Goal: Task Accomplishment & Management: Manage account settings

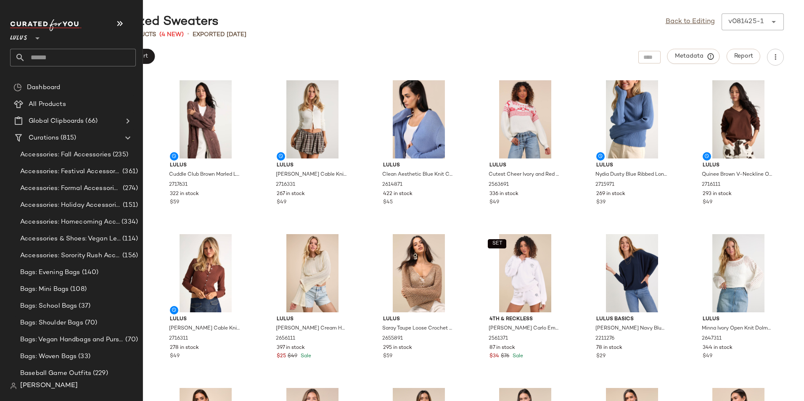
click at [79, 61] on input "text" at bounding box center [80, 58] width 111 height 18
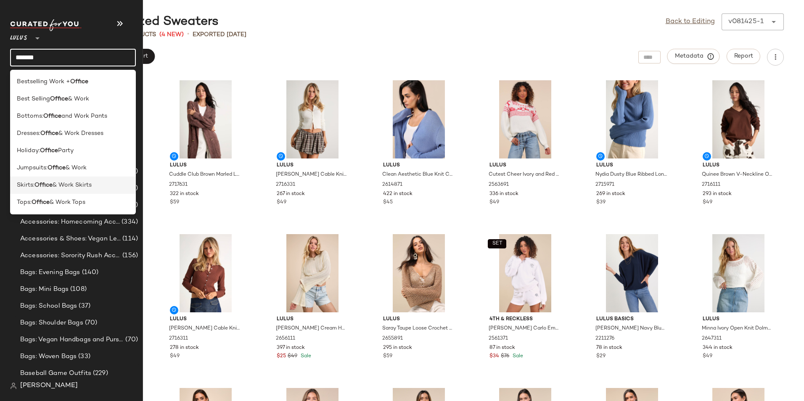
type input "******"
click at [62, 183] on span "& Work Skirts" at bounding box center [72, 185] width 39 height 9
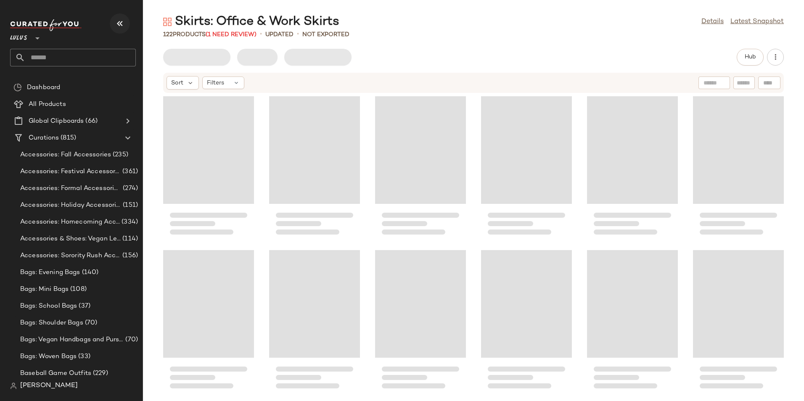
click at [126, 24] on button "button" at bounding box center [120, 23] width 20 height 20
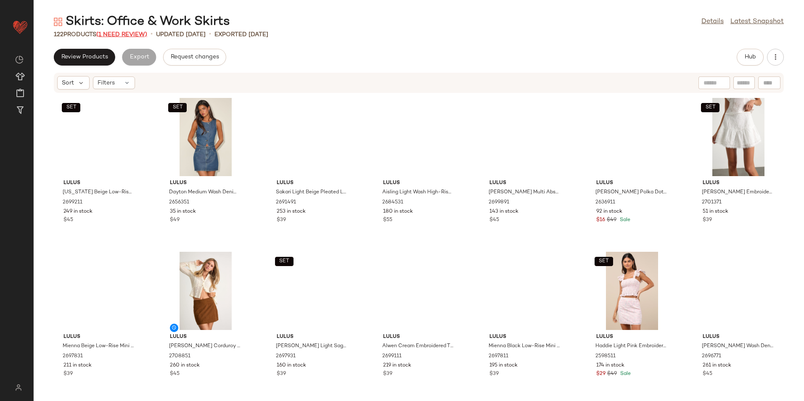
click at [136, 32] on span "(1 Need Review)" at bounding box center [121, 35] width 51 height 6
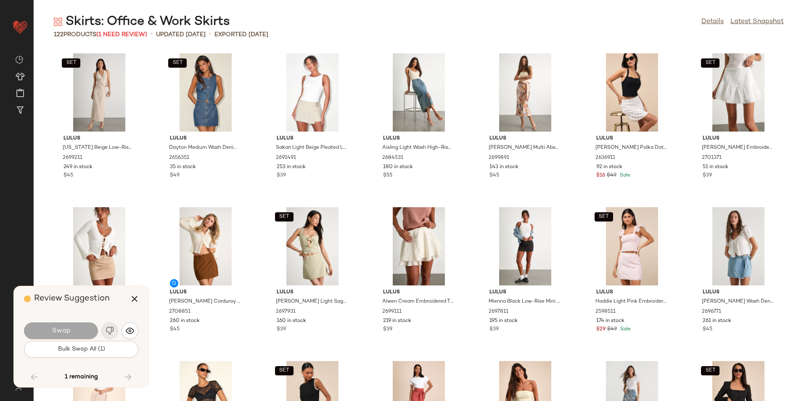
scroll to position [2155, 0]
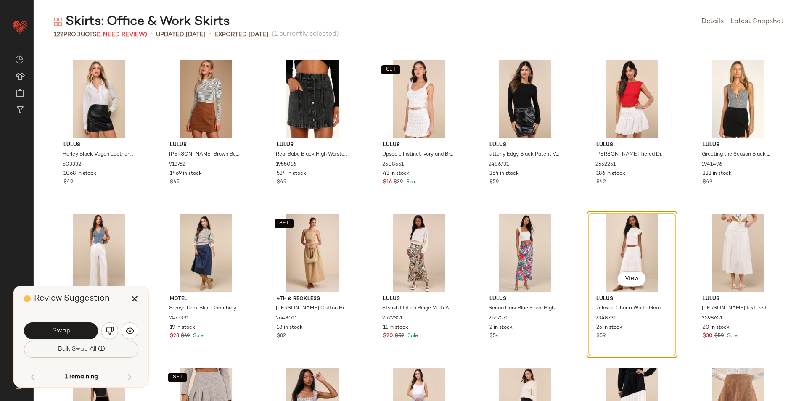
click at [92, 349] on span "Bulk Swap All (1)" at bounding box center [81, 349] width 48 height 7
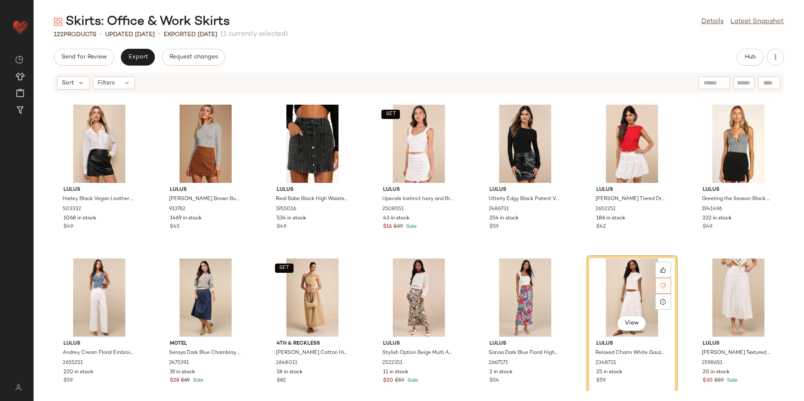
click at [664, 284] on div at bounding box center [663, 286] width 16 height 16
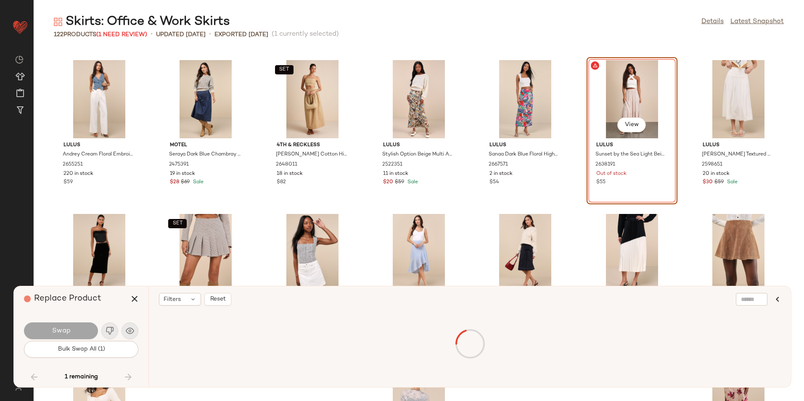
scroll to position [2155, 0]
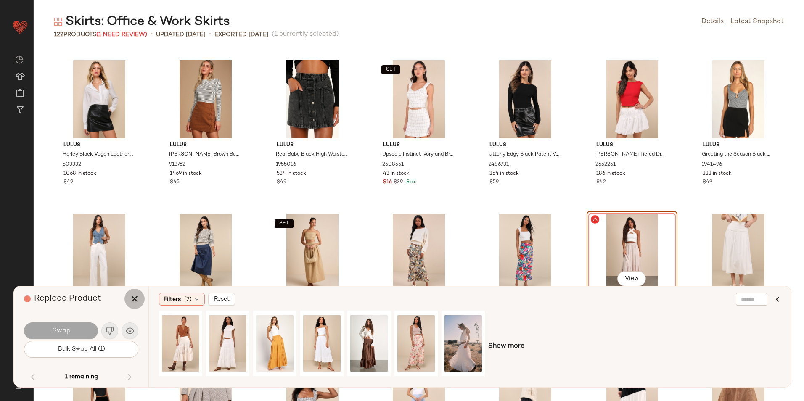
click at [136, 294] on icon "button" at bounding box center [135, 299] width 10 height 10
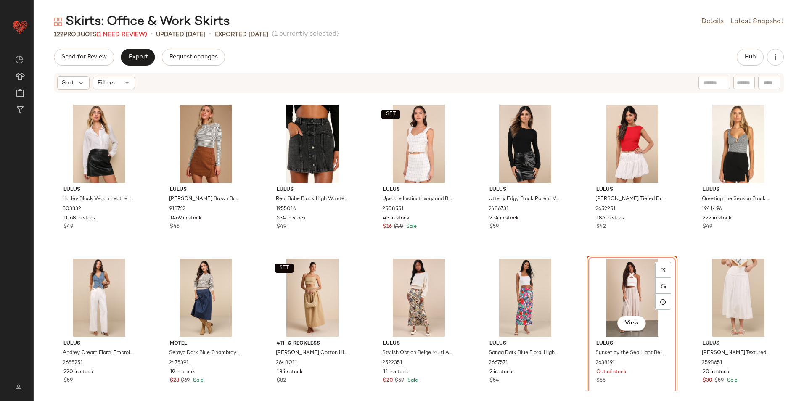
click at [620, 288] on div "View" at bounding box center [632, 298] width 85 height 78
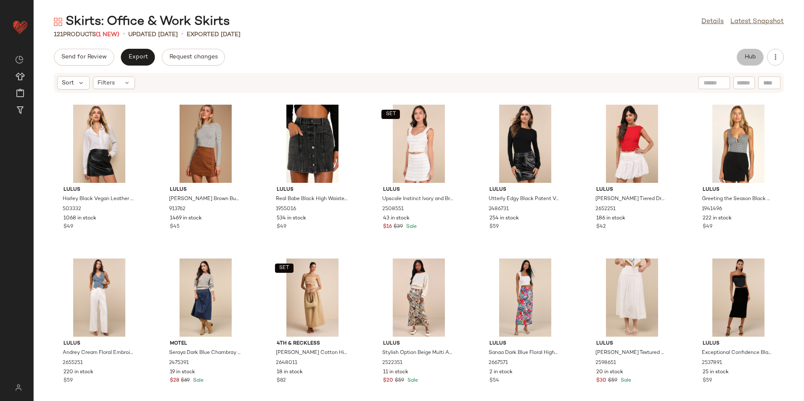
click at [745, 56] on span "Hub" at bounding box center [750, 57] width 12 height 7
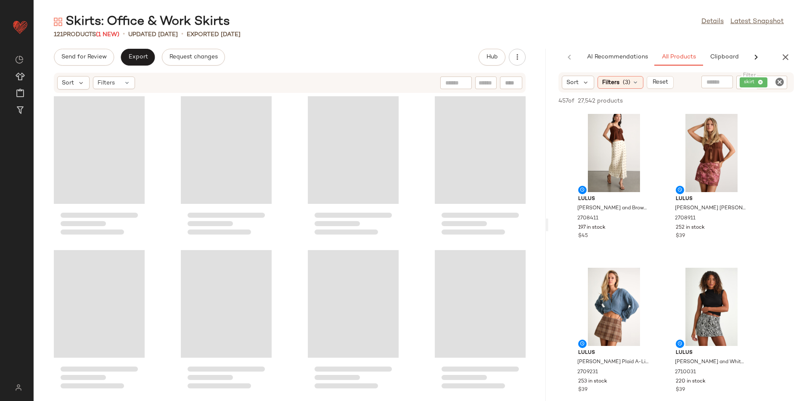
drag, startPoint x: 419, startPoint y: 229, endPoint x: 646, endPoint y: 216, distance: 227.5
click at [646, 216] on div "Skirts: Office & Work Skirts Details Latest Snapshot 121 Products (1 New) • upd…" at bounding box center [419, 207] width 770 height 388
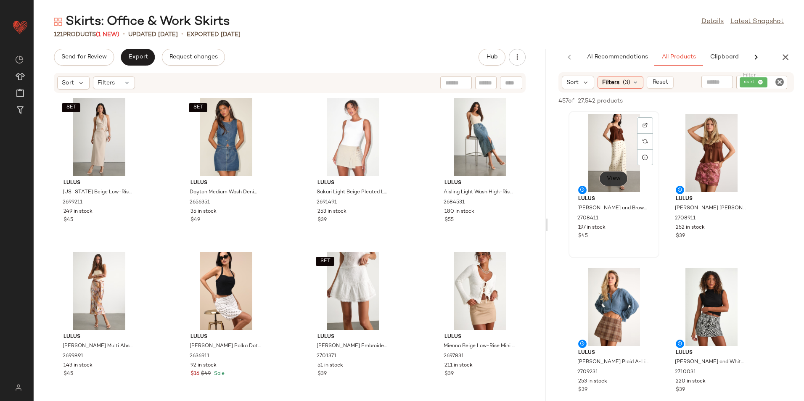
click at [616, 177] on span "View" at bounding box center [613, 178] width 14 height 7
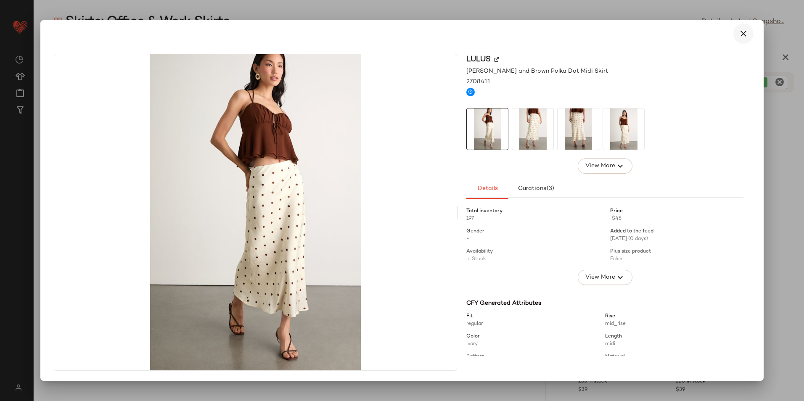
click at [745, 32] on icon "button" at bounding box center [743, 34] width 10 height 10
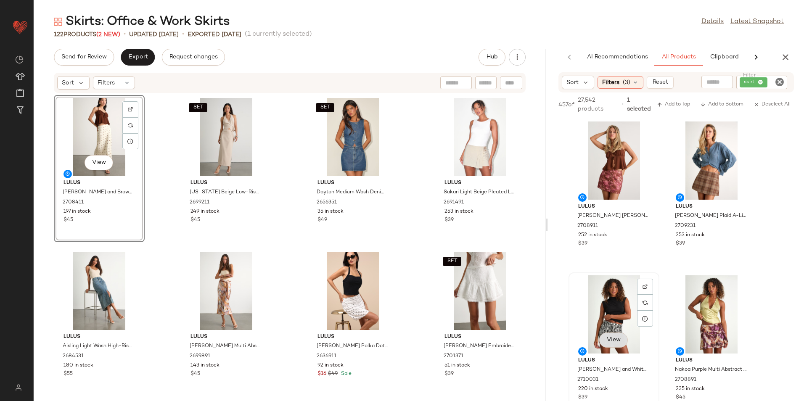
click at [615, 339] on button "View" at bounding box center [613, 340] width 29 height 15
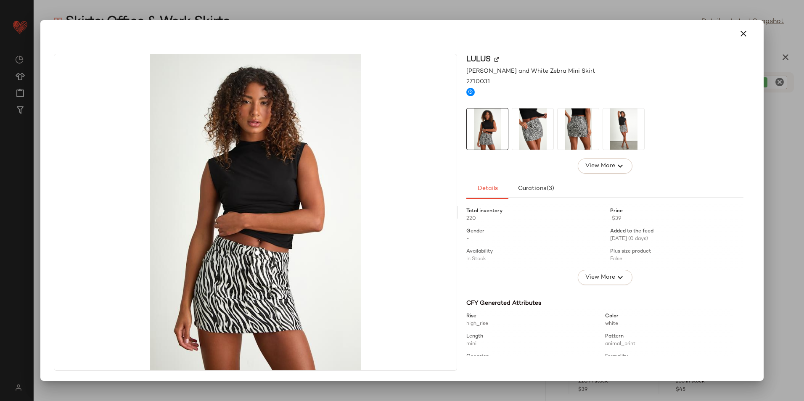
click at [537, 126] on img at bounding box center [532, 129] width 41 height 41
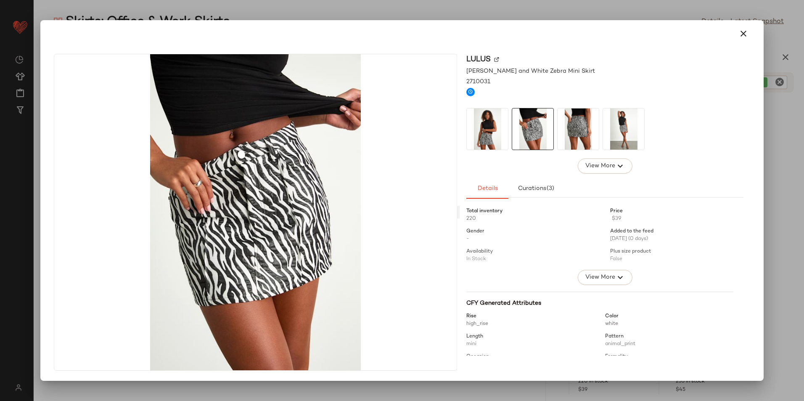
click at [570, 127] on img at bounding box center [578, 129] width 41 height 41
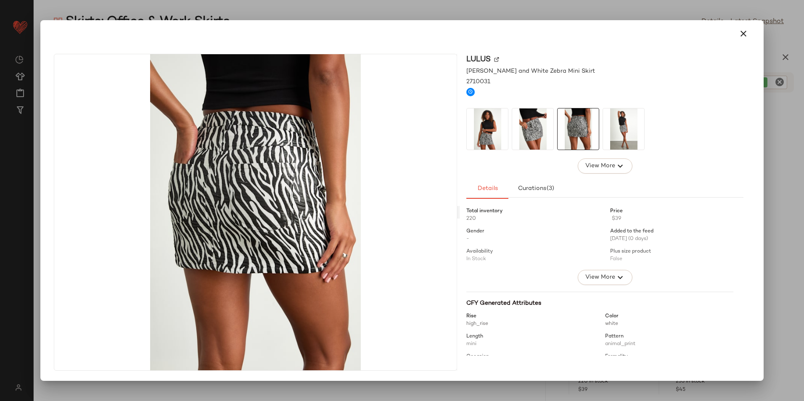
click at [630, 137] on img at bounding box center [623, 129] width 41 height 41
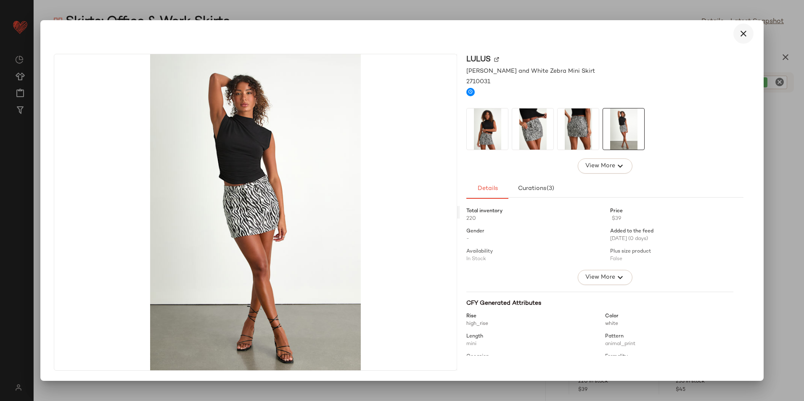
click at [737, 36] on button "button" at bounding box center [743, 34] width 20 height 20
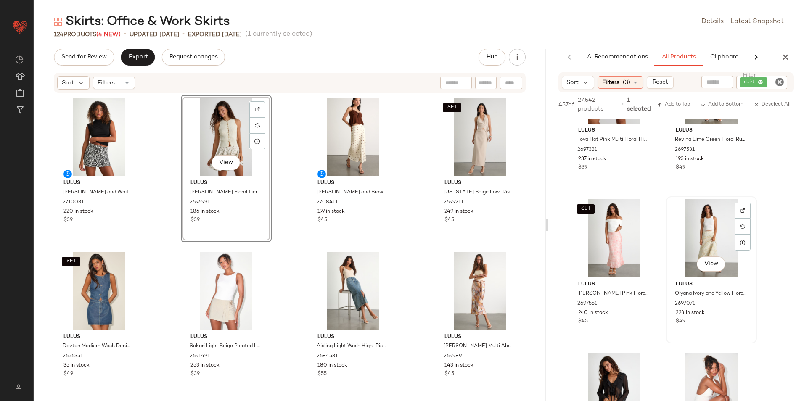
scroll to position [1009, 0]
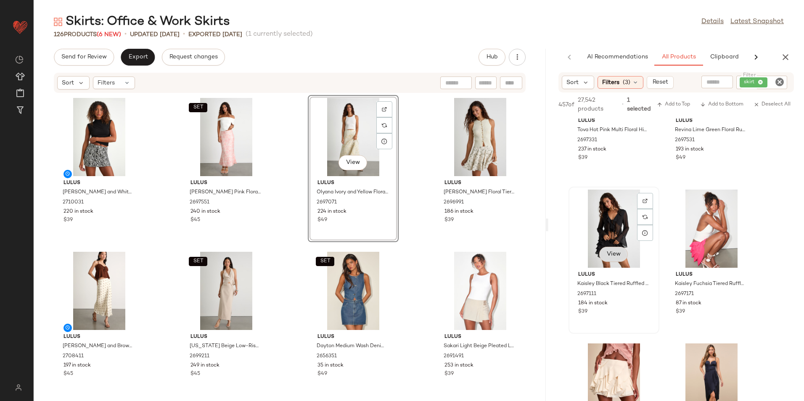
click at [612, 254] on button "View" at bounding box center [613, 254] width 29 height 15
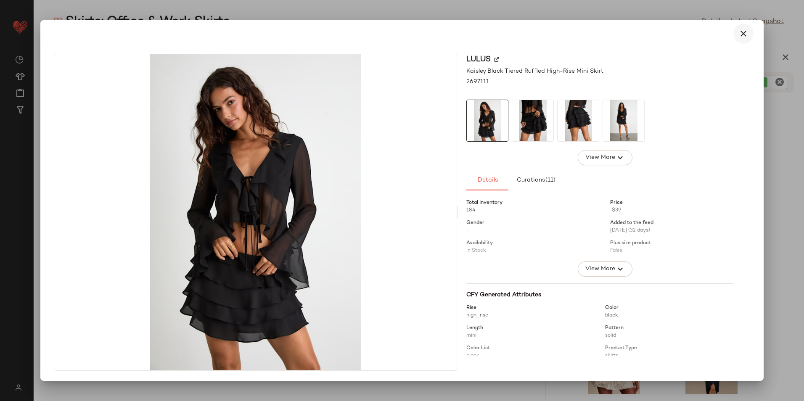
click at [740, 36] on icon "button" at bounding box center [743, 34] width 10 height 10
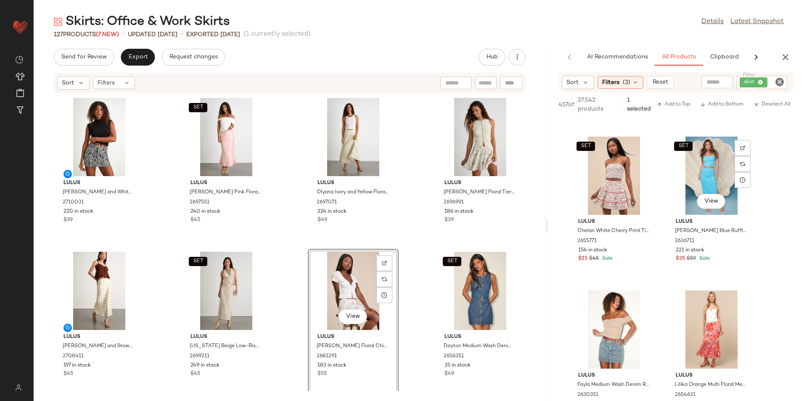
scroll to position [3575, 0]
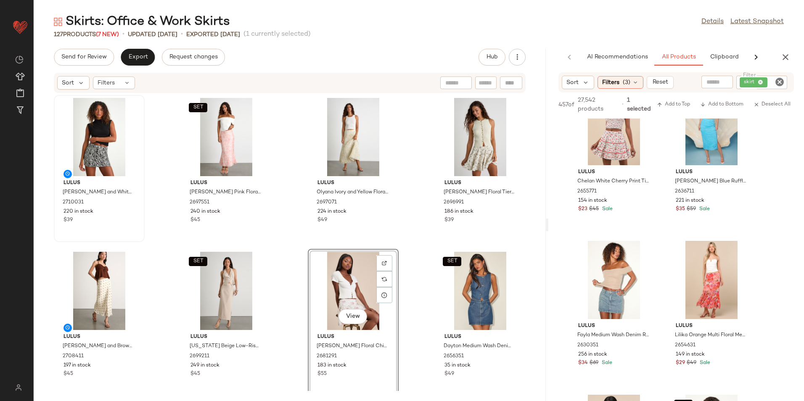
click at [122, 86] on div "Filters" at bounding box center [114, 83] width 42 height 13
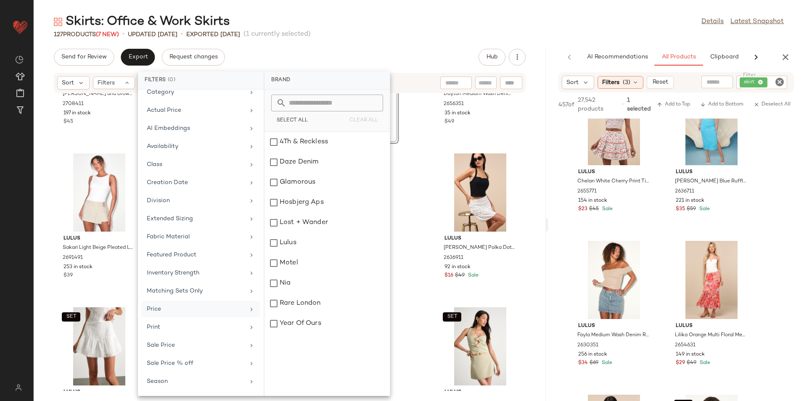
scroll to position [62, 0]
click at [173, 379] on div "Total Inventory" at bounding box center [196, 382] width 98 height 9
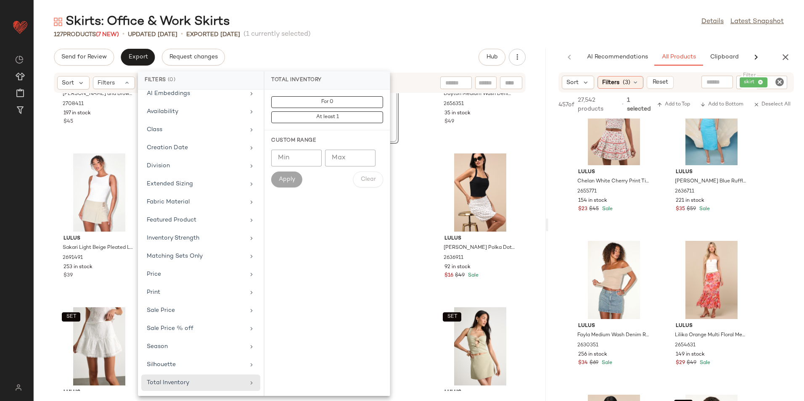
click at [350, 153] on input "Max" at bounding box center [350, 158] width 50 height 17
type input "**"
click at [288, 175] on button "Apply" at bounding box center [286, 180] width 31 height 16
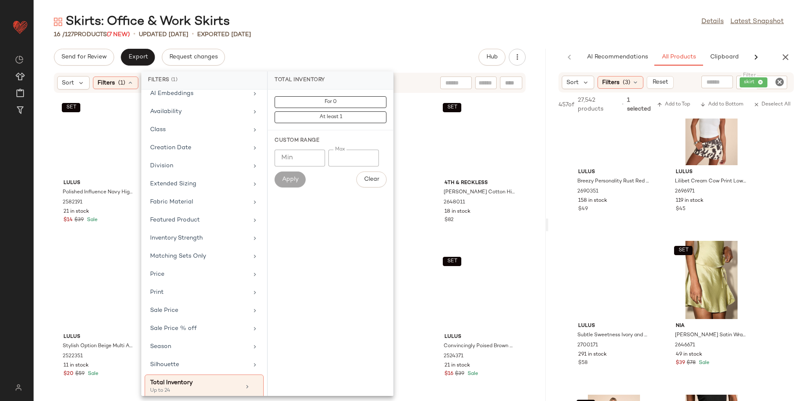
scroll to position [6653, 0]
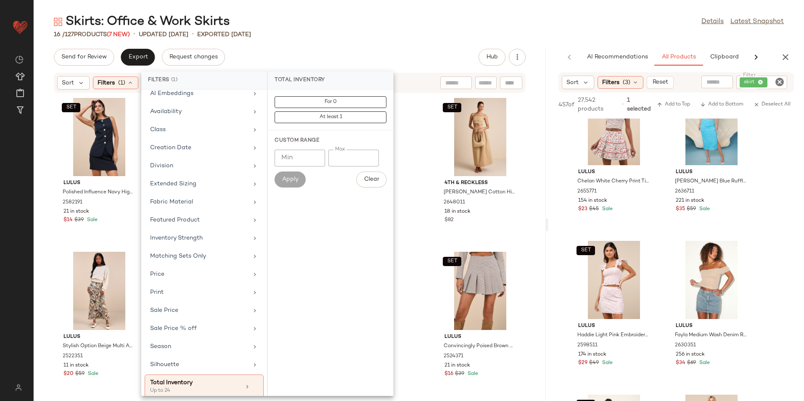
click at [326, 42] on div "Skirts: Office & Work Skirts Details Latest Snapshot 16 / 127 Products (7 New) …" at bounding box center [419, 207] width 770 height 388
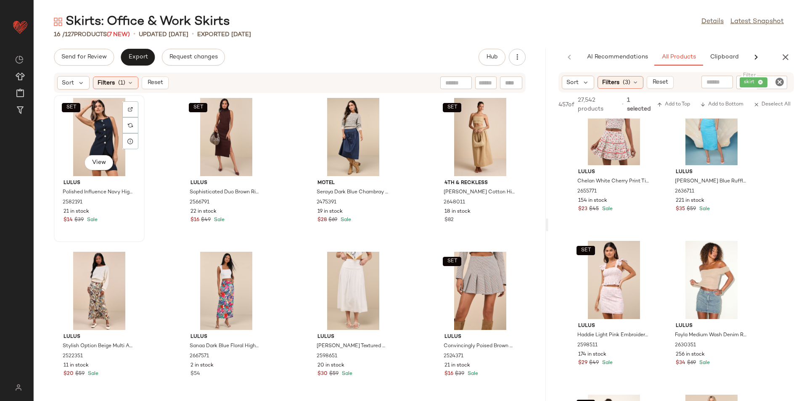
click at [87, 125] on div "SET View" at bounding box center [99, 137] width 85 height 78
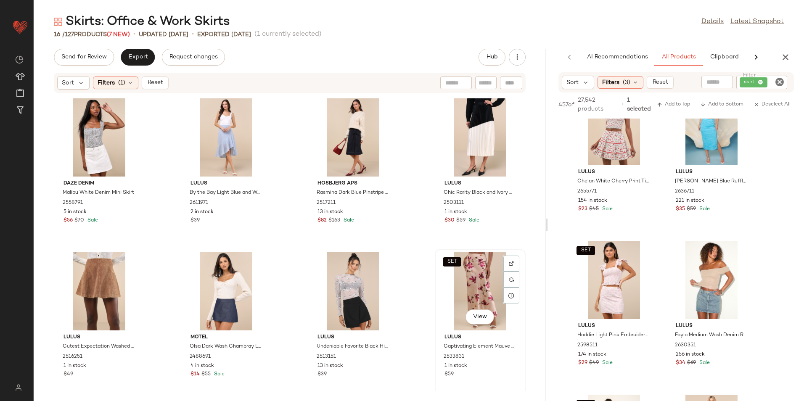
scroll to position [320, 0]
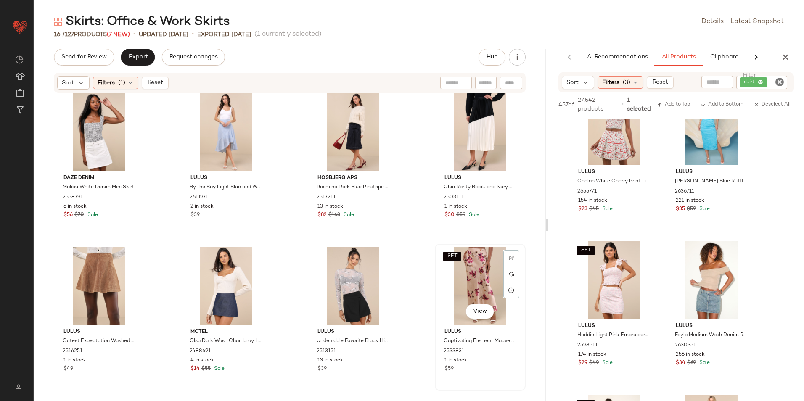
click at [466, 275] on div "SET View" at bounding box center [480, 286] width 85 height 78
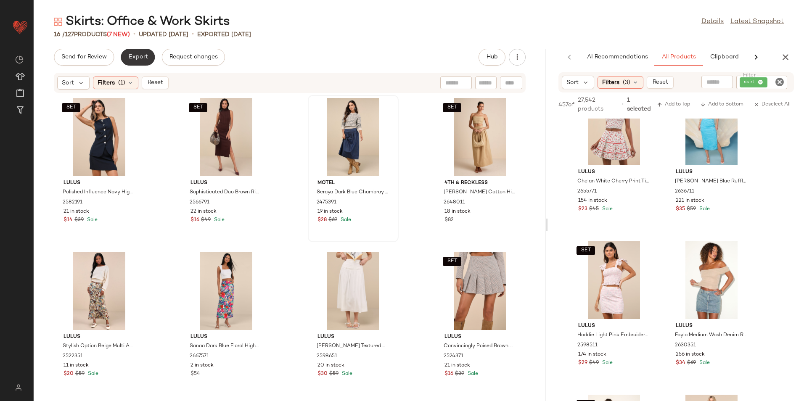
click at [140, 58] on span "Export" at bounding box center [138, 57] width 20 height 7
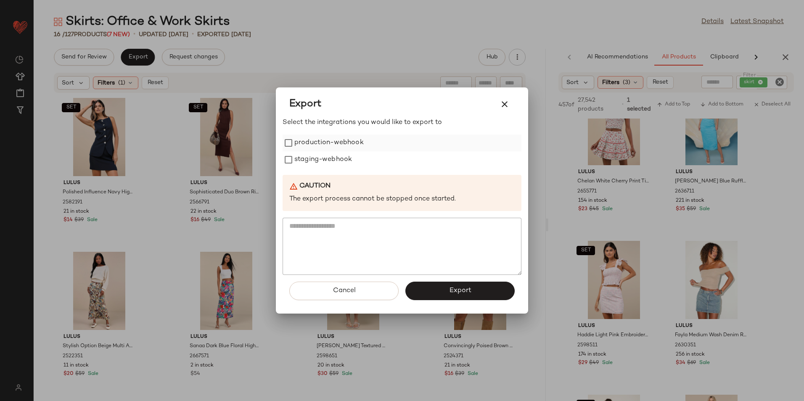
click at [331, 143] on label "production-webhook" at bounding box center [328, 143] width 69 height 17
click at [328, 159] on label "staging-webhook" at bounding box center [323, 159] width 58 height 17
click at [461, 287] on span "Export" at bounding box center [460, 291] width 22 height 8
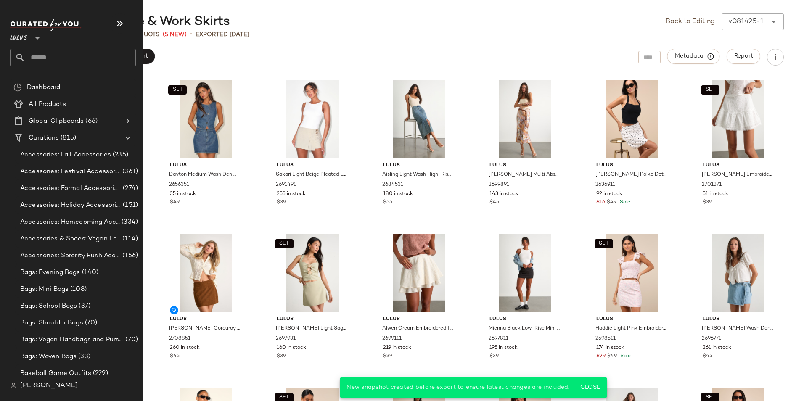
click at [67, 54] on input "text" at bounding box center [80, 58] width 111 height 18
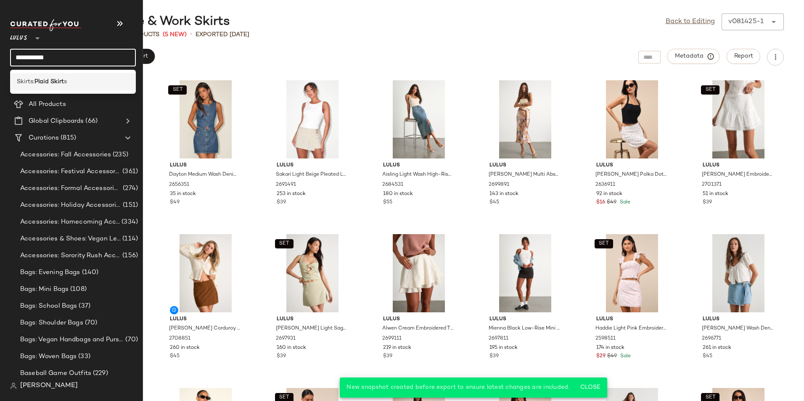
type input "**********"
click at [74, 80] on div "Skirts: Plaid Skirt s" at bounding box center [73, 81] width 112 height 9
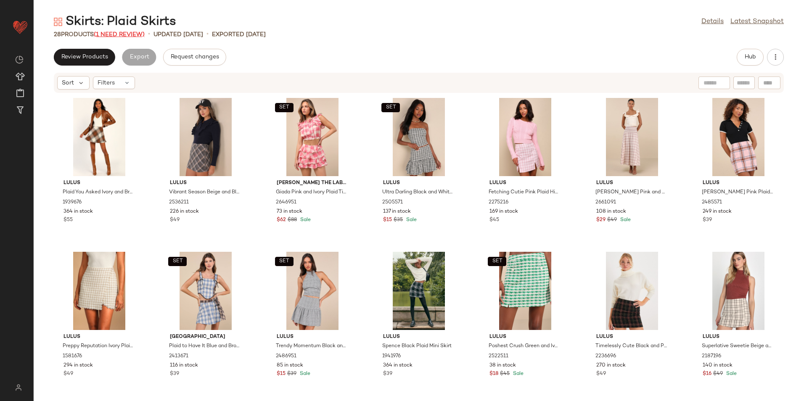
click at [129, 32] on span "(1 Need Review)" at bounding box center [119, 35] width 51 height 6
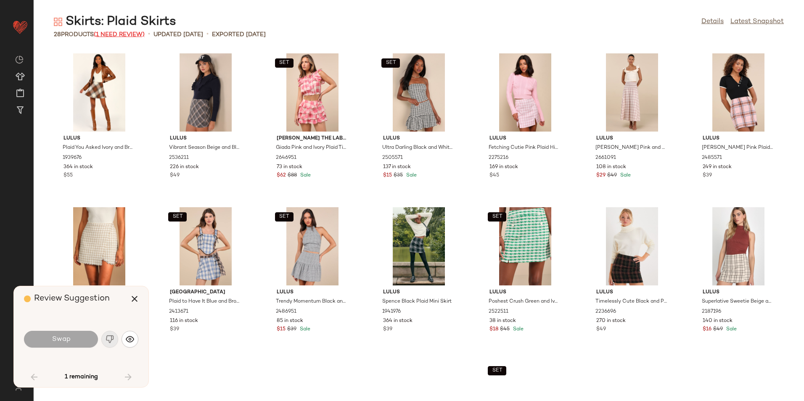
scroll to position [265, 0]
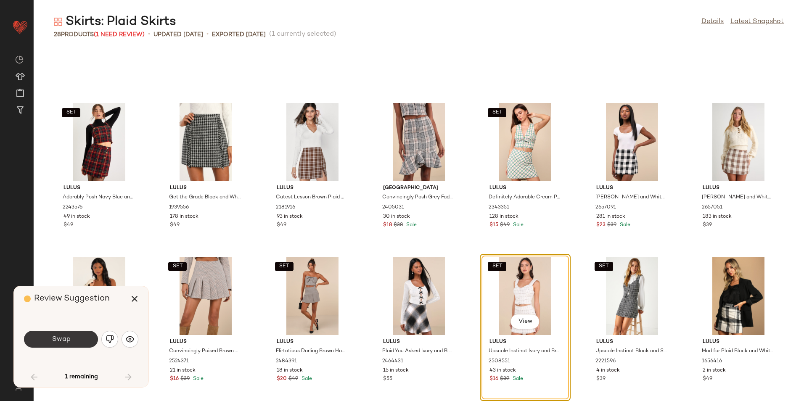
click at [77, 333] on button "Swap" at bounding box center [61, 339] width 74 height 17
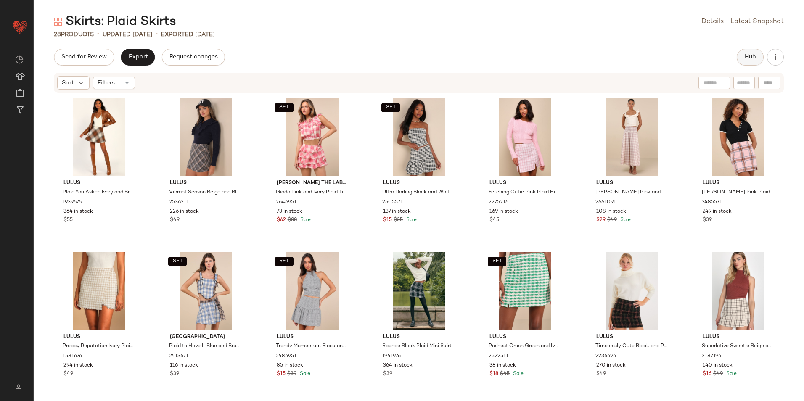
click at [751, 60] on span "Hub" at bounding box center [750, 57] width 12 height 7
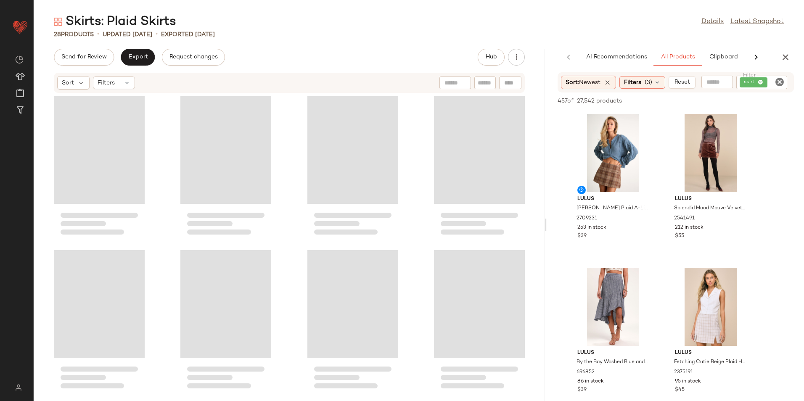
drag, startPoint x: 418, startPoint y: 225, endPoint x: 556, endPoint y: 233, distance: 138.6
click at [556, 233] on div "Skirts: Plaid Skirts Details Latest Snapshot 28 Products • updated Aug 14th • E…" at bounding box center [419, 207] width 770 height 388
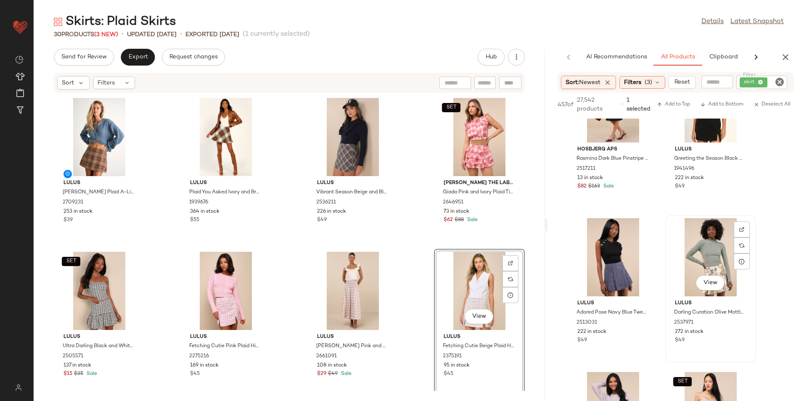
scroll to position [1135, 0]
click at [118, 87] on div "Filters" at bounding box center [114, 83] width 42 height 13
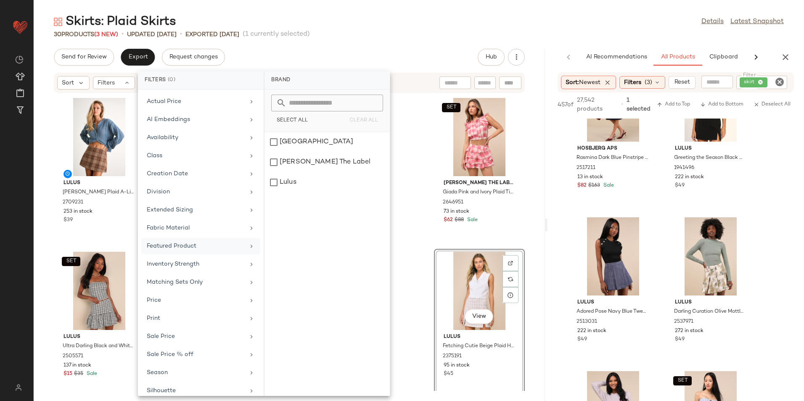
scroll to position [62, 0]
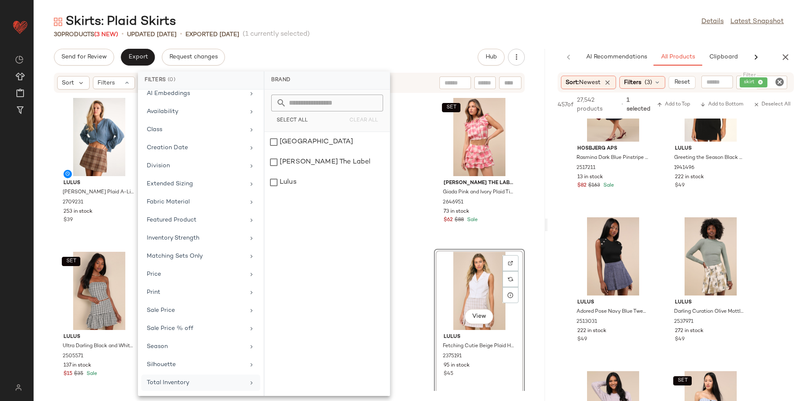
click at [163, 385] on div "Total Inventory" at bounding box center [196, 382] width 98 height 9
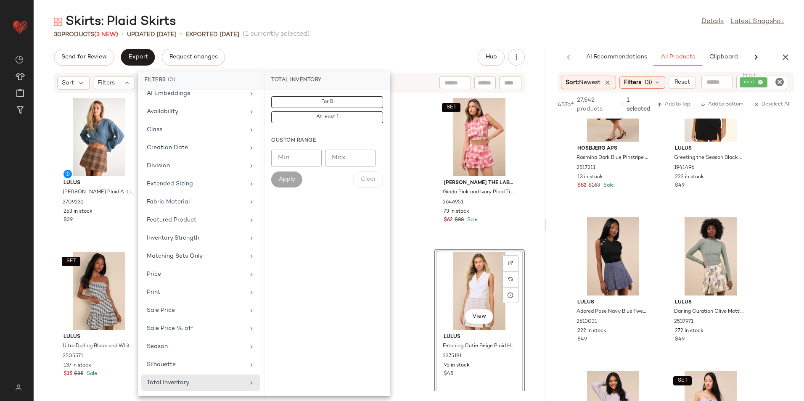
click at [353, 159] on input "Max" at bounding box center [350, 158] width 50 height 17
type input "**"
click at [293, 175] on button "Apply" at bounding box center [286, 180] width 31 height 16
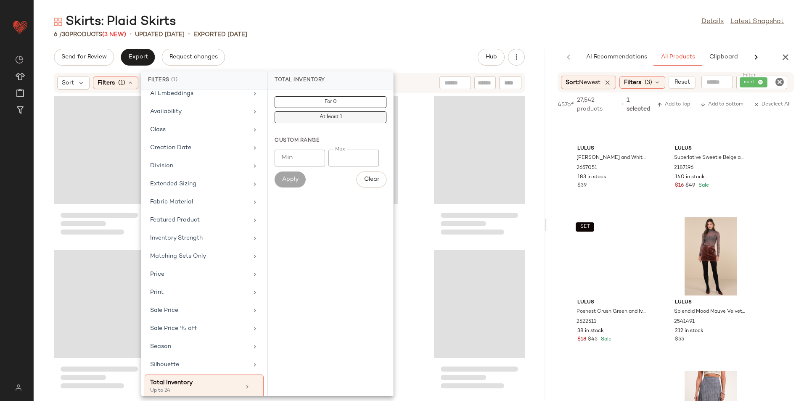
scroll to position [2829, 0]
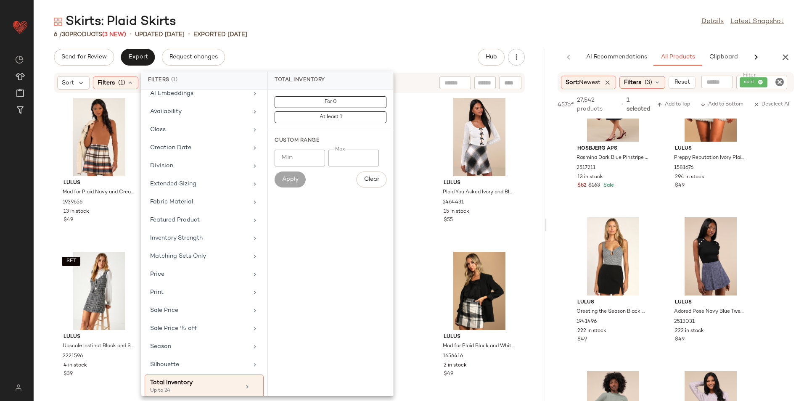
click at [400, 41] on div "Skirts: Plaid Skirts Details Latest Snapshot 6 / 30 Products (3 New) • updated …" at bounding box center [419, 207] width 770 height 388
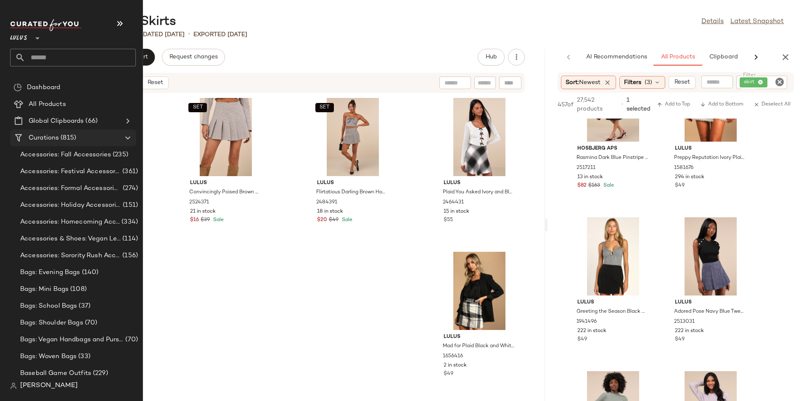
click at [95, 139] on div "Curations (815)" at bounding box center [73, 138] width 95 height 10
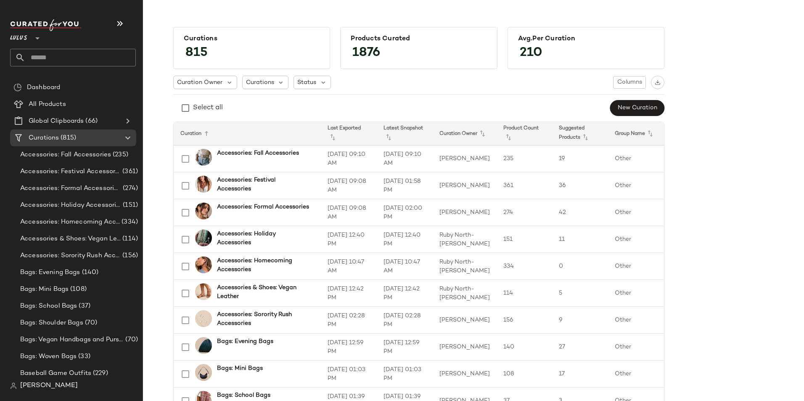
click at [55, 55] on input "text" at bounding box center [80, 58] width 111 height 18
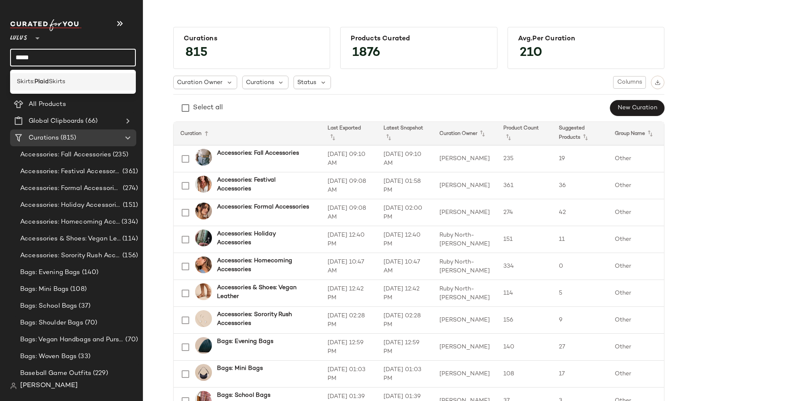
type input "*****"
click at [49, 82] on b "Plaid" at bounding box center [41, 81] width 14 height 9
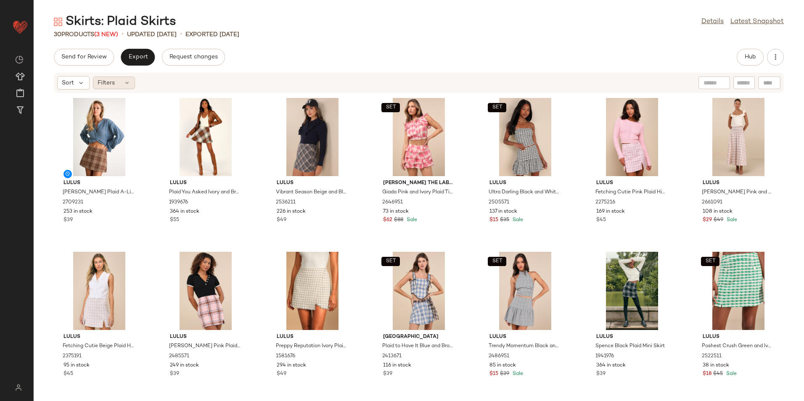
click at [117, 82] on div "Filters" at bounding box center [114, 83] width 42 height 13
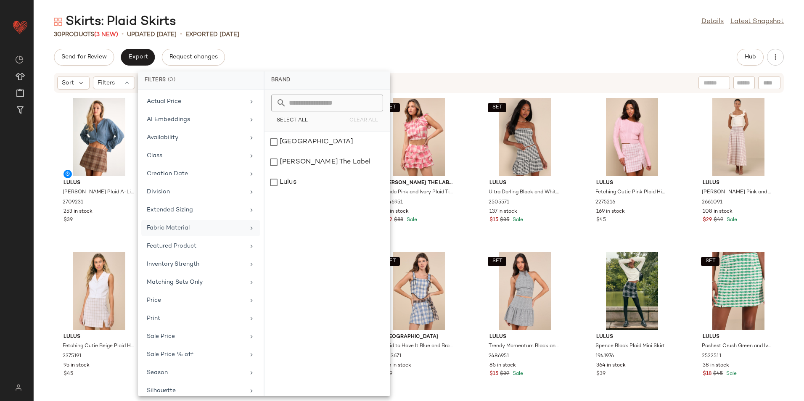
scroll to position [62, 0]
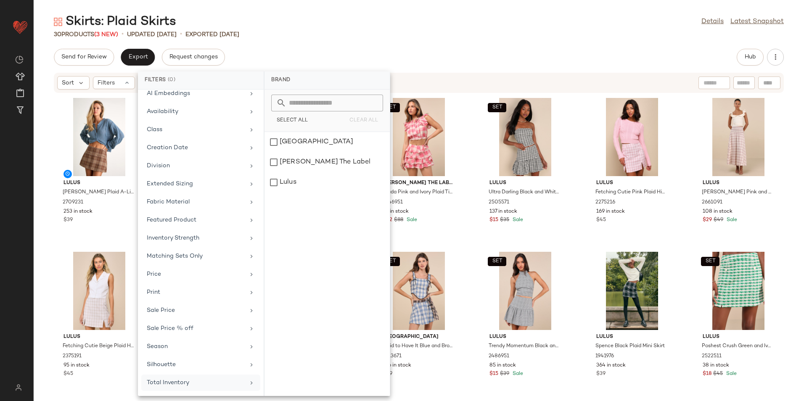
click at [195, 383] on div "Total Inventory" at bounding box center [196, 382] width 98 height 9
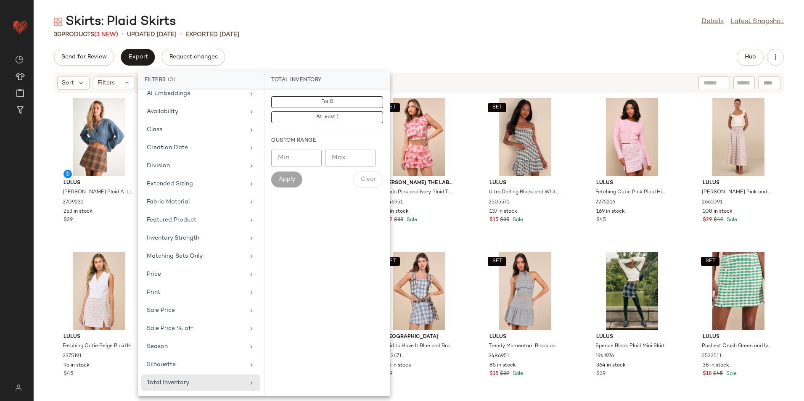
click at [341, 155] on input "Max" at bounding box center [350, 158] width 50 height 17
type input "**"
click at [296, 179] on button "Apply" at bounding box center [286, 180] width 31 height 16
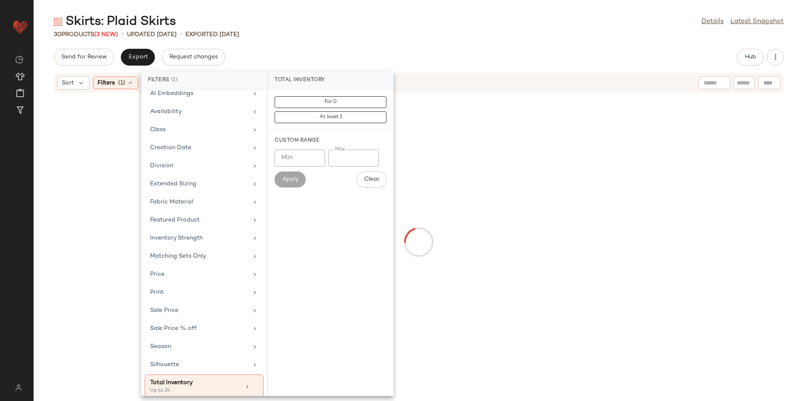
click at [402, 28] on div "Skirts: Plaid Skirts Details Latest Snapshot" at bounding box center [419, 21] width 770 height 17
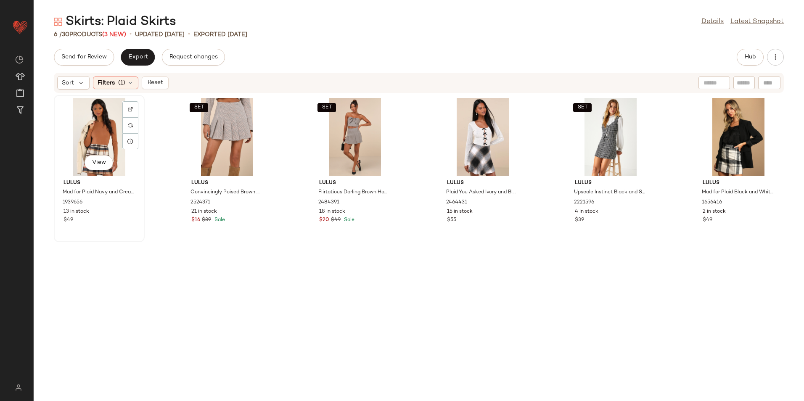
drag, startPoint x: 85, startPoint y: 131, endPoint x: 113, endPoint y: 131, distance: 28.6
click at [85, 131] on div "View" at bounding box center [99, 137] width 85 height 78
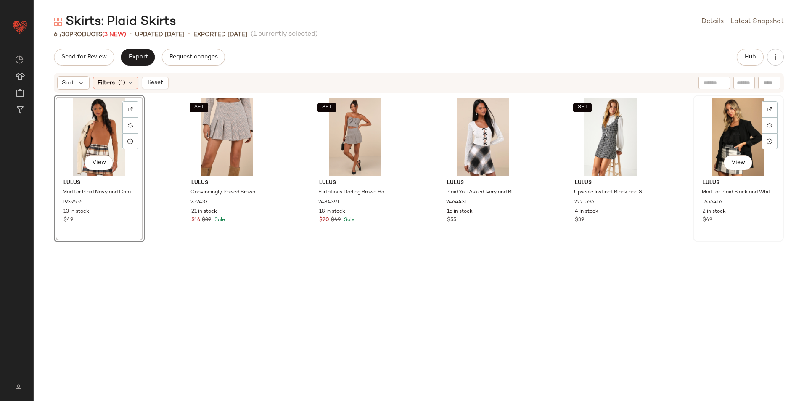
click at [728, 140] on div "View" at bounding box center [738, 137] width 85 height 78
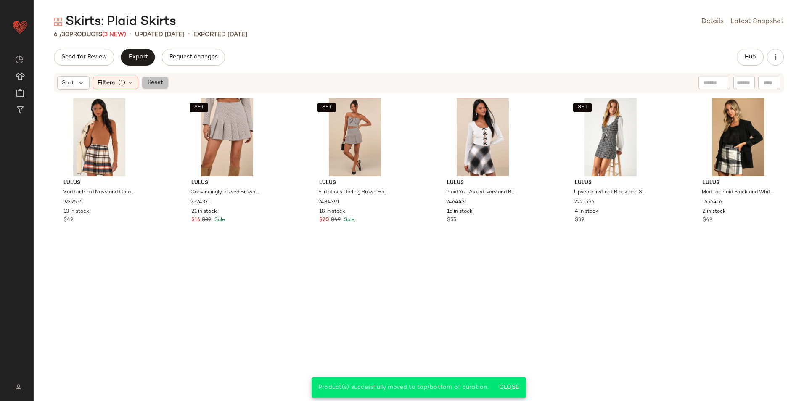
click at [159, 84] on span "Reset" at bounding box center [155, 82] width 16 height 7
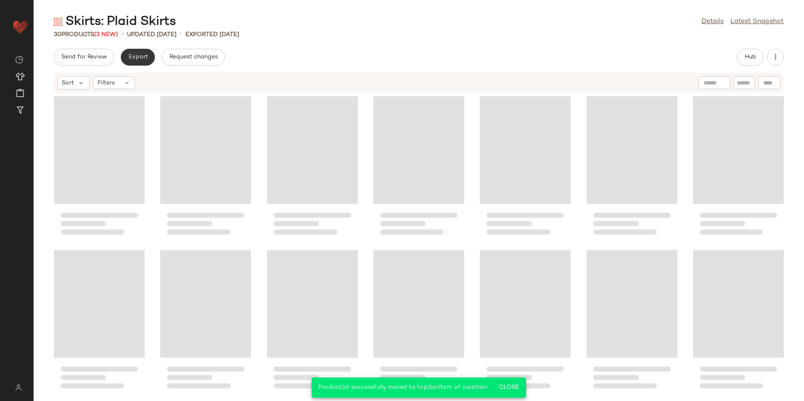
click at [149, 64] on button "Export" at bounding box center [138, 57] width 34 height 17
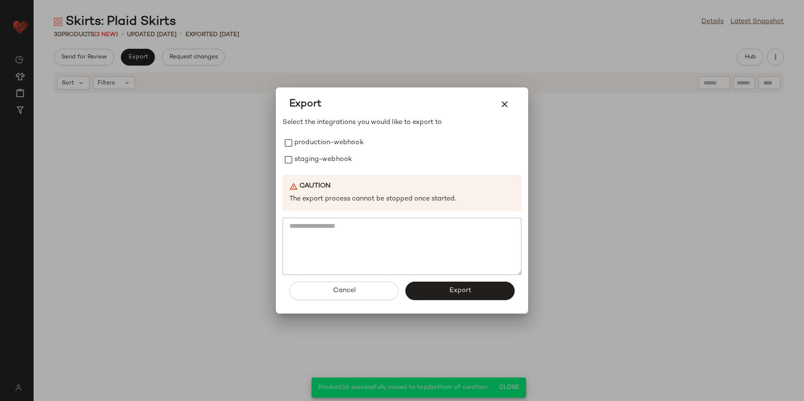
scroll to position [474, 0]
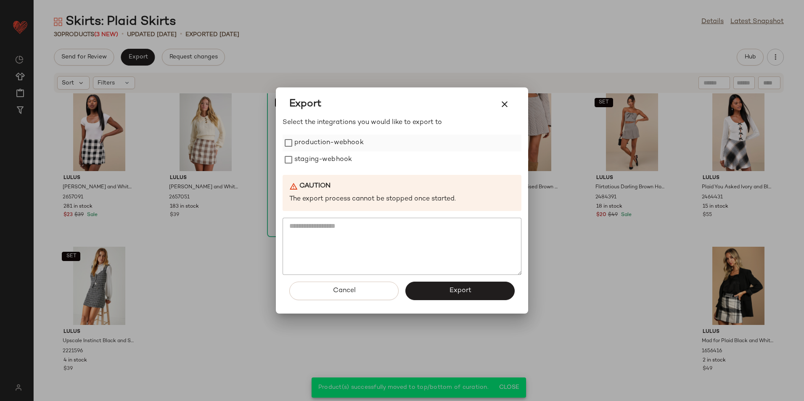
click at [318, 143] on label "production-webhook" at bounding box center [328, 143] width 69 height 17
click at [322, 161] on label "staging-webhook" at bounding box center [323, 159] width 58 height 17
click at [444, 294] on button "Export" at bounding box center [459, 291] width 109 height 19
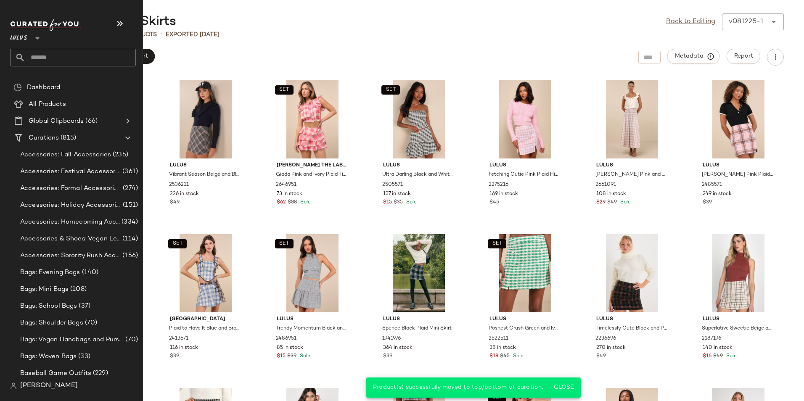
click at [72, 62] on input "text" at bounding box center [80, 58] width 111 height 18
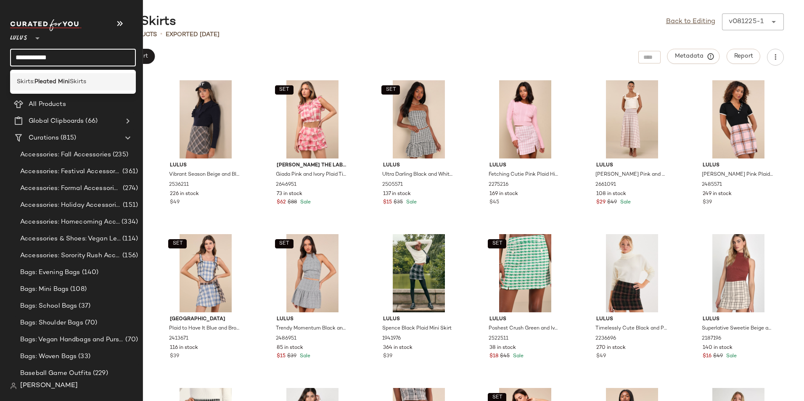
type input "**********"
click at [79, 80] on span "Skirts" at bounding box center [78, 81] width 16 height 9
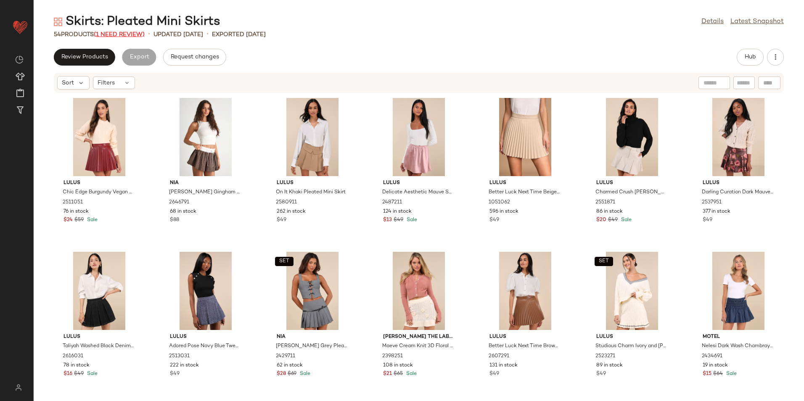
click at [120, 35] on span "(1 Need Review)" at bounding box center [119, 35] width 51 height 6
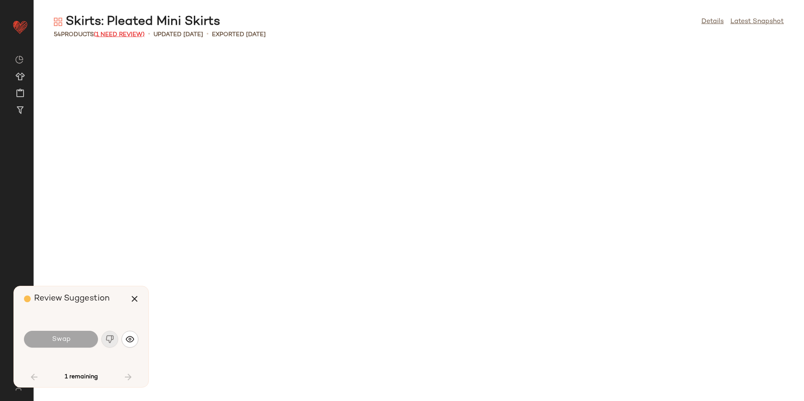
scroll to position [881, 0]
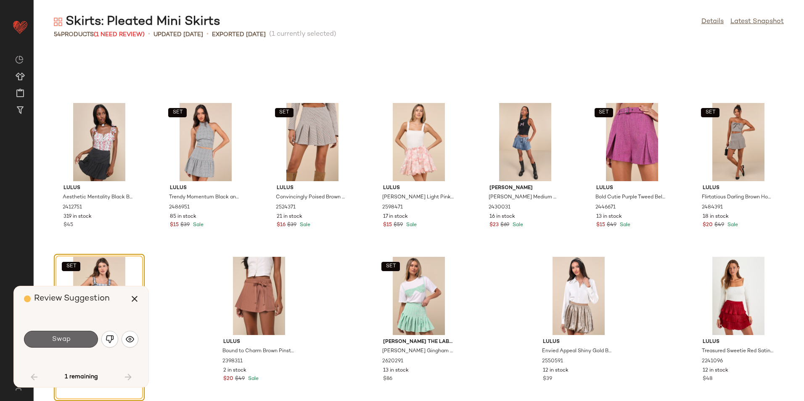
click at [66, 339] on span "Swap" at bounding box center [60, 340] width 19 height 8
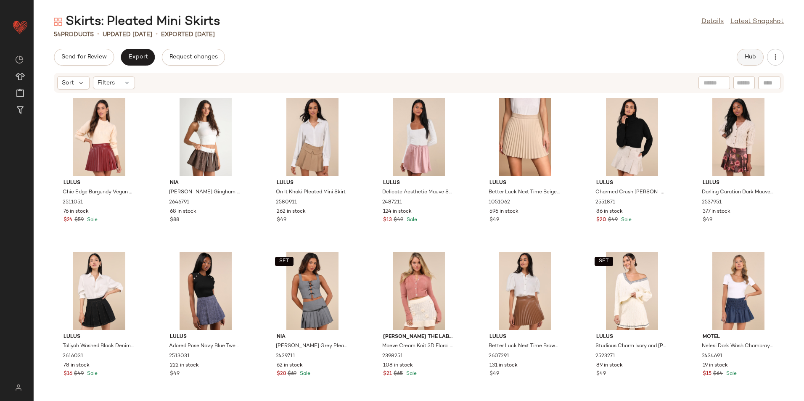
click at [750, 58] on span "Hub" at bounding box center [750, 57] width 12 height 7
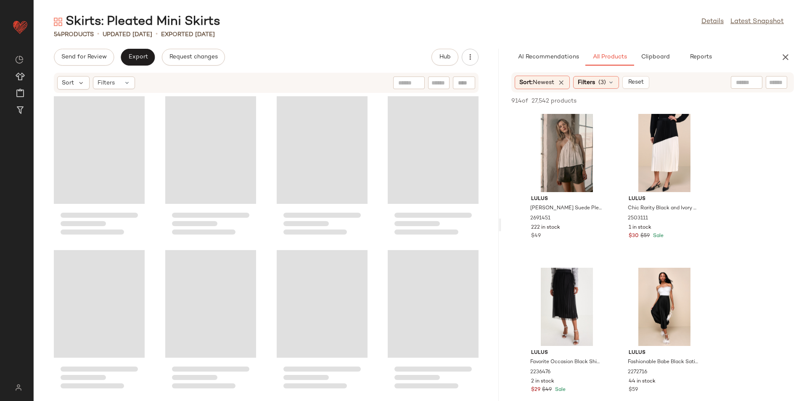
drag, startPoint x: 420, startPoint y: 225, endPoint x: 746, endPoint y: 233, distance: 326.8
click at [746, 233] on div "Skirts: Pleated Mini Skirts Details Latest Snapshot 54 Products • updated Aug 1…" at bounding box center [419, 207] width 770 height 388
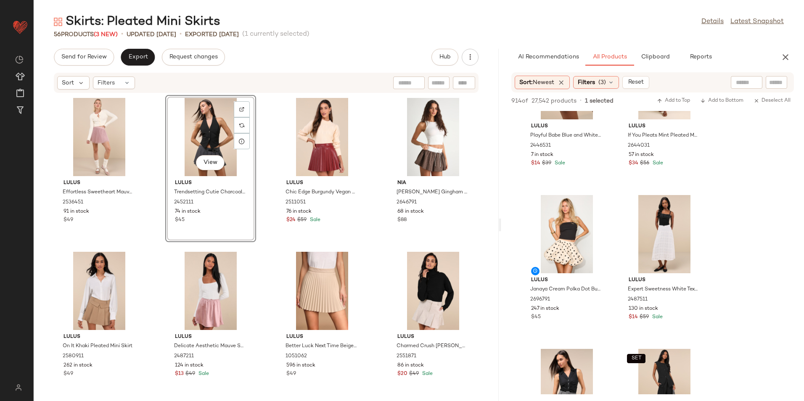
scroll to position [2565, 0]
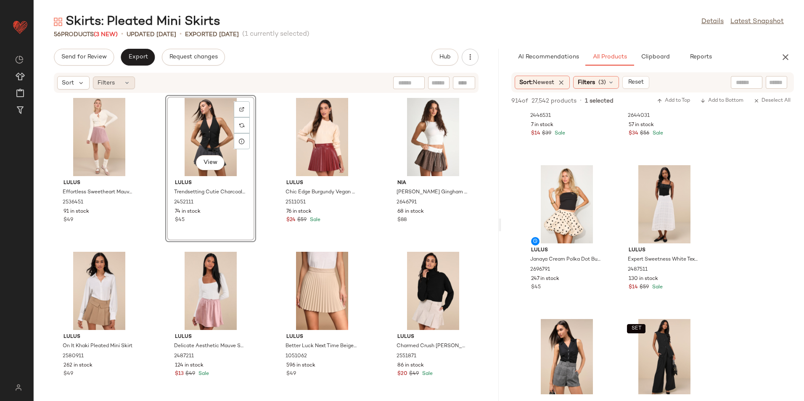
click at [112, 85] on span "Filters" at bounding box center [106, 83] width 17 height 9
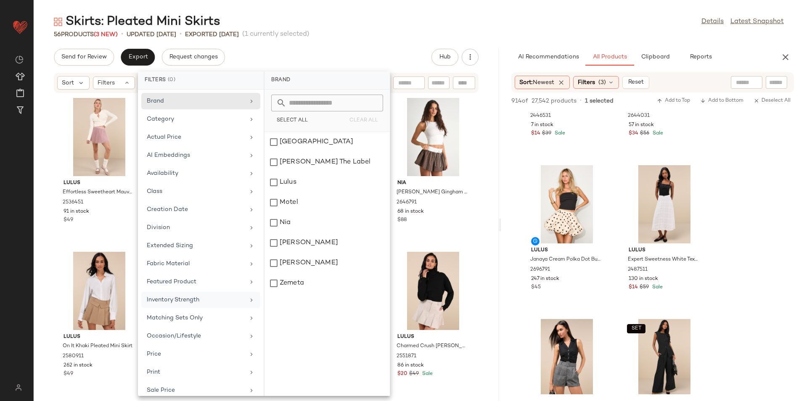
scroll to position [80, 0]
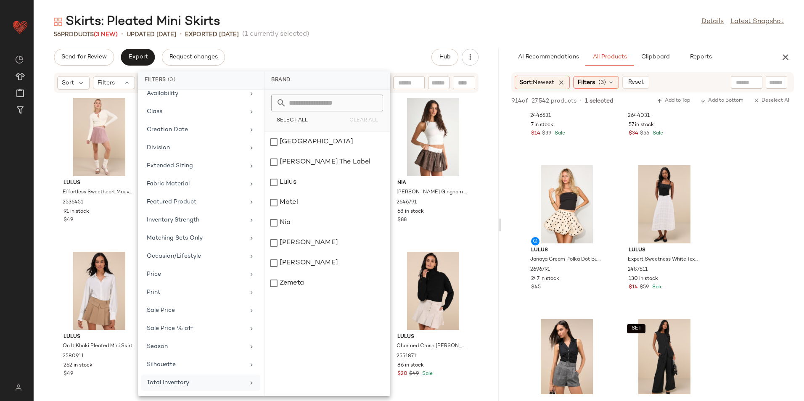
click at [177, 378] on div "Total Inventory" at bounding box center [200, 383] width 119 height 16
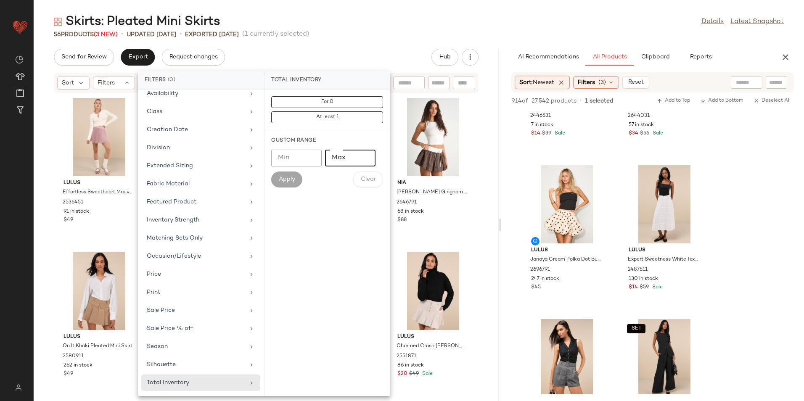
click at [353, 161] on input "Max" at bounding box center [350, 158] width 50 height 17
type input "**"
click at [292, 177] on span "Apply" at bounding box center [286, 179] width 17 height 7
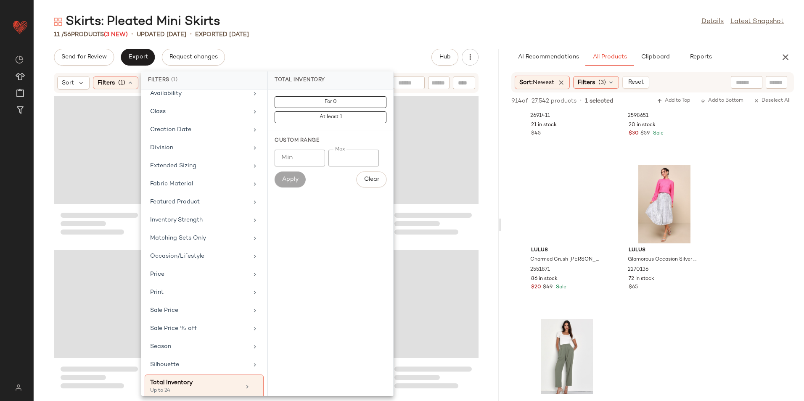
scroll to position [4258, 0]
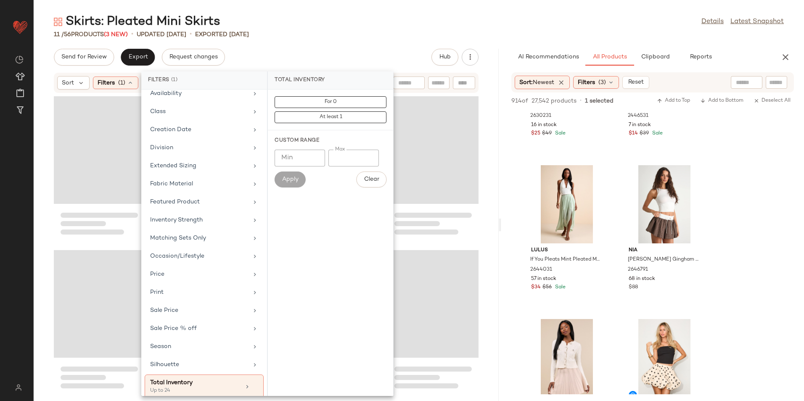
click at [399, 42] on div "Skirts: Pleated Mini Skirts Details Latest Snapshot 11 / 56 Products (3 New) • …" at bounding box center [419, 207] width 770 height 388
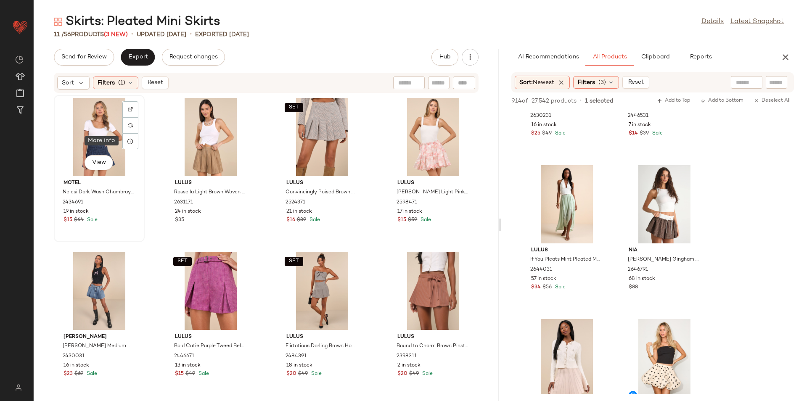
click at [96, 125] on div "View" at bounding box center [99, 137] width 85 height 78
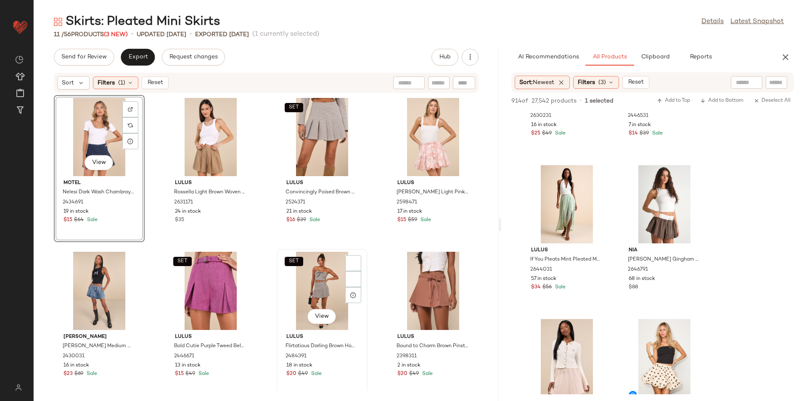
scroll to position [159, 0]
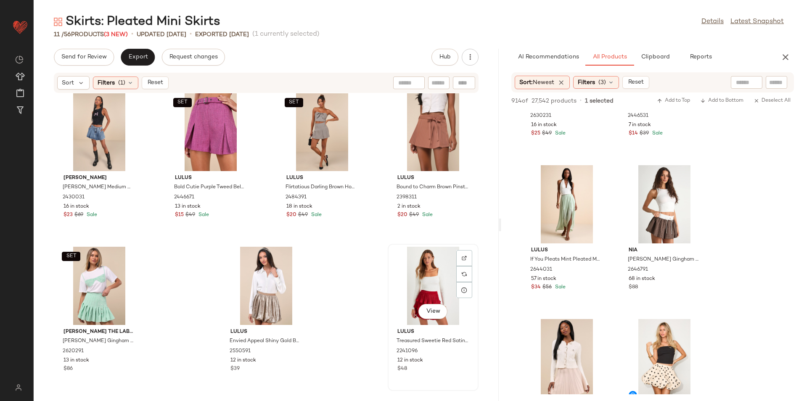
click at [427, 281] on div "View" at bounding box center [433, 286] width 85 height 78
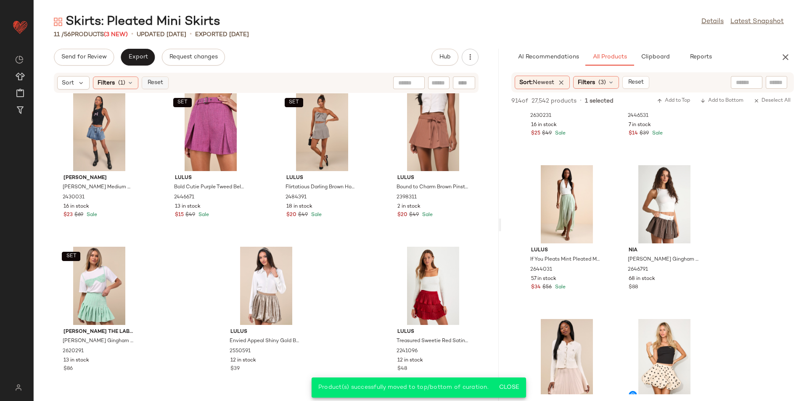
click at [162, 85] on span "Reset" at bounding box center [155, 82] width 16 height 7
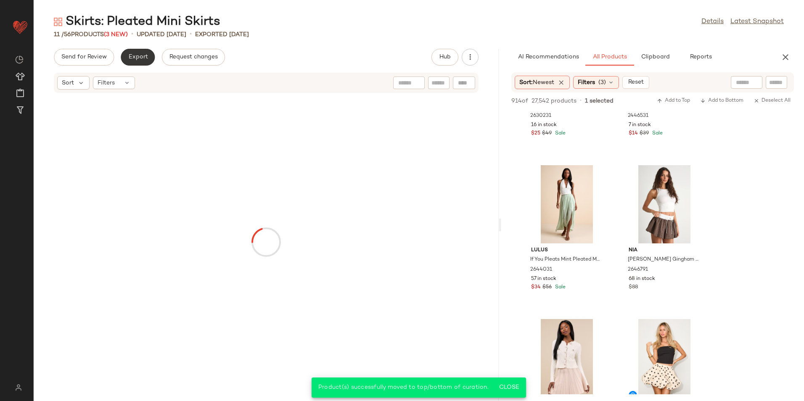
click at [139, 53] on button "Export" at bounding box center [138, 57] width 34 height 17
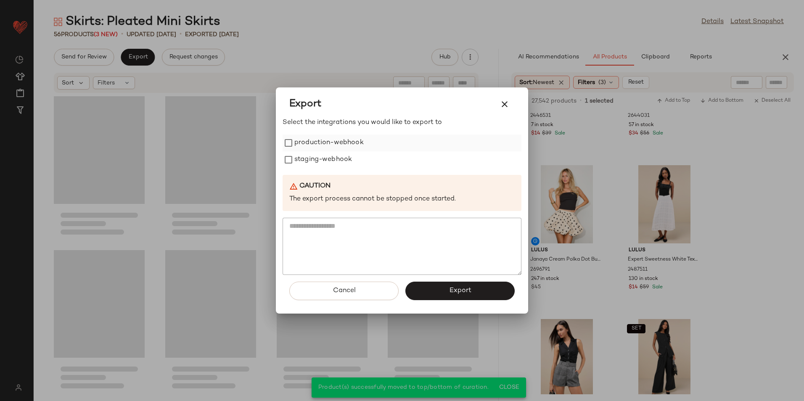
scroll to position [1859, 0]
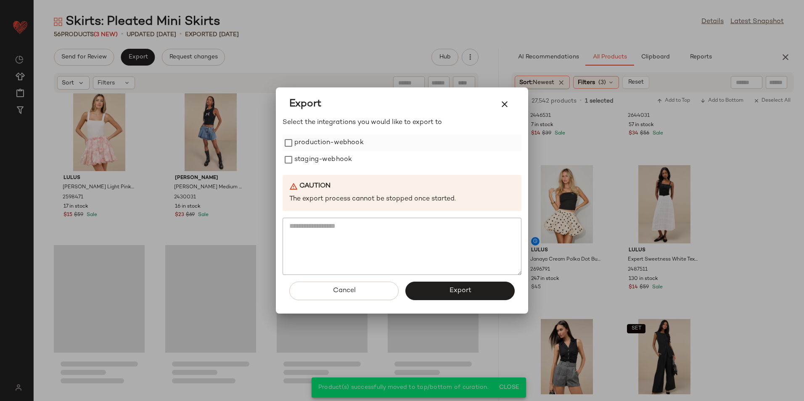
click at [319, 147] on label "production-webhook" at bounding box center [328, 143] width 69 height 17
click at [319, 164] on label "staging-webhook" at bounding box center [323, 159] width 58 height 17
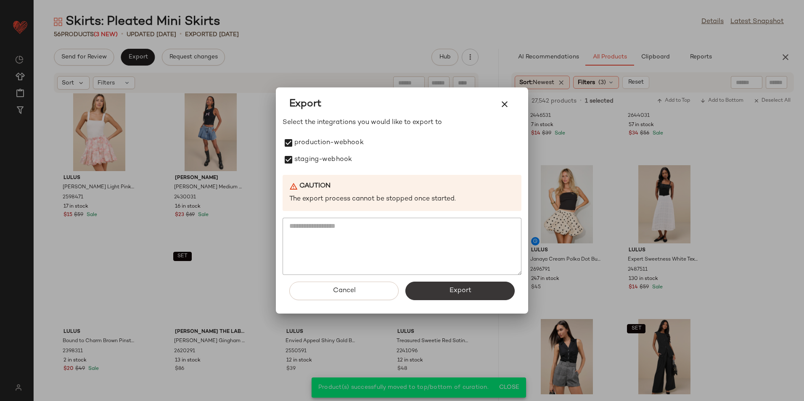
click at [439, 294] on button "Export" at bounding box center [459, 291] width 109 height 19
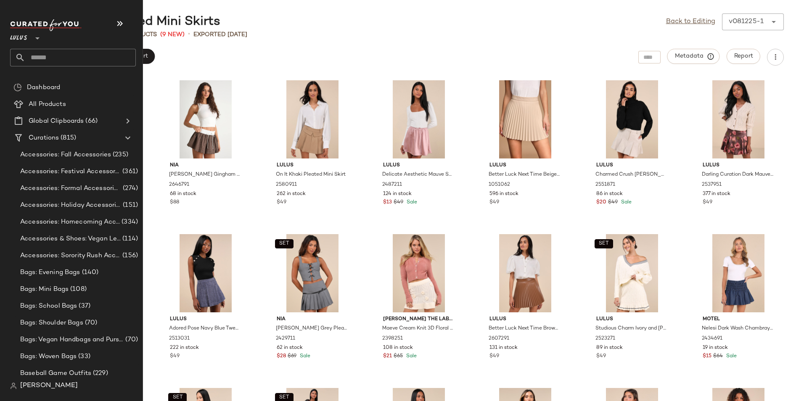
click at [42, 58] on input "text" at bounding box center [80, 58] width 111 height 18
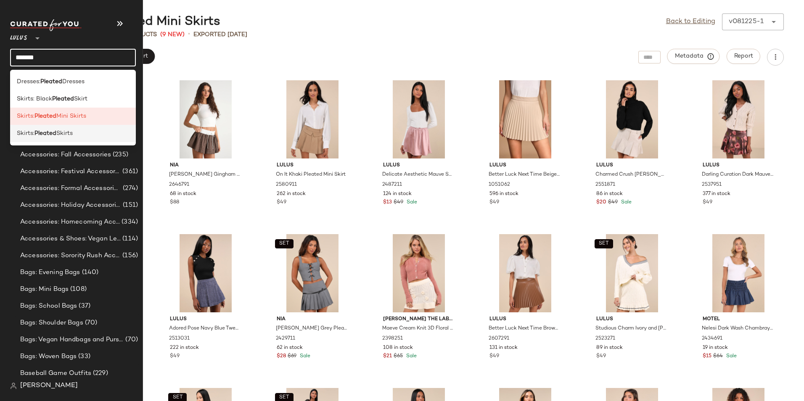
type input "*******"
click at [37, 136] on b "Pleated" at bounding box center [45, 133] width 22 height 9
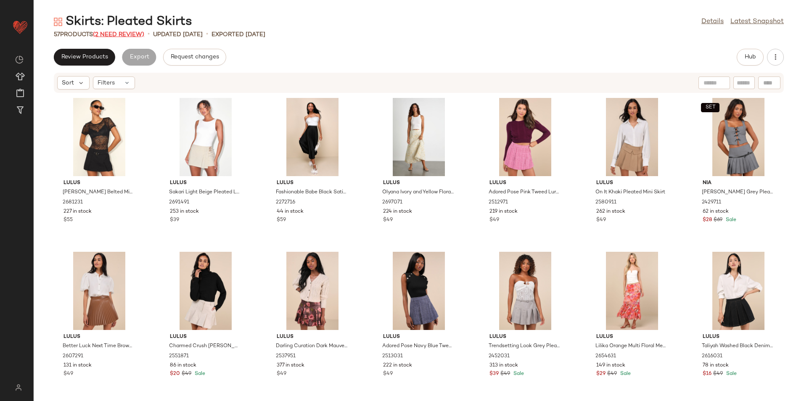
click at [133, 36] on span "(2 Need Review)" at bounding box center [118, 35] width 51 height 6
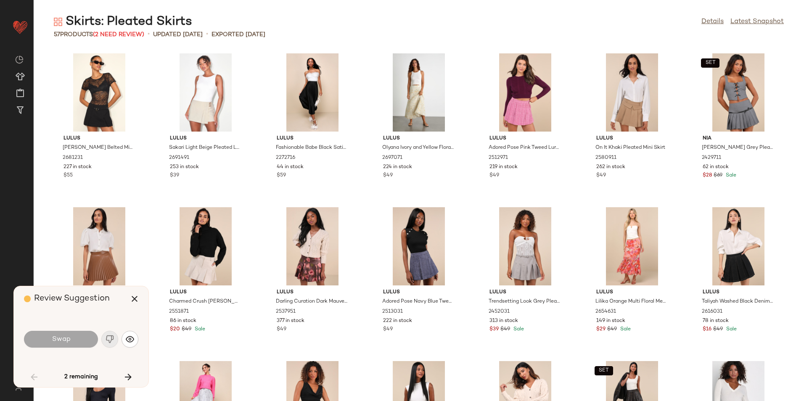
scroll to position [770, 0]
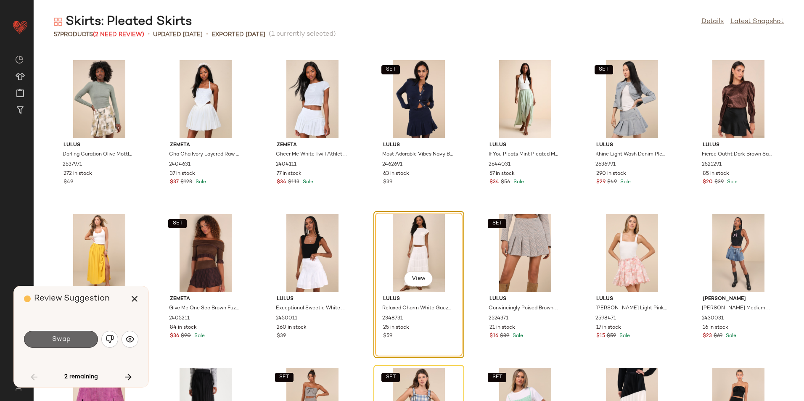
click at [66, 338] on span "Swap" at bounding box center [60, 340] width 19 height 8
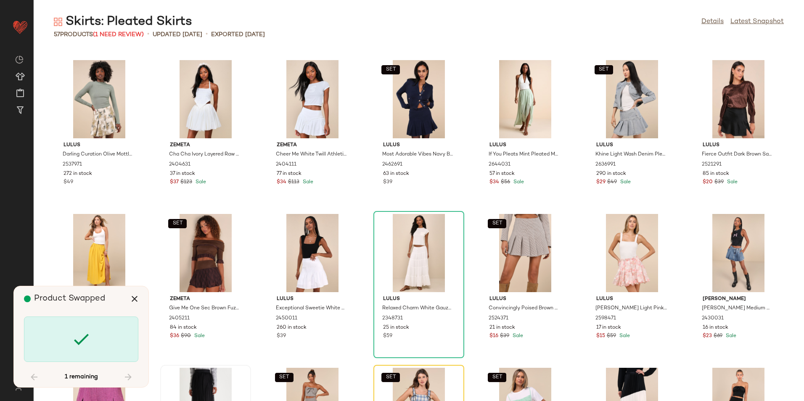
scroll to position [924, 0]
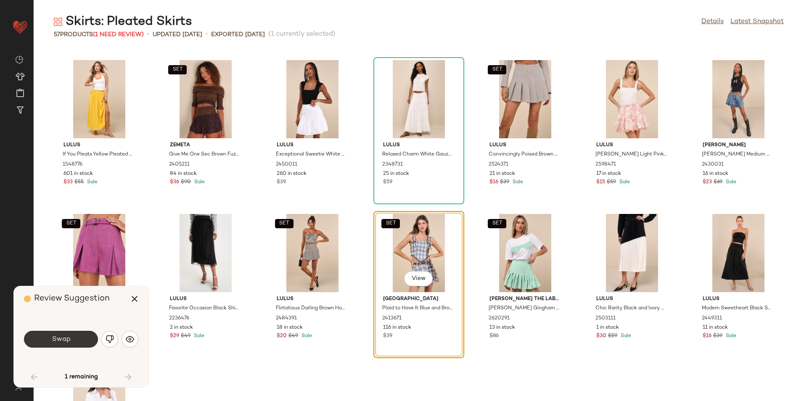
click at [91, 343] on button "Swap" at bounding box center [61, 339] width 74 height 17
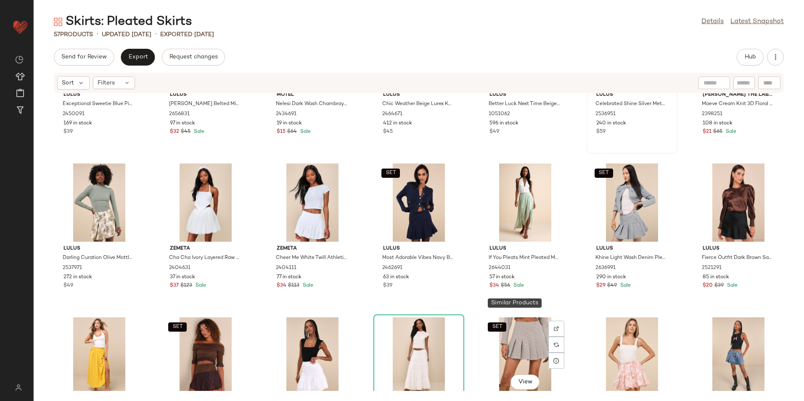
scroll to position [587, 0]
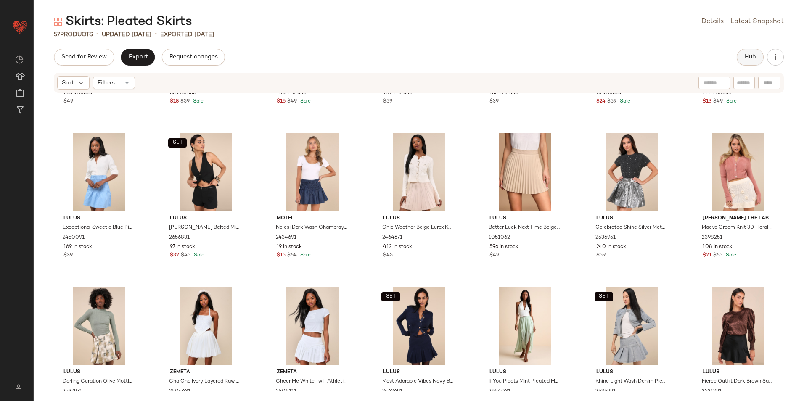
click at [746, 57] on span "Hub" at bounding box center [750, 57] width 12 height 7
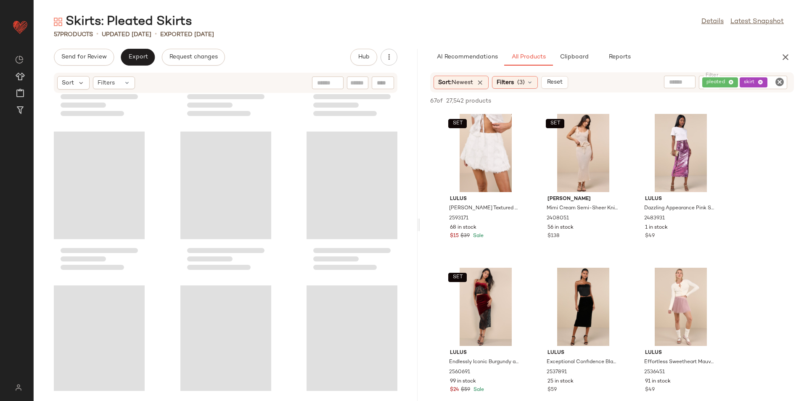
scroll to position [1385, 0]
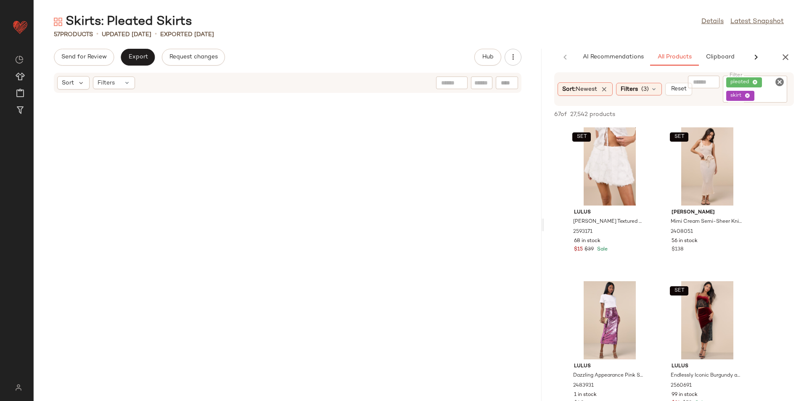
drag, startPoint x: 417, startPoint y: 223, endPoint x: 590, endPoint y: 222, distance: 172.4
click at [590, 222] on div "Skirts: Pleated Skirts Details Latest Snapshot 57 Products • updated Aug 14th •…" at bounding box center [419, 207] width 770 height 388
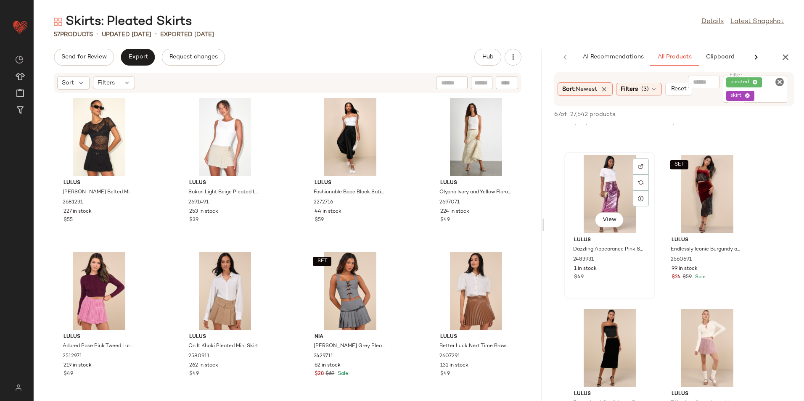
scroll to position [168, 0]
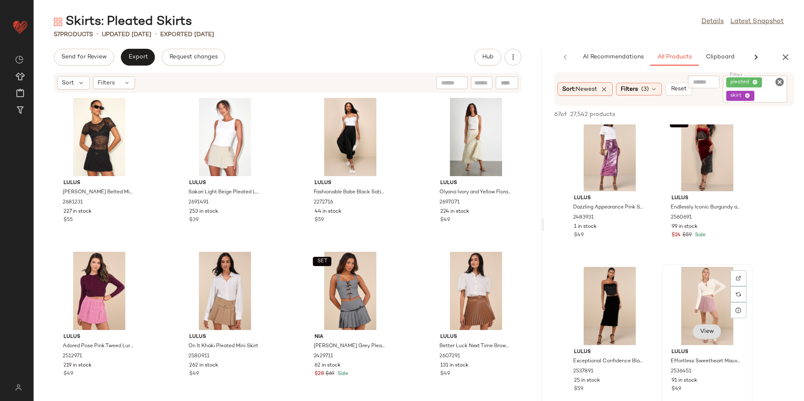
click at [708, 334] on span "View" at bounding box center [707, 331] width 14 height 7
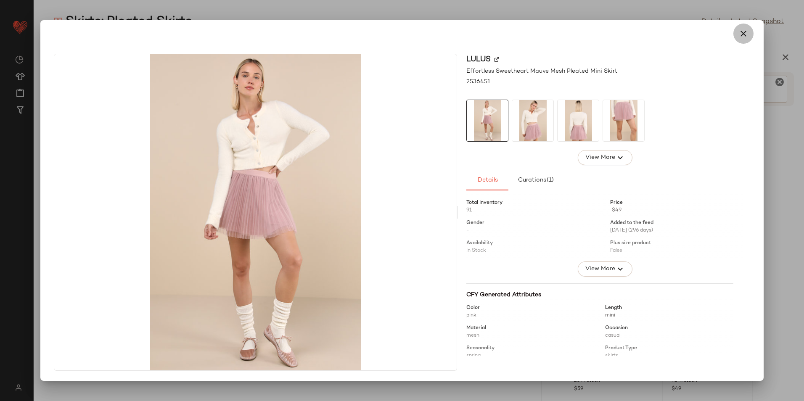
click at [746, 32] on icon "button" at bounding box center [743, 34] width 10 height 10
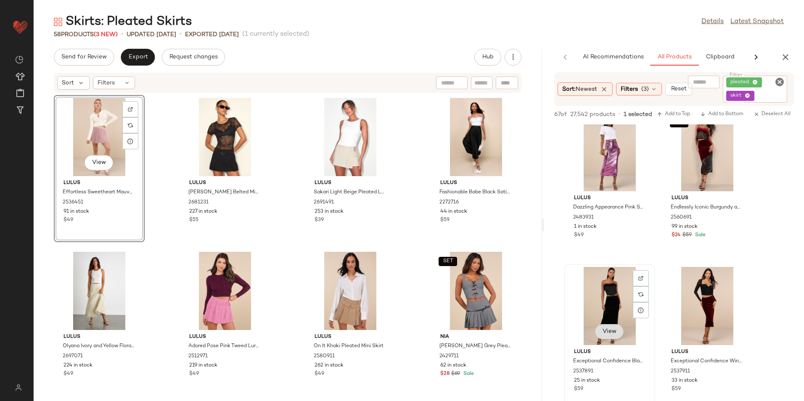
click at [600, 333] on button "View" at bounding box center [609, 331] width 29 height 15
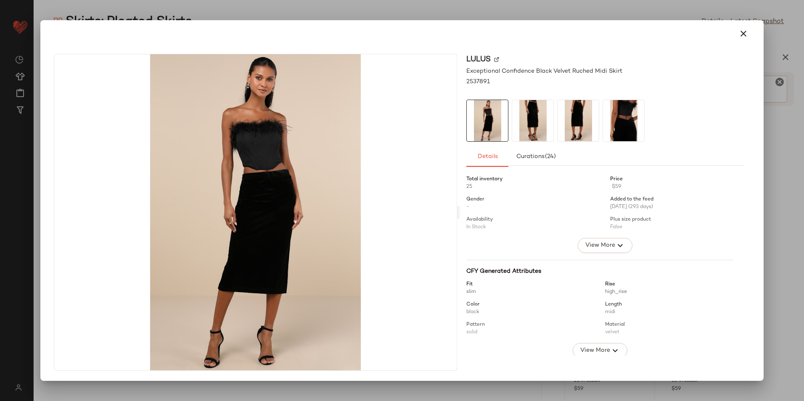
click at [534, 120] on img at bounding box center [532, 120] width 41 height 41
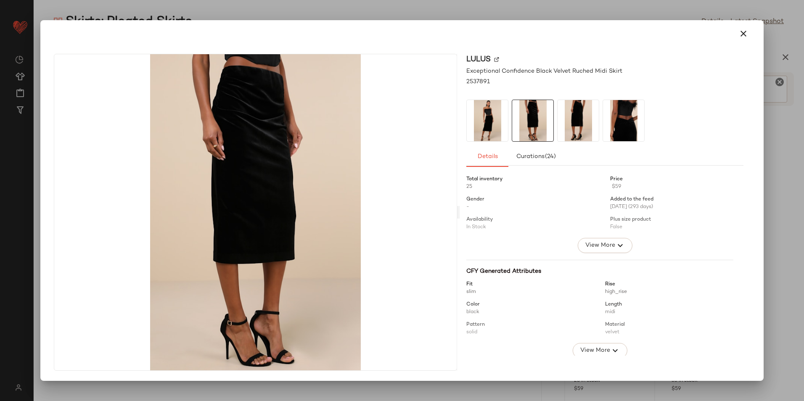
click at [566, 120] on img at bounding box center [578, 120] width 41 height 41
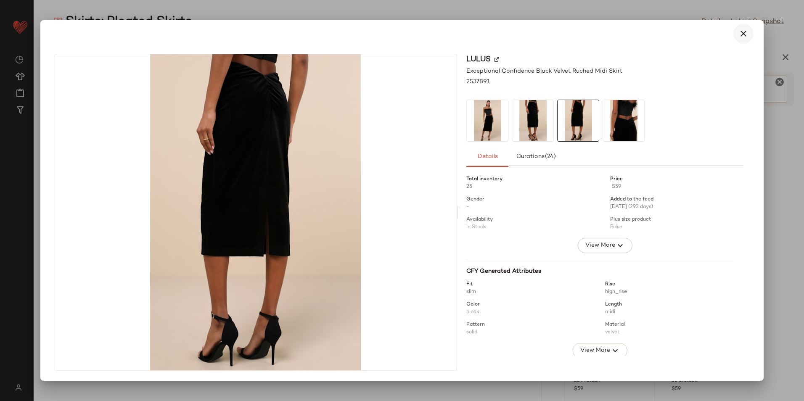
click at [747, 35] on icon "button" at bounding box center [743, 34] width 10 height 10
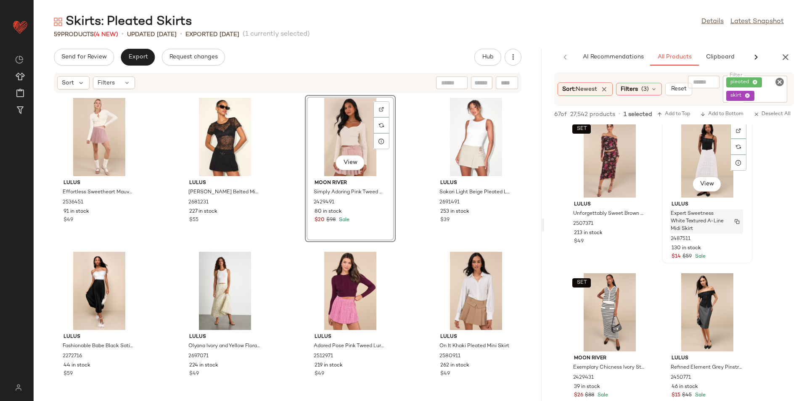
scroll to position [631, 0]
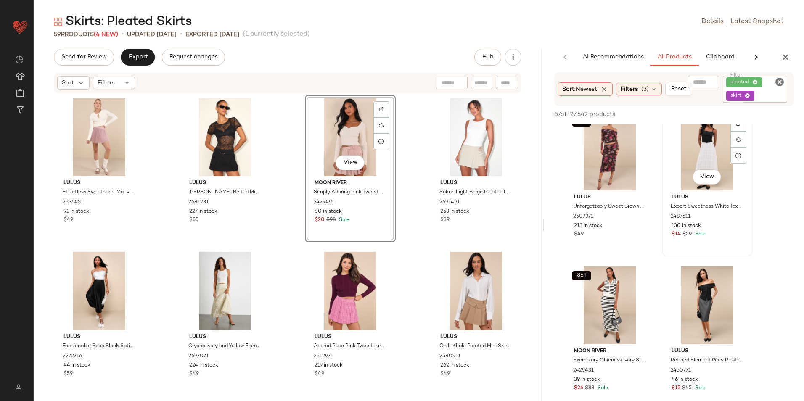
click at [686, 177] on div "View" at bounding box center [707, 151] width 85 height 78
click at [713, 176] on span "View" at bounding box center [707, 177] width 14 height 7
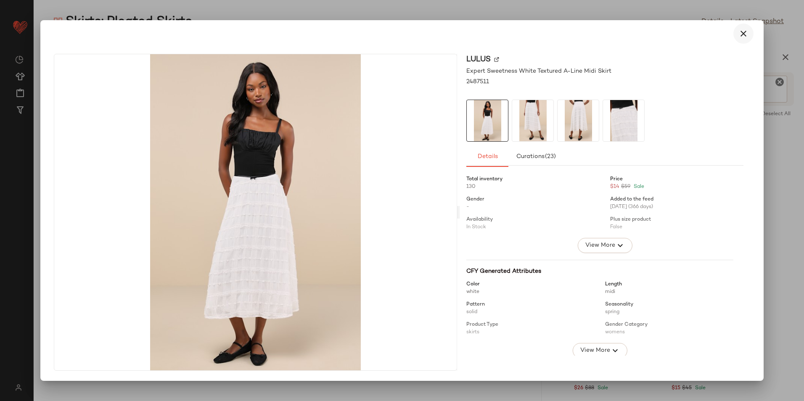
click at [744, 32] on icon "button" at bounding box center [743, 34] width 10 height 10
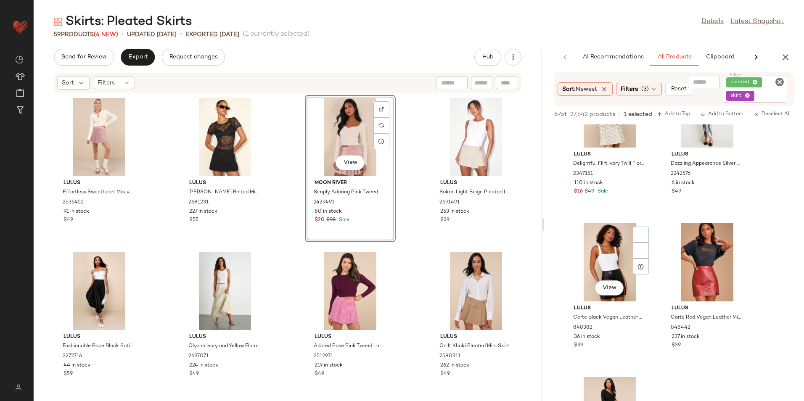
scroll to position [1304, 0]
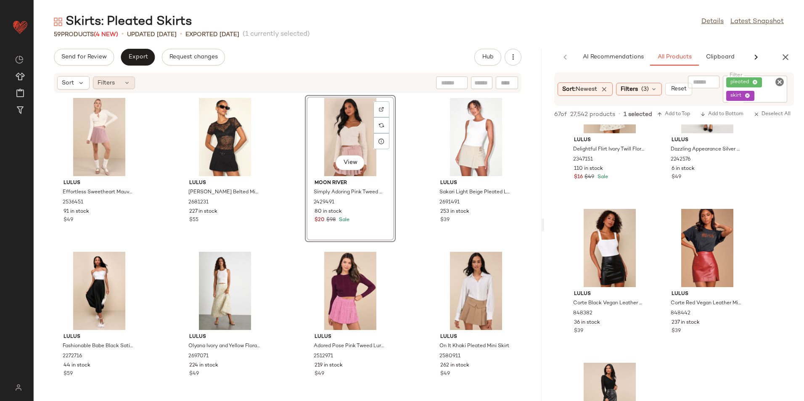
click at [116, 85] on div "Filters" at bounding box center [114, 83] width 42 height 13
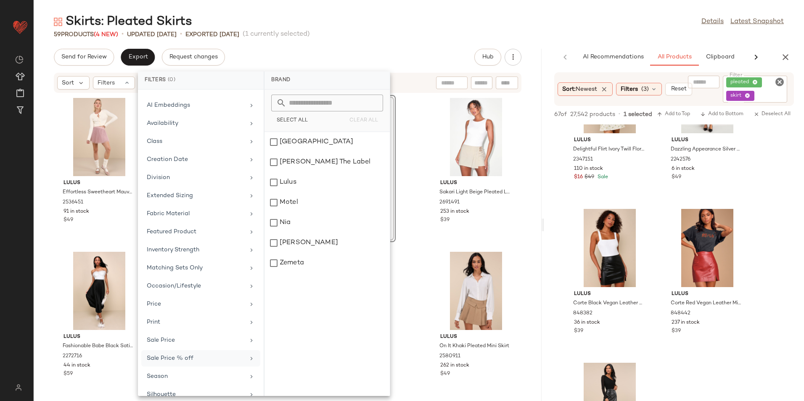
scroll to position [80, 0]
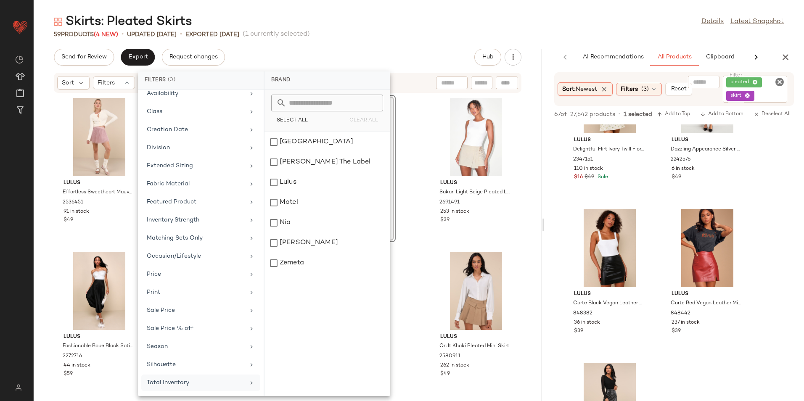
click at [192, 379] on div "Total Inventory" at bounding box center [196, 382] width 98 height 9
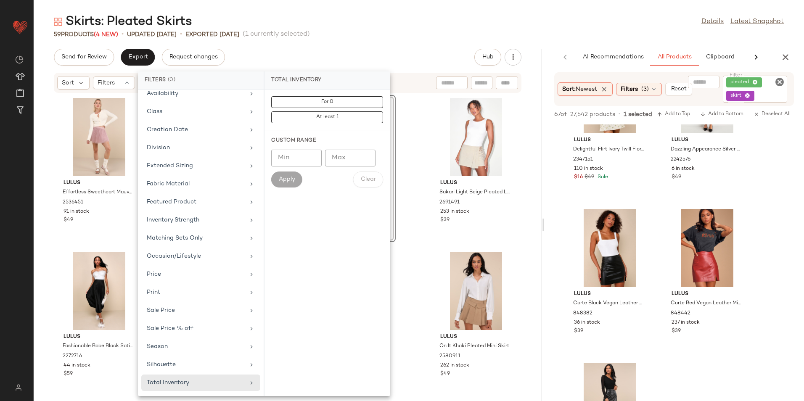
click at [350, 158] on input "Max" at bounding box center [350, 158] width 50 height 17
type input "**"
click at [283, 182] on span "Apply" at bounding box center [286, 179] width 17 height 7
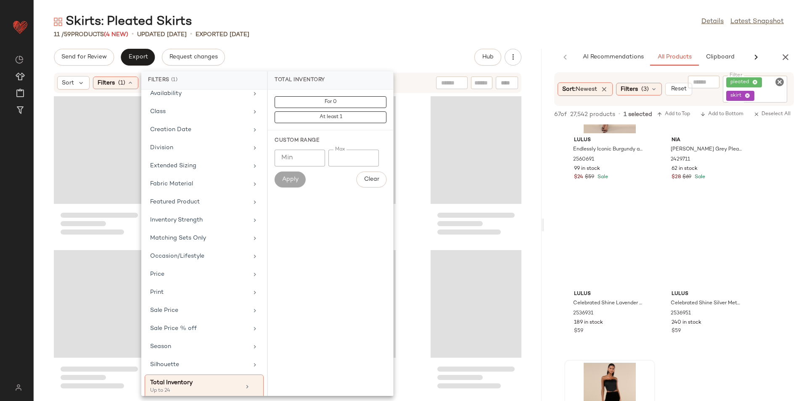
scroll to position [3766, 0]
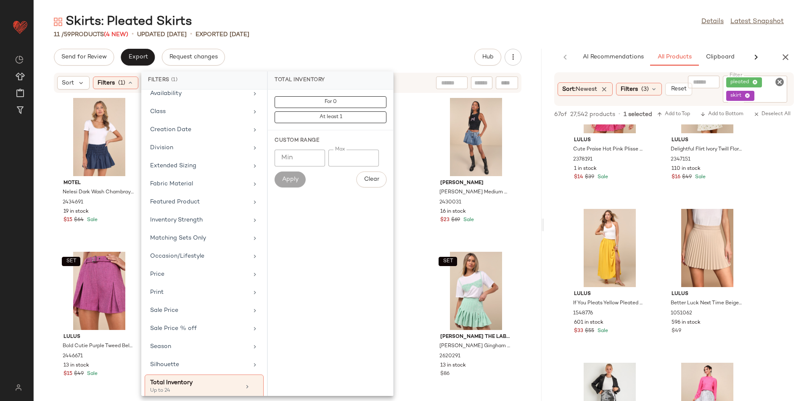
click at [414, 27] on div "Skirts: Pleated Skirts Details Latest Snapshot" at bounding box center [419, 21] width 770 height 17
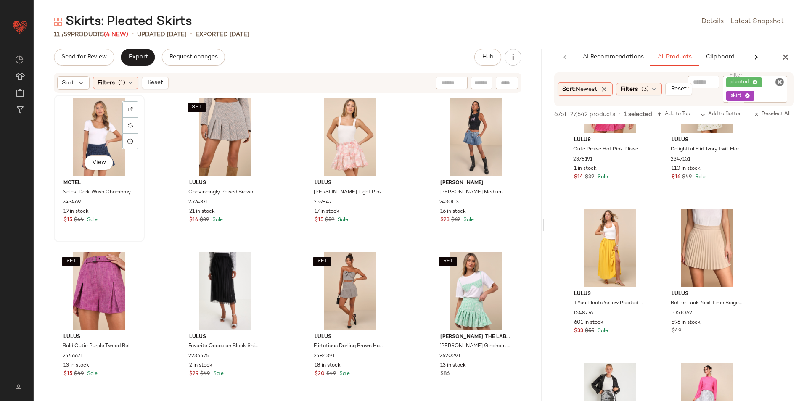
click at [89, 135] on div "View" at bounding box center [99, 137] width 85 height 78
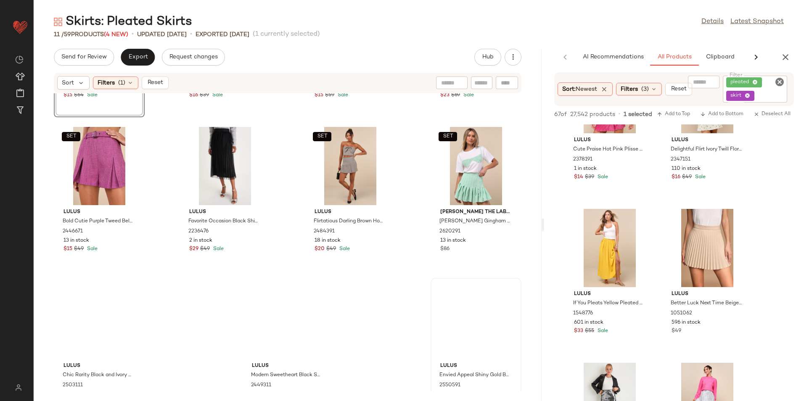
scroll to position [159, 0]
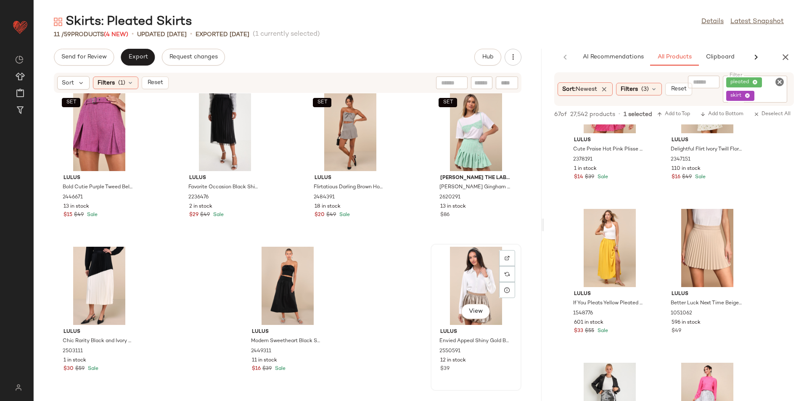
click at [483, 299] on div "View" at bounding box center [476, 286] width 85 height 78
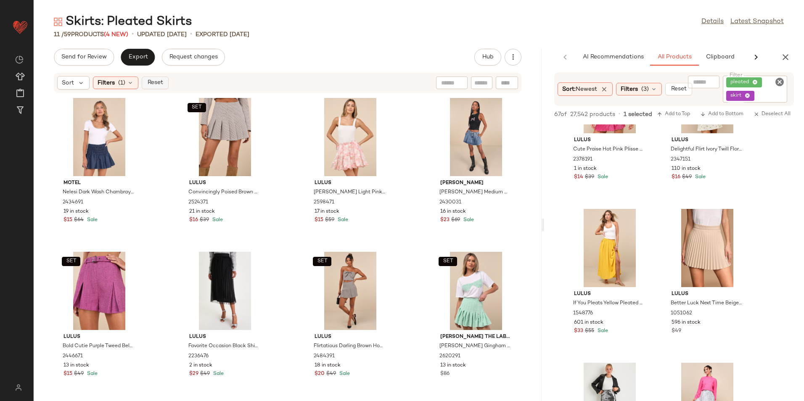
click at [151, 82] on span "Reset" at bounding box center [155, 82] width 16 height 7
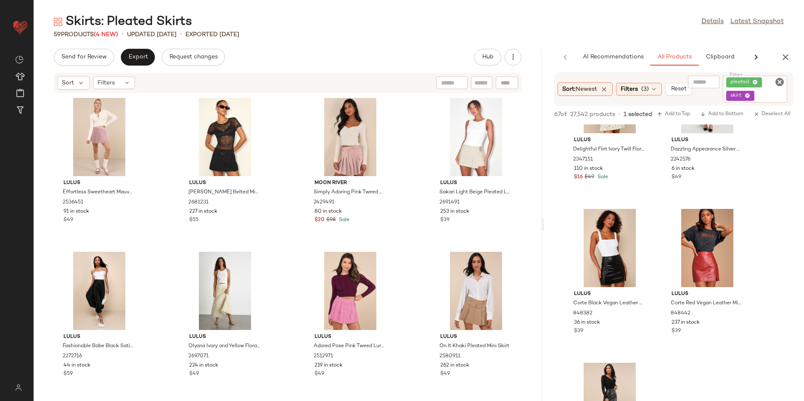
click at [129, 66] on div "Send for Review Export Request changes Hub Sort Filters Lulus Effortless Sweeth…" at bounding box center [288, 225] width 508 height 352
click at [138, 56] on span "Export" at bounding box center [138, 57] width 20 height 7
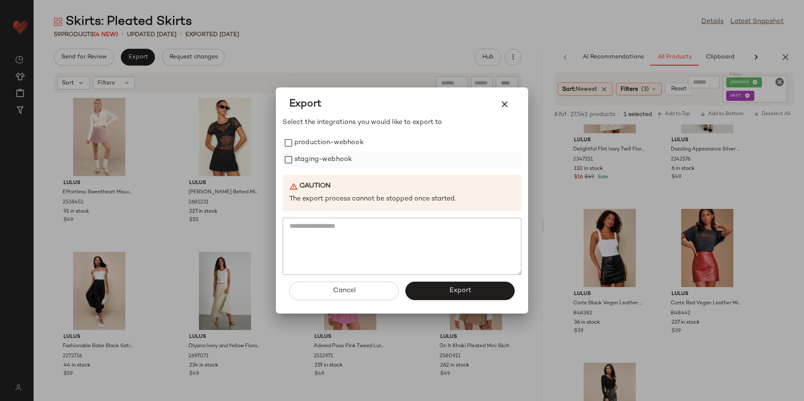
drag, startPoint x: 299, startPoint y: 141, endPoint x: 302, endPoint y: 154, distance: 13.0
click at [299, 142] on label "production-webhook" at bounding box center [328, 143] width 69 height 17
click at [302, 156] on label "staging-webhook" at bounding box center [323, 159] width 58 height 17
click at [420, 290] on button "Export" at bounding box center [459, 291] width 109 height 19
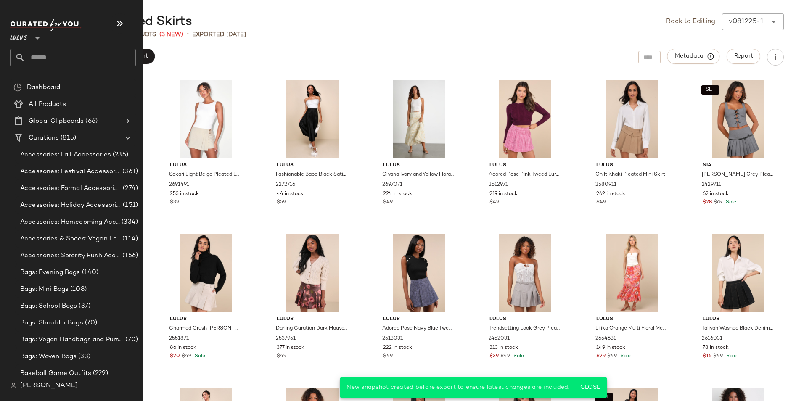
click at [37, 52] on input "text" at bounding box center [80, 58] width 111 height 18
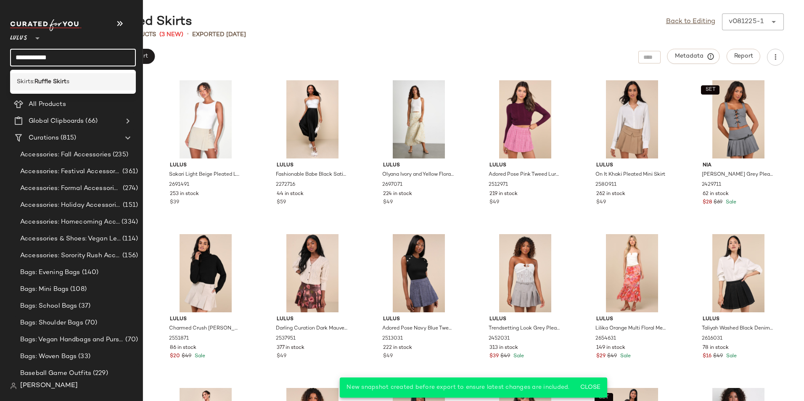
type input "**********"
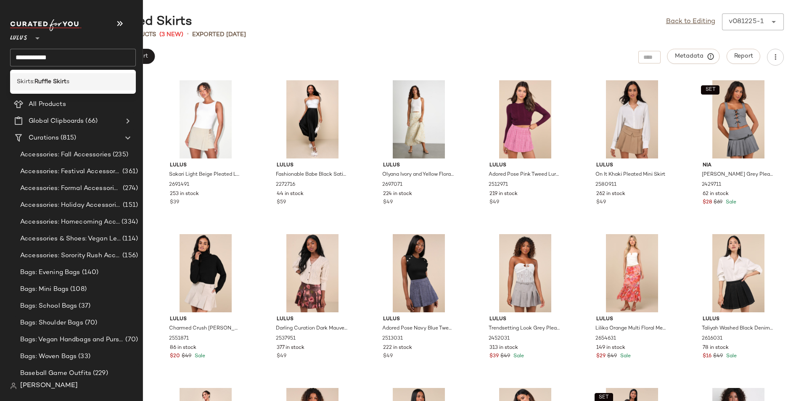
click at [38, 77] on div "Skirts: Ruffle Skirt s" at bounding box center [73, 81] width 126 height 17
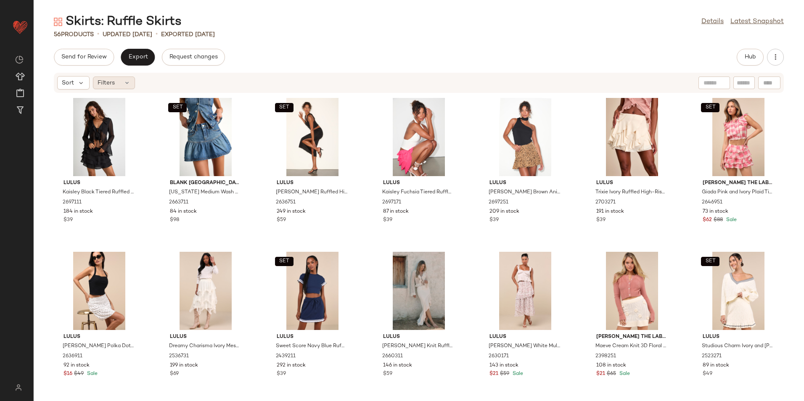
click at [114, 81] on span "Filters" at bounding box center [106, 83] width 17 height 9
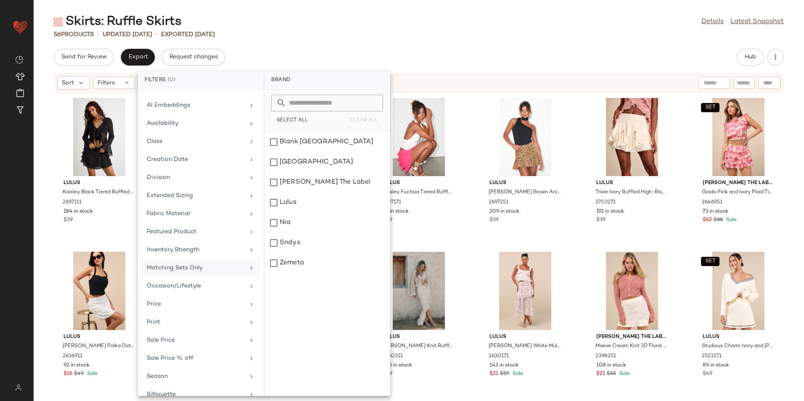
scroll to position [80, 0]
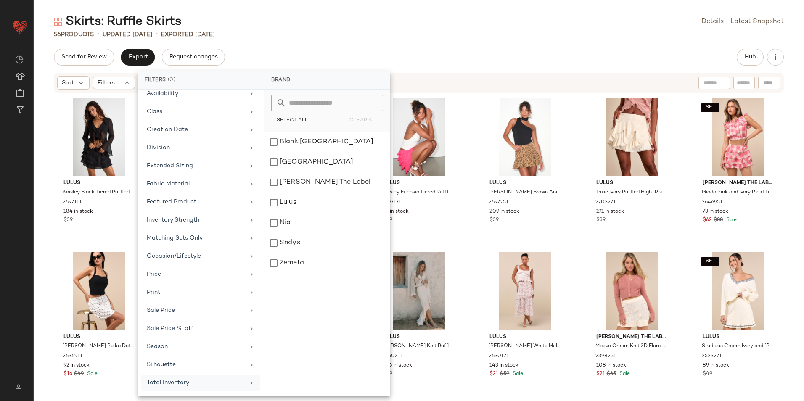
click at [186, 384] on div "Total Inventory" at bounding box center [196, 382] width 98 height 9
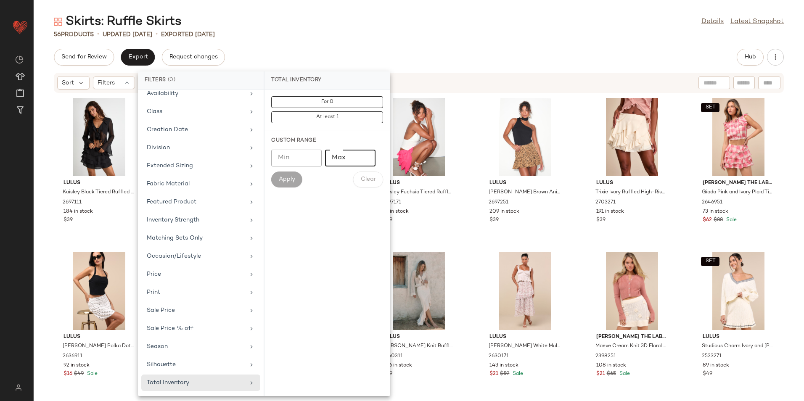
click at [349, 161] on input "Max" at bounding box center [350, 158] width 50 height 17
click at [458, 17] on div "Skirts: Ruffle Skirts Details Latest Snapshot" at bounding box center [419, 21] width 770 height 17
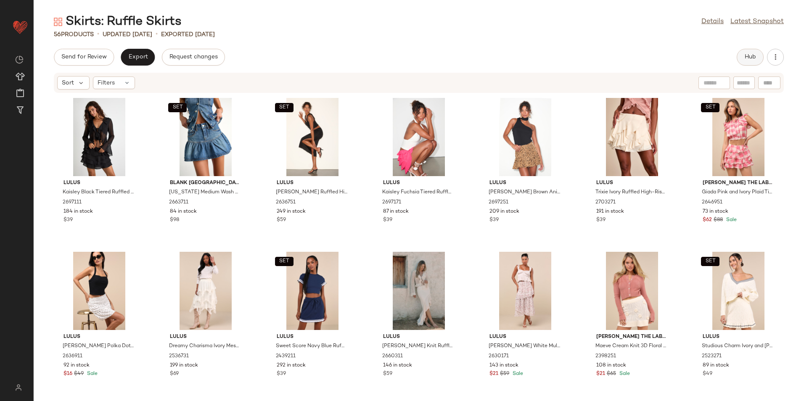
click at [758, 53] on button "Hub" at bounding box center [750, 57] width 27 height 17
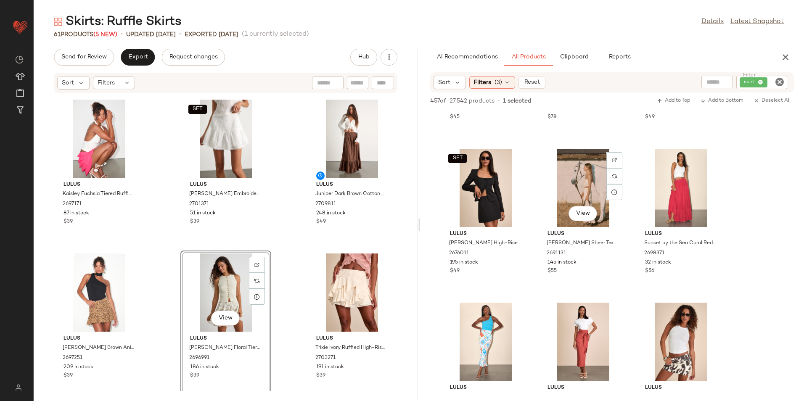
scroll to position [1514, 0]
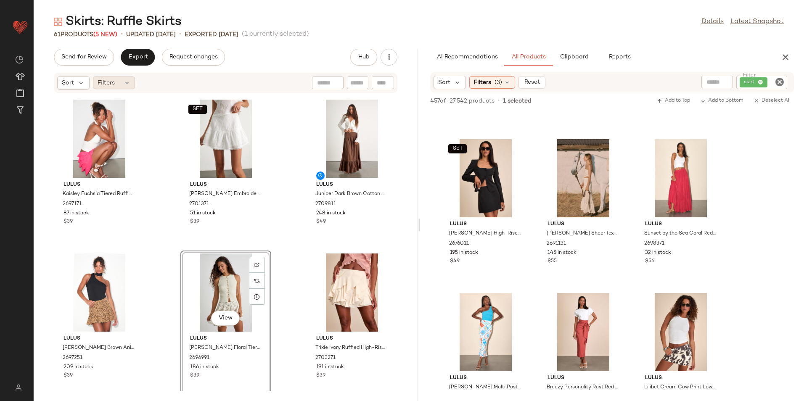
click at [116, 88] on div "Filters" at bounding box center [114, 83] width 42 height 13
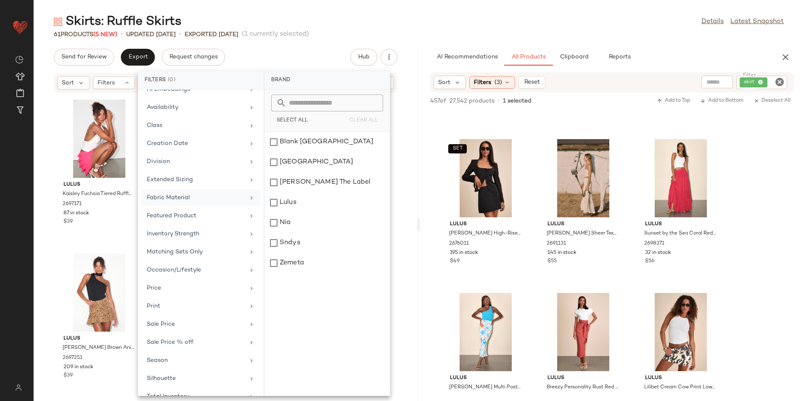
scroll to position [80, 0]
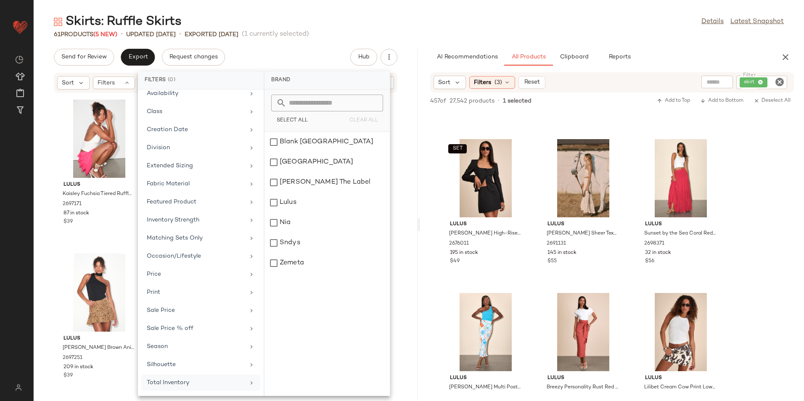
click at [156, 379] on div "Total Inventory" at bounding box center [196, 382] width 98 height 9
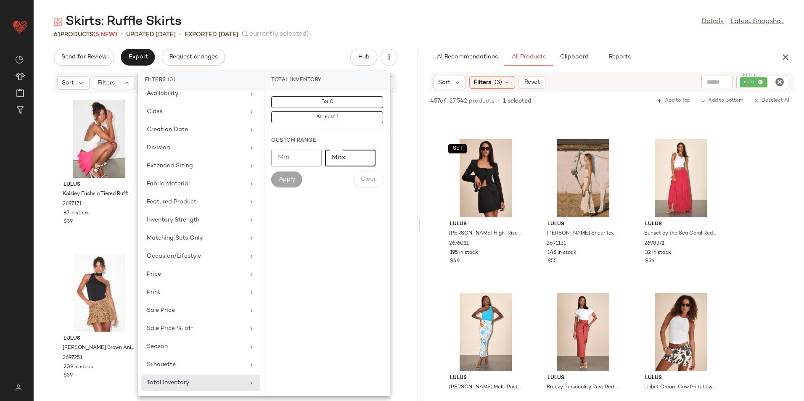
click at [355, 160] on input "Max" at bounding box center [350, 158] width 50 height 17
type input "**"
click at [282, 183] on span "Apply" at bounding box center [286, 179] width 17 height 7
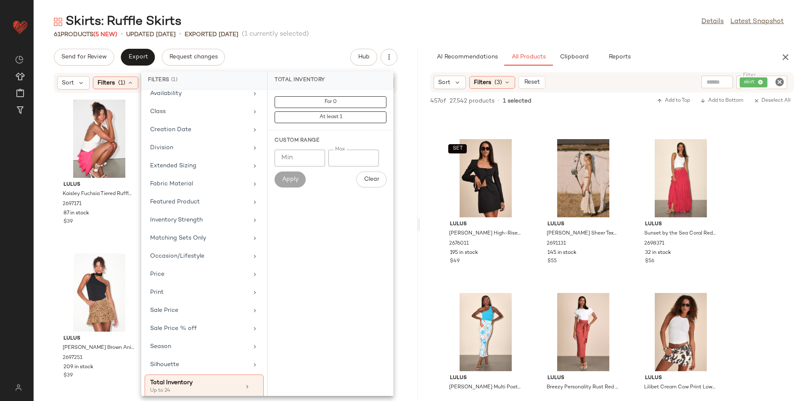
click at [452, 32] on div "61 Products (5 New) • updated Aug 19th • Exported Aug 14th (1 currently selecte…" at bounding box center [419, 34] width 770 height 8
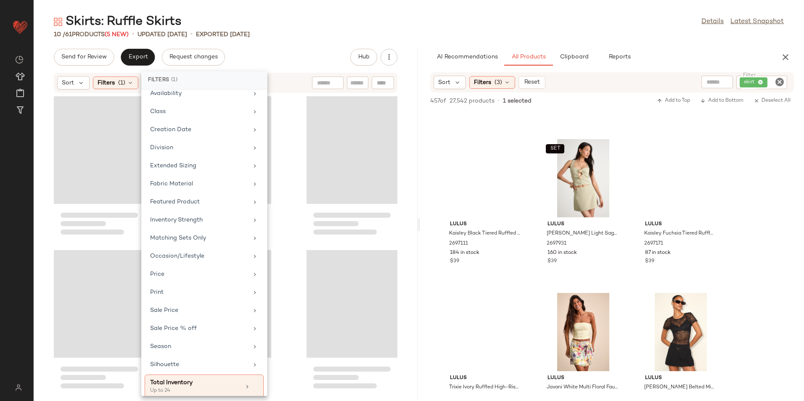
scroll to position [2130, 0]
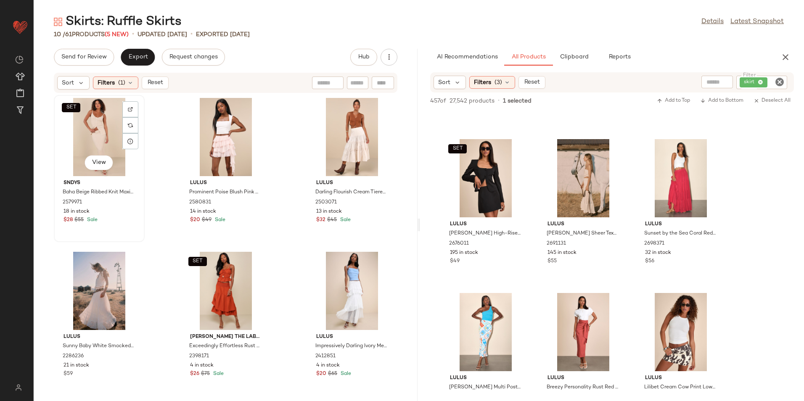
click at [84, 124] on div "SET View" at bounding box center [99, 137] width 85 height 78
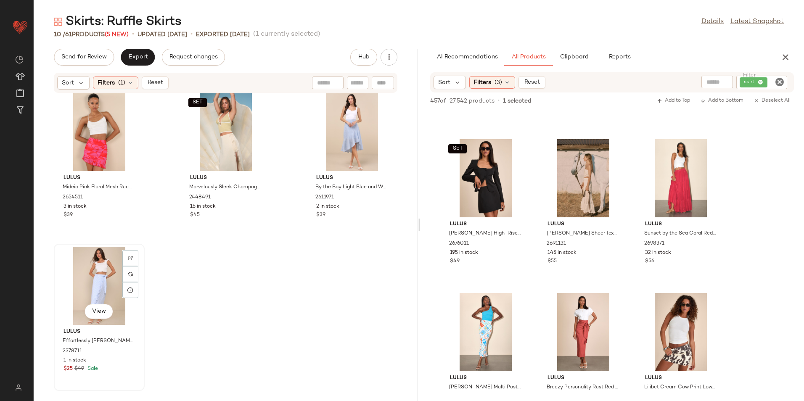
click at [91, 278] on div "View" at bounding box center [99, 286] width 85 height 78
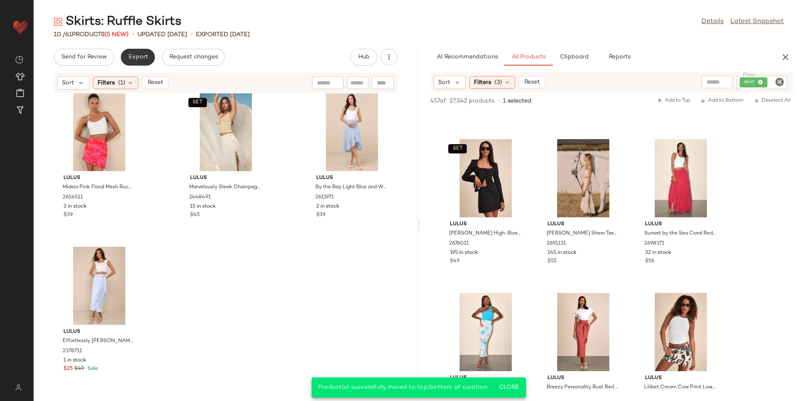
click at [139, 52] on button "Export" at bounding box center [138, 57] width 34 height 17
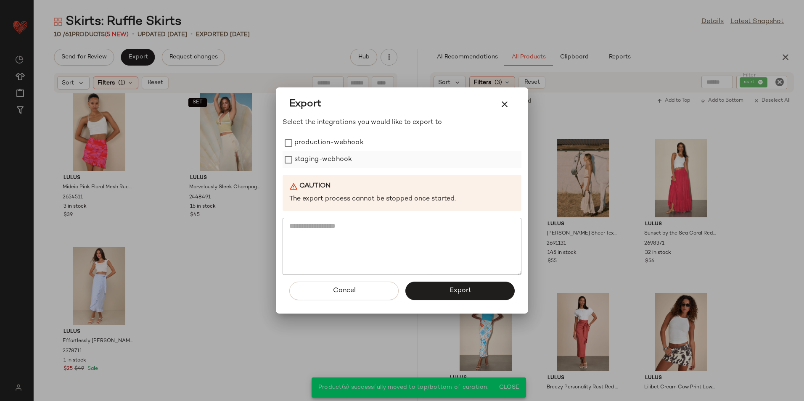
drag, startPoint x: 312, startPoint y: 140, endPoint x: 315, endPoint y: 156, distance: 16.2
click at [313, 140] on label "production-webhook" at bounding box center [328, 143] width 69 height 17
click at [316, 159] on label "staging-webhook" at bounding box center [323, 159] width 58 height 17
click at [442, 294] on button "Export" at bounding box center [459, 291] width 109 height 19
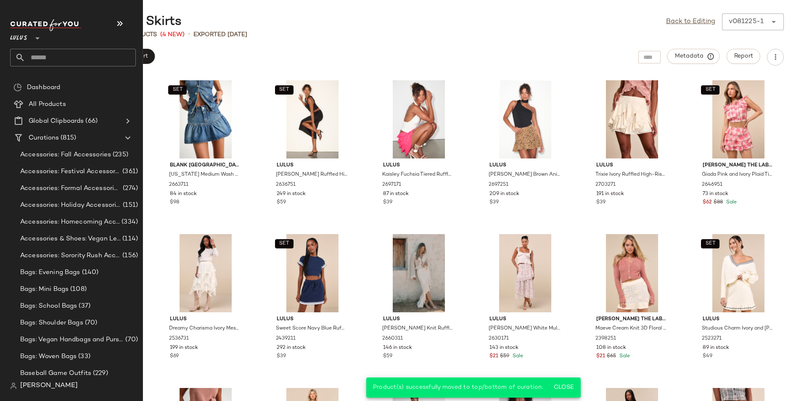
click at [37, 55] on input "text" at bounding box center [80, 58] width 111 height 18
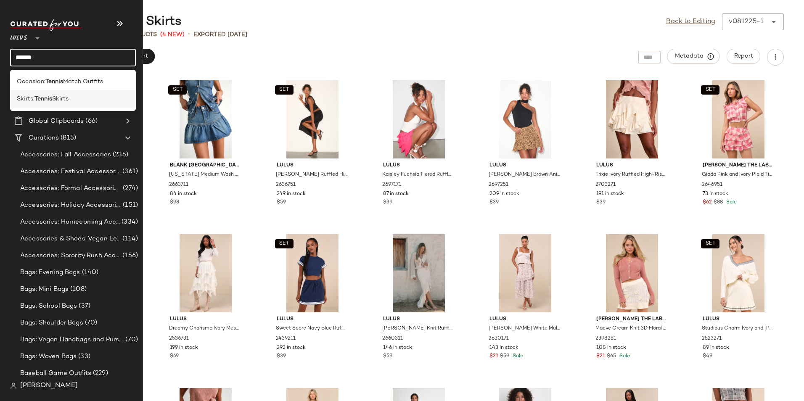
type input "******"
click at [51, 101] on b "Tennis" at bounding box center [43, 99] width 18 height 9
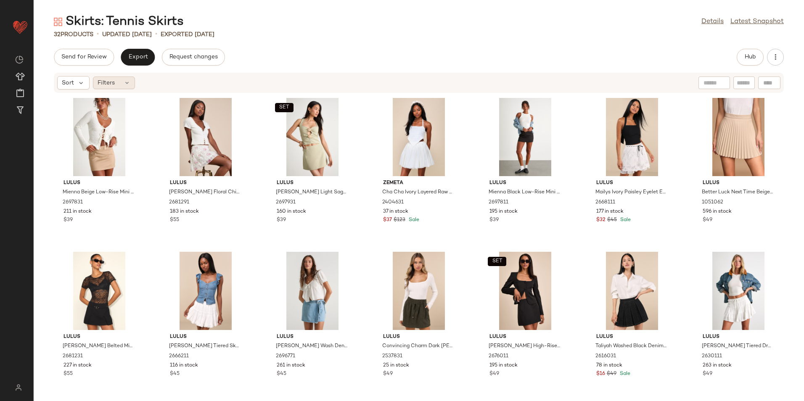
click at [129, 84] on icon at bounding box center [127, 82] width 7 height 7
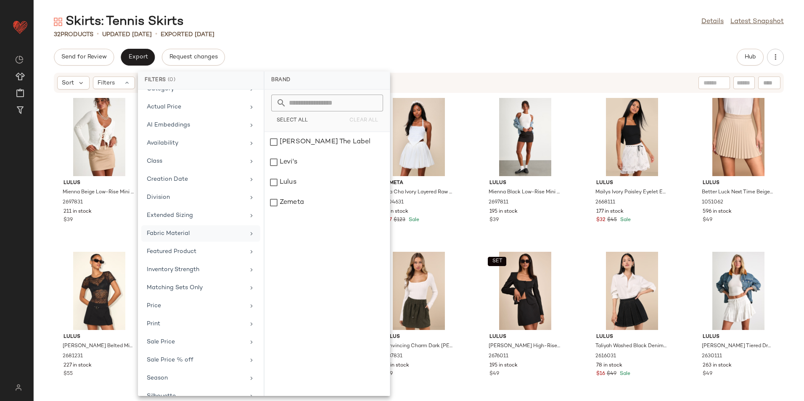
scroll to position [62, 0]
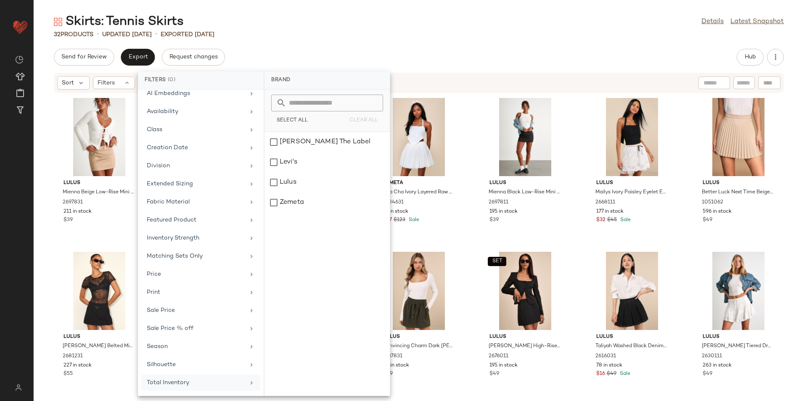
click at [183, 382] on div "Total Inventory" at bounding box center [196, 382] width 98 height 9
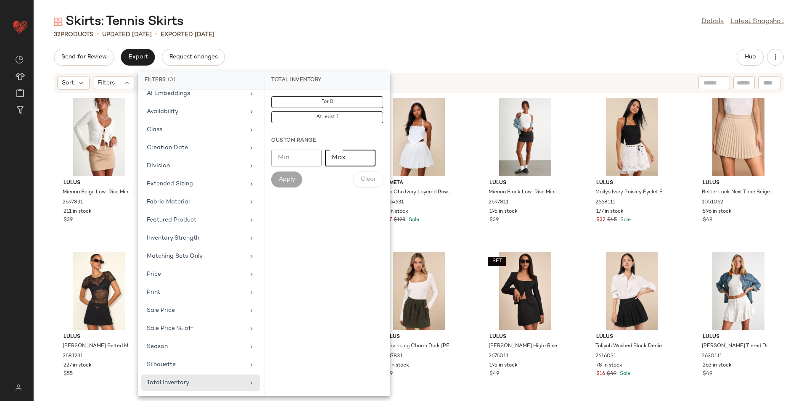
click at [355, 160] on input "Max" at bounding box center [350, 158] width 50 height 17
type input "**"
click at [277, 179] on button "Apply" at bounding box center [286, 180] width 31 height 16
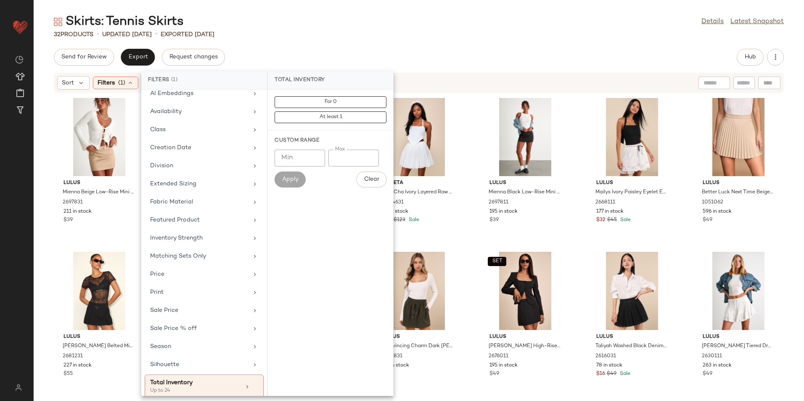
click at [368, 43] on div "Skirts: Tennis Skirts Details Latest Snapshot 32 Products • updated Aug 14th • …" at bounding box center [419, 207] width 770 height 388
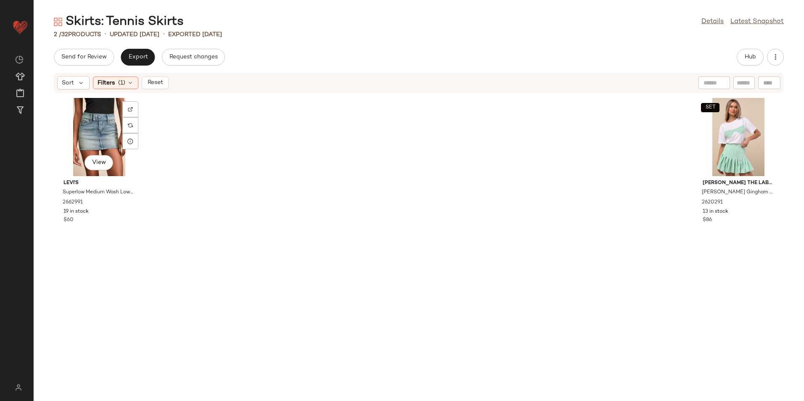
click at [90, 137] on div "View" at bounding box center [99, 137] width 85 height 78
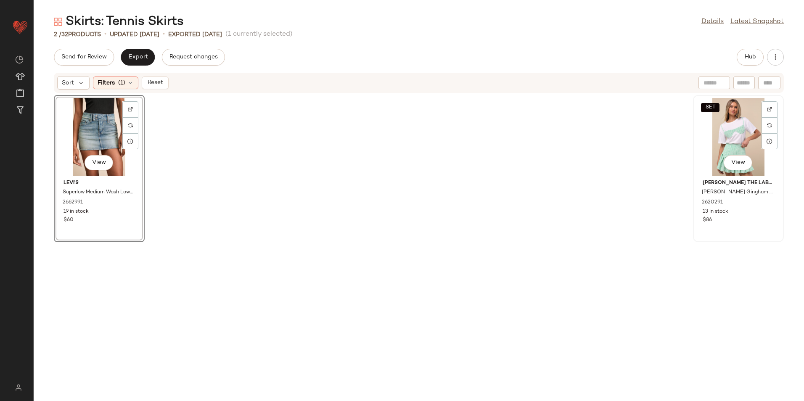
click at [719, 127] on div "SET View" at bounding box center [738, 137] width 85 height 78
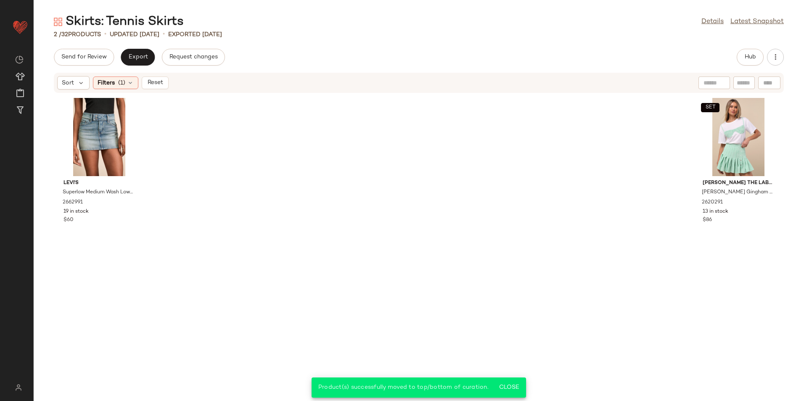
click at [478, 53] on div "Send for Review Export Request changes Hub" at bounding box center [419, 57] width 730 height 17
click at [740, 59] on button "Hub" at bounding box center [750, 57] width 27 height 17
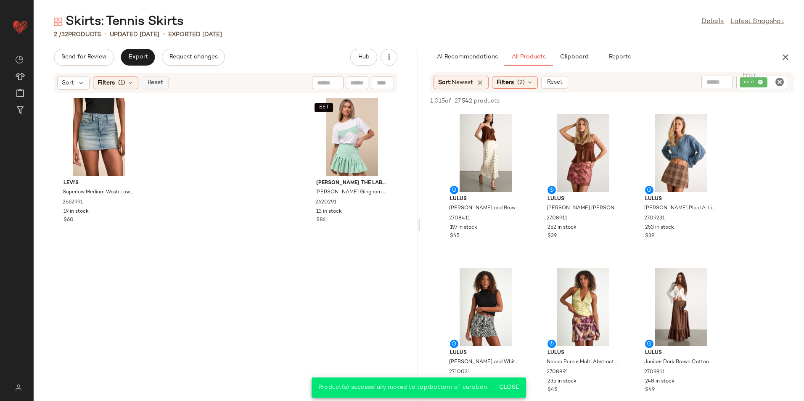
click at [156, 85] on span "Reset" at bounding box center [155, 82] width 16 height 7
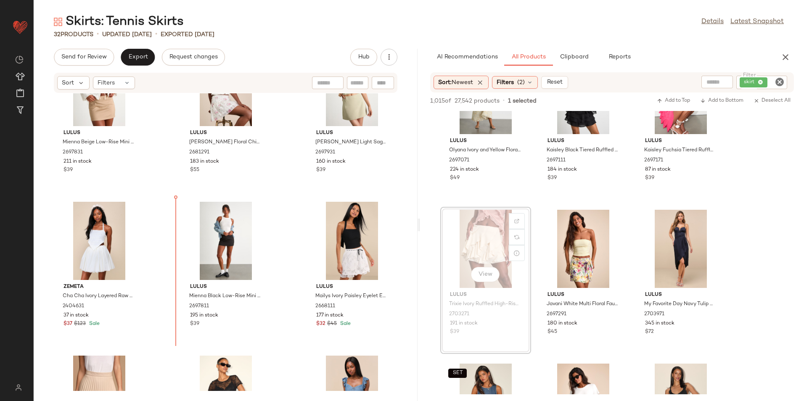
scroll to position [50, 0]
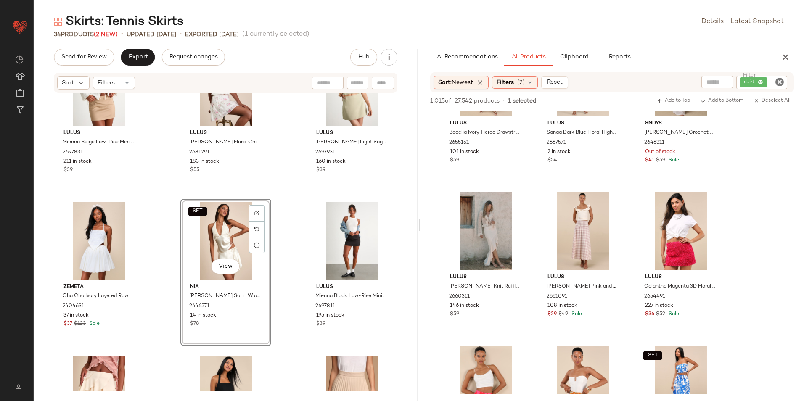
scroll to position [3028, 0]
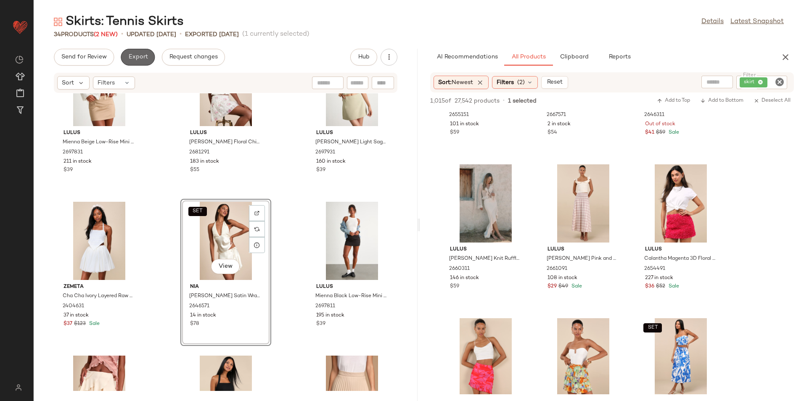
click at [138, 52] on button "Export" at bounding box center [138, 57] width 34 height 17
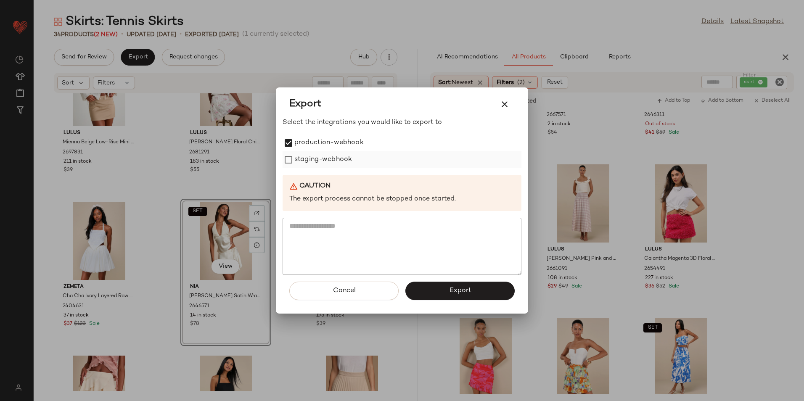
click at [293, 152] on div "staging-webhook" at bounding box center [402, 159] width 239 height 17
drag, startPoint x: 321, startPoint y: 169, endPoint x: 325, endPoint y: 167, distance: 4.5
click at [323, 168] on div "Select the integrations you would like to export to production-webhook staging-…" at bounding box center [402, 196] width 239 height 157
click at [327, 166] on label "staging-webhook" at bounding box center [323, 159] width 58 height 17
click at [429, 291] on button "Export" at bounding box center [459, 291] width 109 height 19
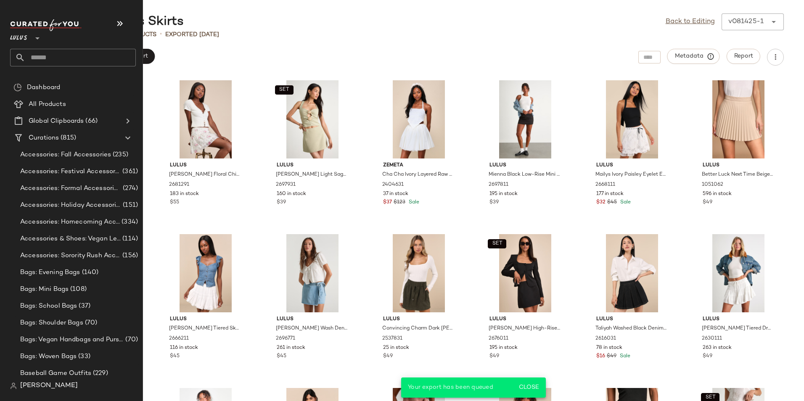
click at [52, 56] on input "text" at bounding box center [80, 58] width 111 height 18
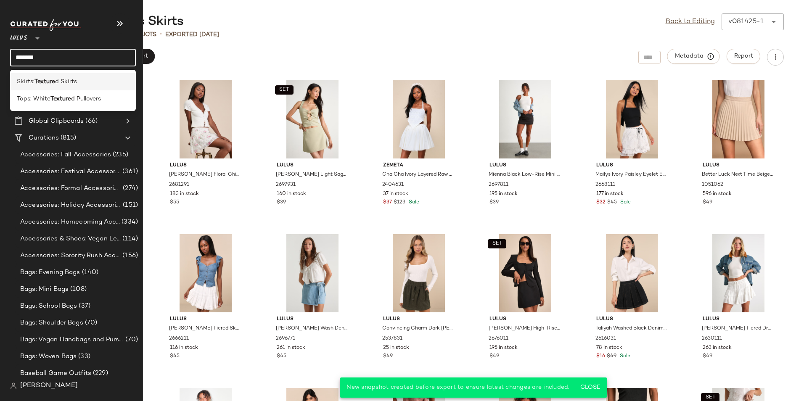
type input "*******"
drag, startPoint x: 80, startPoint y: 87, endPoint x: 77, endPoint y: 57, distance: 29.6
click at [80, 84] on div "Skirts: Texture d Skirts" at bounding box center [73, 81] width 126 height 17
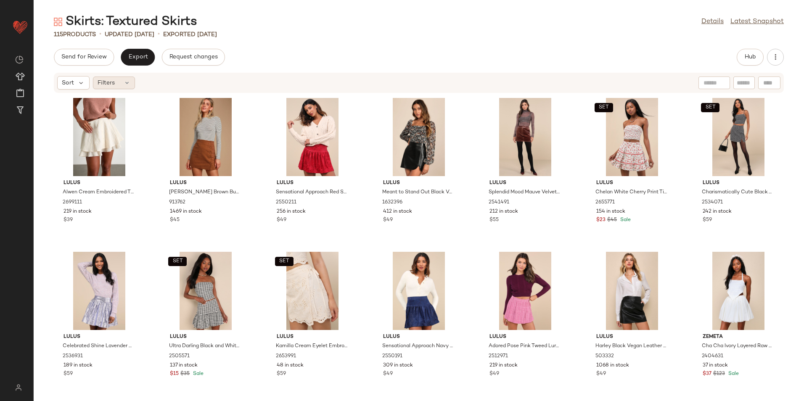
click at [114, 84] on span "Filters" at bounding box center [106, 83] width 17 height 9
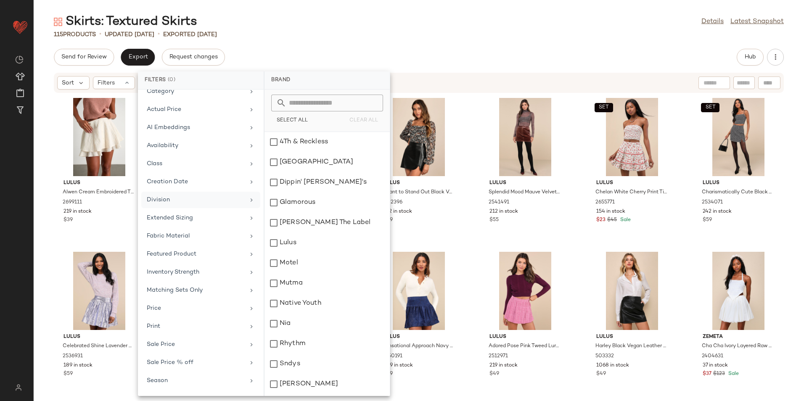
scroll to position [62, 0]
click at [196, 384] on div "Total Inventory" at bounding box center [196, 382] width 98 height 9
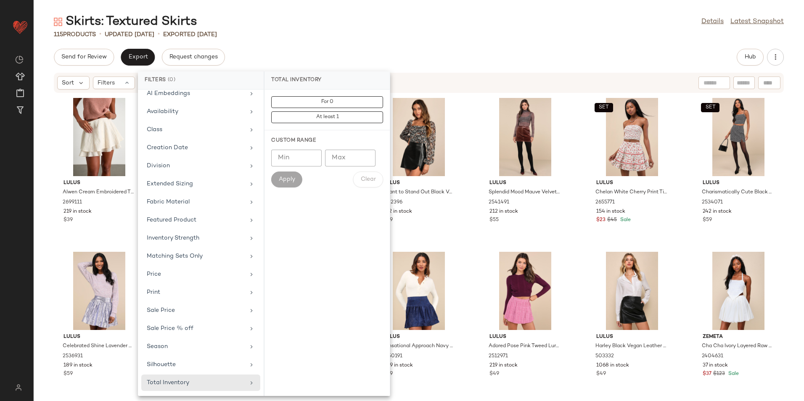
click at [349, 160] on input "Max" at bounding box center [350, 158] width 50 height 17
type input "**"
click at [281, 185] on button "Apply" at bounding box center [286, 180] width 31 height 16
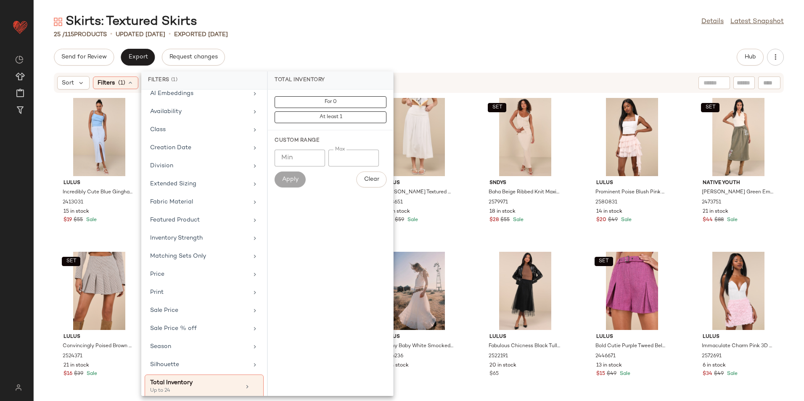
click at [452, 41] on div "Skirts: Textured Skirts Details Latest Snapshot 25 / 115 Products • updated Aug…" at bounding box center [419, 207] width 770 height 388
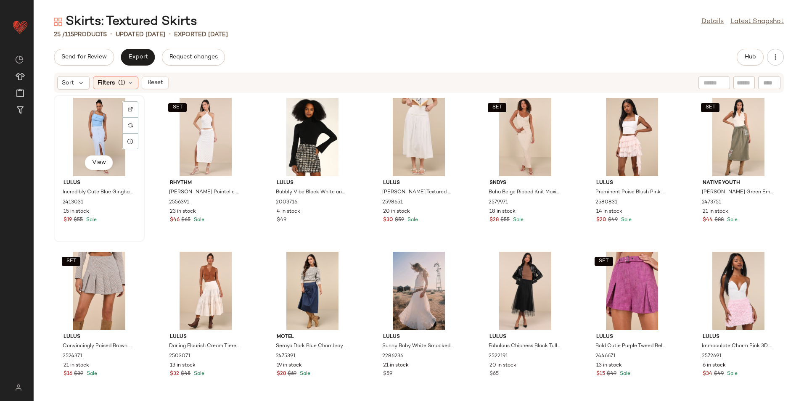
click at [114, 117] on div "View" at bounding box center [99, 137] width 85 height 78
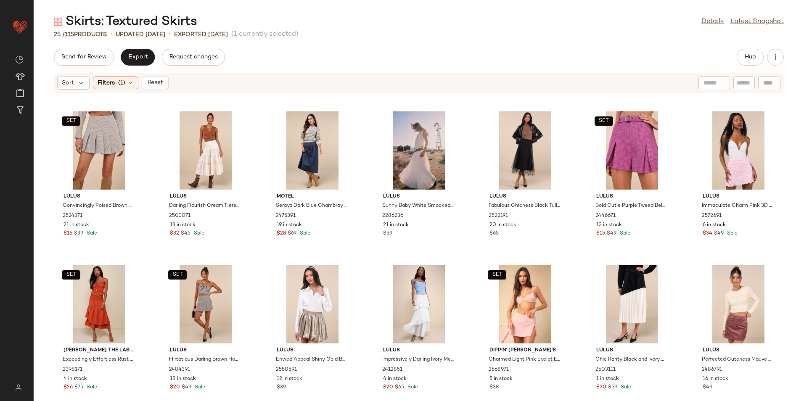
scroll to position [320, 0]
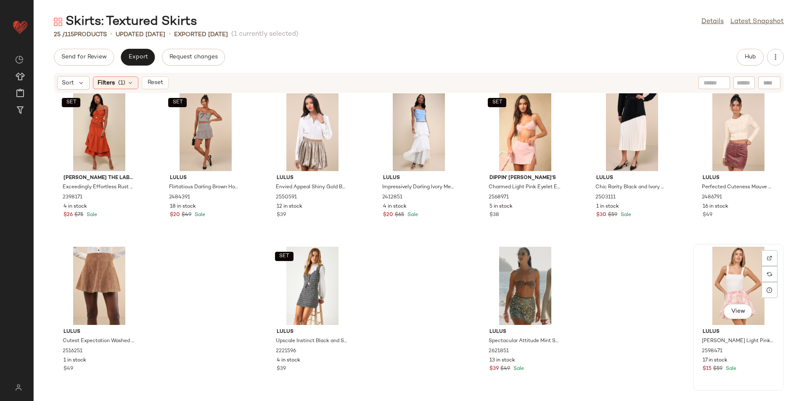
click at [735, 282] on div "View" at bounding box center [738, 286] width 85 height 78
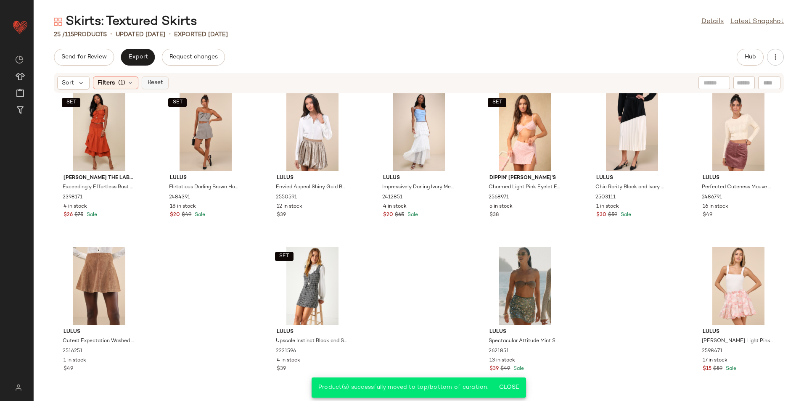
click at [156, 82] on span "Reset" at bounding box center [155, 82] width 16 height 7
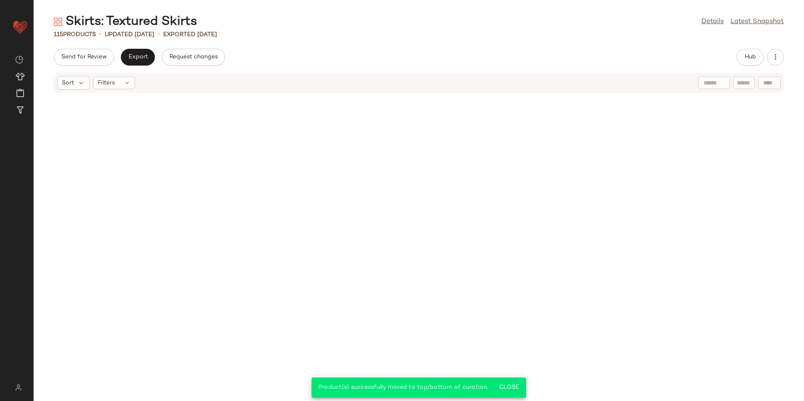
scroll to position [2321, 0]
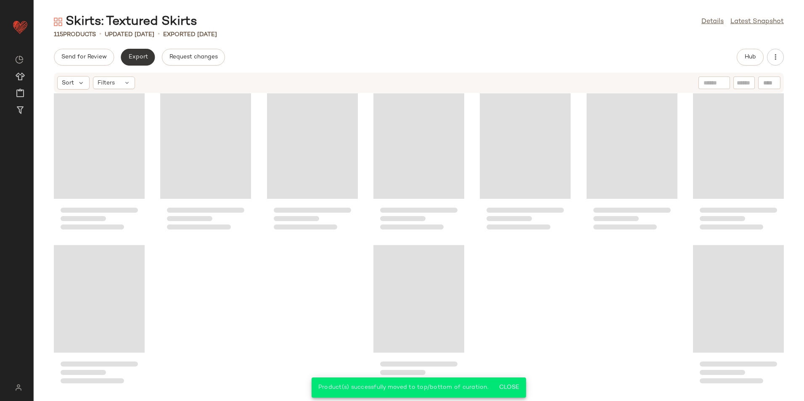
click at [131, 50] on button "Export" at bounding box center [138, 57] width 34 height 17
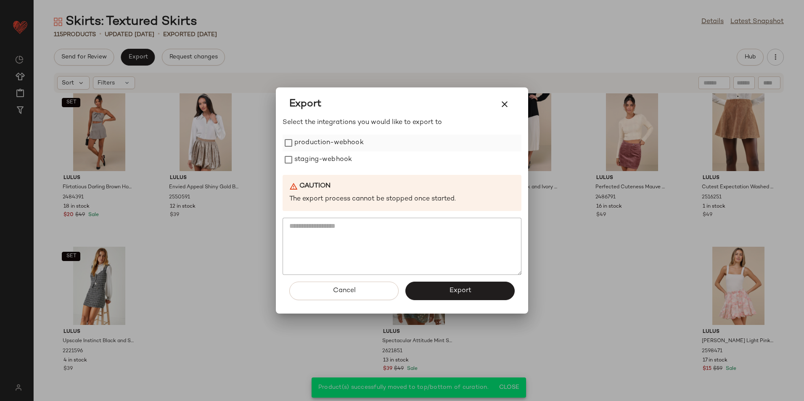
click at [349, 142] on label "production-webhook" at bounding box center [328, 143] width 69 height 17
click at [341, 159] on label "staging-webhook" at bounding box center [323, 159] width 58 height 17
click at [444, 297] on button "Export" at bounding box center [459, 291] width 109 height 19
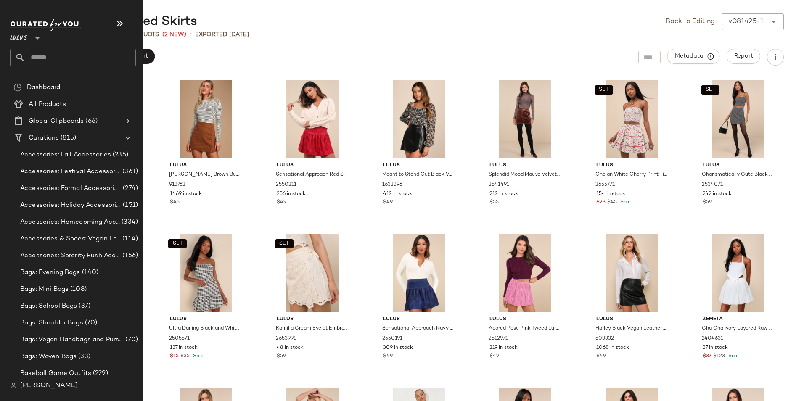
click at [45, 54] on input "text" at bounding box center [80, 58] width 111 height 18
type input "*"
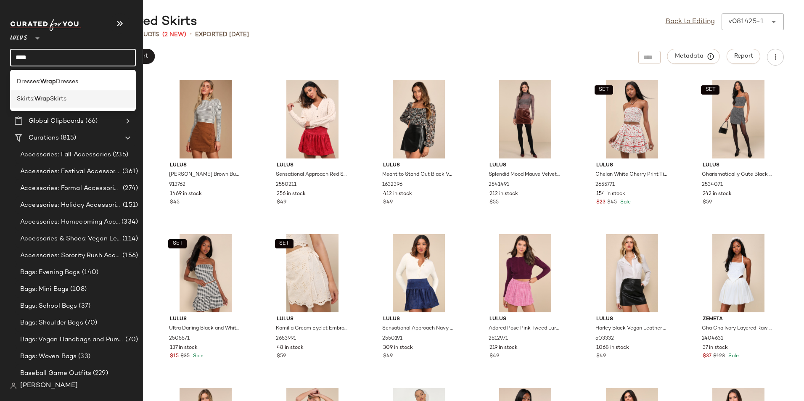
type input "****"
click at [65, 94] on div "Skirts: Wrap Skirts" at bounding box center [73, 98] width 126 height 17
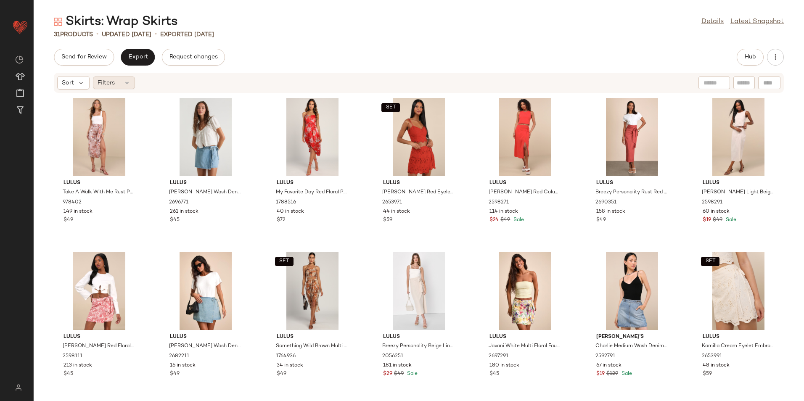
click at [121, 79] on div "Filters" at bounding box center [114, 83] width 42 height 13
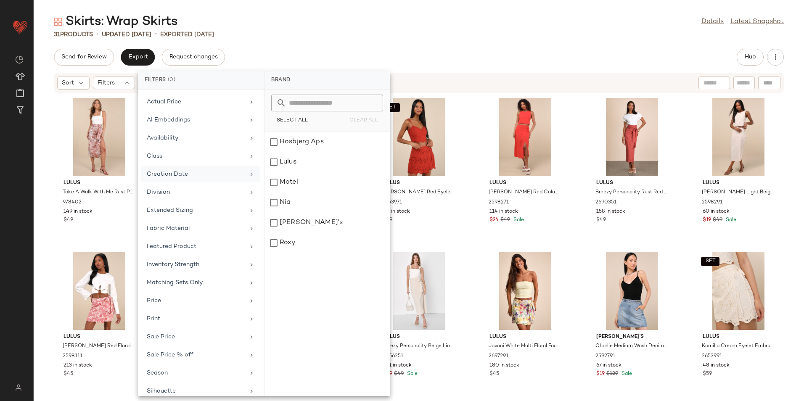
scroll to position [62, 0]
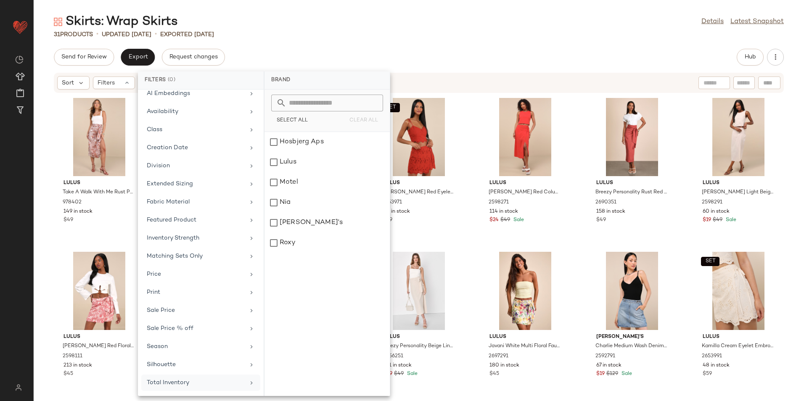
click at [214, 388] on div "Total Inventory" at bounding box center [200, 383] width 119 height 16
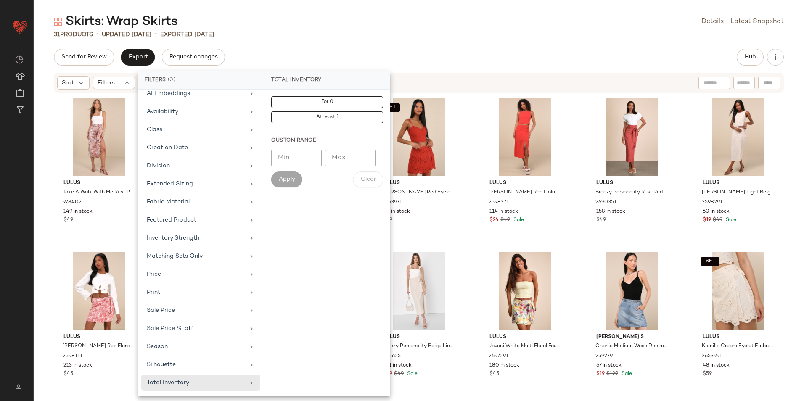
click at [357, 163] on input "Max" at bounding box center [350, 158] width 50 height 17
type input "**"
click at [289, 177] on span "Apply" at bounding box center [286, 179] width 17 height 7
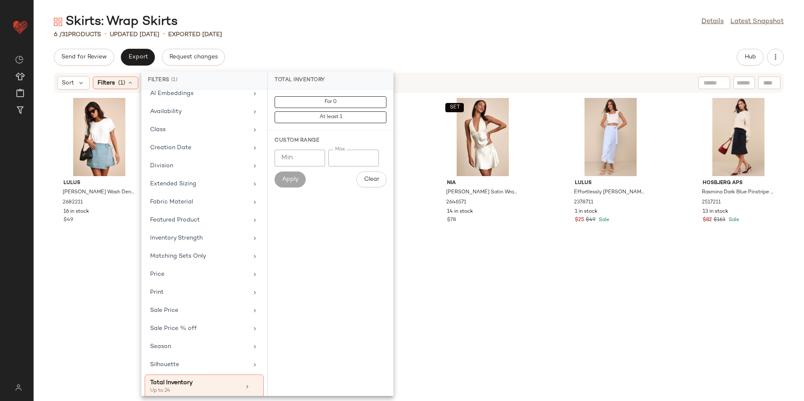
click at [421, 70] on div "Send for Review Export Request changes Hub Sort Filters (1) Reset Lulus Eileen …" at bounding box center [419, 225] width 770 height 352
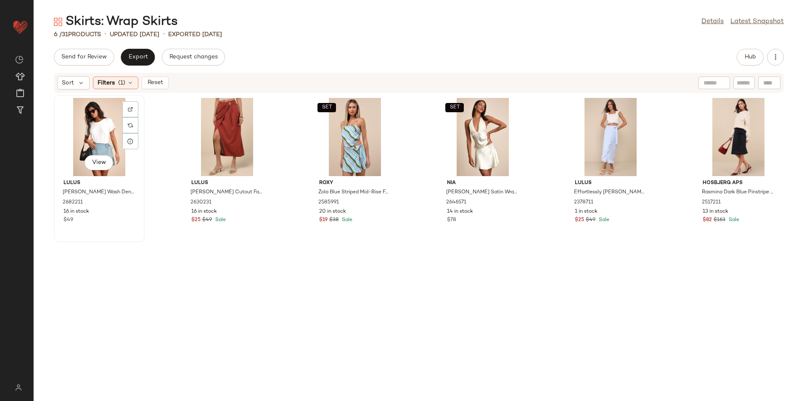
click at [91, 129] on div "View" at bounding box center [99, 137] width 85 height 78
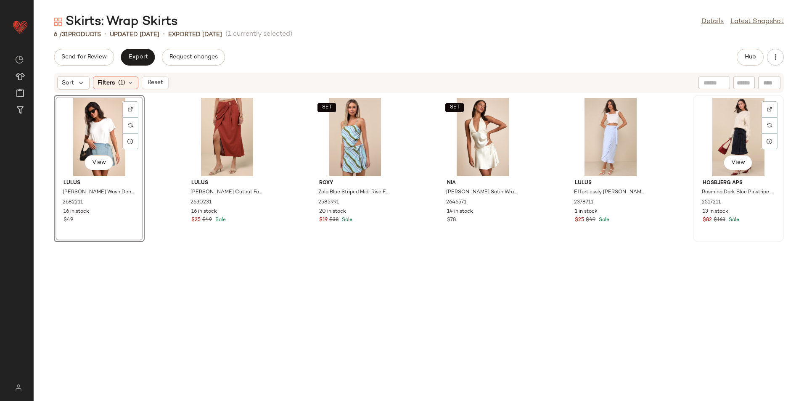
click at [724, 135] on div "View" at bounding box center [738, 137] width 85 height 78
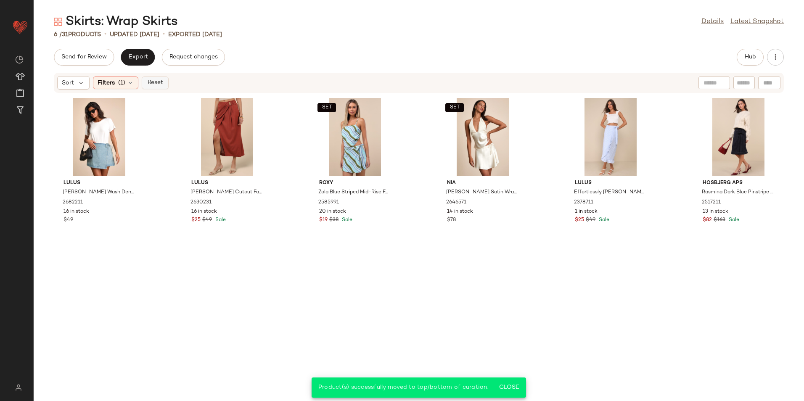
click at [158, 82] on span "Reset" at bounding box center [155, 82] width 16 height 7
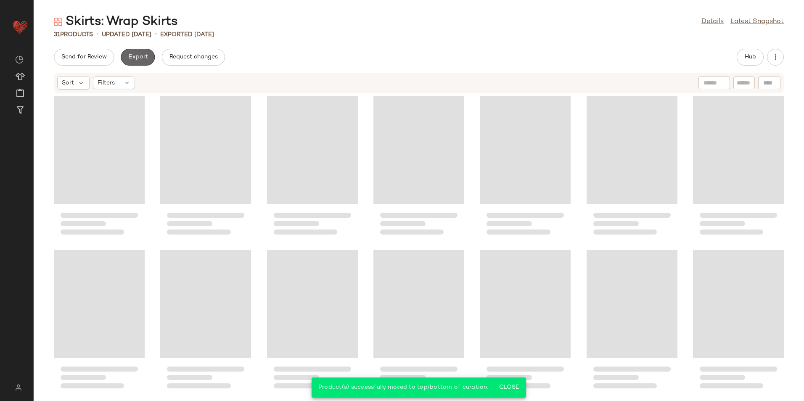
click at [143, 53] on button "Export" at bounding box center [138, 57] width 34 height 17
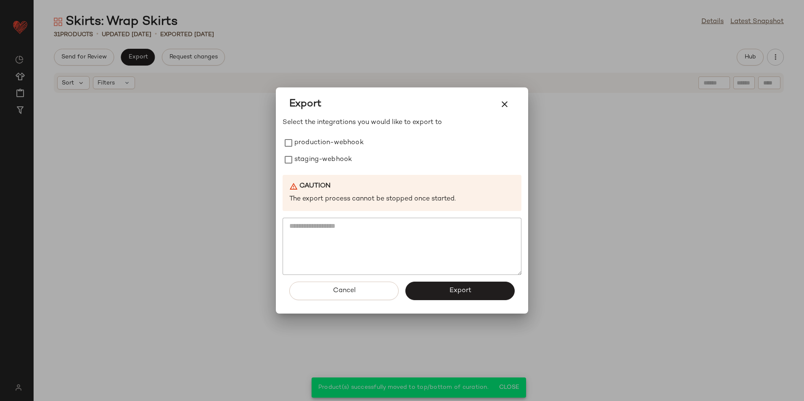
scroll to position [474, 0]
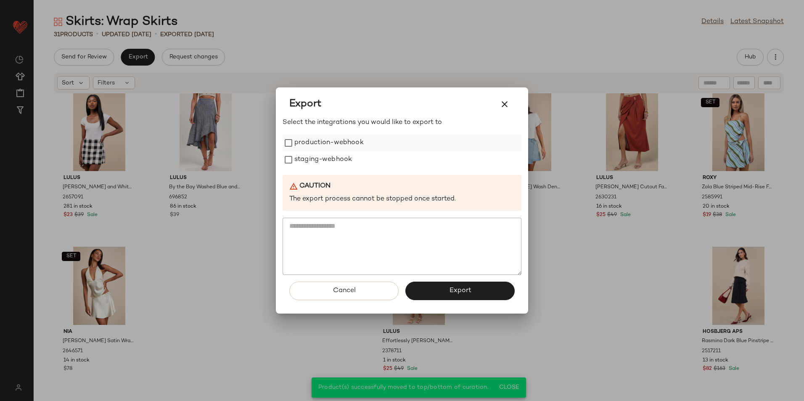
click at [324, 136] on div "Select the integrations you would like to export to production-webhook staging-…" at bounding box center [402, 196] width 239 height 157
click at [324, 142] on label "production-webhook" at bounding box center [328, 143] width 69 height 17
drag, startPoint x: 322, startPoint y: 160, endPoint x: 332, endPoint y: 177, distance: 20.3
click at [322, 161] on label "staging-webhook" at bounding box center [323, 159] width 58 height 17
click at [438, 291] on button "Export" at bounding box center [459, 291] width 109 height 19
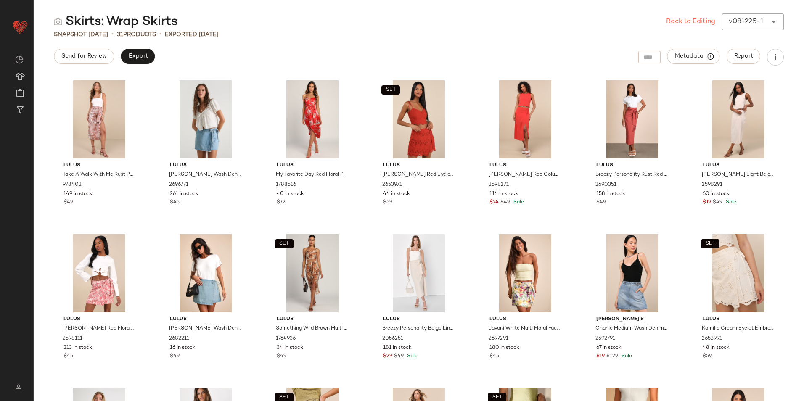
click at [691, 22] on link "Back to Editing" at bounding box center [690, 22] width 49 height 10
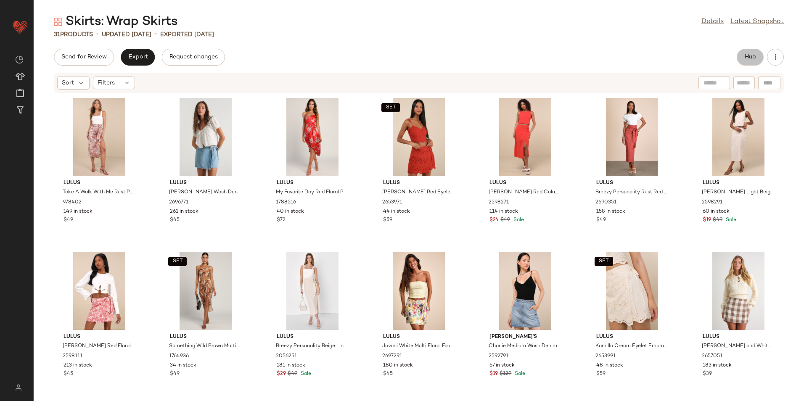
click at [749, 61] on button "Hub" at bounding box center [750, 57] width 27 height 17
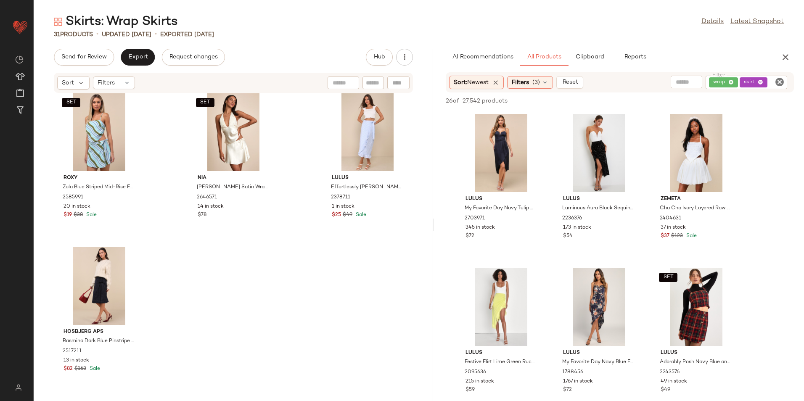
scroll to position [935, 0]
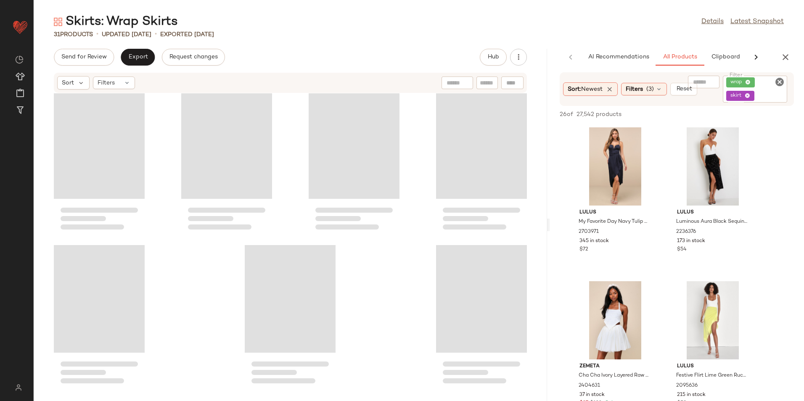
drag, startPoint x: 419, startPoint y: 223, endPoint x: 613, endPoint y: 198, distance: 195.1
click at [613, 198] on div "Skirts: Wrap Skirts Details Latest Snapshot 31 Products • updated Aug 19th • Ex…" at bounding box center [419, 207] width 770 height 388
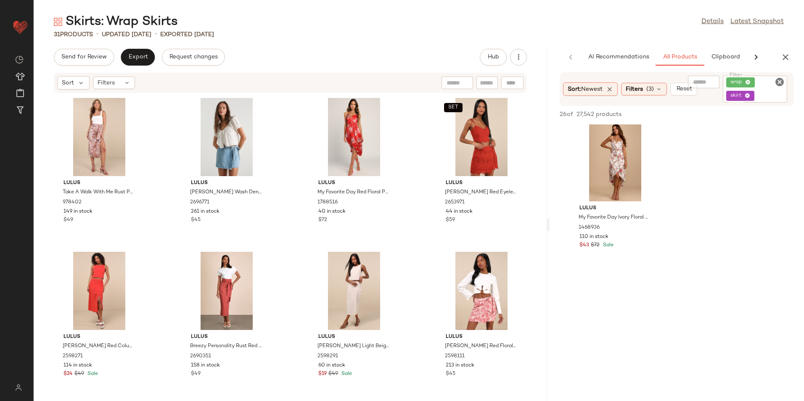
scroll to position [547, 0]
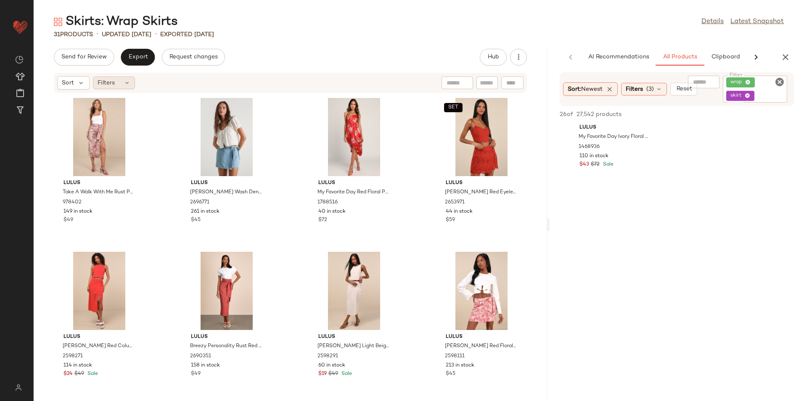
click at [108, 78] on div "Filters" at bounding box center [114, 83] width 42 height 13
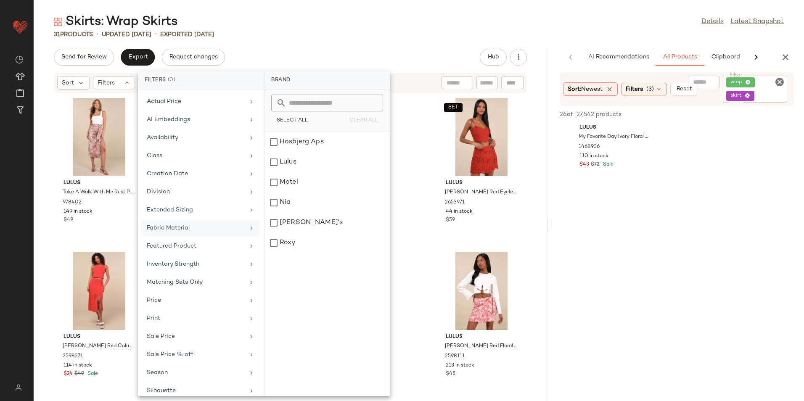
scroll to position [62, 0]
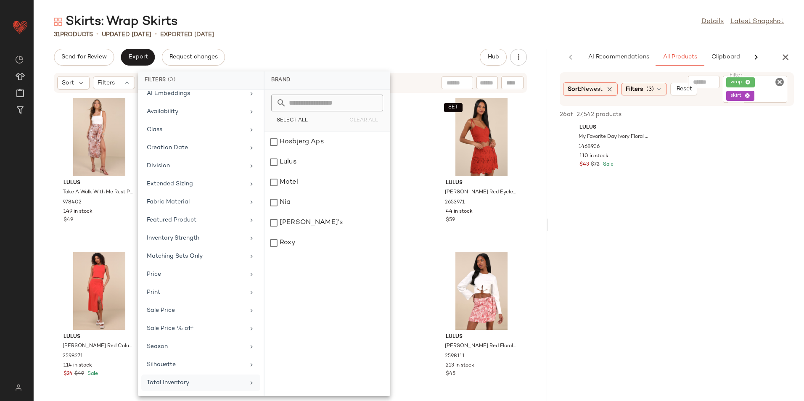
click at [212, 383] on div "Total Inventory" at bounding box center [196, 382] width 98 height 9
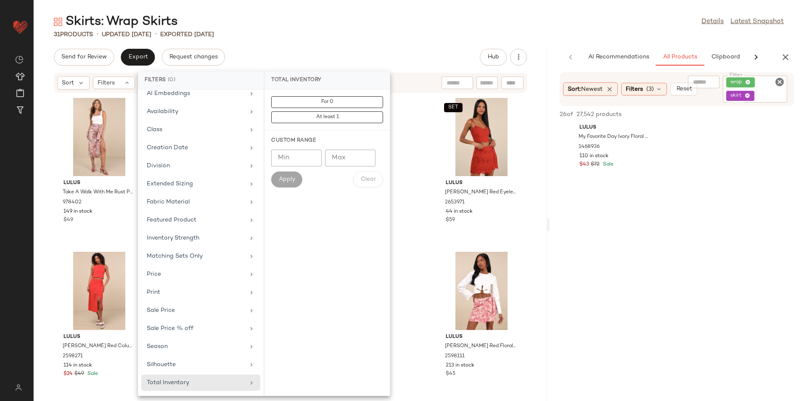
click at [352, 158] on input "Max" at bounding box center [350, 158] width 50 height 17
type input "**"
click at [288, 176] on span "Apply" at bounding box center [286, 179] width 17 height 7
click at [361, 30] on div "31 Products • updated Aug 19th • Exported Aug 19th" at bounding box center [419, 34] width 770 height 8
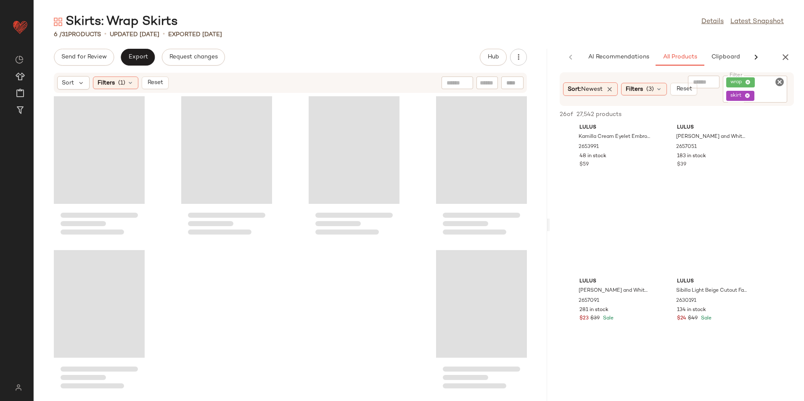
scroll to position [1932, 0]
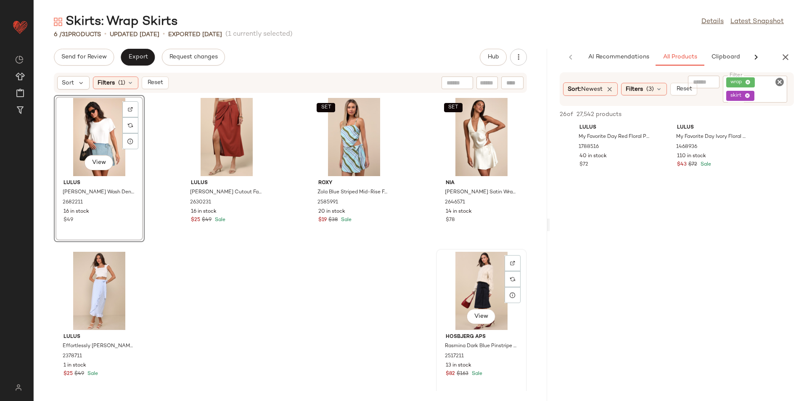
click at [455, 292] on div "View" at bounding box center [481, 291] width 85 height 78
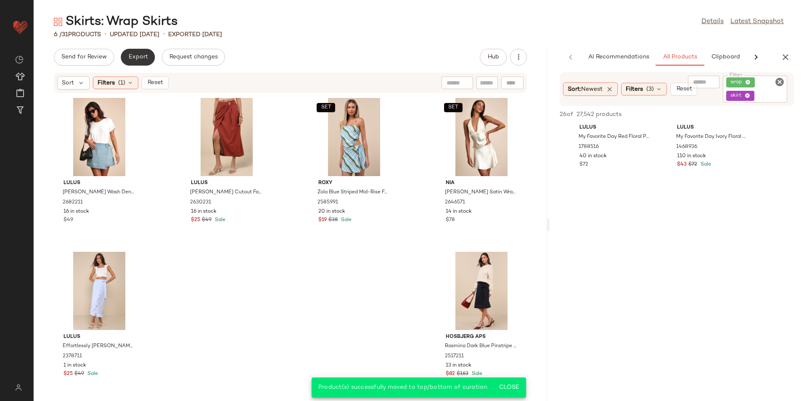
click at [138, 60] on button "Export" at bounding box center [138, 57] width 34 height 17
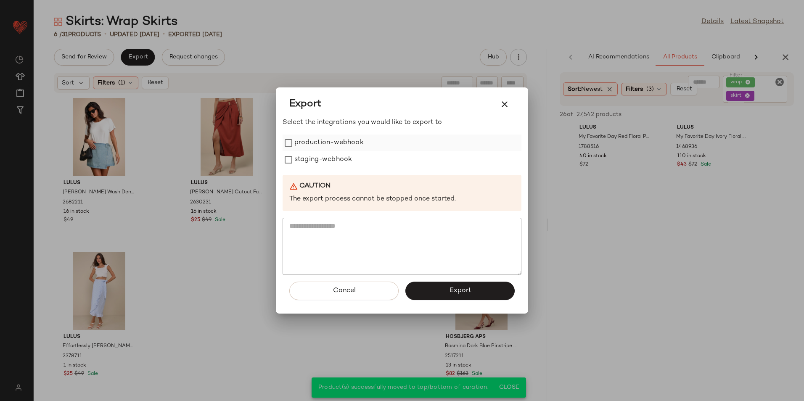
drag, startPoint x: 363, startPoint y: 137, endPoint x: 357, endPoint y: 144, distance: 9.3
click at [361, 138] on label "production-webhook" at bounding box center [328, 143] width 69 height 17
click at [342, 163] on label "staging-webhook" at bounding box center [323, 159] width 58 height 17
click at [448, 288] on button "Export" at bounding box center [459, 291] width 109 height 19
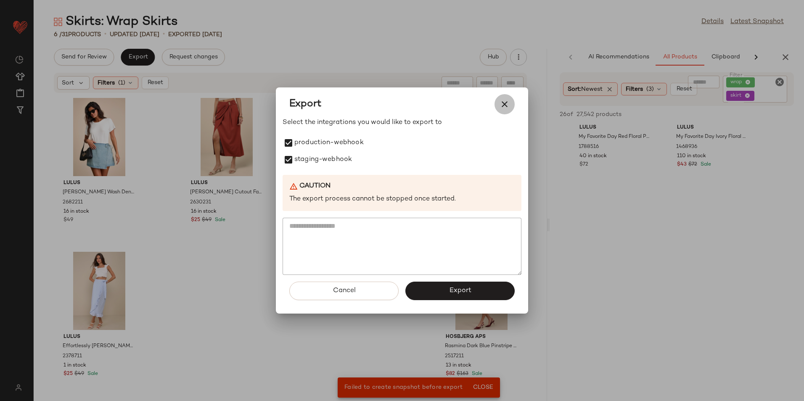
click at [507, 102] on icon "button" at bounding box center [505, 104] width 10 height 10
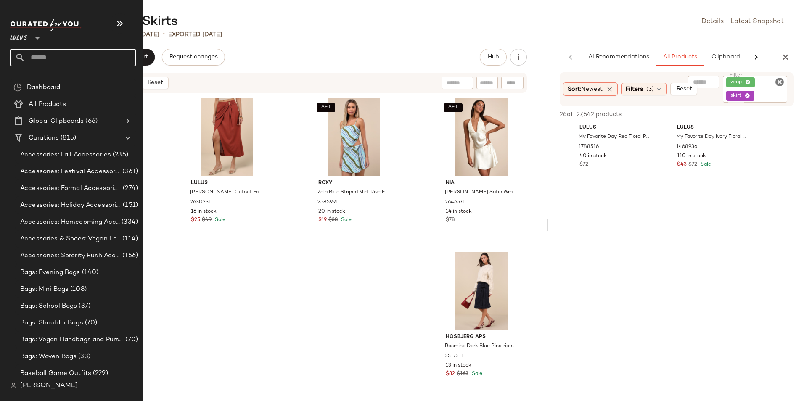
click at [52, 59] on input "text" at bounding box center [80, 58] width 111 height 18
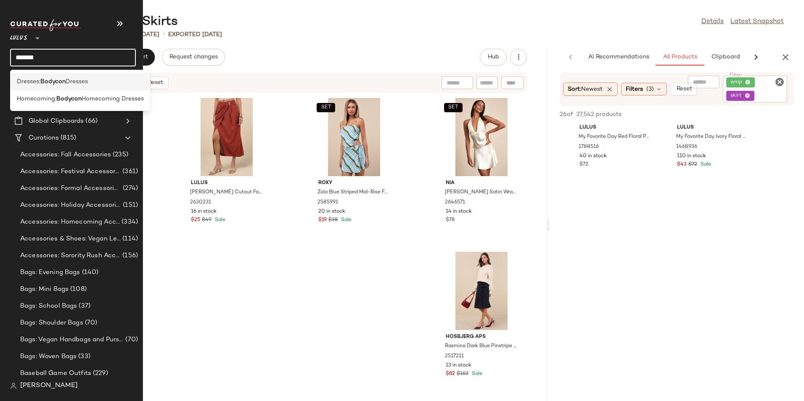
type input "*******"
click at [58, 88] on div "Dresses: Bodycon Dresses" at bounding box center [80, 81] width 140 height 17
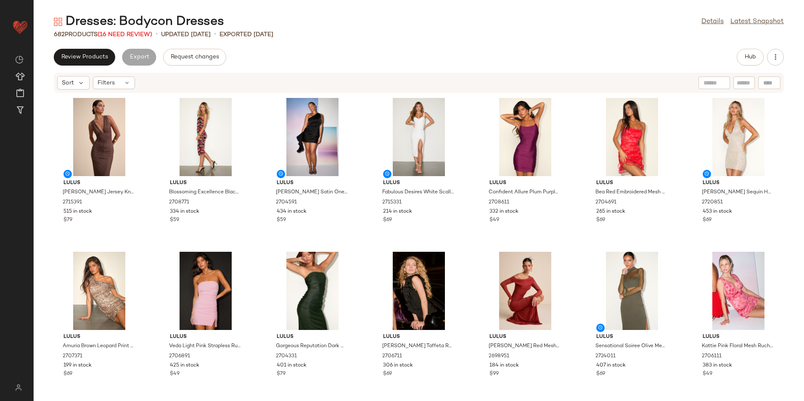
drag, startPoint x: 129, startPoint y: 32, endPoint x: 130, endPoint y: 39, distance: 6.8
click at [130, 33] on span "(16 Need Review)" at bounding box center [125, 35] width 55 height 6
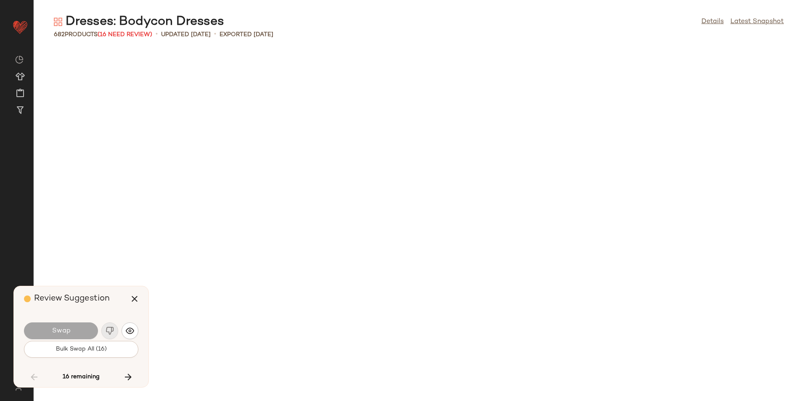
scroll to position [12314, 0]
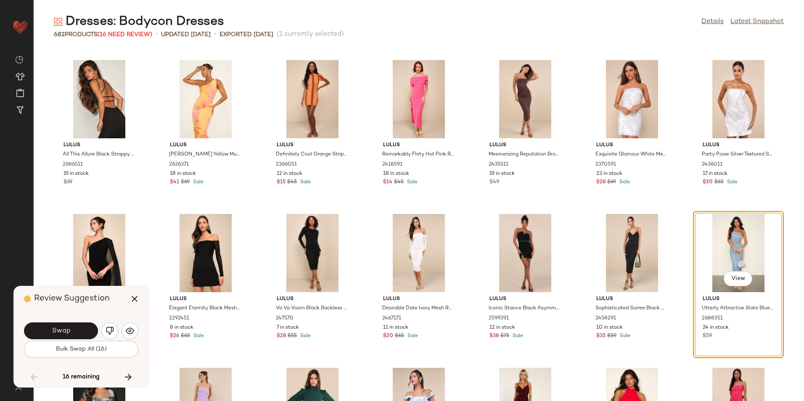
click at [120, 346] on button "Bulk Swap All (16)" at bounding box center [81, 349] width 114 height 17
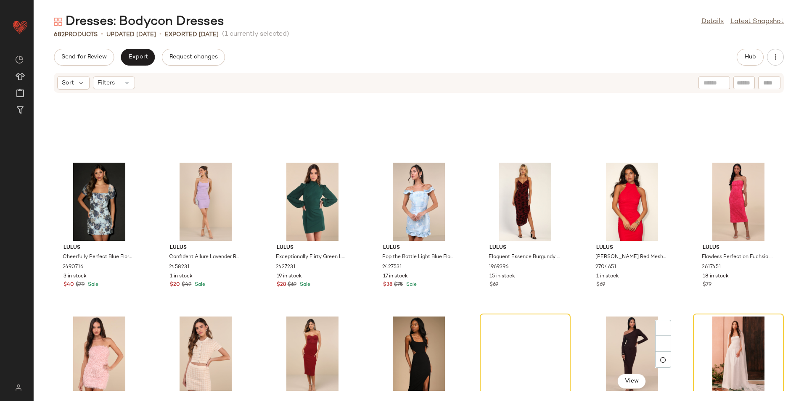
scroll to position [12776, 0]
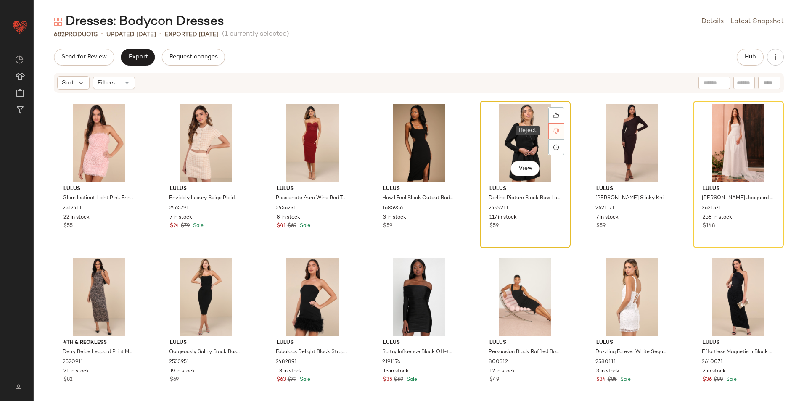
click at [551, 124] on div at bounding box center [556, 131] width 16 height 16
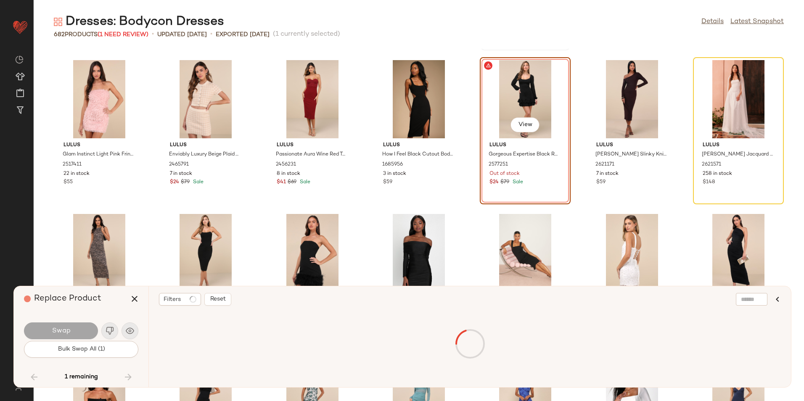
scroll to position [12621, 0]
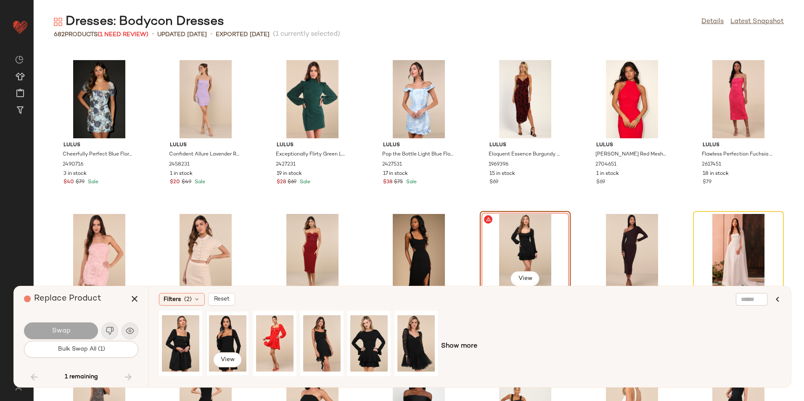
click at [227, 349] on div "View" at bounding box center [227, 344] width 37 height 60
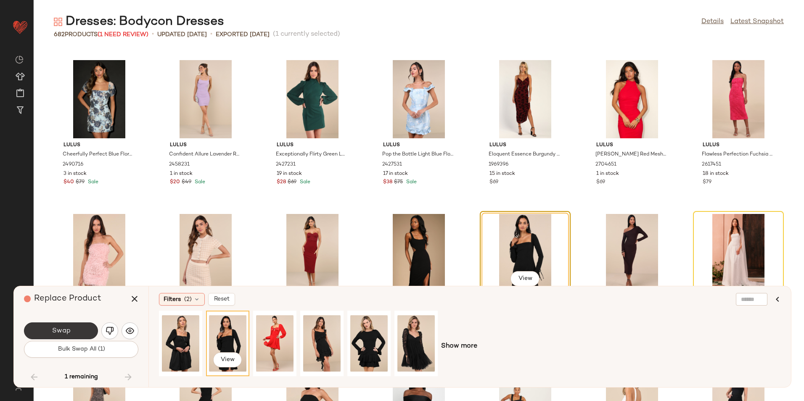
click at [77, 328] on button "Swap" at bounding box center [61, 331] width 74 height 17
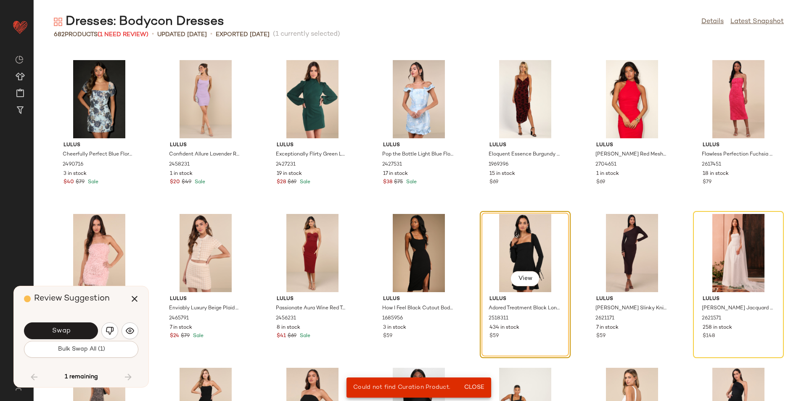
click at [527, 249] on div "View" at bounding box center [525, 253] width 85 height 78
click at [135, 333] on button "button" at bounding box center [130, 331] width 17 height 17
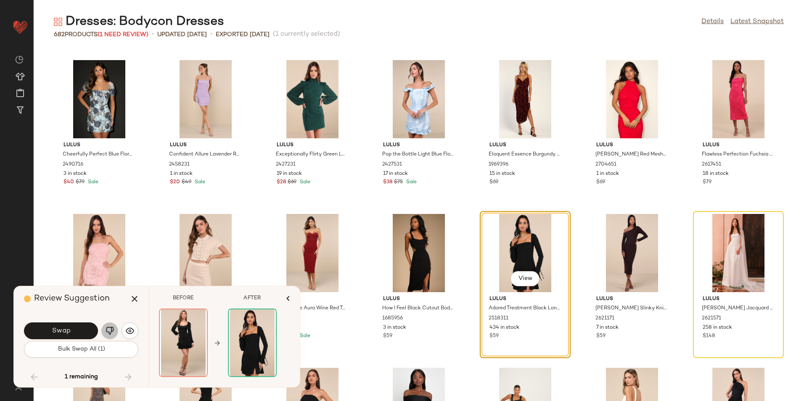
click at [106, 328] on img "button" at bounding box center [110, 331] width 8 height 8
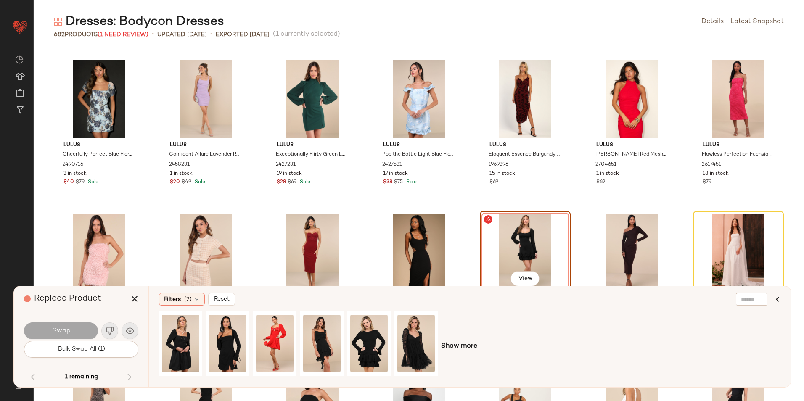
click at [467, 347] on span "Show more" at bounding box center [459, 346] width 36 height 10
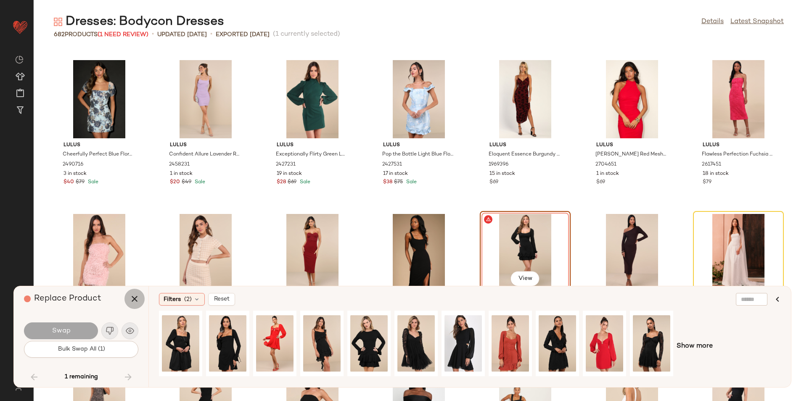
click at [135, 304] on icon "button" at bounding box center [135, 299] width 10 height 10
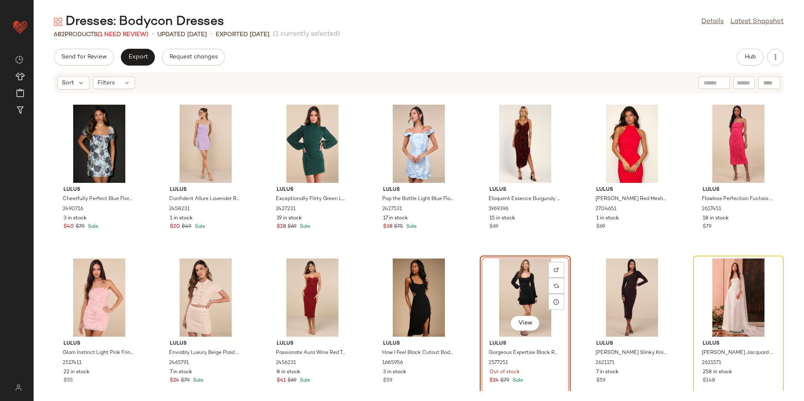
click at [515, 283] on div "View" at bounding box center [525, 298] width 85 height 78
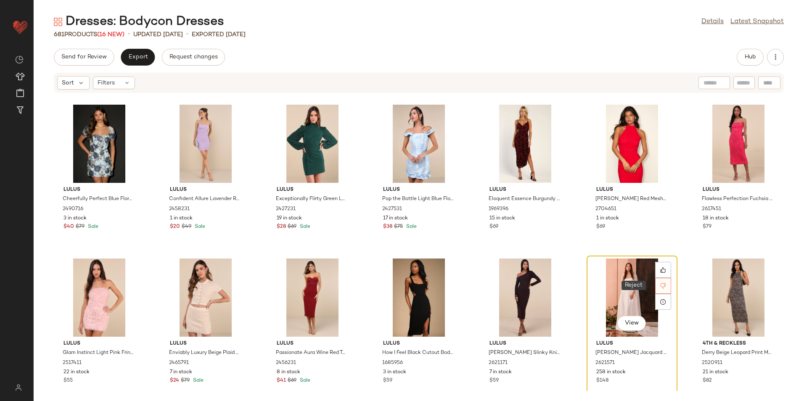
click at [655, 286] on div at bounding box center [663, 286] width 16 height 16
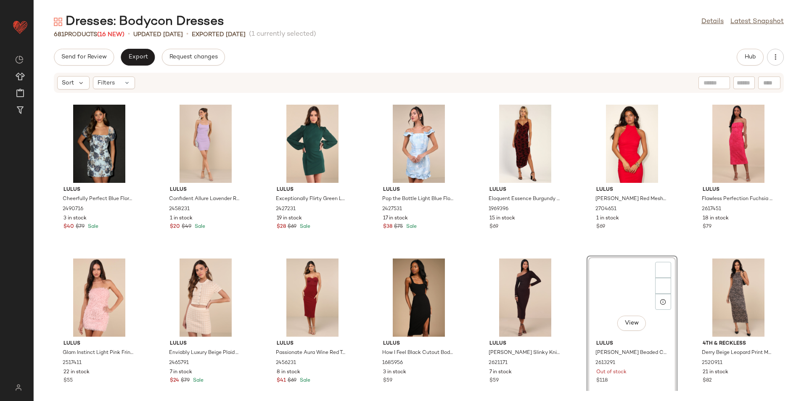
scroll to position [12775, 0]
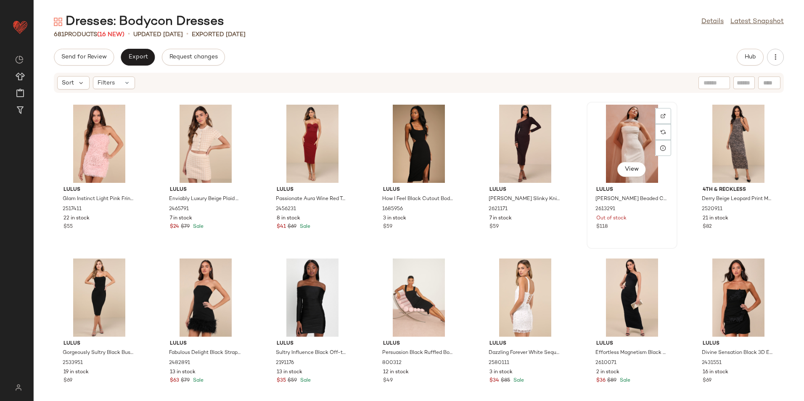
click at [627, 141] on div "View" at bounding box center [632, 144] width 85 height 78
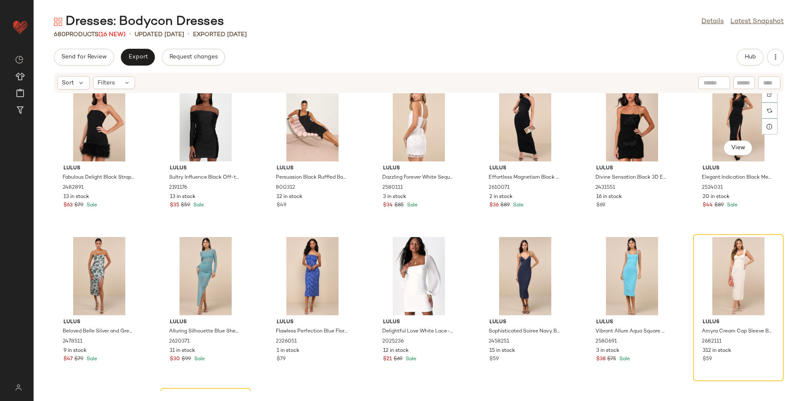
scroll to position [13070, 0]
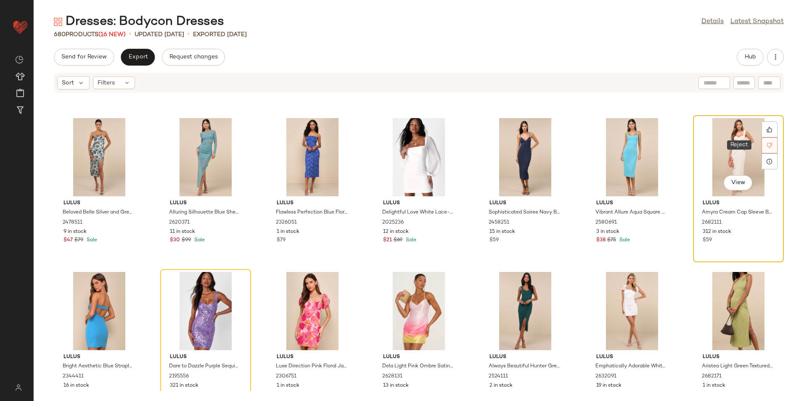
click at [767, 143] on icon at bounding box center [770, 146] width 6 height 6
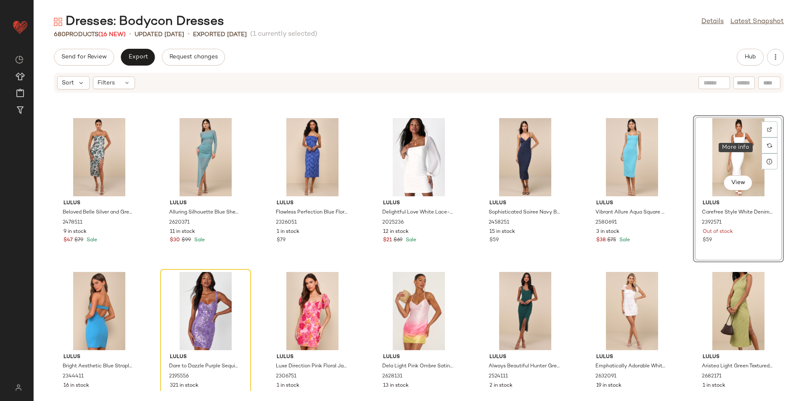
scroll to position [13083, 0]
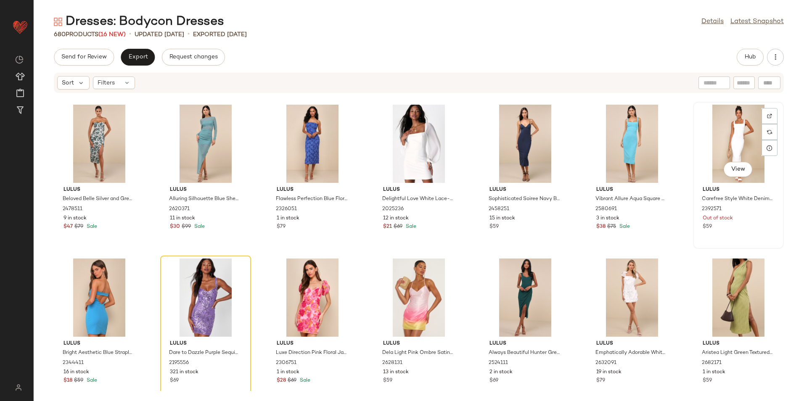
click at [726, 134] on div "View" at bounding box center [738, 144] width 85 height 78
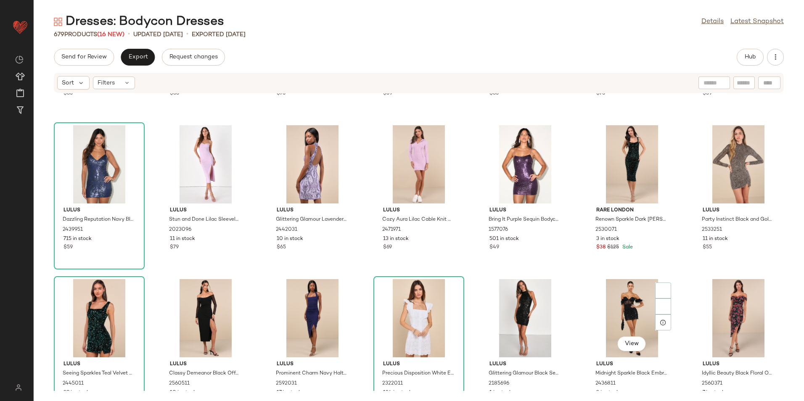
scroll to position [14788, 0]
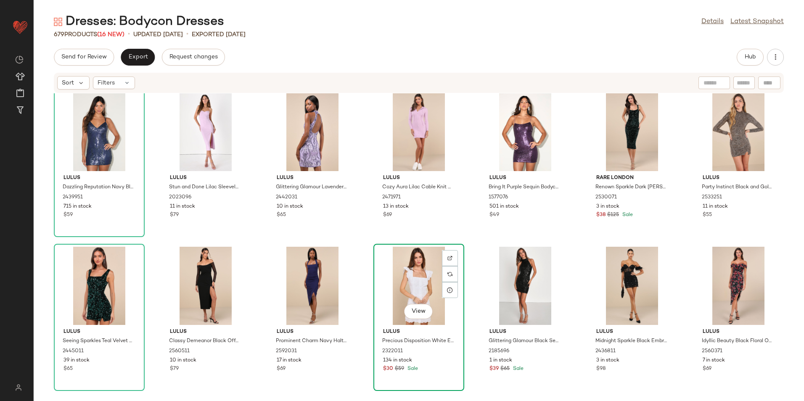
click at [412, 285] on div "View" at bounding box center [418, 286] width 85 height 78
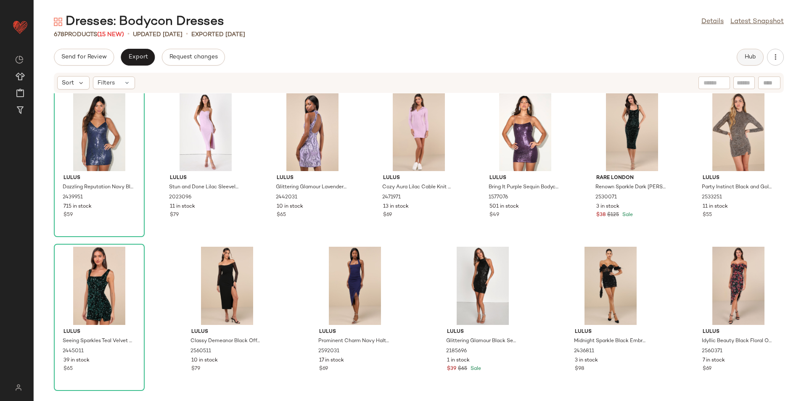
click at [747, 56] on span "Hub" at bounding box center [750, 57] width 12 height 7
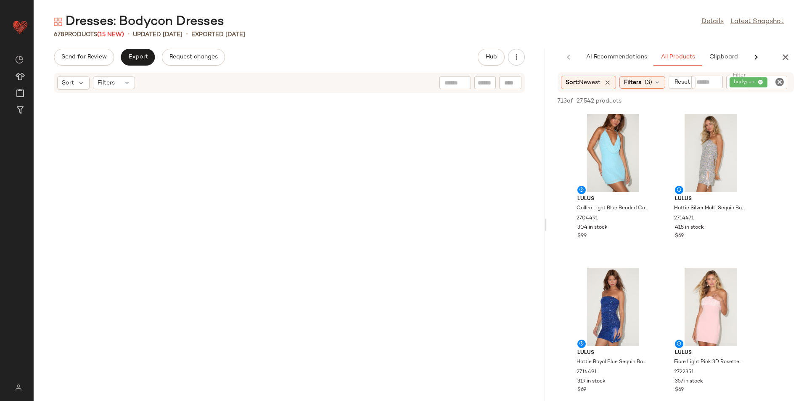
drag, startPoint x: 419, startPoint y: 222, endPoint x: 598, endPoint y: 249, distance: 181.6
click at [598, 249] on div "Dresses: Bodycon Dresses Details Latest Snapshot 678 Products (15 New) • update…" at bounding box center [419, 207] width 770 height 388
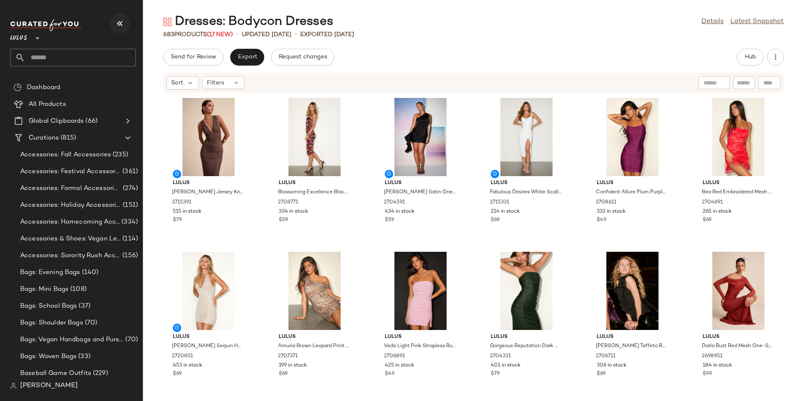
click at [121, 23] on icon "button" at bounding box center [120, 24] width 10 height 10
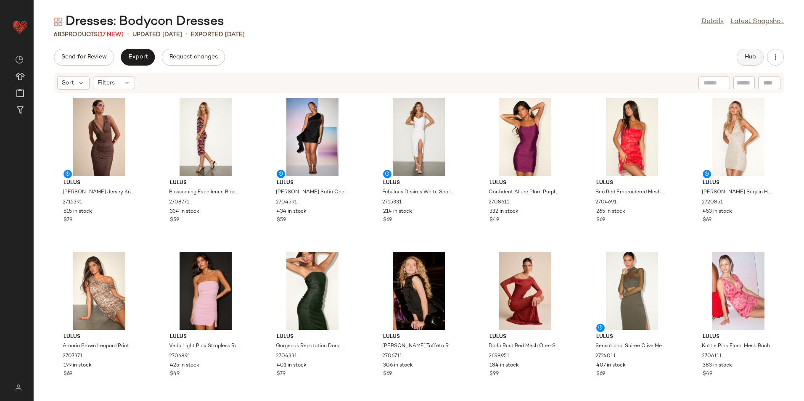
click at [739, 57] on button "Hub" at bounding box center [750, 57] width 27 height 17
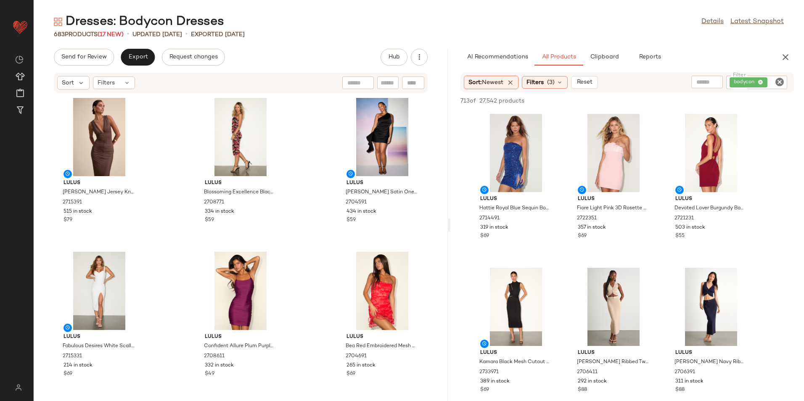
drag, startPoint x: 418, startPoint y: 228, endPoint x: 457, endPoint y: 230, distance: 38.4
click at [456, 230] on div "Dresses: Bodycon Dresses Details Latest Snapshot 683 Products (17 New) • update…" at bounding box center [419, 207] width 770 height 388
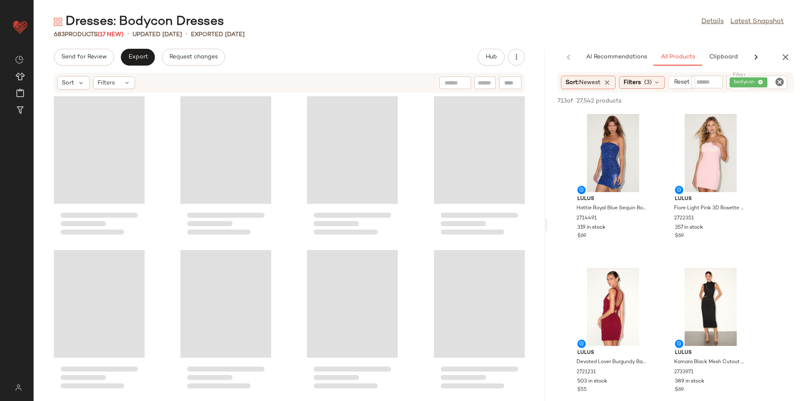
drag, startPoint x: 465, startPoint y: 227, endPoint x: 672, endPoint y: 238, distance: 207.2
click at [672, 238] on div "Dresses: Bodycon Dresses Details Latest Snapshot 683 Products (17 New) • update…" at bounding box center [419, 207] width 770 height 388
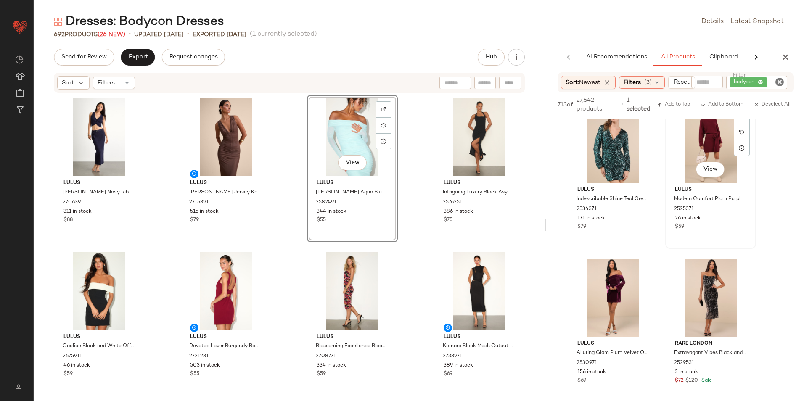
scroll to position [1682, 0]
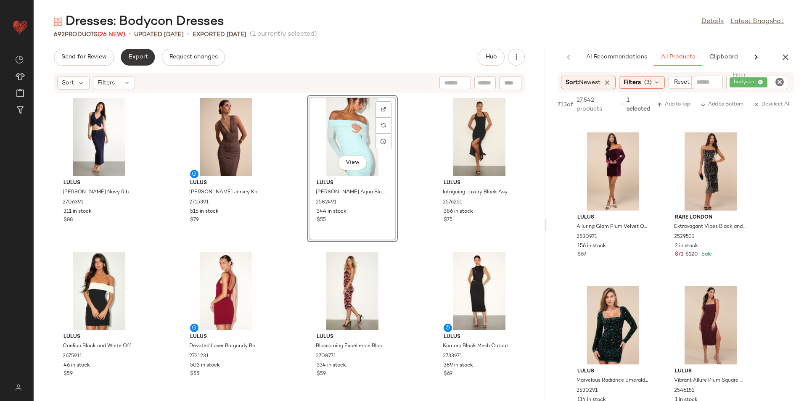
click at [138, 65] on button "Export" at bounding box center [138, 57] width 34 height 17
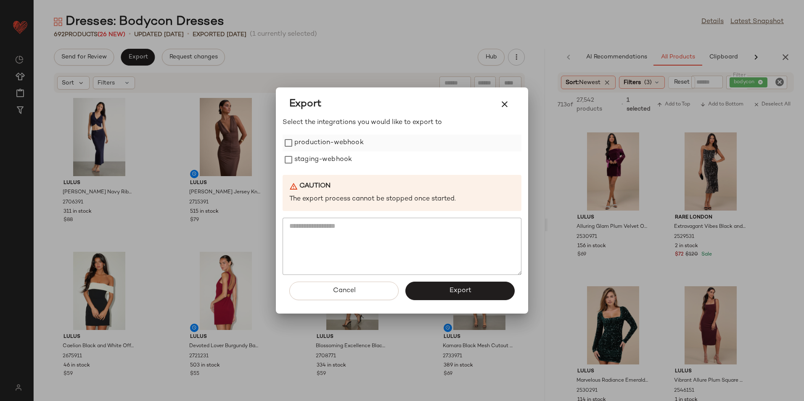
click at [332, 143] on label "production-webhook" at bounding box center [328, 143] width 69 height 17
click at [331, 155] on label "staging-webhook" at bounding box center [323, 159] width 58 height 17
drag, startPoint x: 435, startPoint y: 286, endPoint x: 392, endPoint y: 250, distance: 56.1
click at [437, 286] on button "Export" at bounding box center [459, 291] width 109 height 19
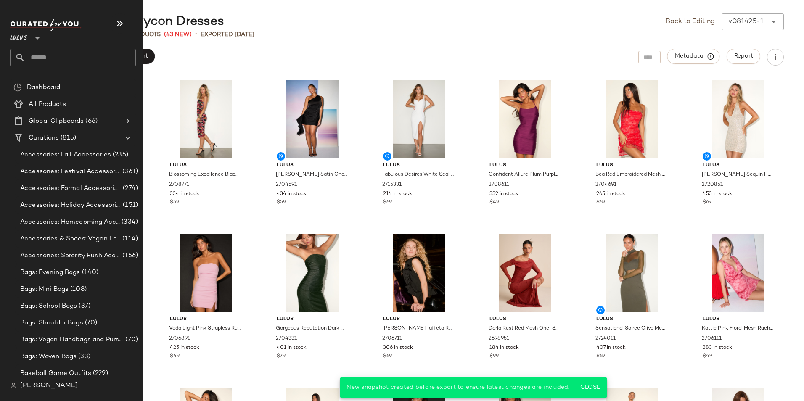
click at [63, 52] on input "text" at bounding box center [80, 58] width 111 height 18
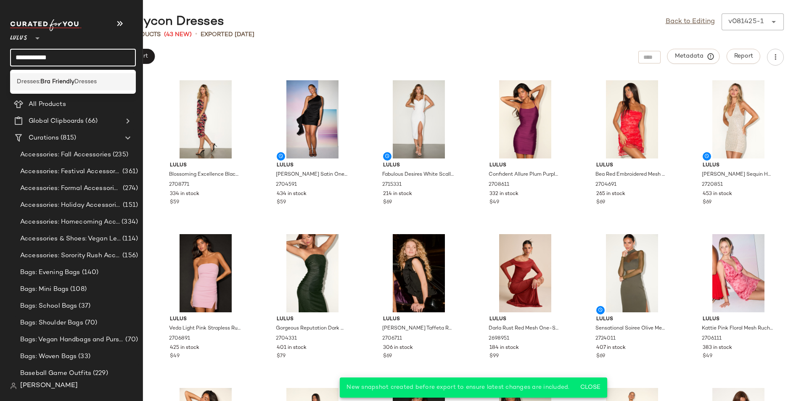
type input "**********"
click at [98, 86] on div "Dresses: Bra Friendly Dresses" at bounding box center [73, 81] width 126 height 17
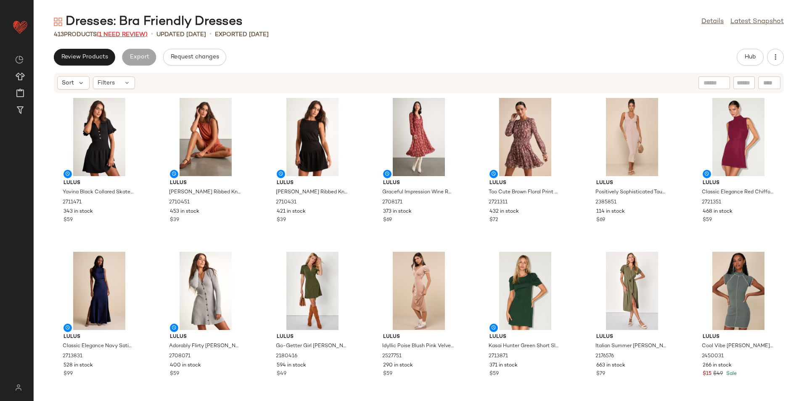
click at [134, 36] on span "(1 Need Review)" at bounding box center [122, 35] width 51 height 6
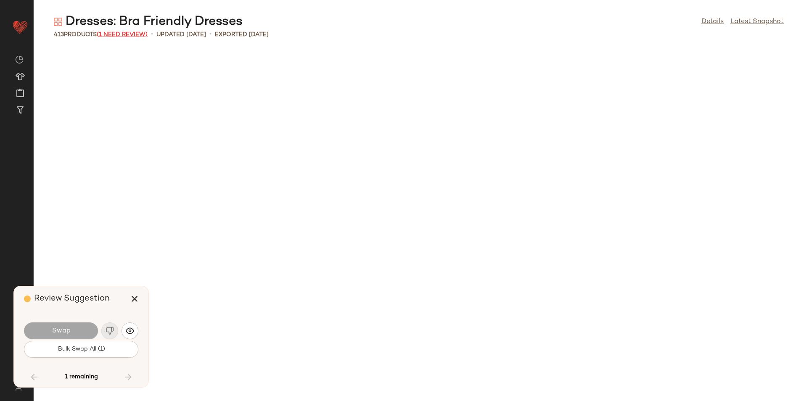
scroll to position [8312, 0]
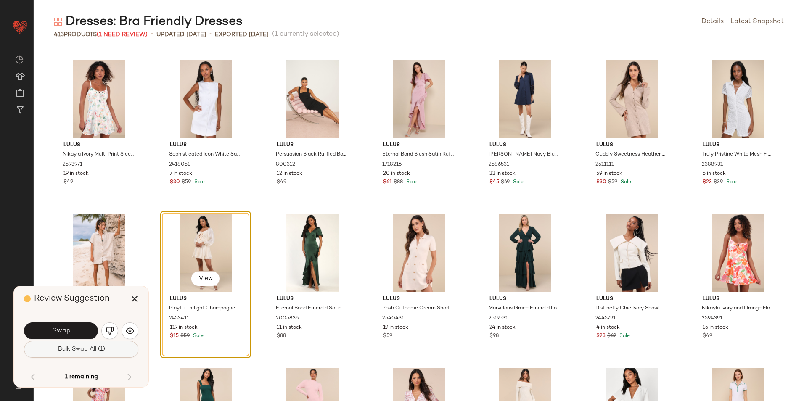
click at [109, 349] on button "Bulk Swap All (1)" at bounding box center [81, 349] width 114 height 17
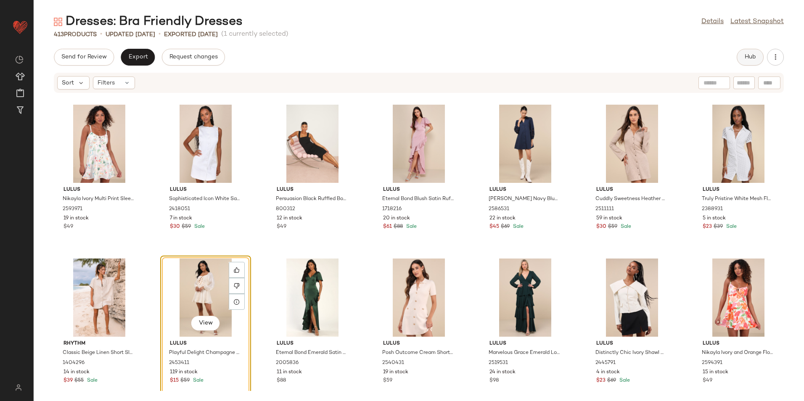
click at [756, 50] on button "Hub" at bounding box center [750, 57] width 27 height 17
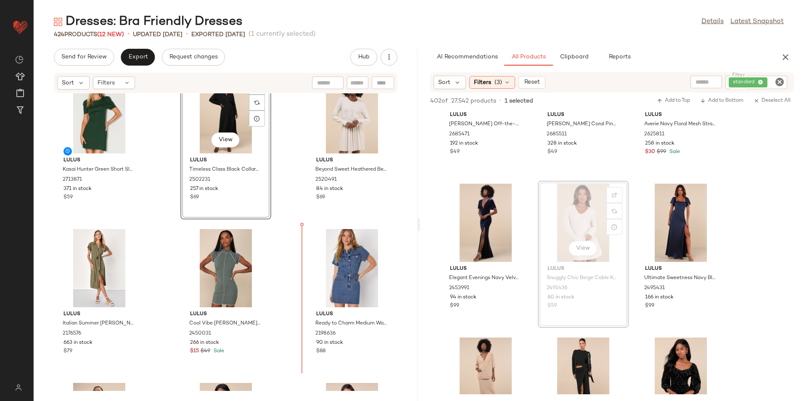
scroll to position [998, 0]
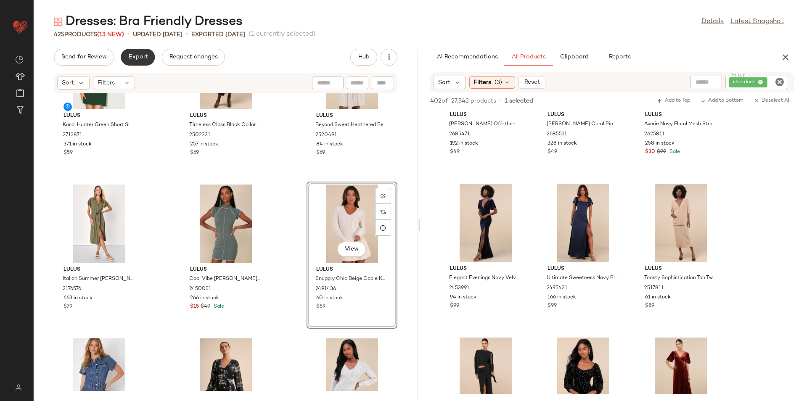
click at [136, 64] on button "Export" at bounding box center [138, 57] width 34 height 17
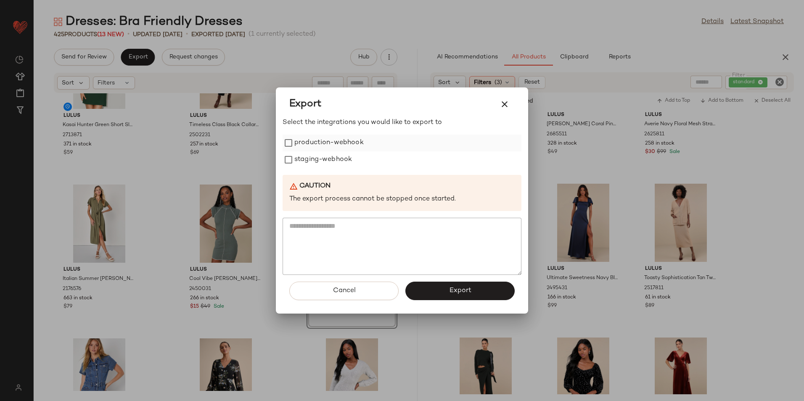
click at [298, 144] on label "production-webhook" at bounding box center [328, 143] width 69 height 17
click at [295, 155] on label "staging-webhook" at bounding box center [323, 159] width 58 height 17
click at [447, 290] on button "Export" at bounding box center [459, 291] width 109 height 19
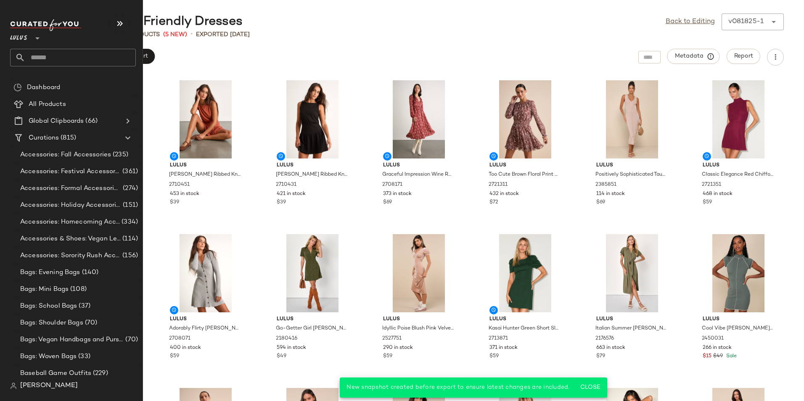
click at [54, 55] on input "text" at bounding box center [80, 58] width 111 height 18
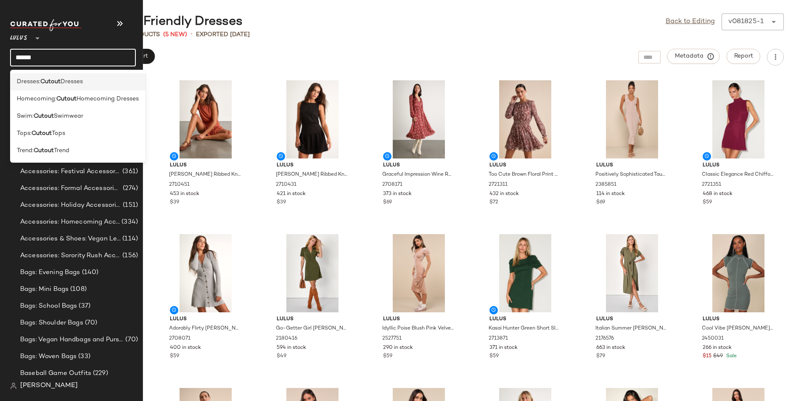
type input "******"
click at [70, 84] on span "Dresses" at bounding box center [72, 81] width 22 height 9
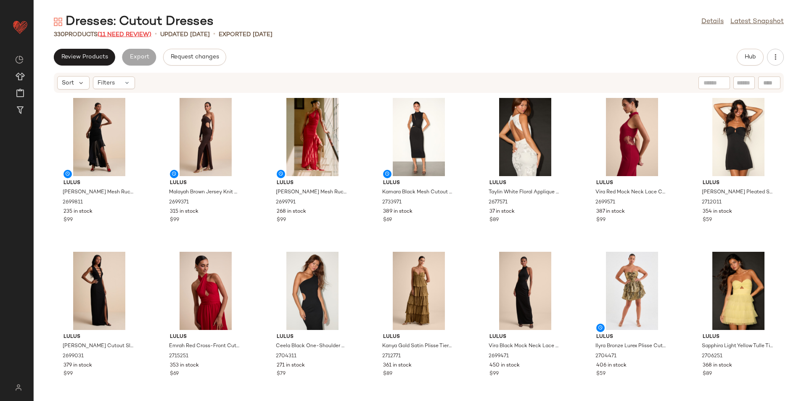
click at [122, 34] on span "(11 Need Review)" at bounding box center [125, 35] width 54 height 6
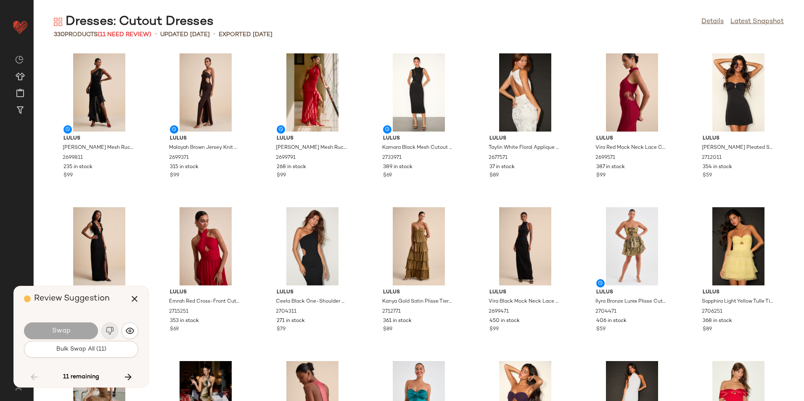
scroll to position [5849, 0]
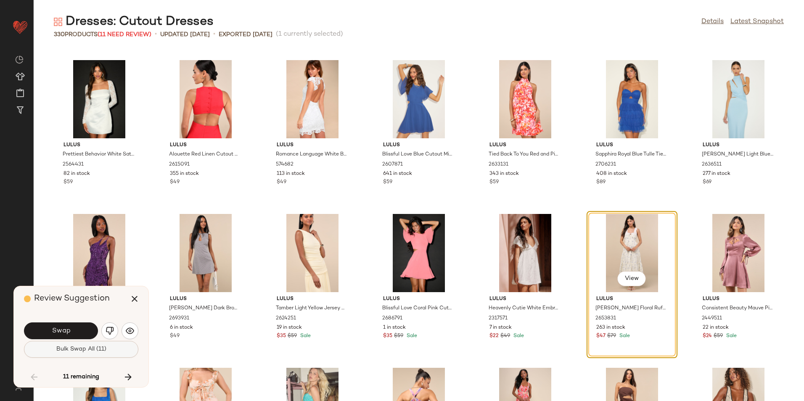
click at [98, 354] on button "Bulk Swap All (11)" at bounding box center [81, 349] width 114 height 17
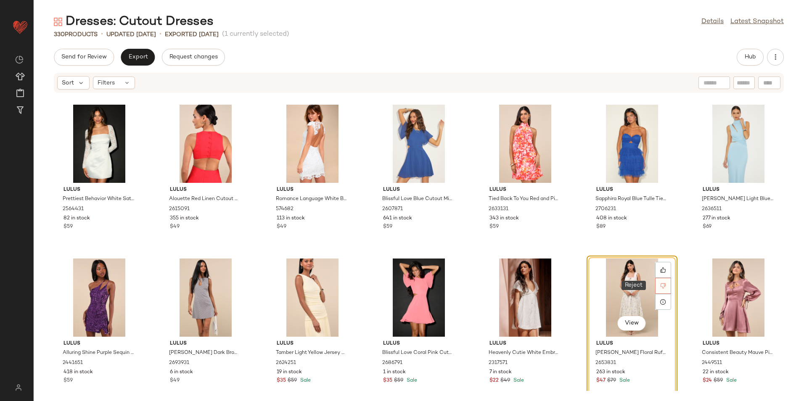
click at [660, 282] on div at bounding box center [663, 286] width 16 height 16
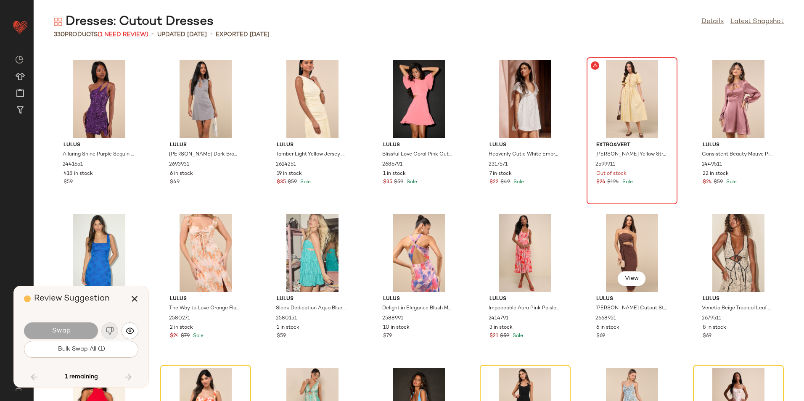
scroll to position [5849, 0]
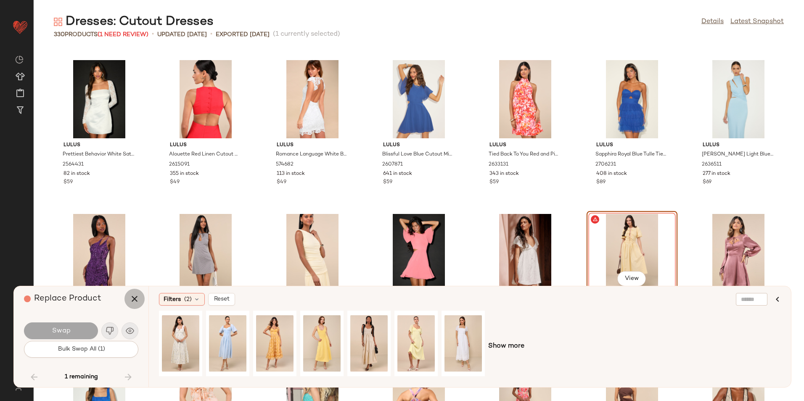
click at [135, 297] on icon "button" at bounding box center [135, 299] width 10 height 10
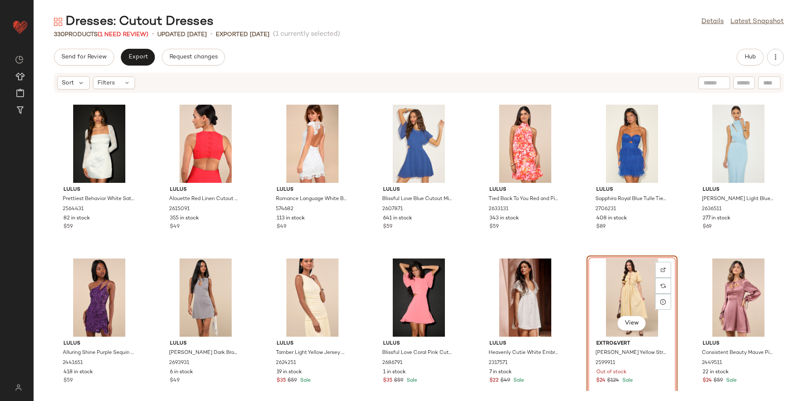
click at [635, 283] on div "View" at bounding box center [632, 298] width 85 height 78
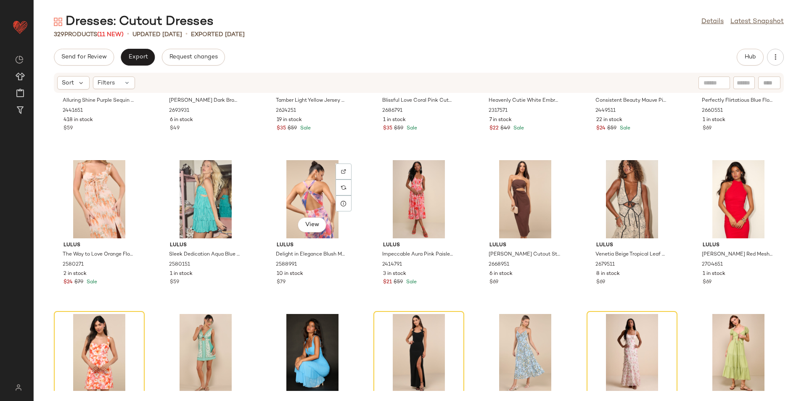
scroll to position [6185, 0]
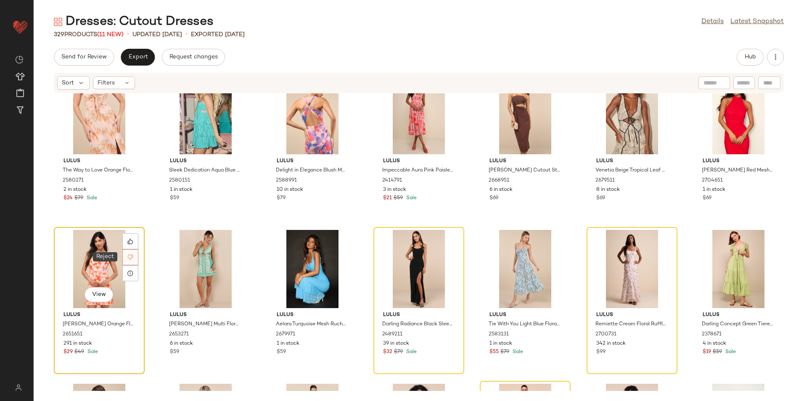
click at [127, 258] on div at bounding box center [130, 257] width 16 height 16
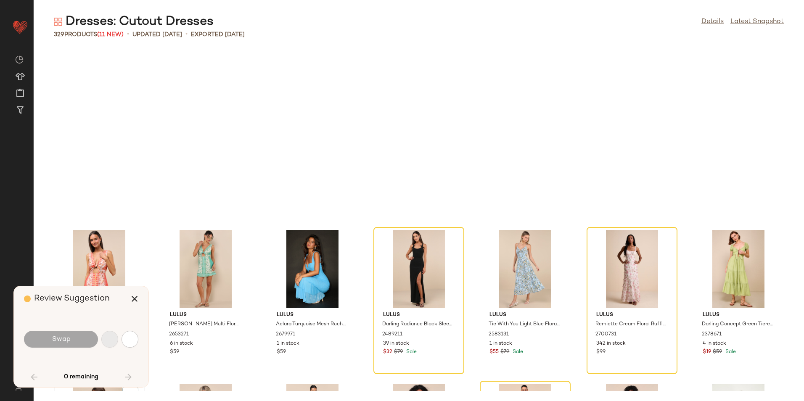
scroll to position [6311, 0]
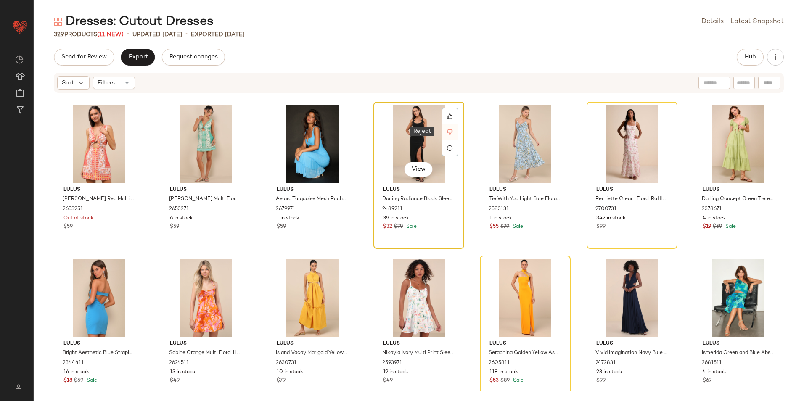
click at [447, 133] on icon at bounding box center [449, 132] width 5 height 5
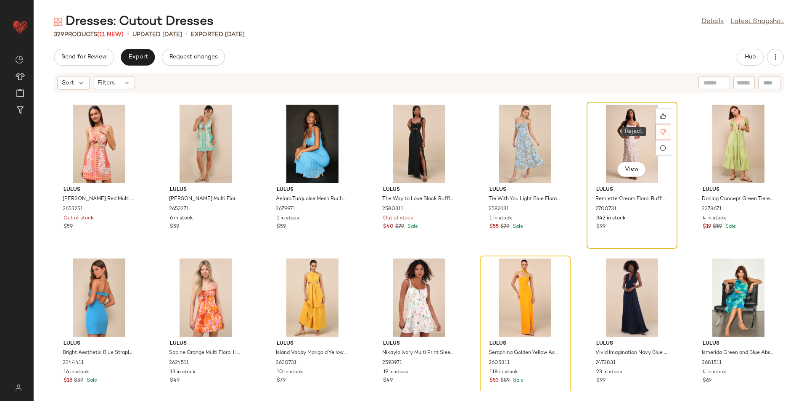
click at [664, 130] on div at bounding box center [663, 132] width 16 height 16
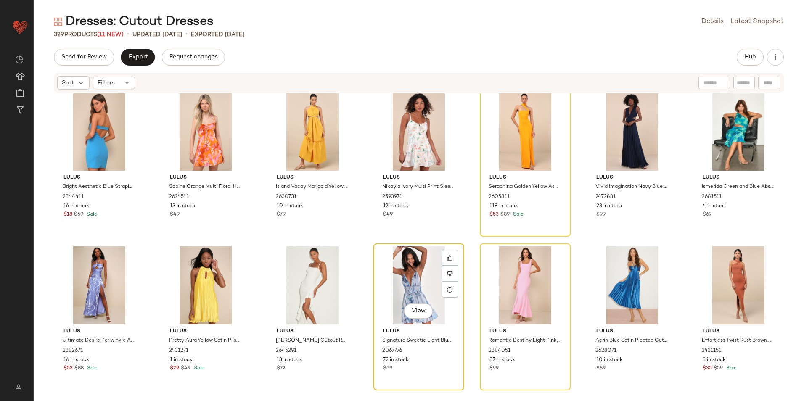
scroll to position [6563, 0]
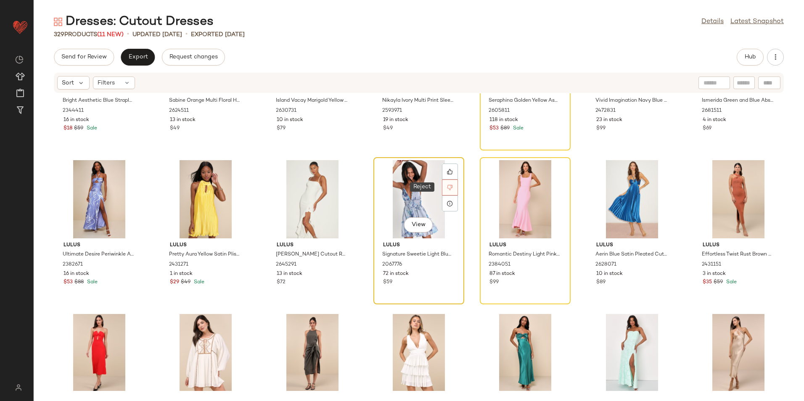
click at [447, 185] on icon at bounding box center [450, 188] width 6 height 6
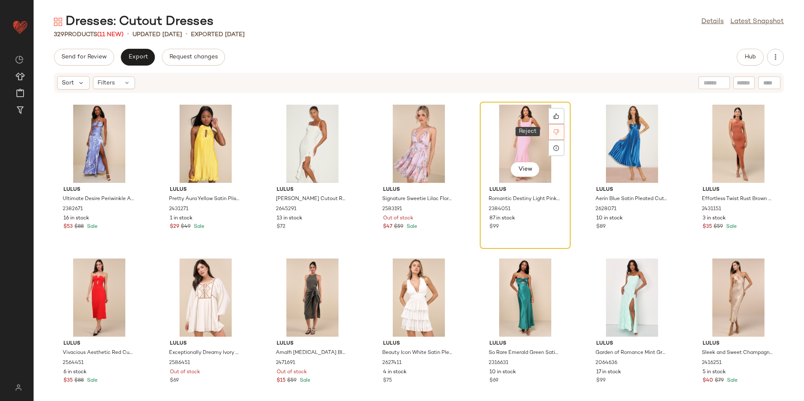
click at [556, 130] on icon at bounding box center [556, 132] width 6 height 6
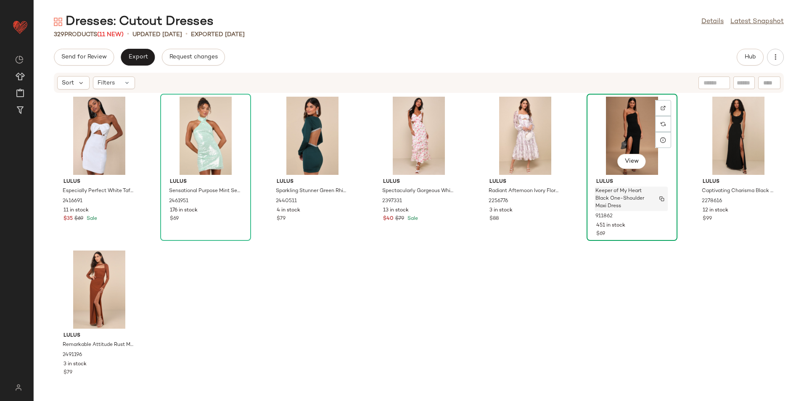
scroll to position [7092, 0]
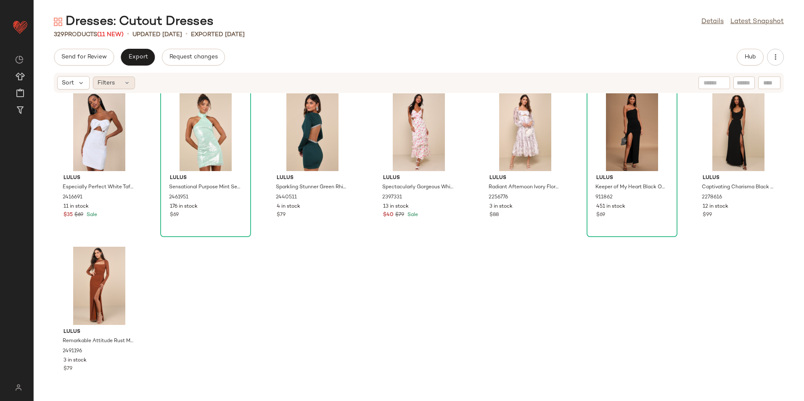
click at [129, 87] on div "Filters" at bounding box center [114, 83] width 42 height 13
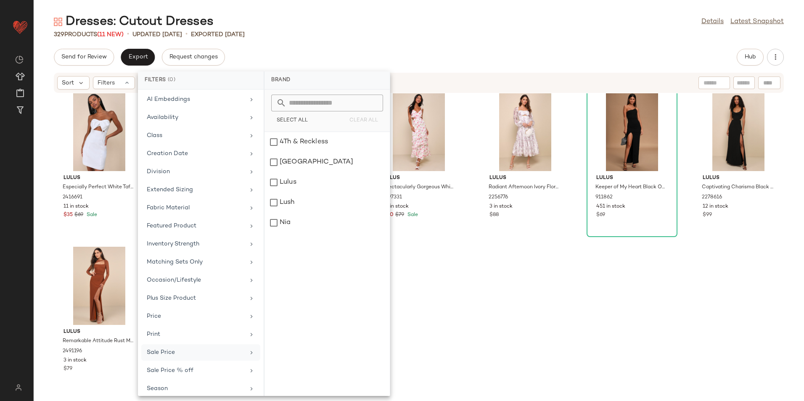
scroll to position [98, 0]
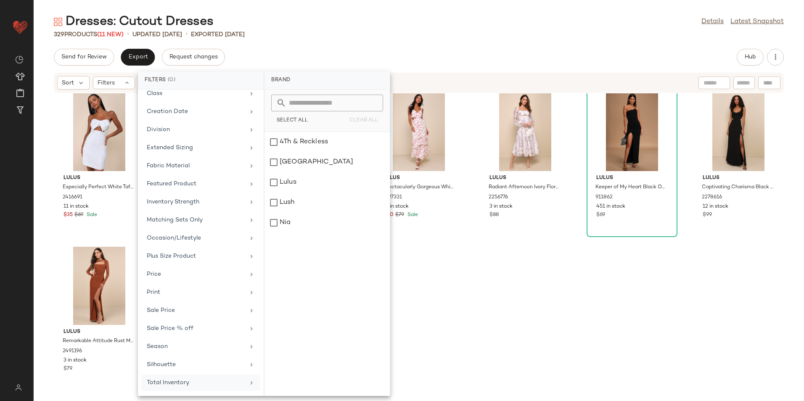
click at [196, 386] on div "Total Inventory" at bounding box center [196, 382] width 98 height 9
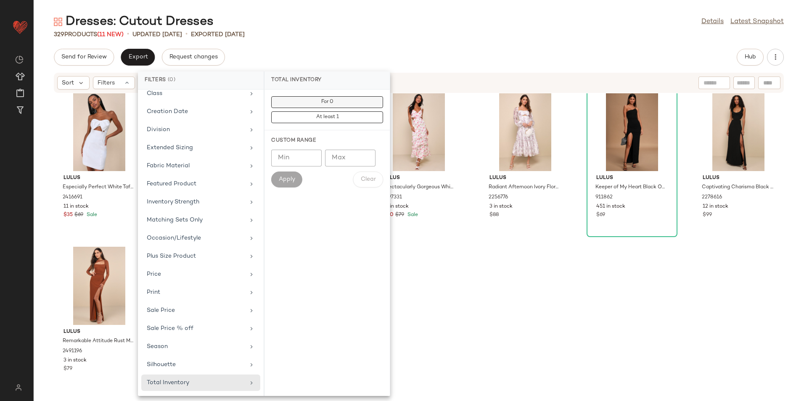
click at [360, 111] on button "For 0" at bounding box center [327, 117] width 112 height 12
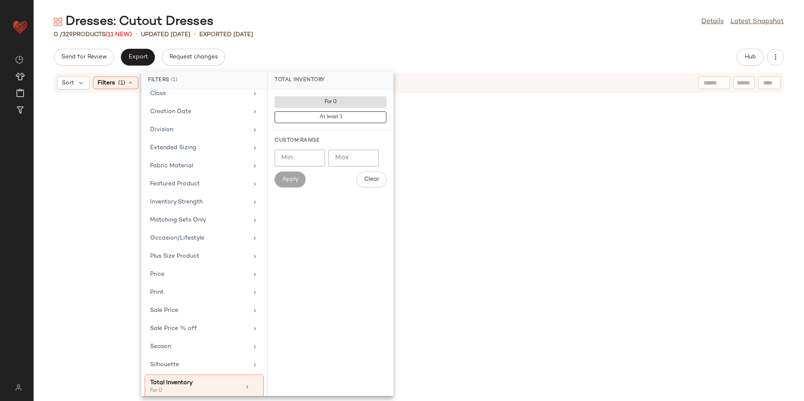
click at [496, 31] on div "0 / 329 Products (11 New) • updated Aug 19th • Exported Aug 14th" at bounding box center [419, 34] width 770 height 8
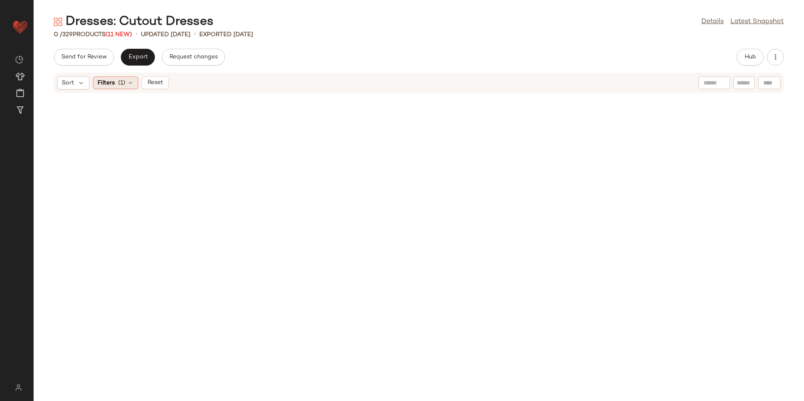
click at [111, 82] on span "Filters" at bounding box center [106, 83] width 17 height 9
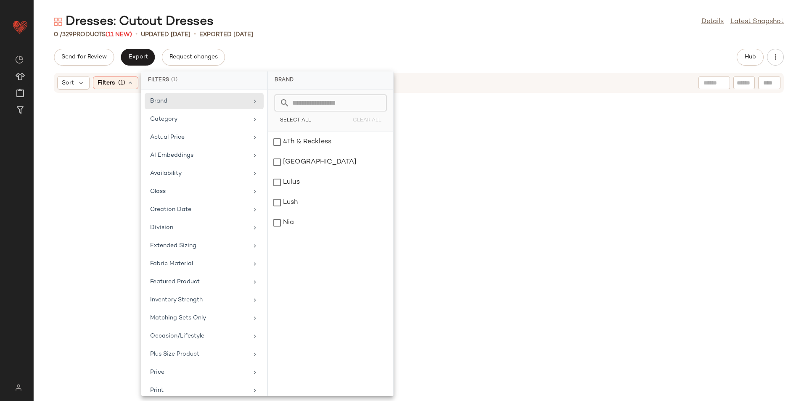
click at [448, 33] on div "0 / 329 Products (11 New) • updated Aug 19th • Exported Aug 14th" at bounding box center [419, 34] width 770 height 8
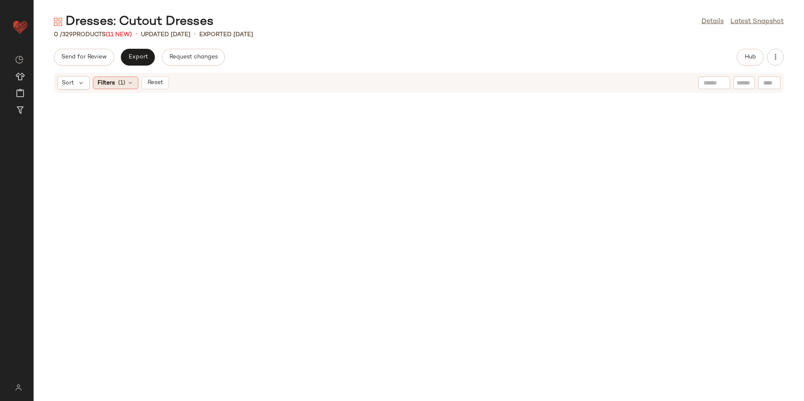
click at [124, 83] on span "(1)" at bounding box center [121, 83] width 7 height 9
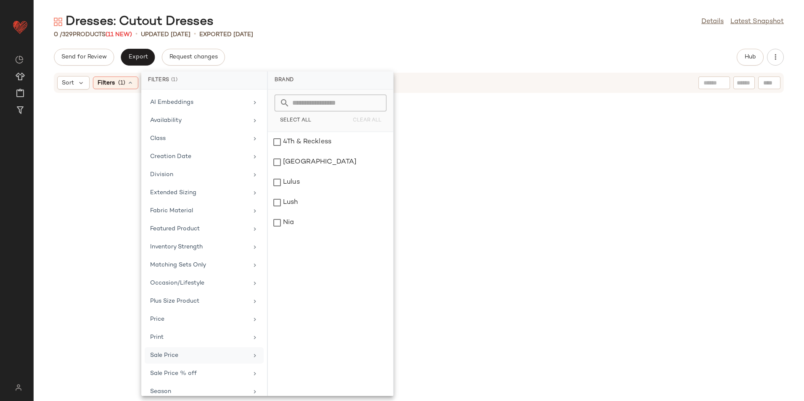
scroll to position [106, 0]
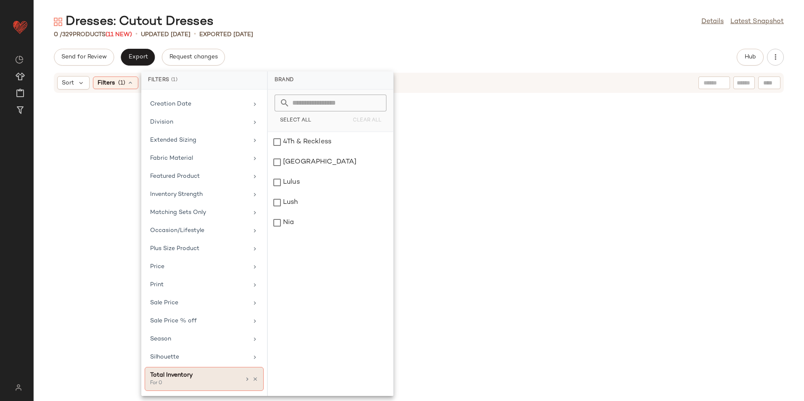
click at [213, 382] on div "For 0" at bounding box center [192, 384] width 84 height 8
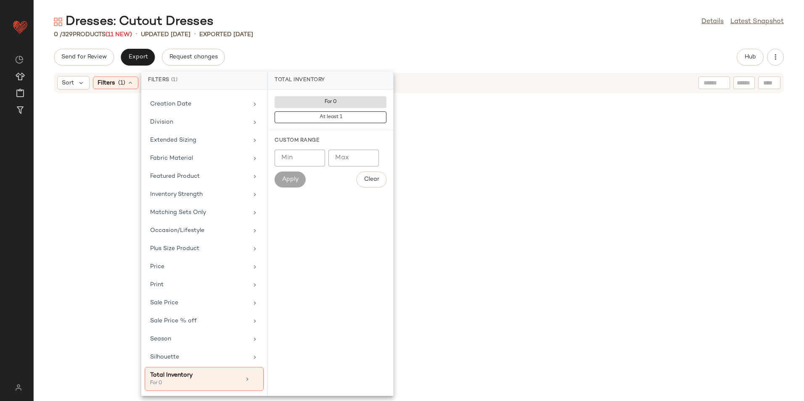
click at [346, 159] on input "Max" at bounding box center [353, 158] width 50 height 17
type input "**"
click at [286, 180] on span "Apply" at bounding box center [290, 179] width 17 height 7
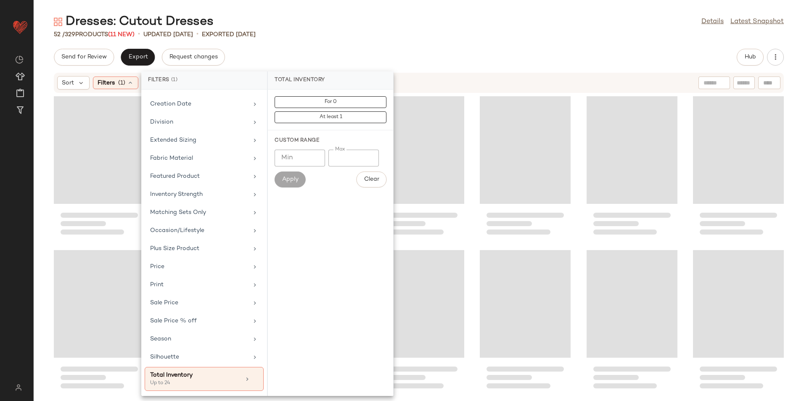
click at [420, 46] on div "Dresses: Cutout Dresses Details Latest Snapshot 52 / 329 Products (11 New) • up…" at bounding box center [419, 207] width 770 height 388
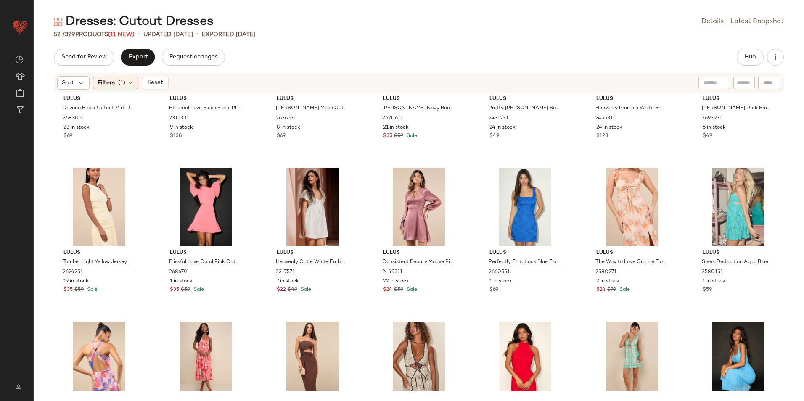
scroll to position [0, 0]
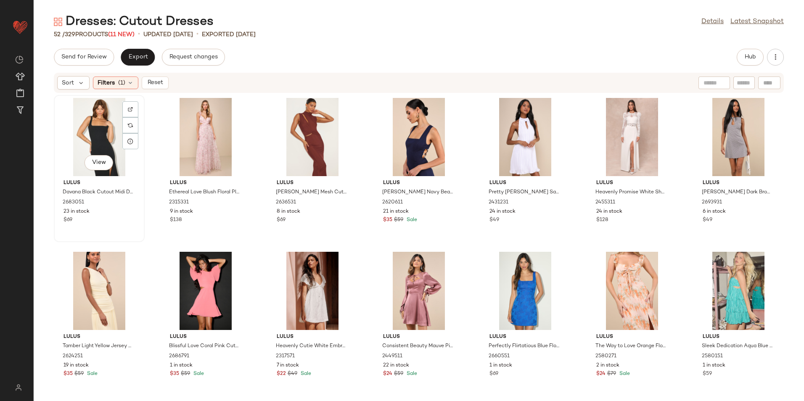
click at [80, 127] on div "View" at bounding box center [99, 137] width 85 height 78
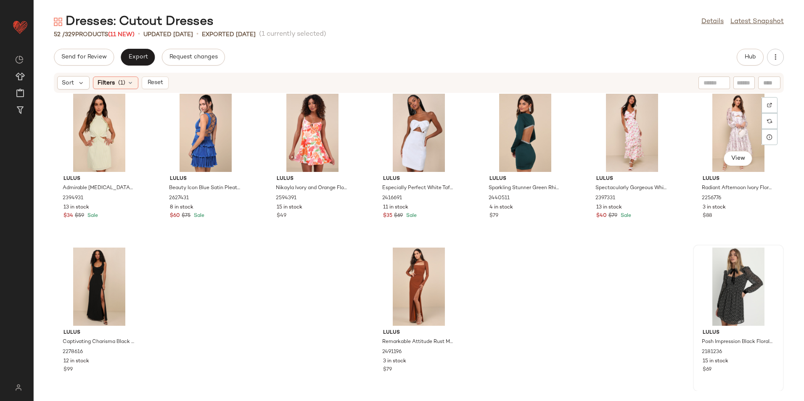
scroll to position [935, 0]
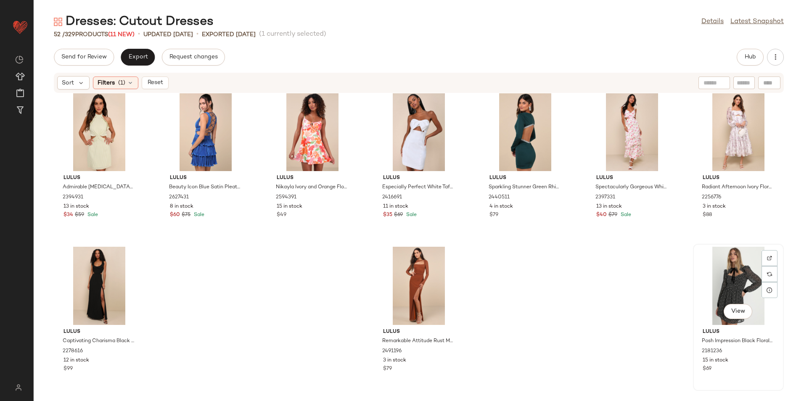
click at [724, 275] on div "View" at bounding box center [738, 286] width 85 height 78
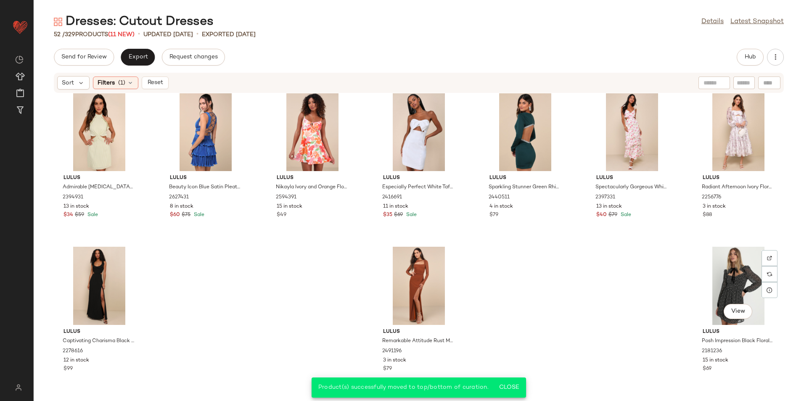
click at [158, 80] on span "Reset" at bounding box center [155, 82] width 16 height 7
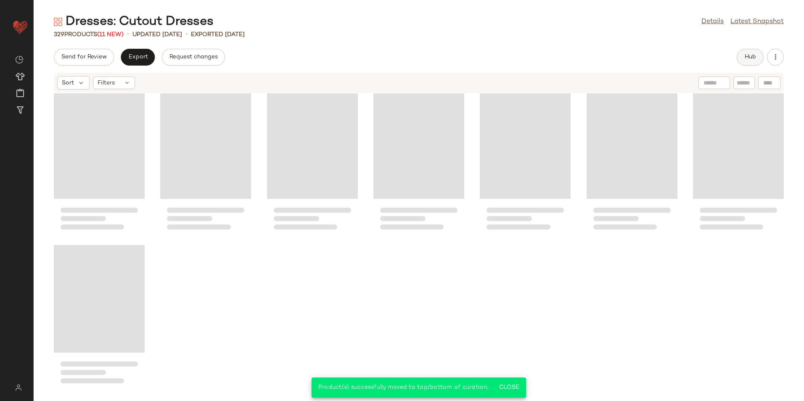
click at [748, 62] on button "Hub" at bounding box center [750, 57] width 27 height 17
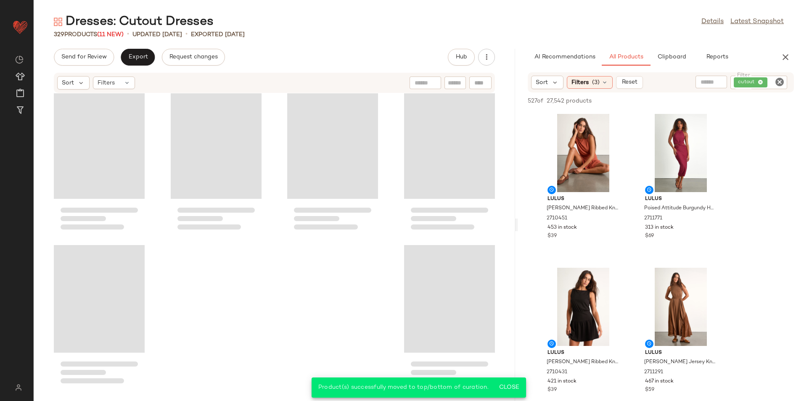
scroll to position [12479, 0]
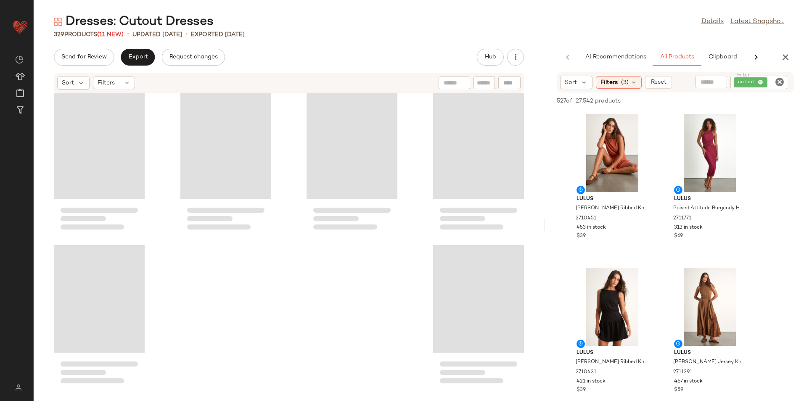
drag, startPoint x: 519, startPoint y: 223, endPoint x: 606, endPoint y: 228, distance: 88.0
click at [606, 228] on div "Dresses: Cutout Dresses Details Latest Snapshot 329 Products (11 New) • updated…" at bounding box center [419, 207] width 770 height 388
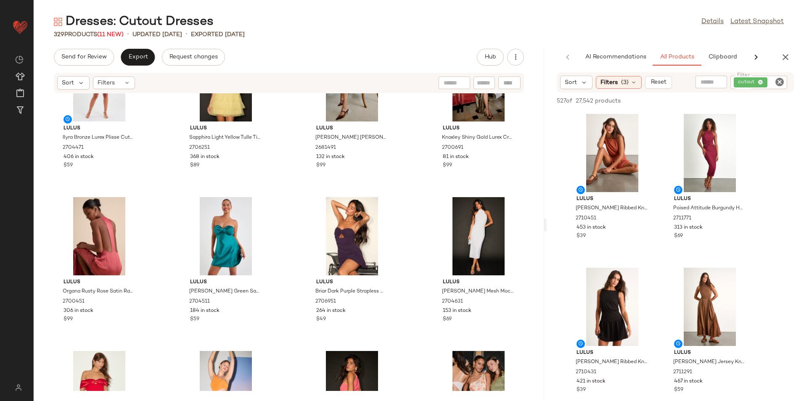
scroll to position [0, 0]
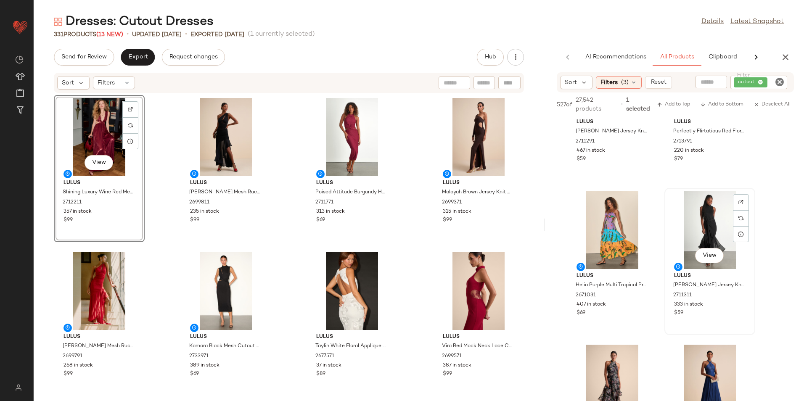
scroll to position [252, 0]
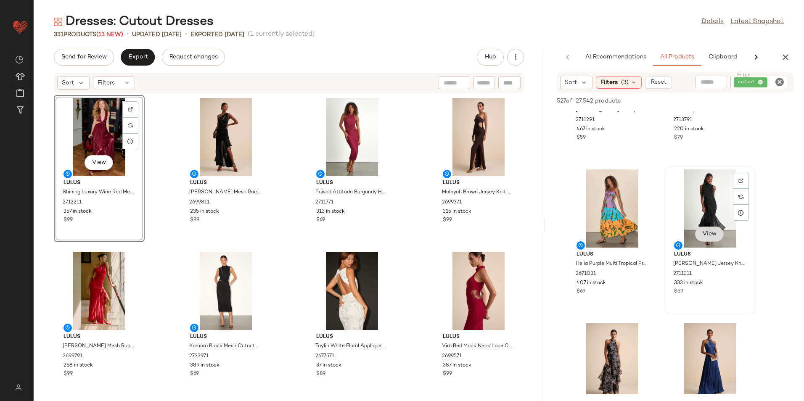
click at [715, 243] on div "View" at bounding box center [709, 235] width 29 height 17
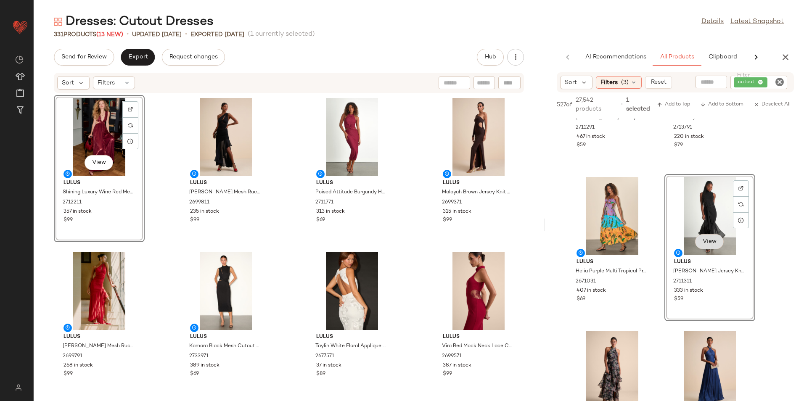
click at [712, 241] on span "View" at bounding box center [709, 241] width 14 height 7
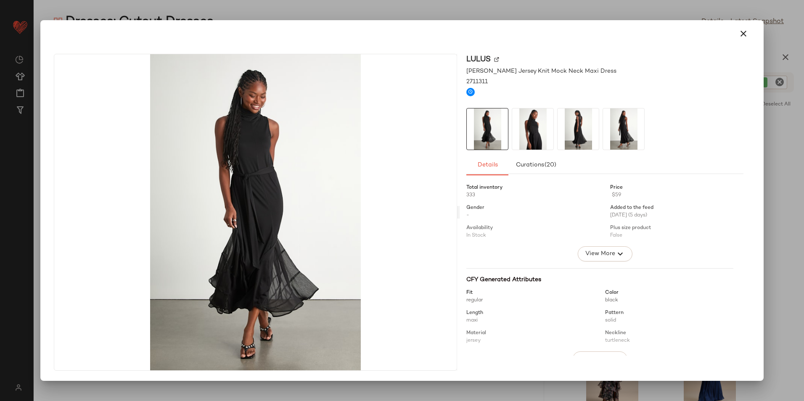
click at [516, 137] on img at bounding box center [532, 129] width 41 height 41
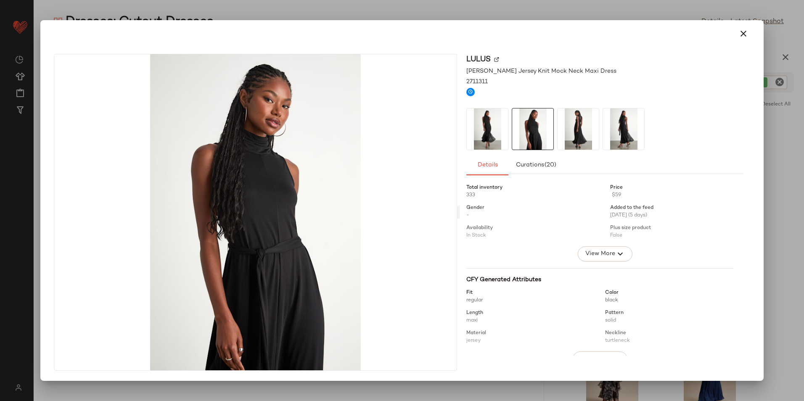
click at [573, 130] on img at bounding box center [578, 129] width 41 height 41
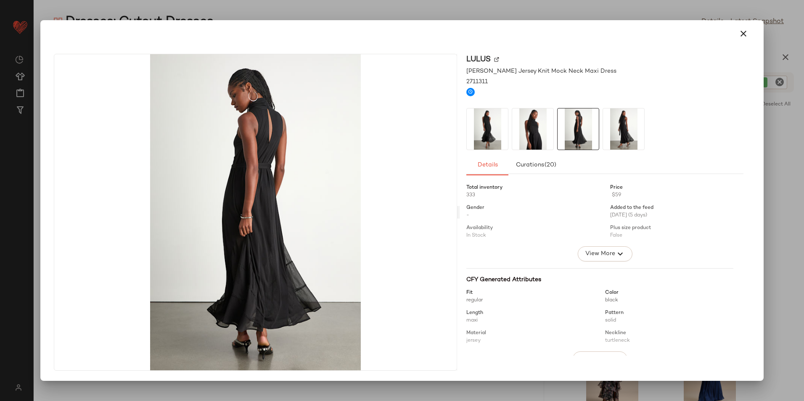
click at [623, 132] on img at bounding box center [623, 129] width 41 height 41
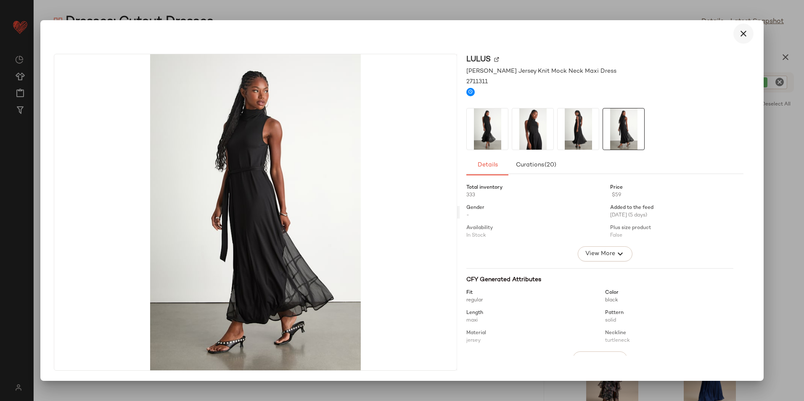
click at [740, 33] on icon "button" at bounding box center [743, 34] width 10 height 10
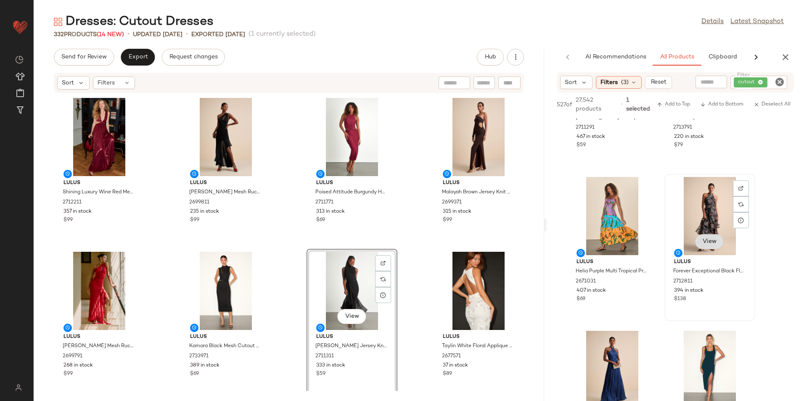
click at [700, 239] on button "View" at bounding box center [709, 241] width 29 height 15
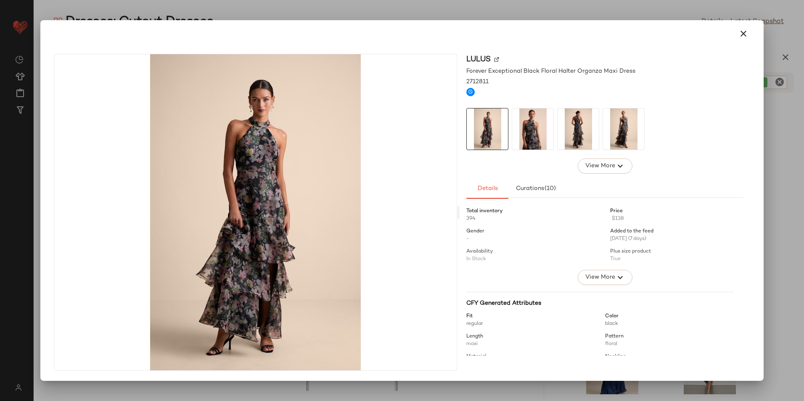
click at [540, 130] on img at bounding box center [532, 129] width 41 height 41
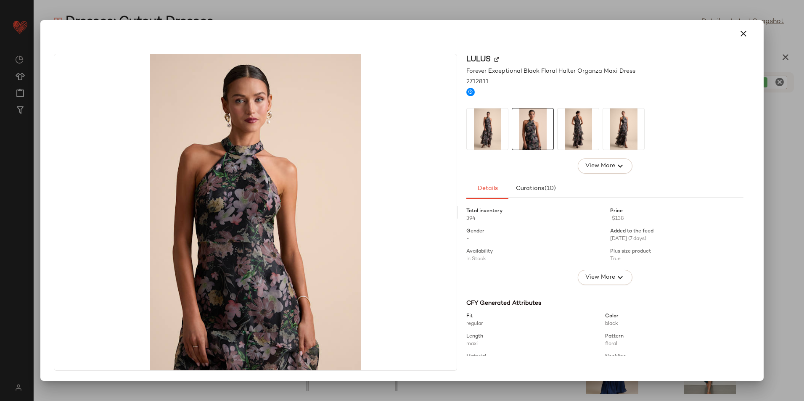
drag, startPoint x: 554, startPoint y: 127, endPoint x: 559, endPoint y: 126, distance: 5.1
click at [559, 126] on div at bounding box center [604, 129] width 277 height 42
drag, startPoint x: 559, startPoint y: 126, endPoint x: 581, endPoint y: 126, distance: 21.9
click at [581, 126] on img at bounding box center [578, 129] width 41 height 41
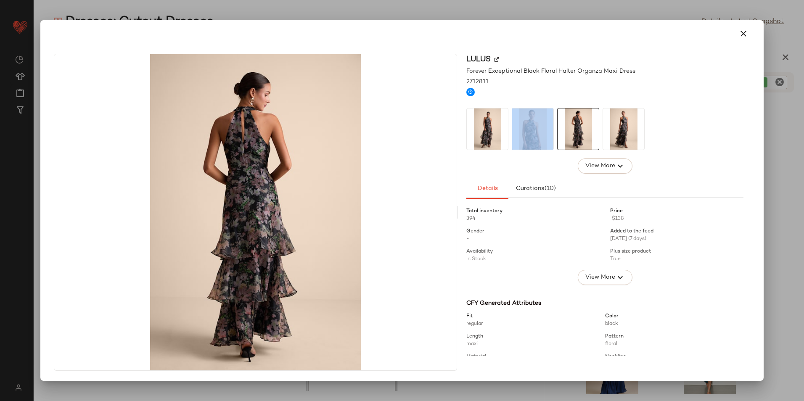
click at [633, 140] on img at bounding box center [623, 129] width 41 height 41
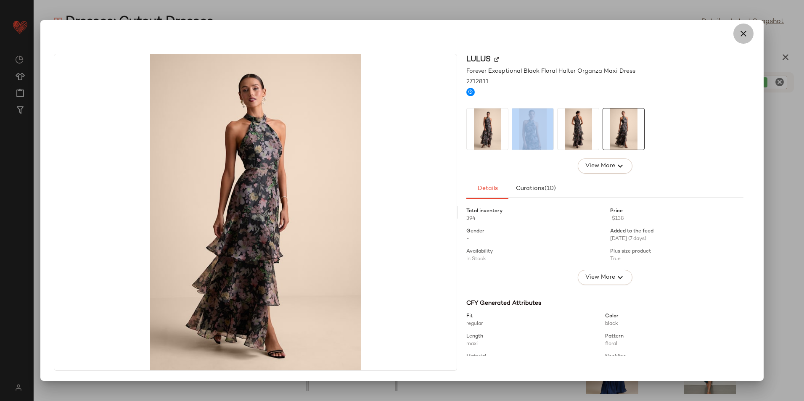
click at [752, 35] on button "button" at bounding box center [743, 34] width 20 height 20
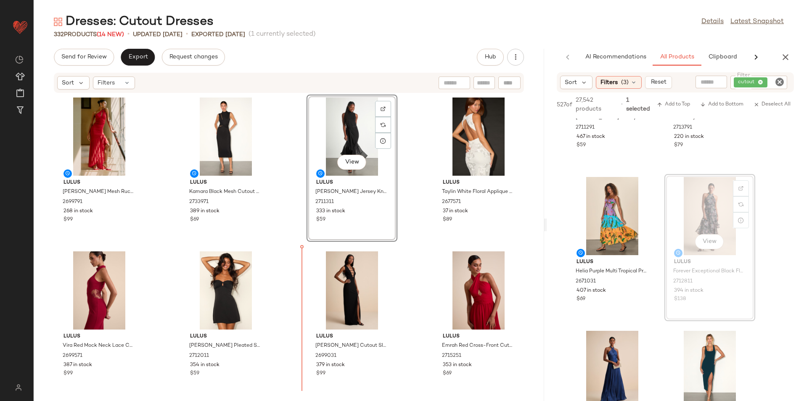
scroll to position [200, 0]
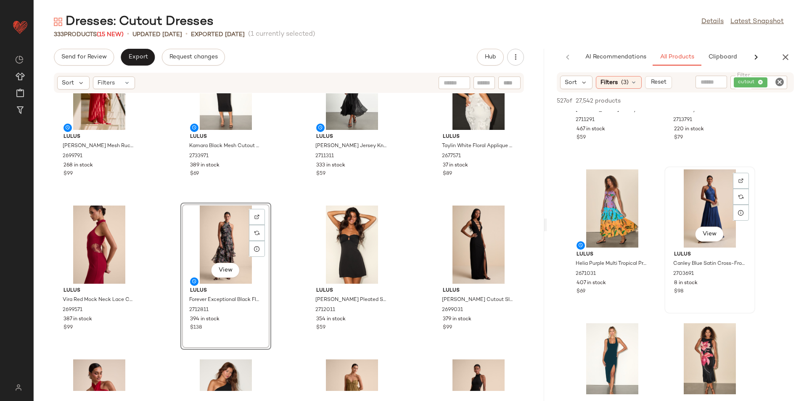
click at [700, 233] on div "View" at bounding box center [709, 208] width 85 height 78
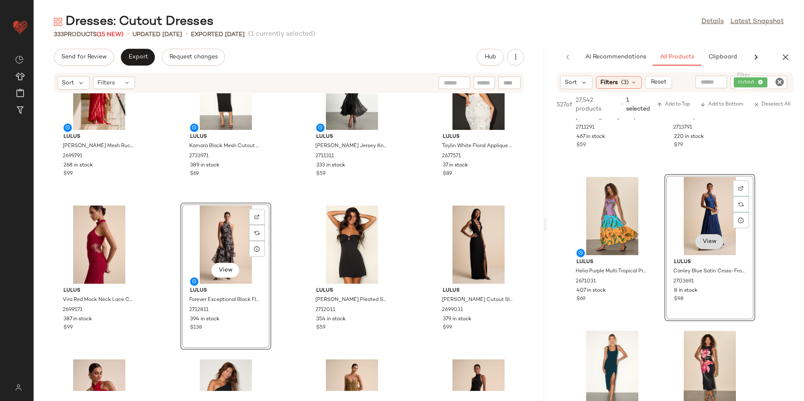
click at [717, 243] on span "View" at bounding box center [709, 241] width 14 height 7
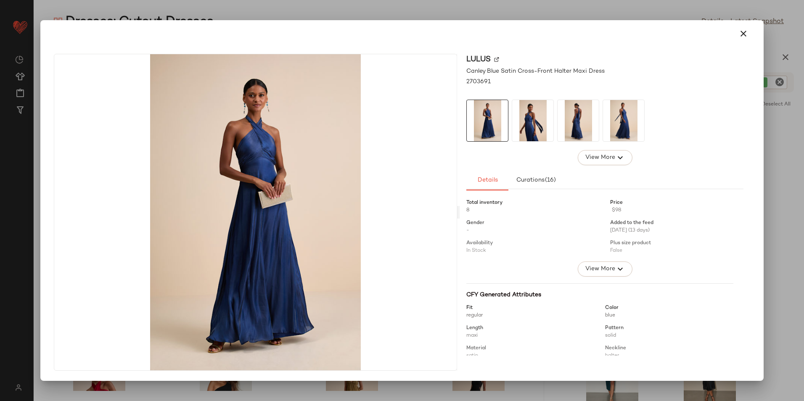
click at [531, 119] on img at bounding box center [532, 120] width 41 height 41
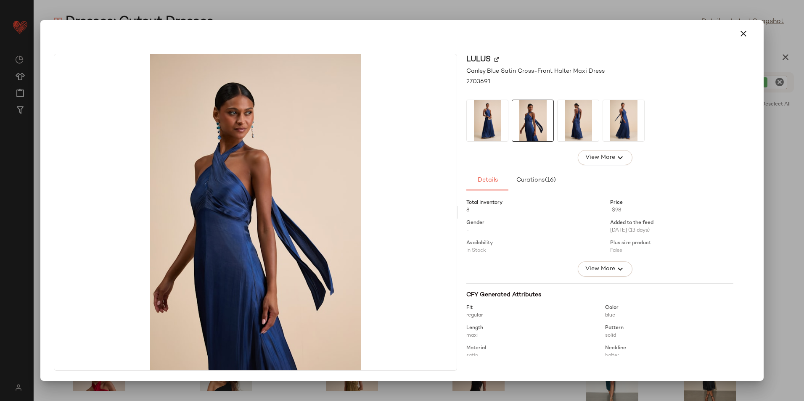
click at [574, 115] on img at bounding box center [578, 120] width 41 height 41
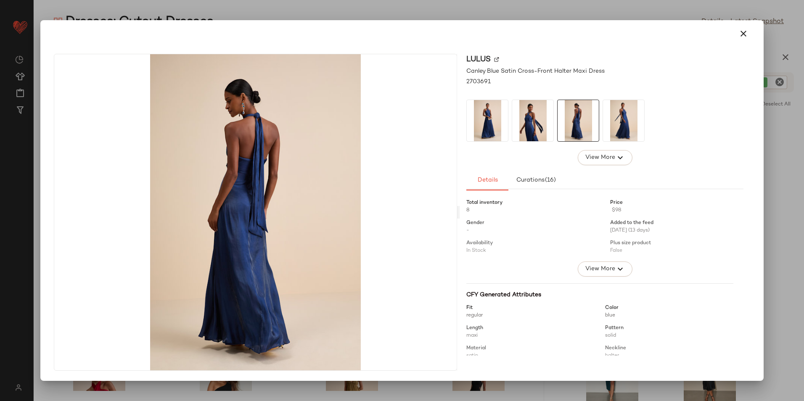
click at [622, 114] on img at bounding box center [623, 120] width 41 height 41
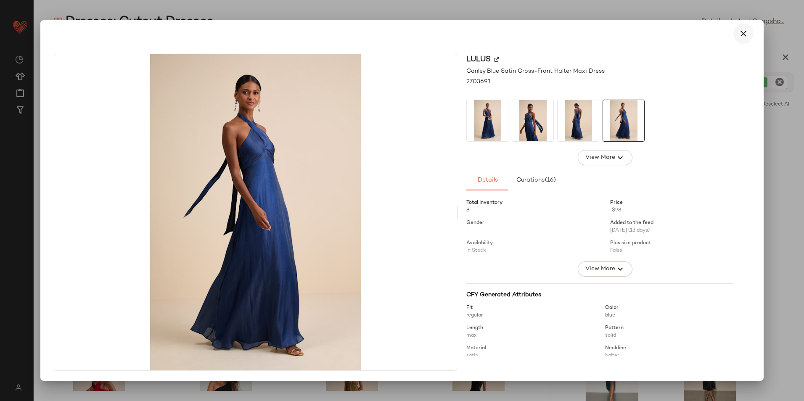
click at [739, 32] on icon "button" at bounding box center [743, 34] width 10 height 10
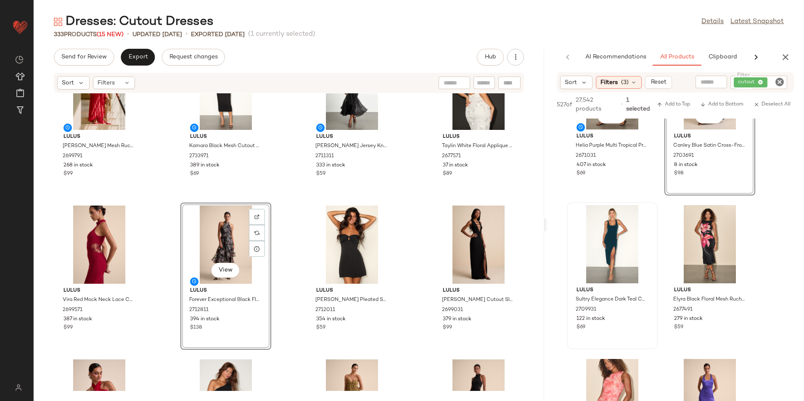
scroll to position [378, 0]
click at [617, 270] on div "View" at bounding box center [612, 270] width 29 height 17
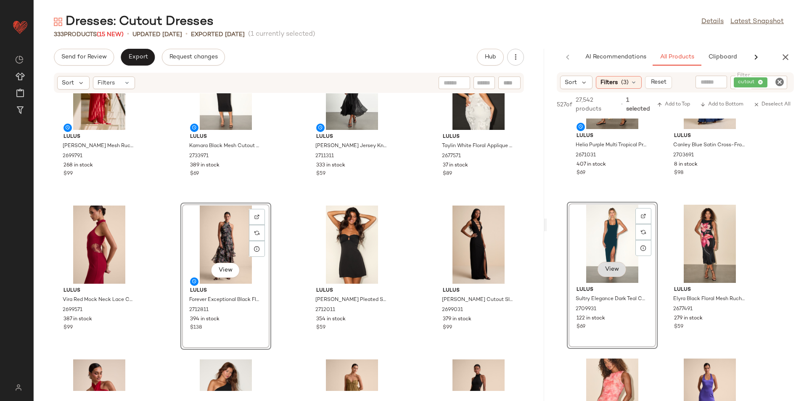
click at [616, 271] on span "View" at bounding box center [612, 269] width 14 height 7
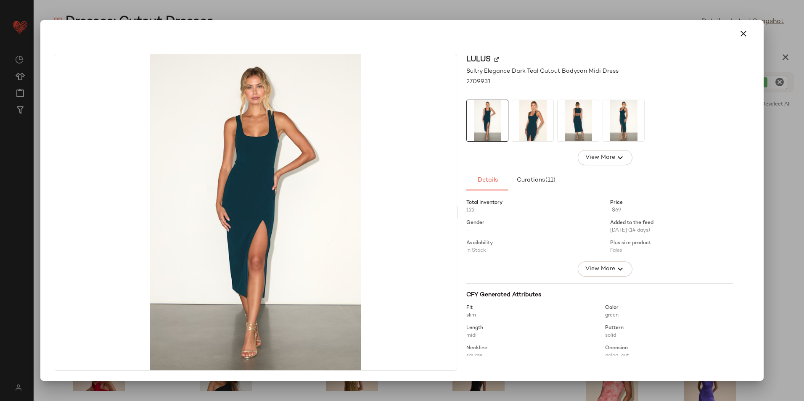
click at [528, 118] on img at bounding box center [532, 120] width 41 height 41
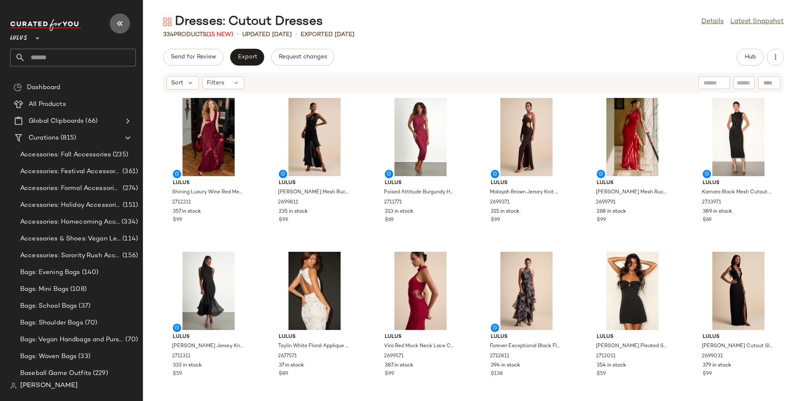
click at [121, 22] on icon "button" at bounding box center [120, 24] width 10 height 10
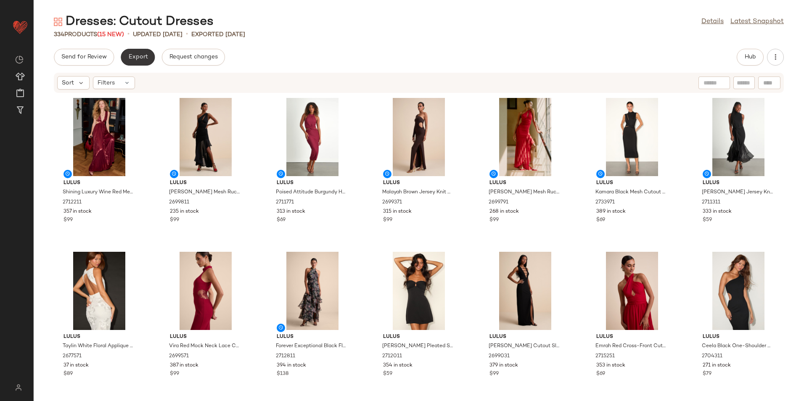
click at [138, 53] on button "Export" at bounding box center [138, 57] width 34 height 17
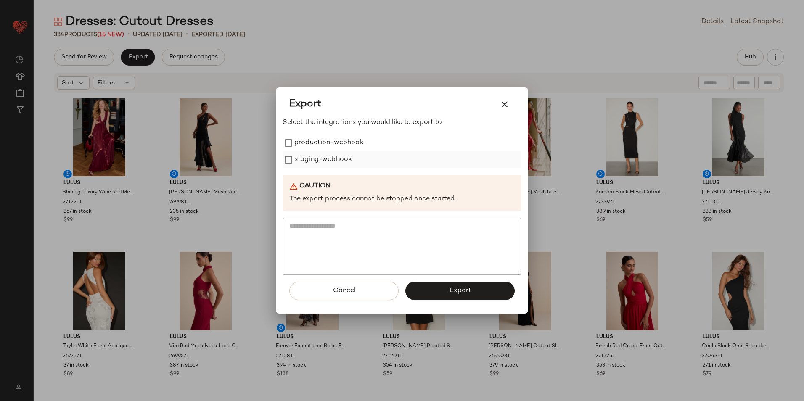
click at [343, 145] on label "production-webhook" at bounding box center [328, 143] width 69 height 17
drag, startPoint x: 343, startPoint y: 161, endPoint x: 344, endPoint y: 180, distance: 18.9
click at [342, 164] on label "staging-webhook" at bounding box center [323, 159] width 58 height 17
click at [458, 286] on button "Export" at bounding box center [459, 291] width 109 height 19
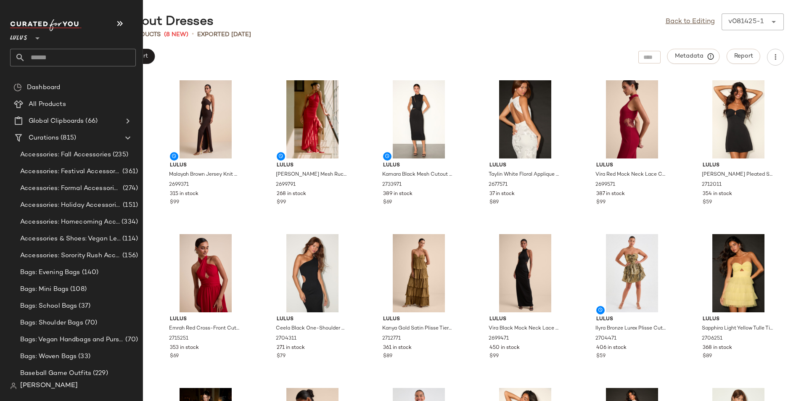
click at [44, 58] on input "text" at bounding box center [80, 58] width 111 height 18
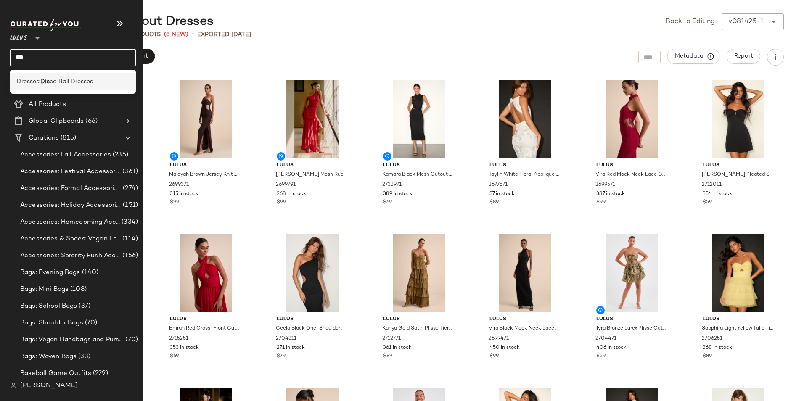
type input "***"
click at [61, 82] on span "co Ball Dresses" at bounding box center [71, 81] width 43 height 9
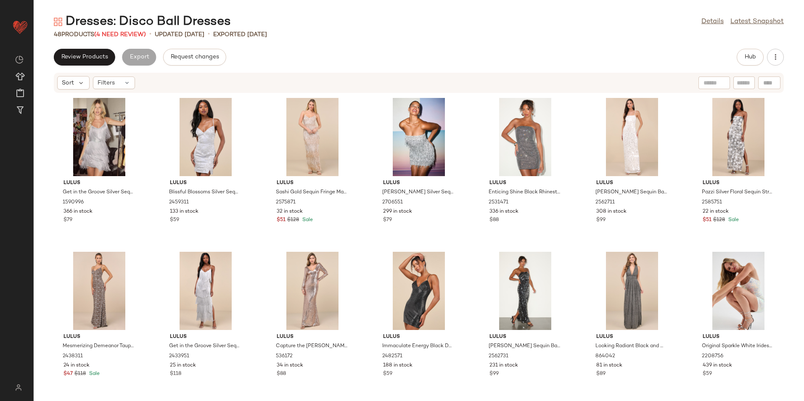
click at [119, 30] on div "48 Products (4 Need Review)" at bounding box center [100, 34] width 92 height 9
click at [119, 33] on span "(4 Need Review)" at bounding box center [120, 35] width 52 height 6
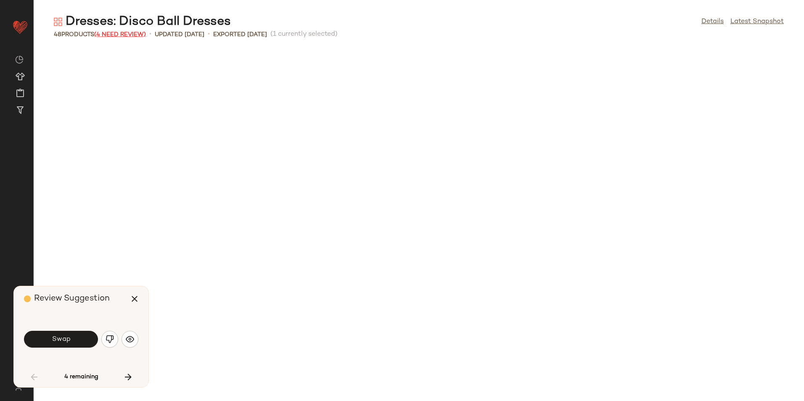
scroll to position [468, 0]
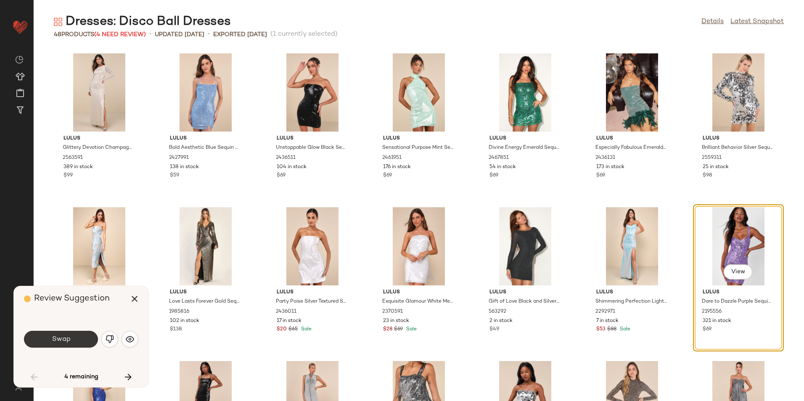
click at [64, 339] on span "Swap" at bounding box center [60, 340] width 19 height 8
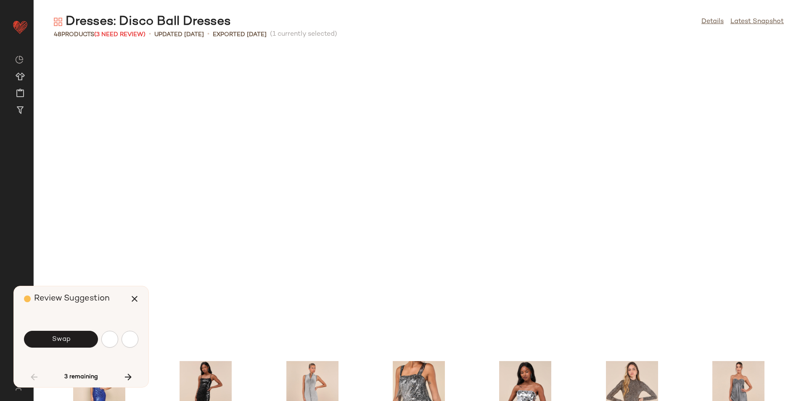
scroll to position [727, 0]
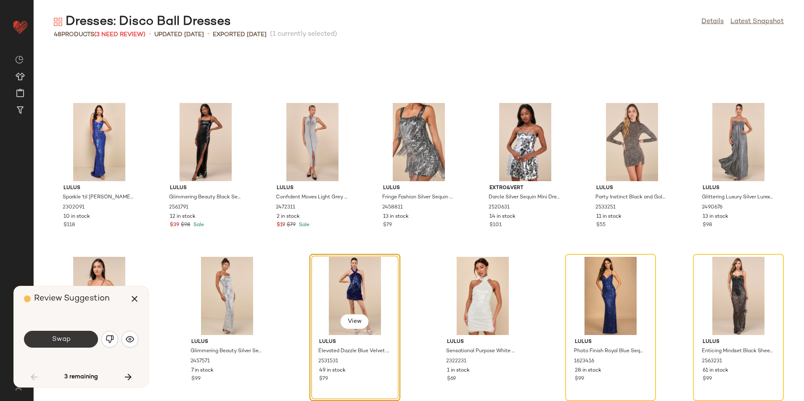
click at [70, 342] on button "Swap" at bounding box center [61, 339] width 74 height 17
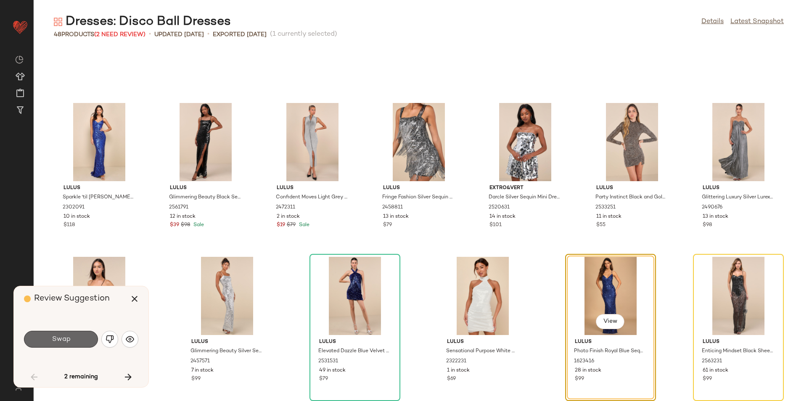
click at [77, 341] on button "Swap" at bounding box center [61, 339] width 74 height 17
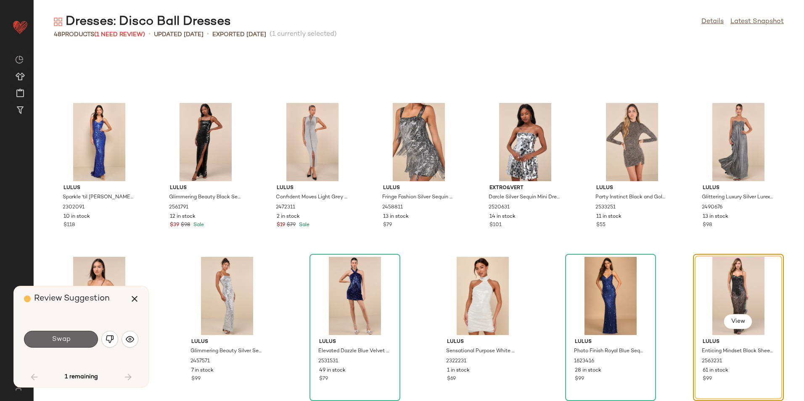
click at [70, 338] on button "Swap" at bounding box center [61, 339] width 74 height 17
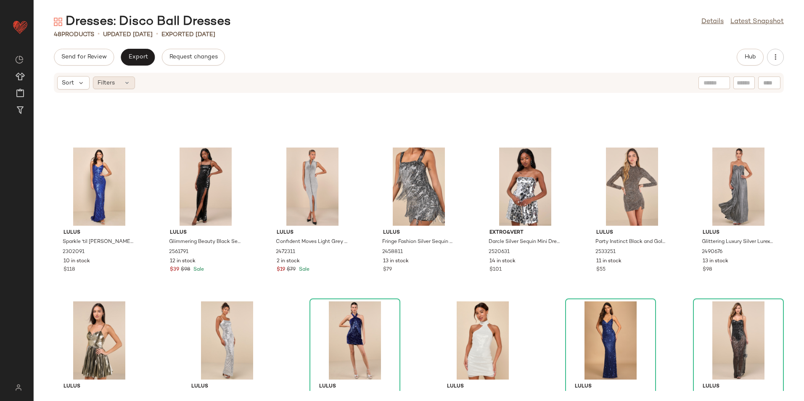
click at [122, 81] on div "Filters" at bounding box center [114, 83] width 42 height 13
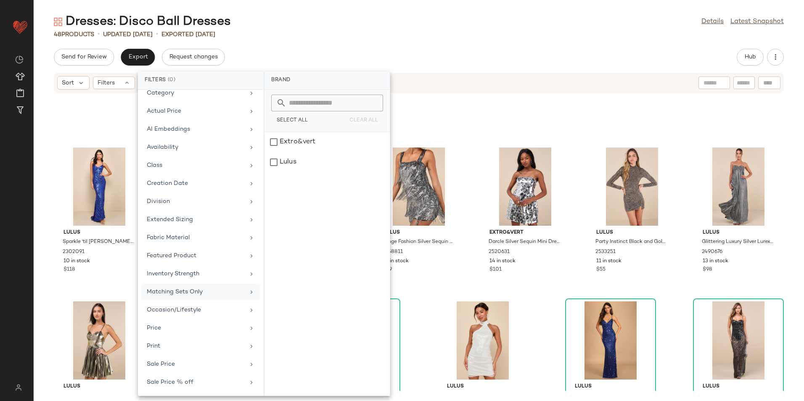
scroll to position [80, 0]
click at [201, 383] on div "Total Inventory" at bounding box center [196, 382] width 98 height 9
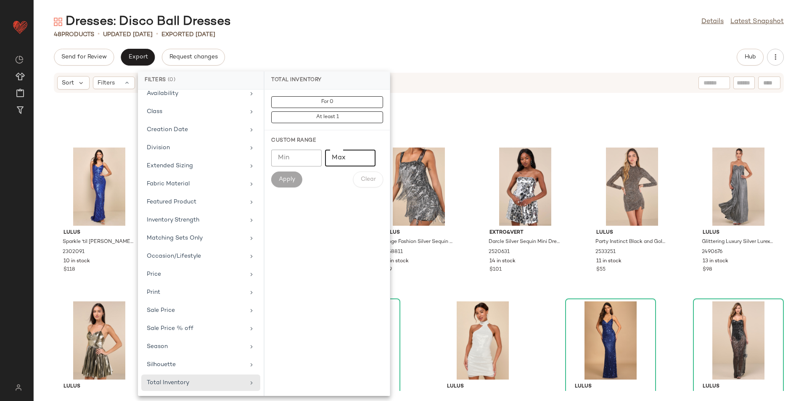
click at [354, 159] on input "Max" at bounding box center [350, 158] width 50 height 17
type input "**"
click at [290, 177] on span "Apply" at bounding box center [286, 179] width 17 height 7
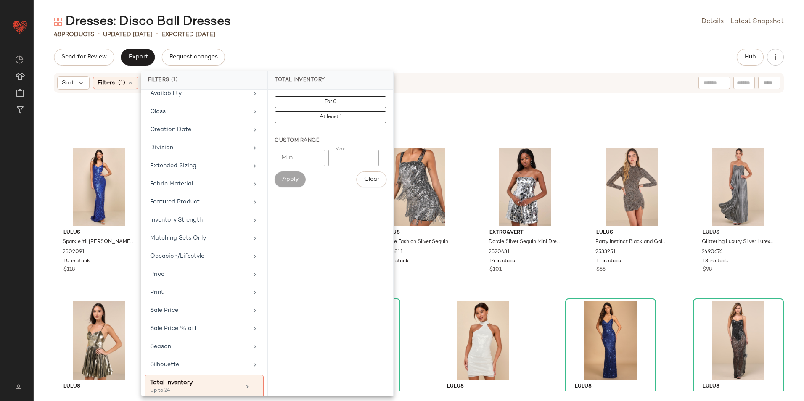
click at [426, 49] on div "Send for Review Export Request changes Hub" at bounding box center [419, 57] width 730 height 17
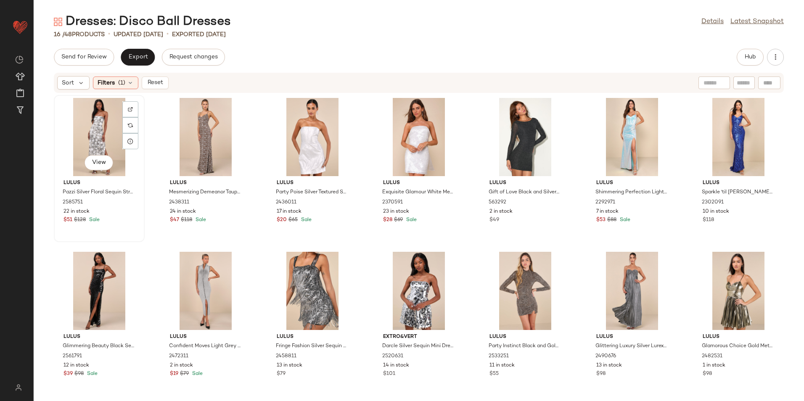
click at [104, 132] on div "View" at bounding box center [99, 137] width 85 height 78
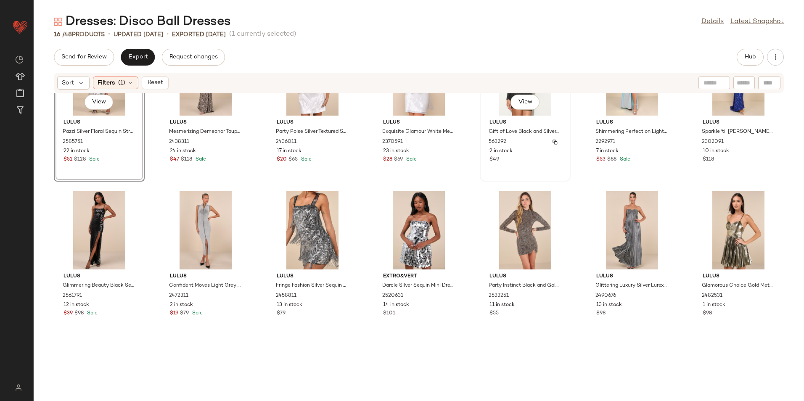
scroll to position [159, 0]
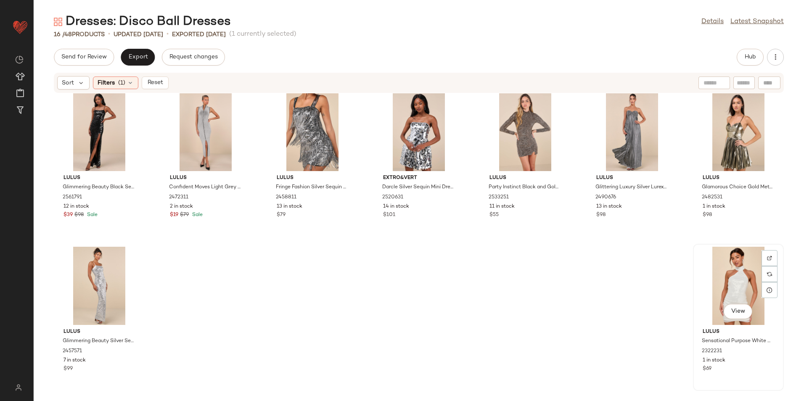
click at [733, 278] on div "View" at bounding box center [738, 286] width 85 height 78
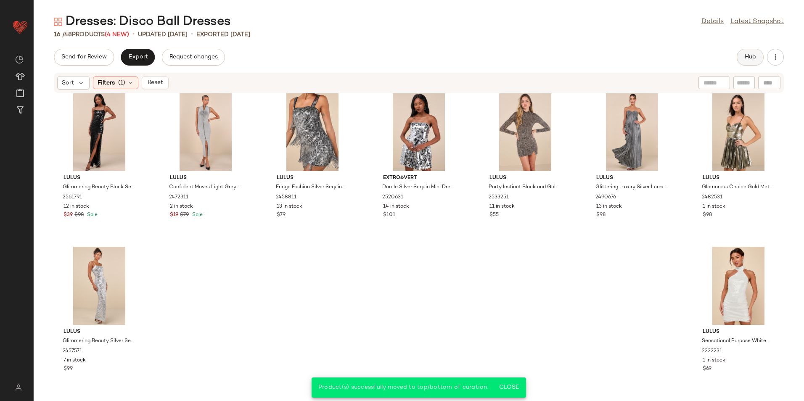
click at [750, 62] on button "Hub" at bounding box center [750, 57] width 27 height 17
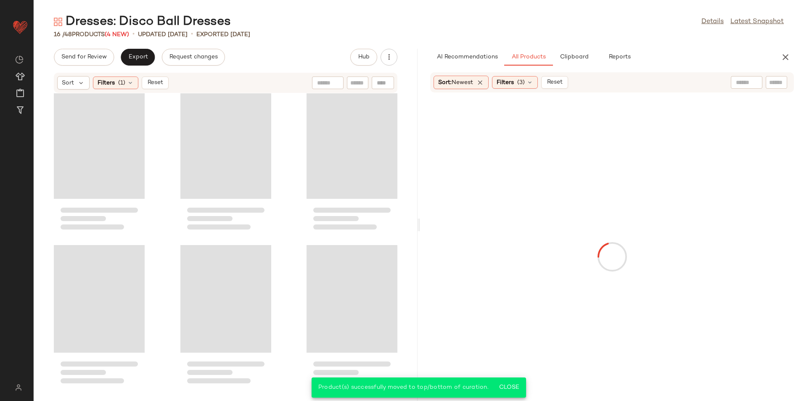
scroll to position [627, 0]
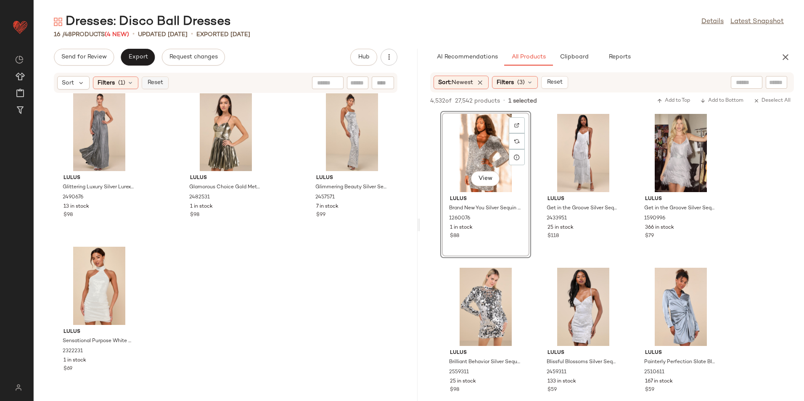
click at [162, 78] on button "Reset" at bounding box center [155, 83] width 27 height 13
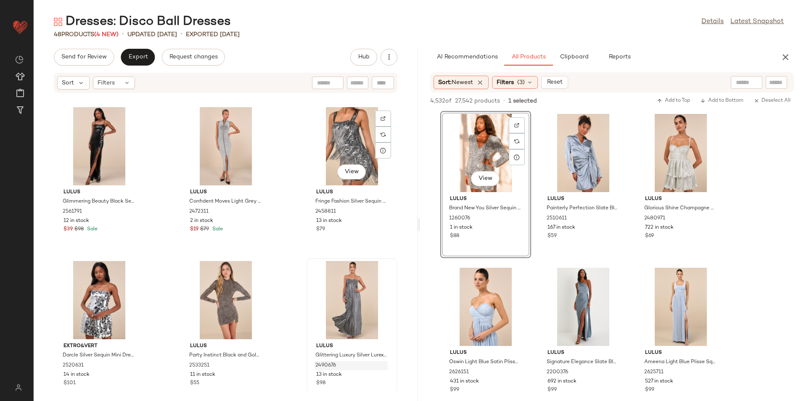
scroll to position [2167, 0]
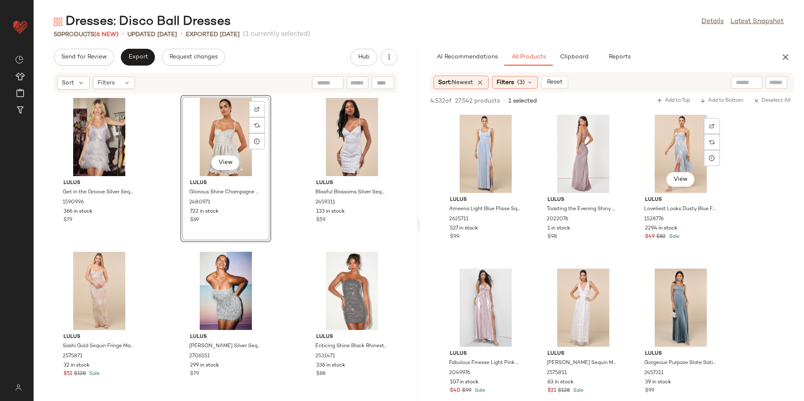
scroll to position [168, 0]
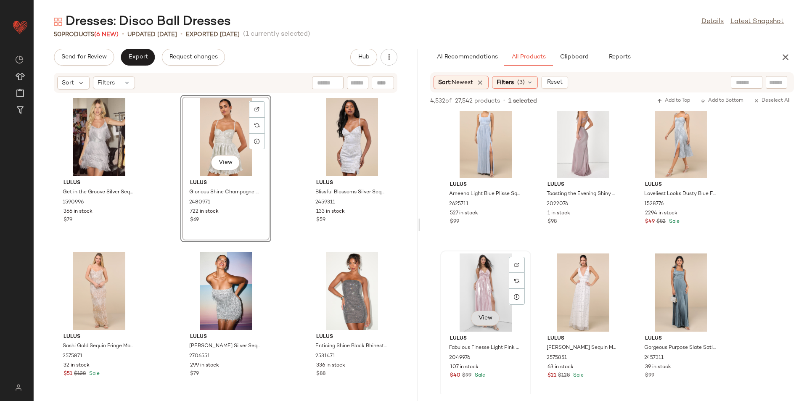
click at [488, 316] on span "View" at bounding box center [485, 318] width 14 height 7
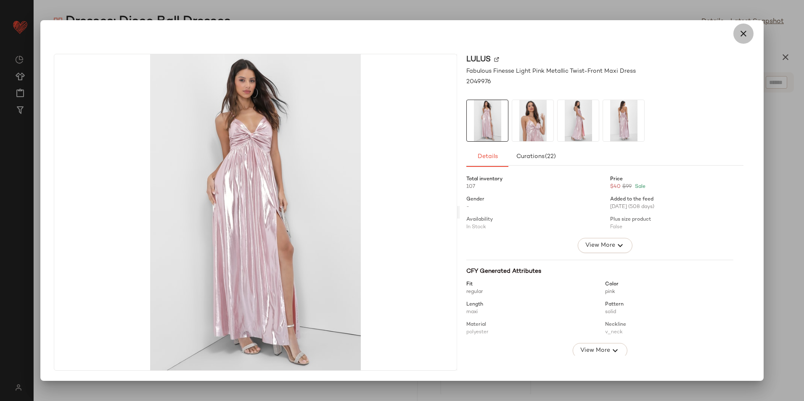
click at [742, 29] on icon "button" at bounding box center [743, 34] width 10 height 10
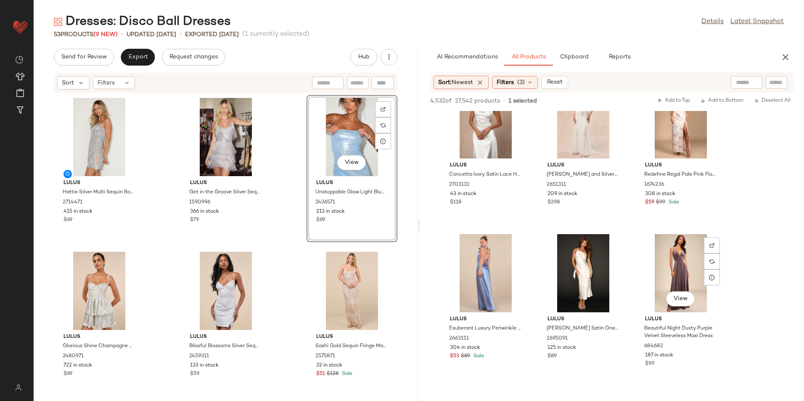
scroll to position [2860, 0]
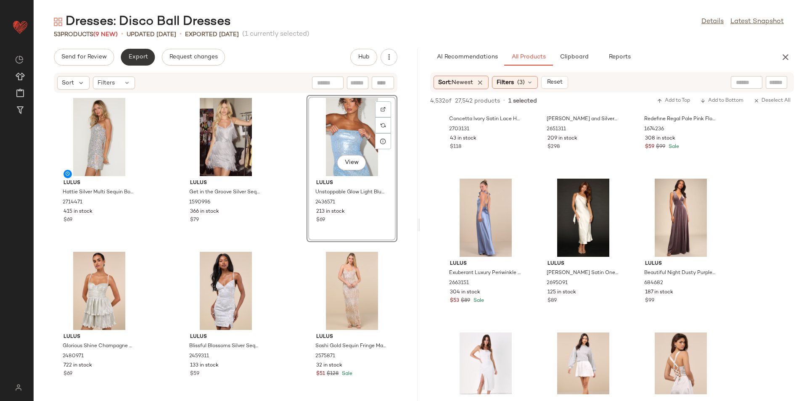
click at [125, 57] on button "Export" at bounding box center [138, 57] width 34 height 17
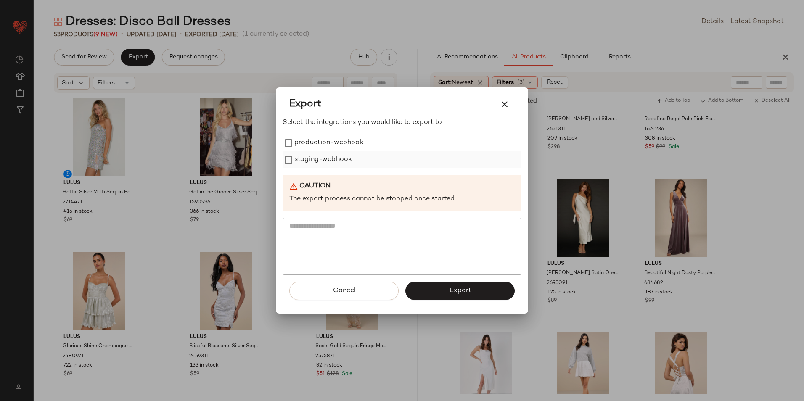
drag, startPoint x: 316, startPoint y: 145, endPoint x: 317, endPoint y: 157, distance: 12.2
click at [316, 145] on label "production-webhook" at bounding box center [328, 143] width 69 height 17
drag, startPoint x: 317, startPoint y: 157, endPoint x: 320, endPoint y: 164, distance: 7.3
click at [317, 157] on label "staging-webhook" at bounding box center [323, 159] width 58 height 17
click at [442, 298] on button "Export" at bounding box center [459, 291] width 109 height 19
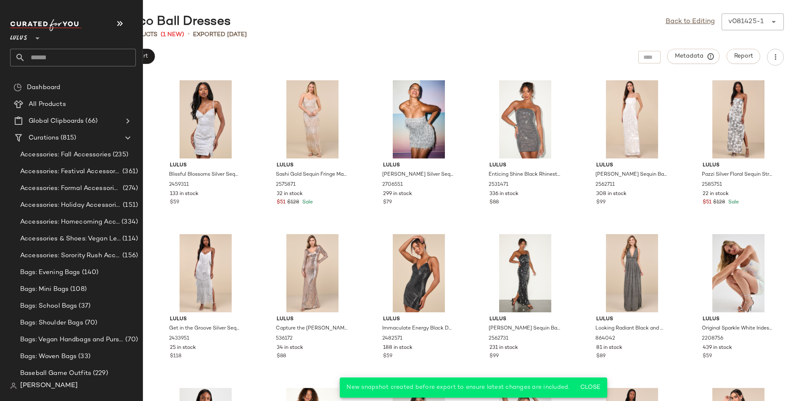
click at [50, 56] on input "text" at bounding box center [80, 58] width 111 height 18
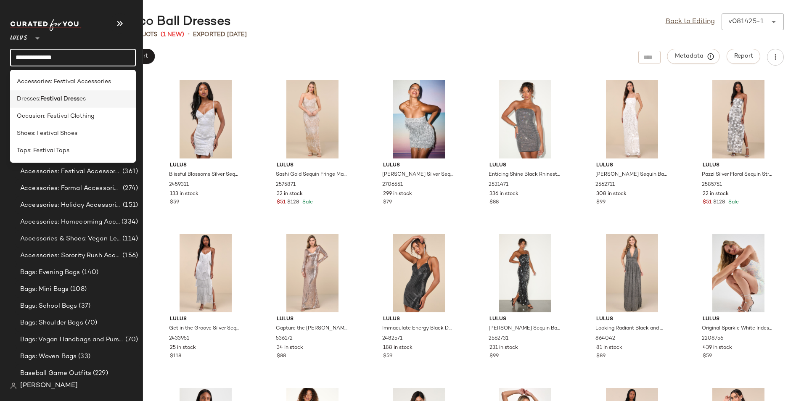
type input "**********"
click at [65, 103] on span "All Products" at bounding box center [47, 105] width 37 height 10
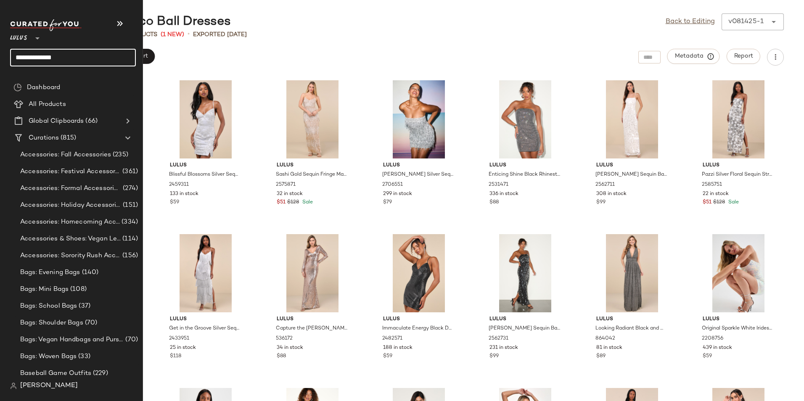
click at [84, 58] on input "**********" at bounding box center [73, 58] width 126 height 18
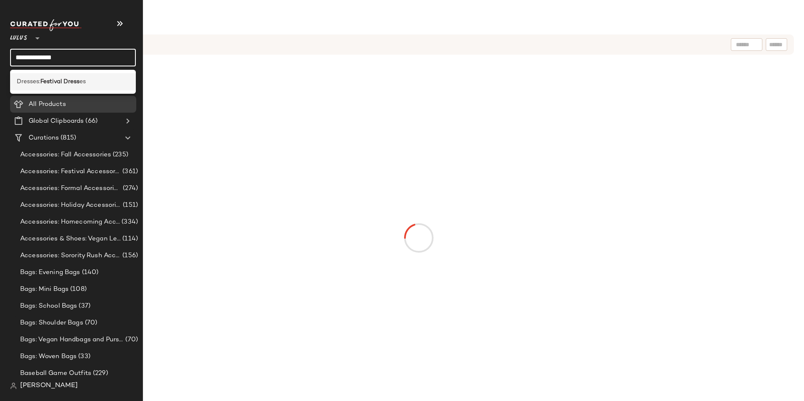
click at [70, 87] on div "Dresses: Festival Dress es" at bounding box center [73, 81] width 126 height 17
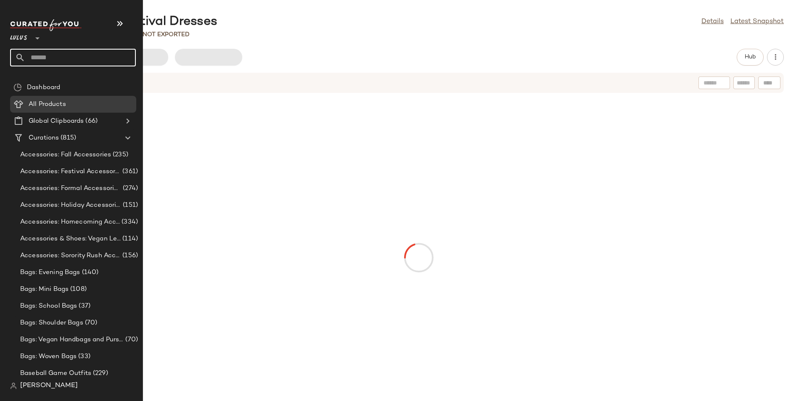
click at [82, 60] on input "text" at bounding box center [80, 58] width 111 height 18
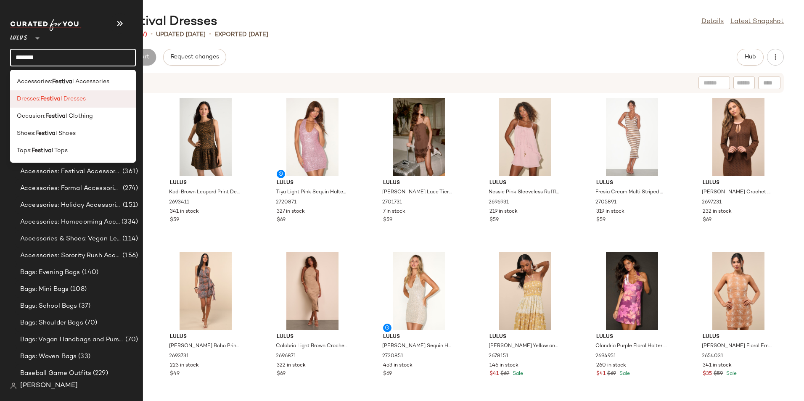
type input "*******"
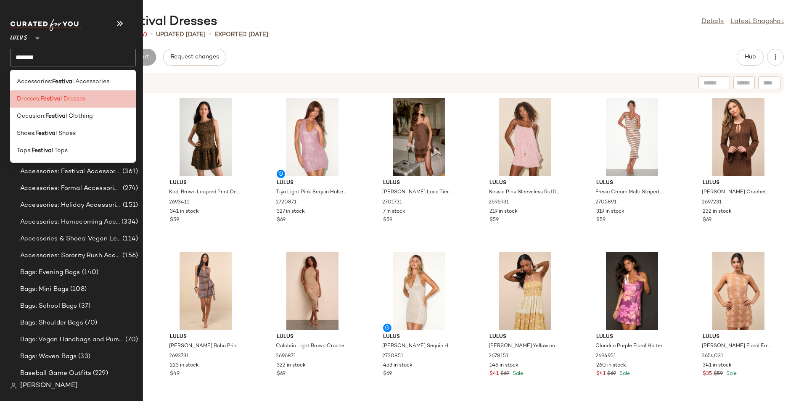
click at [79, 98] on span "l Dresses" at bounding box center [73, 99] width 25 height 9
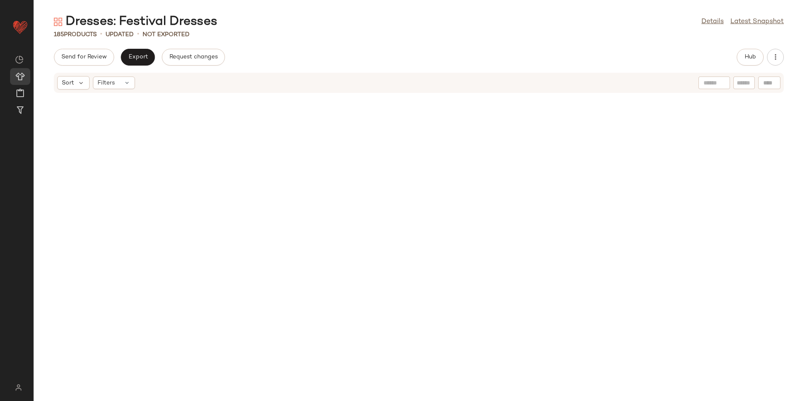
click at [198, 71] on div "Send for Review Export Request changes Hub Sort Filters" at bounding box center [419, 225] width 770 height 352
click at [376, 53] on div "Send for Review Export Request changes Hub" at bounding box center [419, 57] width 730 height 17
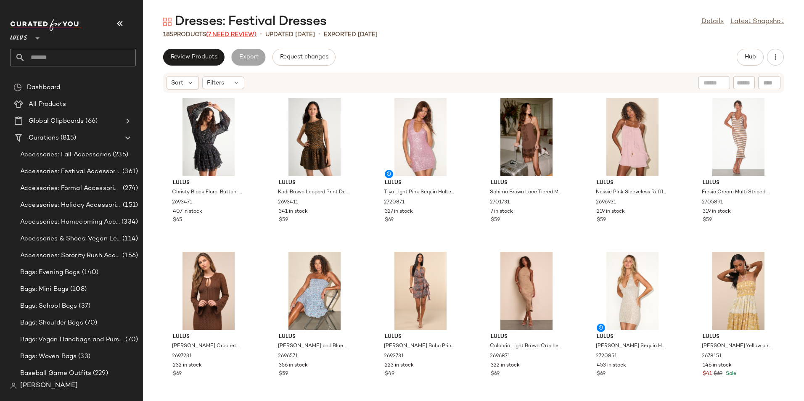
click at [242, 34] on span "(7 Need Review)" at bounding box center [231, 35] width 50 height 6
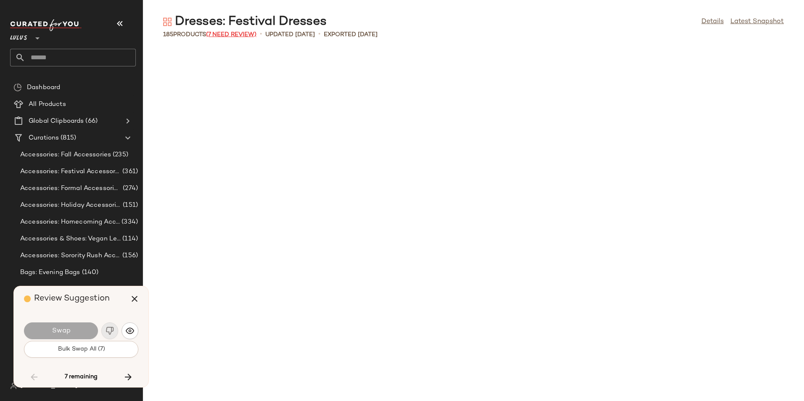
scroll to position [3694, 0]
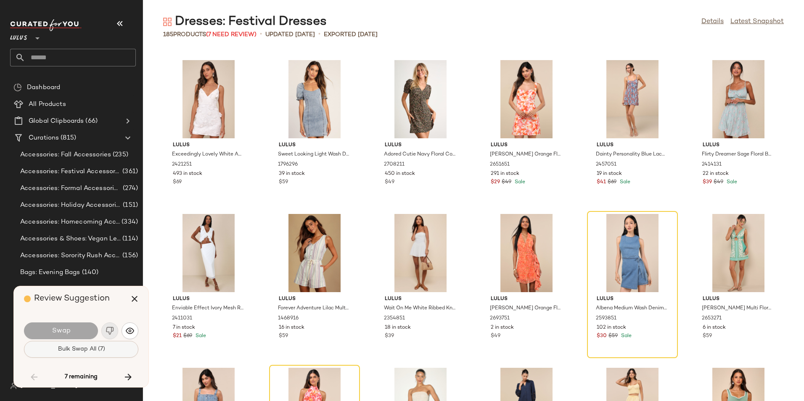
click at [114, 343] on button "Bulk Swap All (7)" at bounding box center [81, 349] width 114 height 17
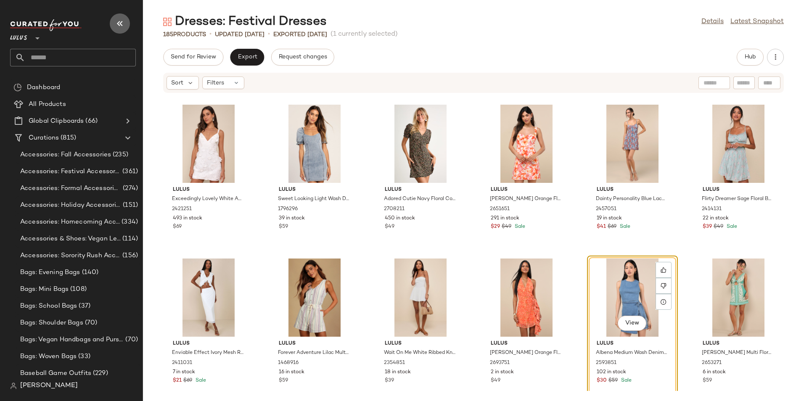
click at [123, 24] on icon "button" at bounding box center [120, 24] width 10 height 10
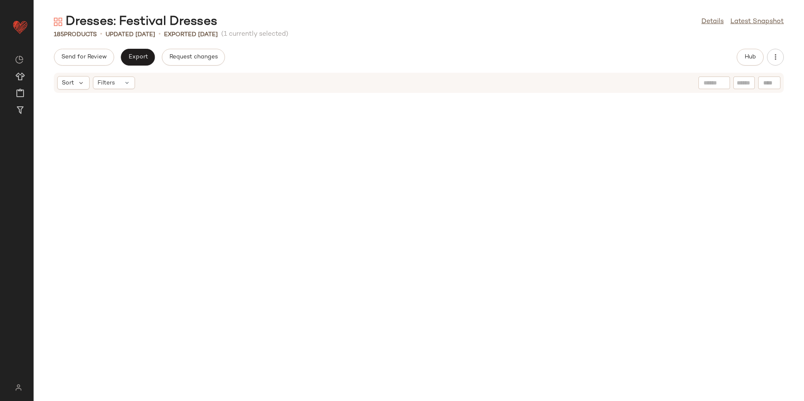
scroll to position [3078, 0]
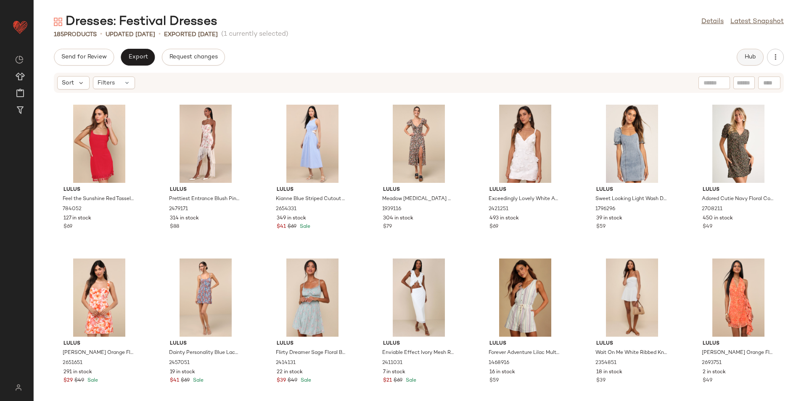
click at [754, 56] on span "Hub" at bounding box center [750, 57] width 12 height 7
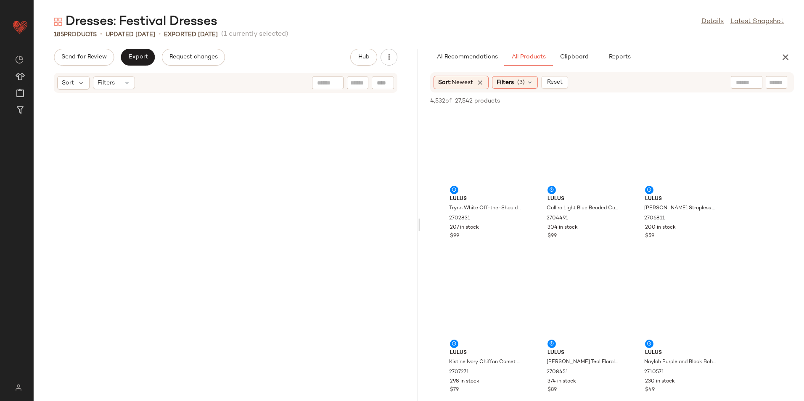
scroll to position [7080, 0]
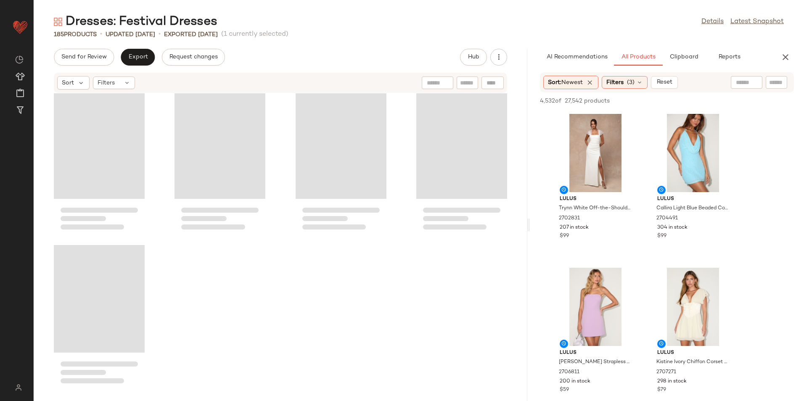
drag, startPoint x: 420, startPoint y: 226, endPoint x: 612, endPoint y: 225, distance: 192.2
click at [612, 225] on div "Dresses: Festival Dresses Details Latest Snapshot 185 Products • updated [DATE]…" at bounding box center [419, 207] width 770 height 388
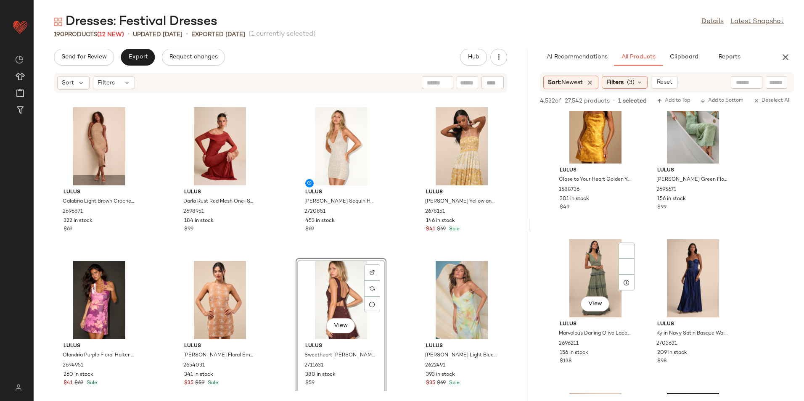
scroll to position [8074, 0]
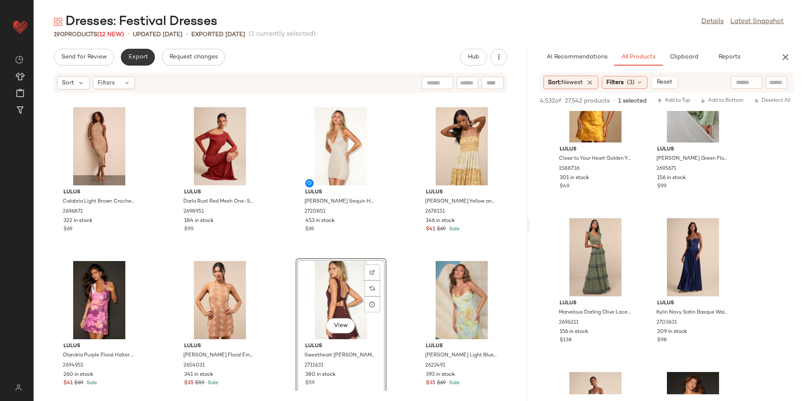
click at [137, 54] on span "Export" at bounding box center [138, 57] width 20 height 7
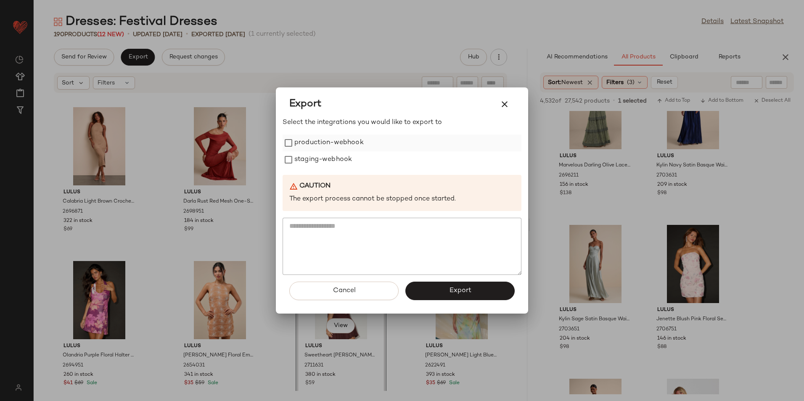
click at [320, 145] on label "production-webhook" at bounding box center [328, 143] width 69 height 17
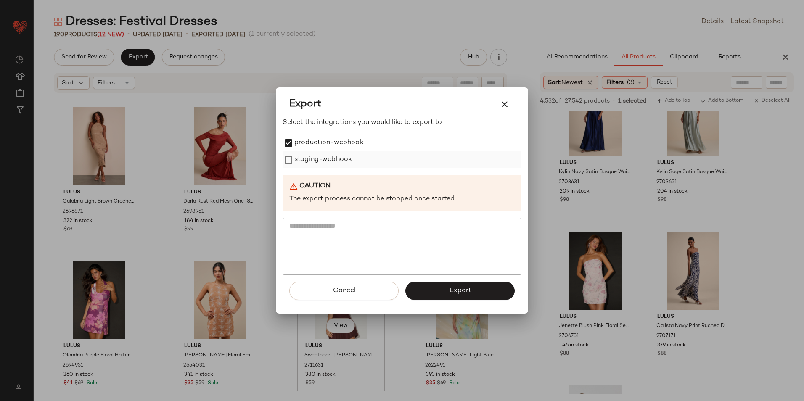
click at [321, 168] on label "staging-webhook" at bounding box center [323, 159] width 58 height 17
click at [450, 284] on button "Export" at bounding box center [459, 291] width 109 height 19
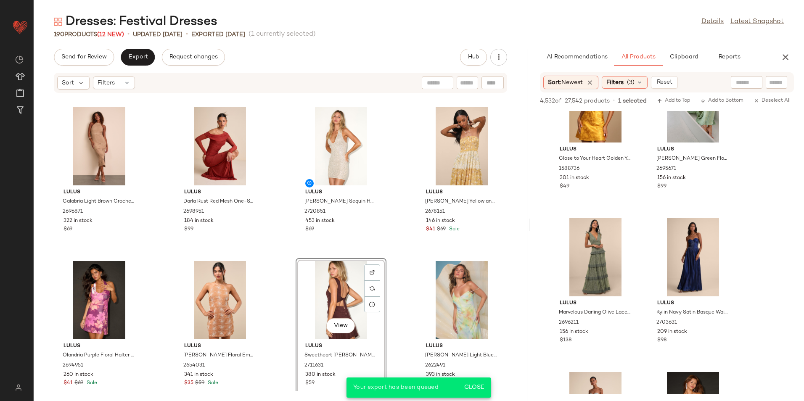
scroll to position [8201, 0]
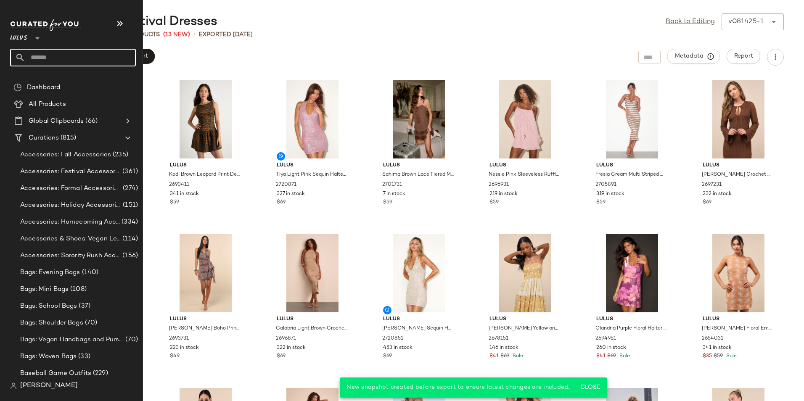
click at [42, 59] on input "text" at bounding box center [80, 58] width 111 height 18
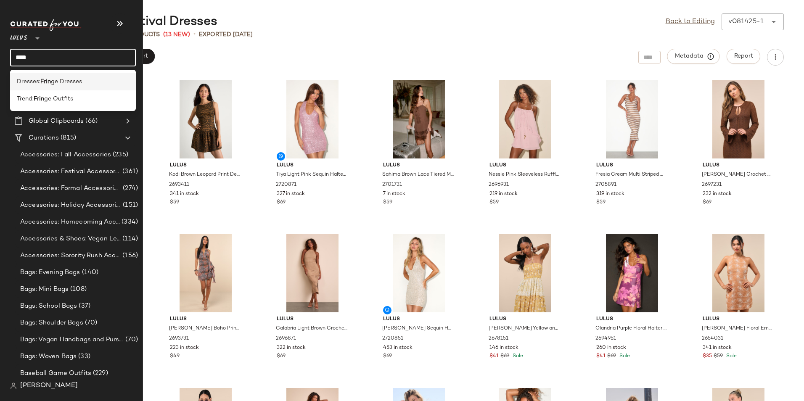
type input "****"
click at [71, 80] on span "ge Dresses" at bounding box center [66, 81] width 31 height 9
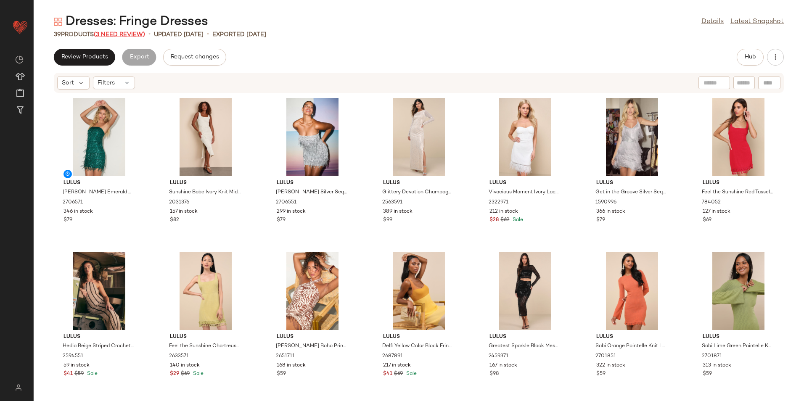
click at [119, 34] on span "(3 Need Review)" at bounding box center [119, 35] width 51 height 6
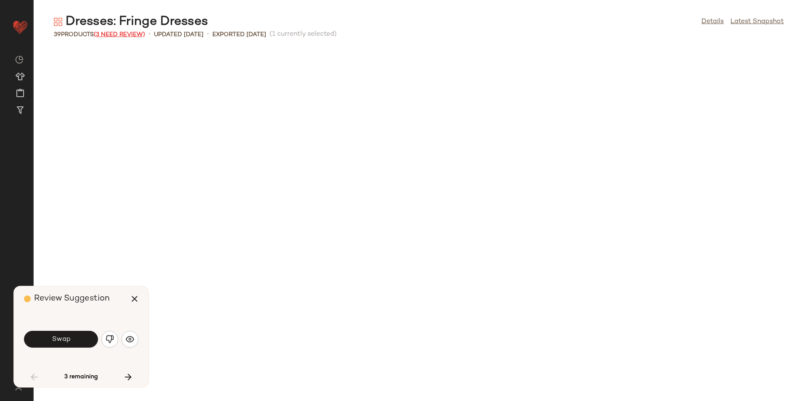
scroll to position [468, 0]
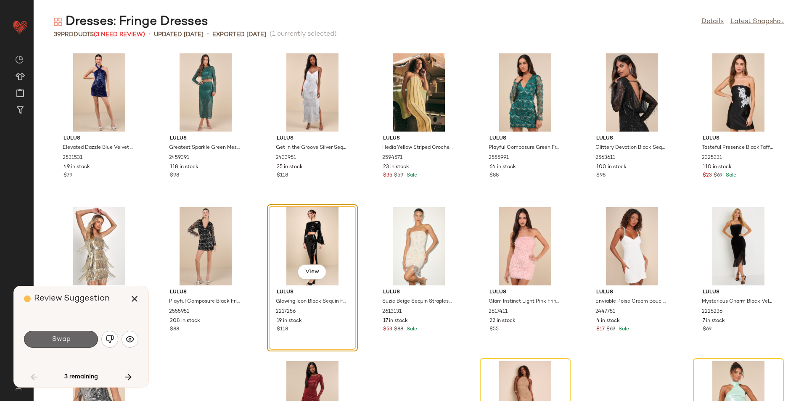
click at [83, 335] on button "Swap" at bounding box center [61, 339] width 74 height 17
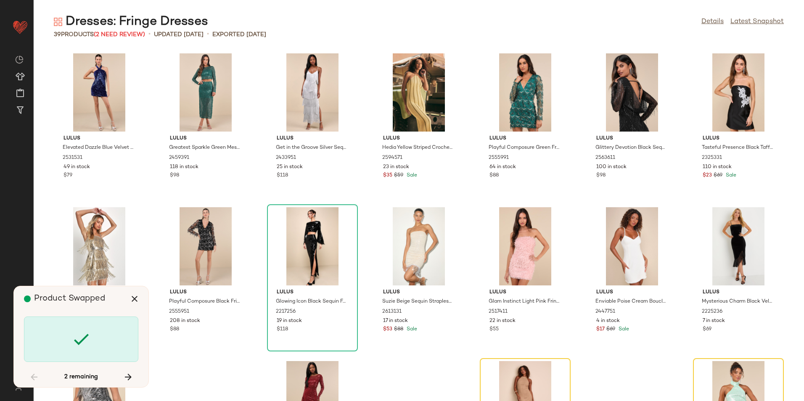
scroll to position [573, 0]
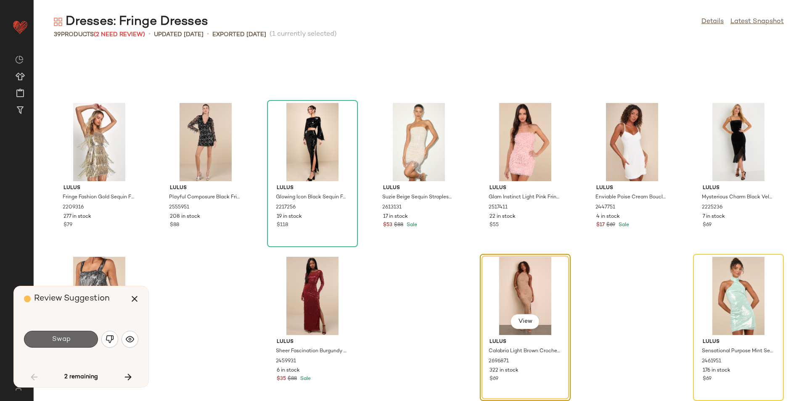
click at [71, 337] on button "Swap" at bounding box center [61, 339] width 74 height 17
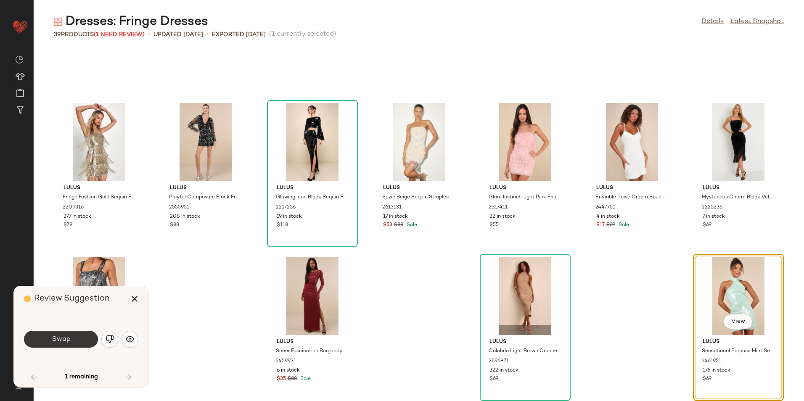
click at [84, 333] on button "Swap" at bounding box center [61, 339] width 74 height 17
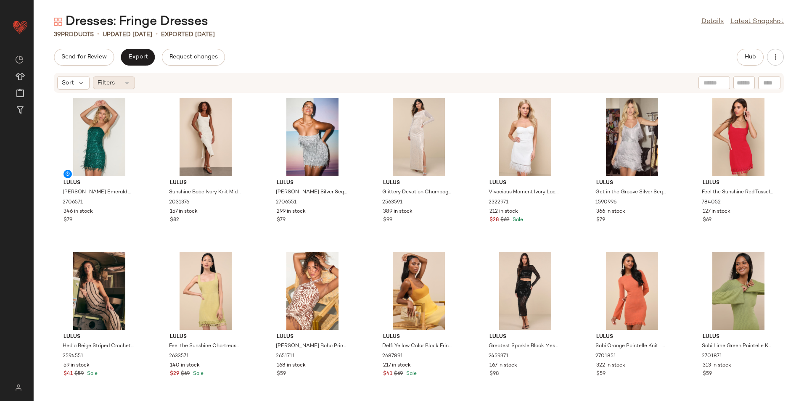
click at [120, 84] on div "Filters" at bounding box center [114, 83] width 42 height 13
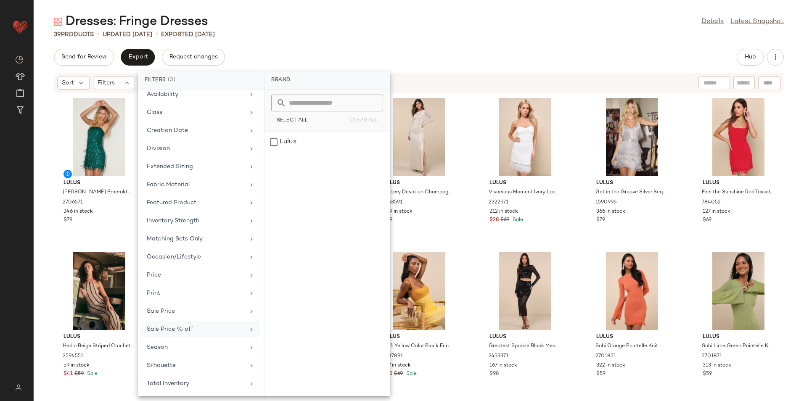
scroll to position [80, 0]
click at [181, 378] on div "Total Inventory" at bounding box center [200, 383] width 119 height 16
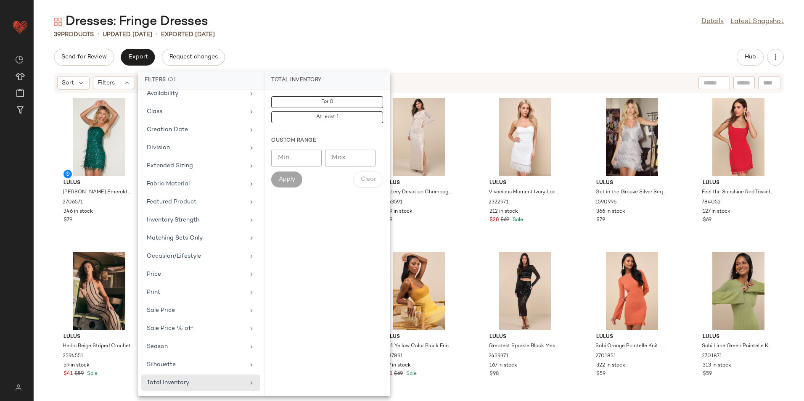
click at [344, 160] on input "Max" at bounding box center [350, 158] width 50 height 17
type input "**"
click at [278, 174] on button "Apply" at bounding box center [286, 180] width 31 height 16
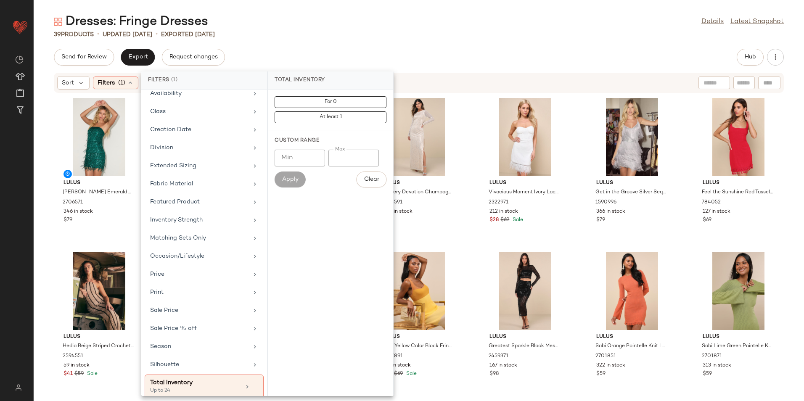
click at [388, 30] on div "39 Products • updated [DATE] • Exported [DATE]" at bounding box center [419, 34] width 770 height 8
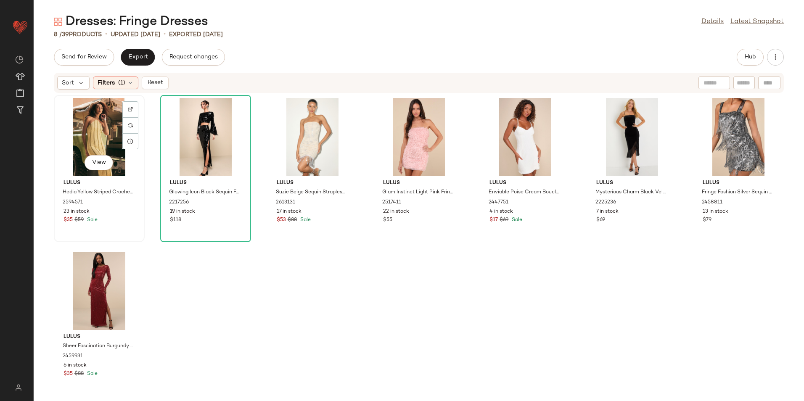
click at [97, 128] on div "View" at bounding box center [99, 137] width 85 height 78
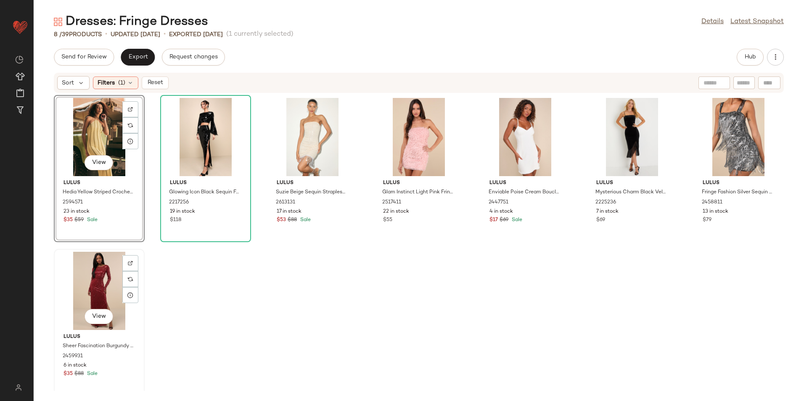
click at [101, 292] on div "View" at bounding box center [99, 291] width 85 height 78
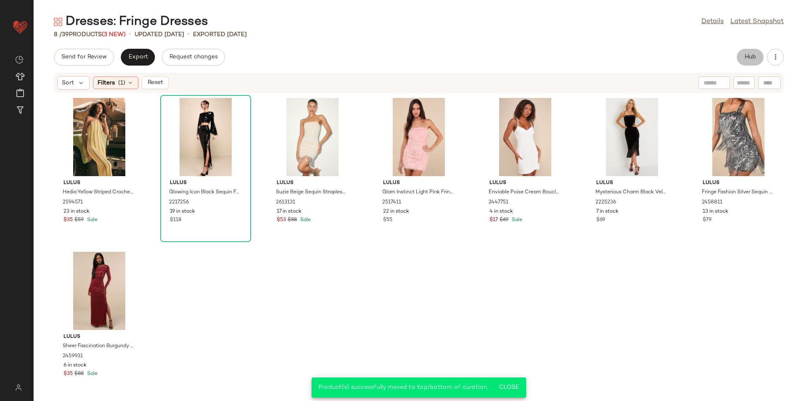
click at [746, 60] on span "Hub" at bounding box center [750, 57] width 12 height 7
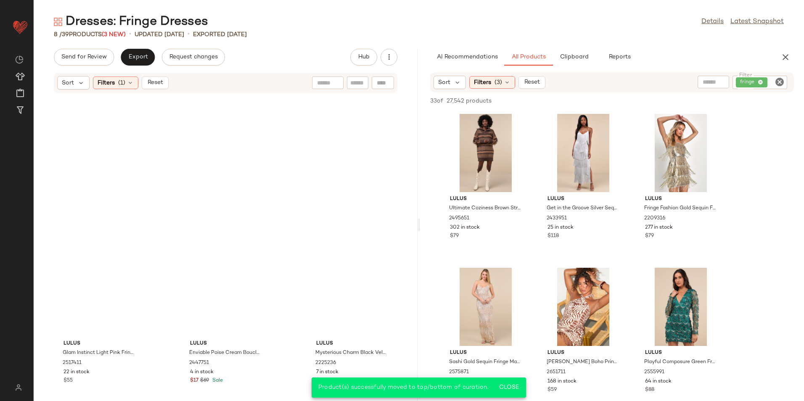
scroll to position [166, 0]
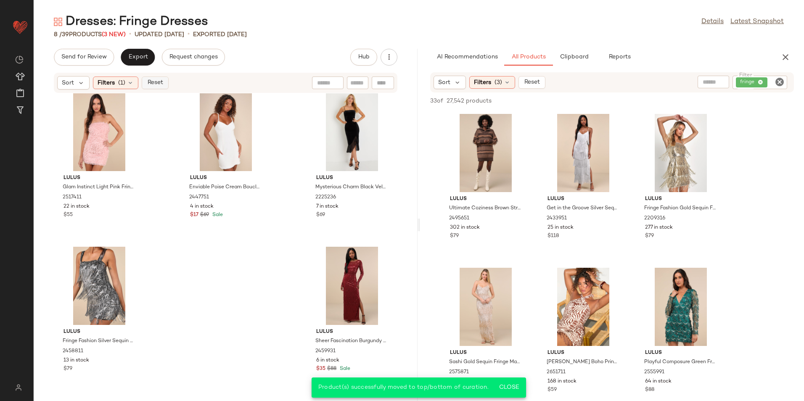
click at [163, 84] on button "Reset" at bounding box center [155, 83] width 27 height 13
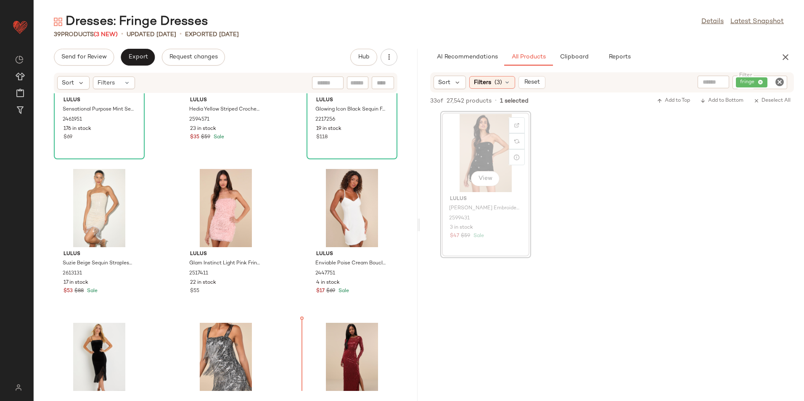
scroll to position [1637, 0]
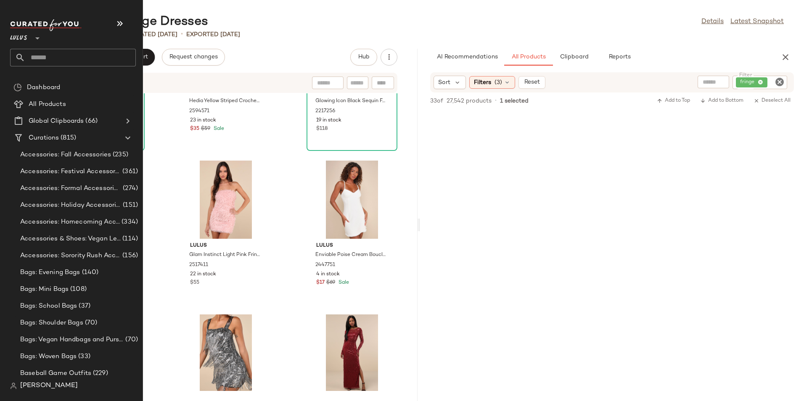
click at [41, 53] on input "text" at bounding box center [80, 58] width 111 height 18
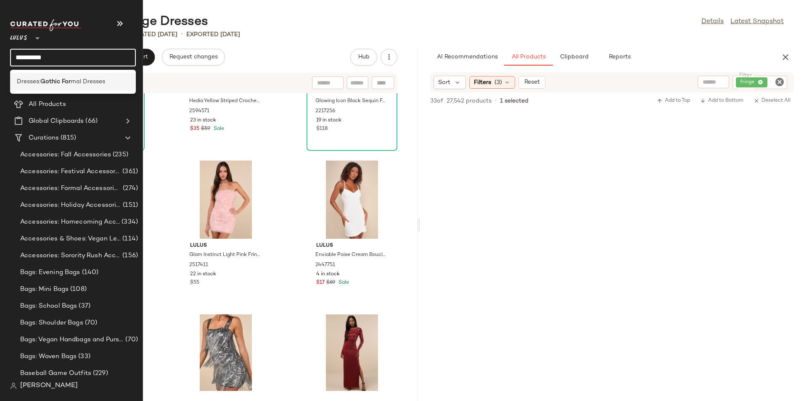
type input "**********"
click at [60, 79] on b "Gothic For" at bounding box center [55, 81] width 30 height 9
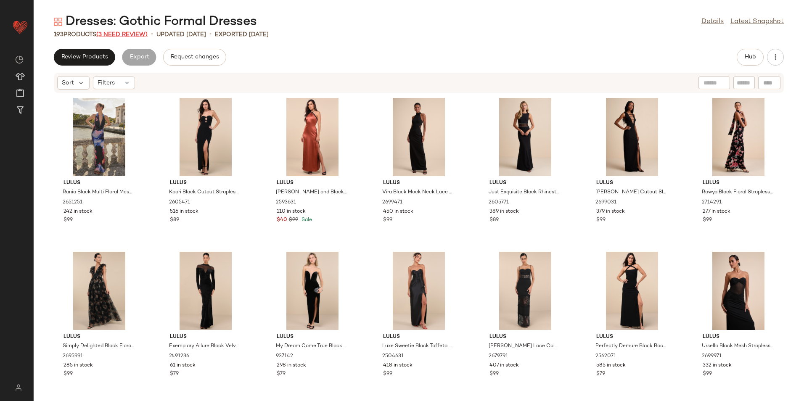
click at [120, 34] on span "(3 Need Review)" at bounding box center [121, 35] width 51 height 6
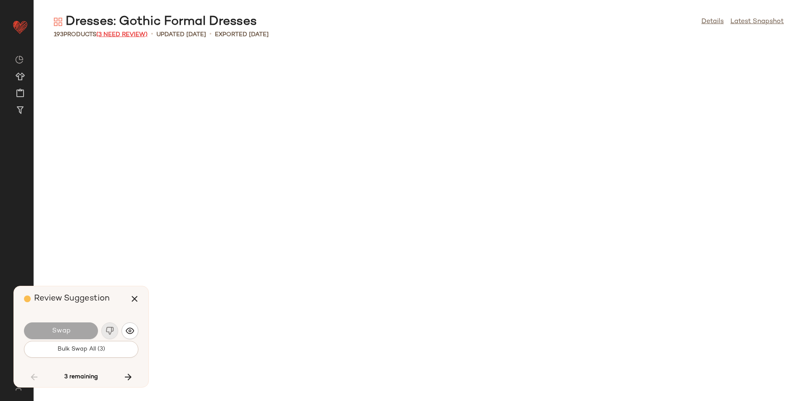
scroll to position [3540, 0]
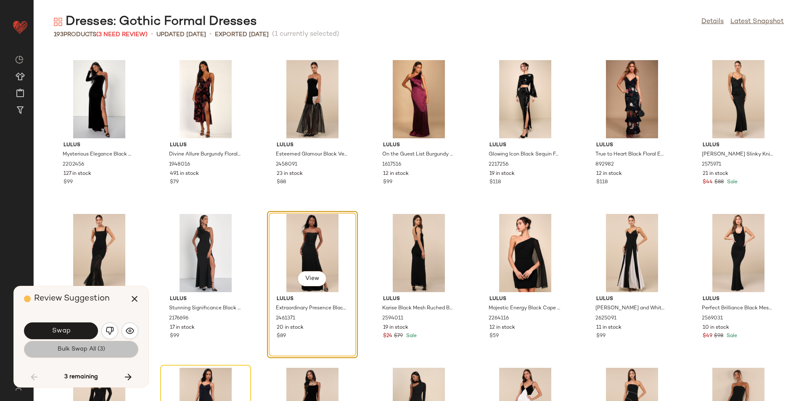
click at [114, 352] on button "Bulk Swap All (3)" at bounding box center [81, 349] width 114 height 17
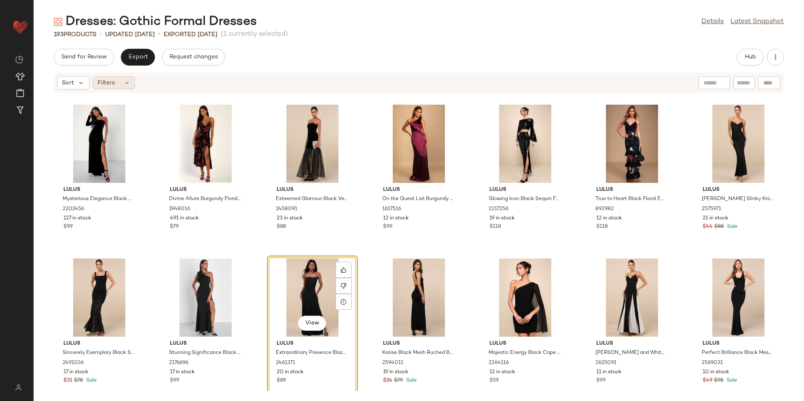
click at [117, 79] on div "Filters" at bounding box center [114, 83] width 42 height 13
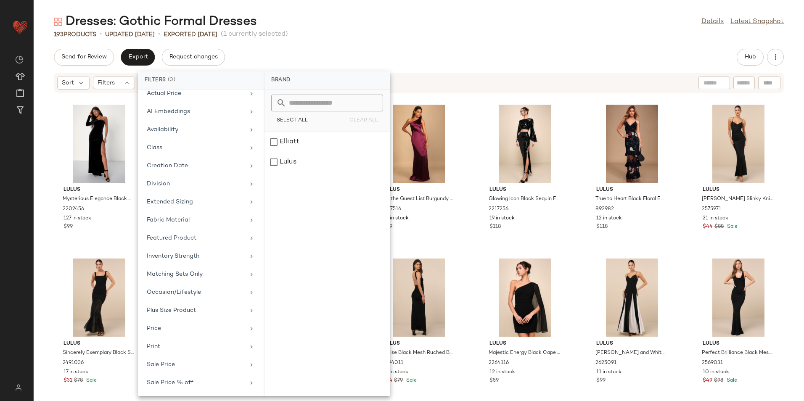
scroll to position [98, 0]
click at [180, 381] on div "Total Inventory" at bounding box center [196, 382] width 98 height 9
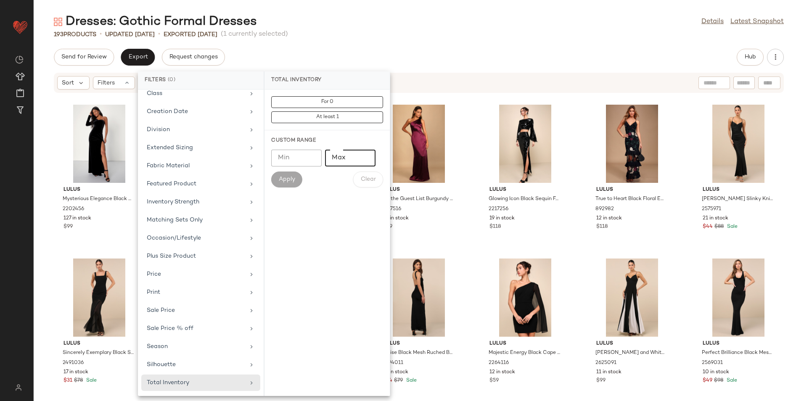
click at [355, 161] on input "Max" at bounding box center [350, 158] width 50 height 17
type input "**"
click at [291, 177] on span "Apply" at bounding box center [286, 179] width 17 height 7
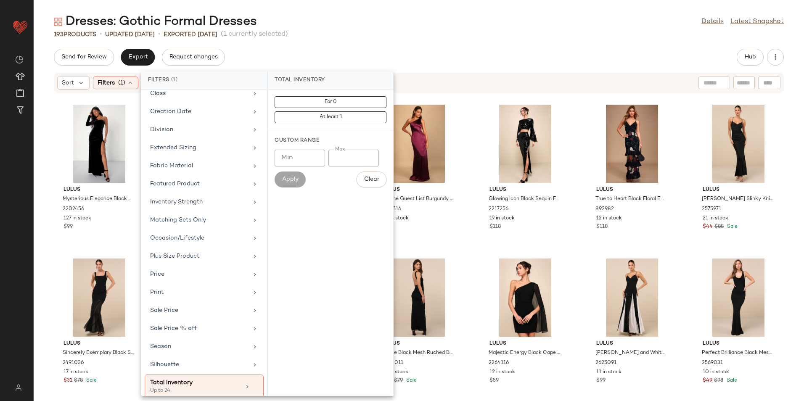
click at [415, 32] on div "193 Products • updated [DATE] • Exported [DATE] (1 currently selected)" at bounding box center [419, 34] width 770 height 8
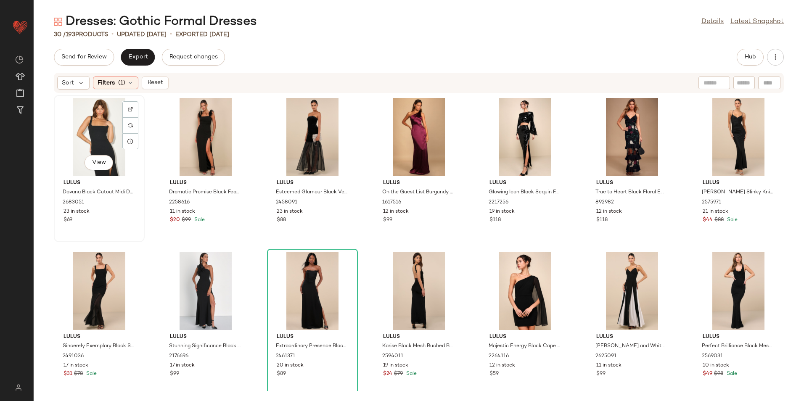
click at [86, 120] on div "View" at bounding box center [99, 137] width 85 height 78
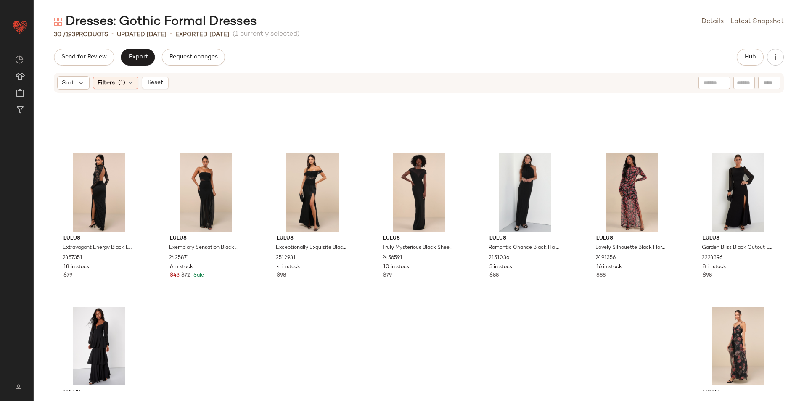
scroll to position [474, 0]
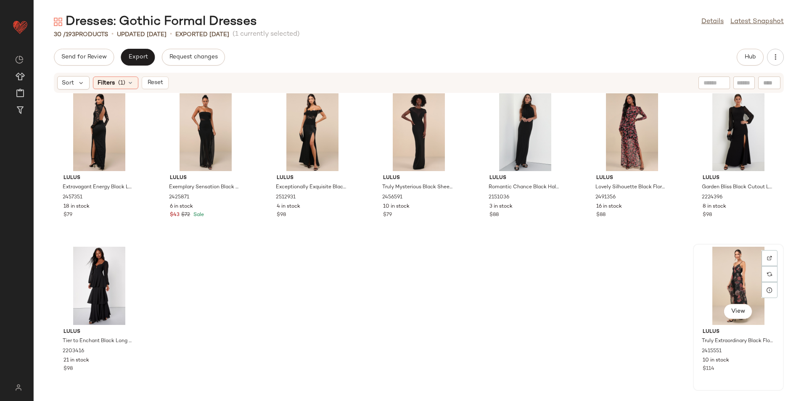
click at [722, 283] on div "View" at bounding box center [738, 286] width 85 height 78
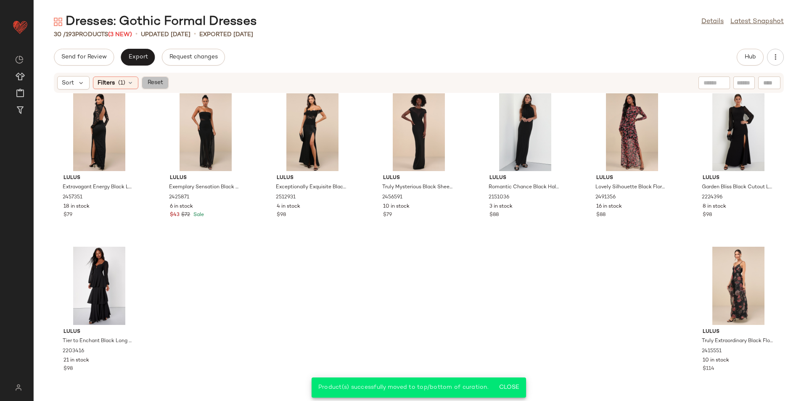
click at [151, 86] on span "Reset" at bounding box center [155, 82] width 16 height 7
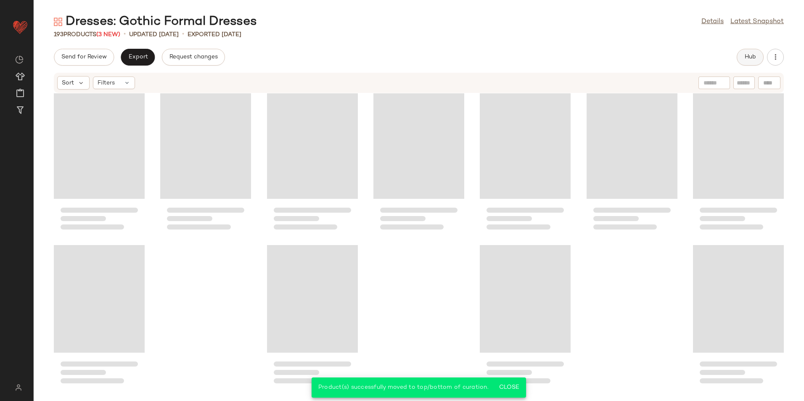
click at [752, 54] on span "Hub" at bounding box center [750, 57] width 12 height 7
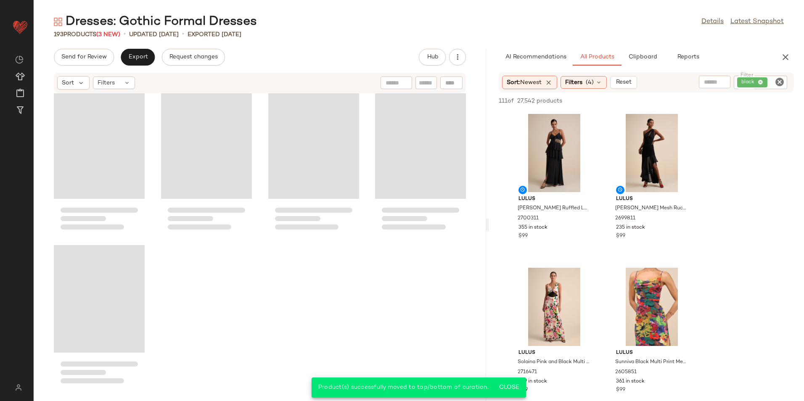
scroll to position [7246, 0]
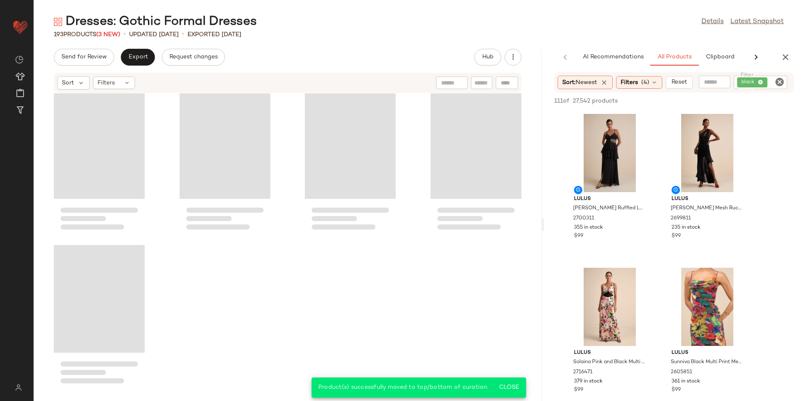
drag, startPoint x: 419, startPoint y: 226, endPoint x: 633, endPoint y: 225, distance: 214.5
click at [633, 225] on div "Dresses: Gothic Formal Dresses Details Latest Snapshot 193 Products (3 New) • u…" at bounding box center [419, 207] width 770 height 388
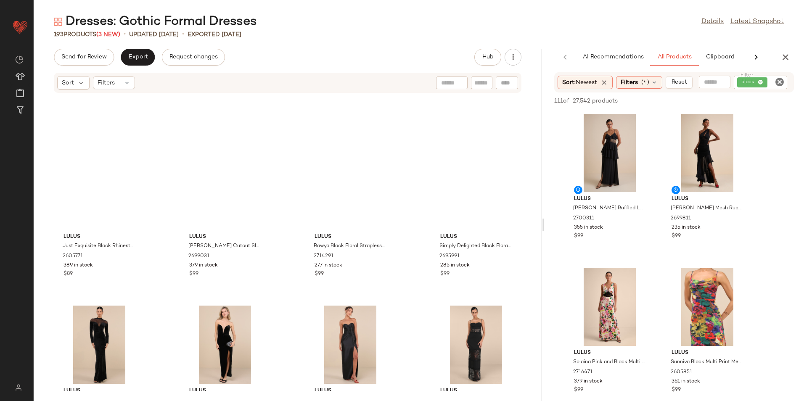
scroll to position [0, 0]
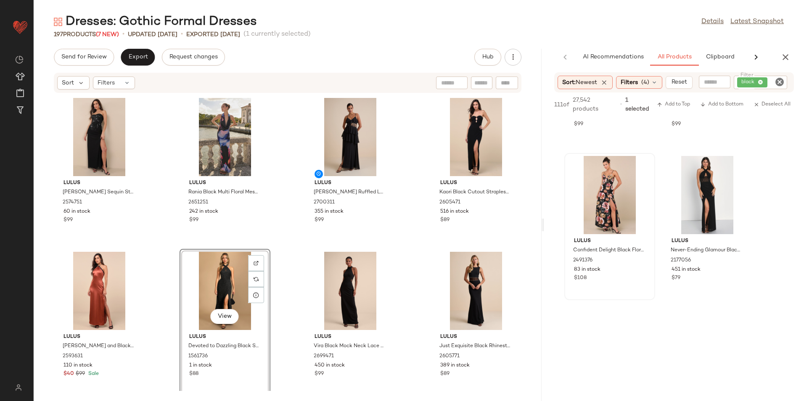
scroll to position [126, 0]
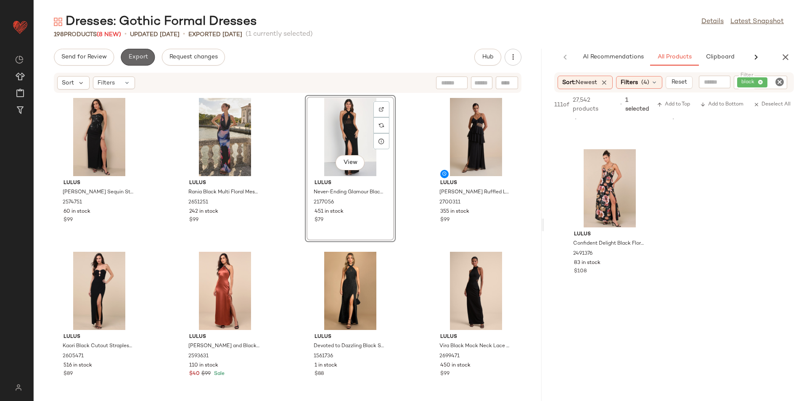
click at [134, 56] on span "Export" at bounding box center [138, 57] width 20 height 7
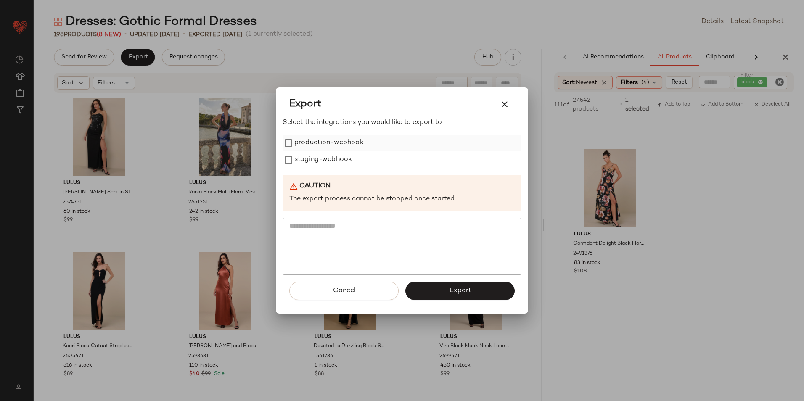
click at [310, 148] on label "production-webhook" at bounding box center [328, 143] width 69 height 17
click at [313, 159] on label "staging-webhook" at bounding box center [323, 159] width 58 height 17
click at [451, 294] on span "Export" at bounding box center [460, 291] width 22 height 8
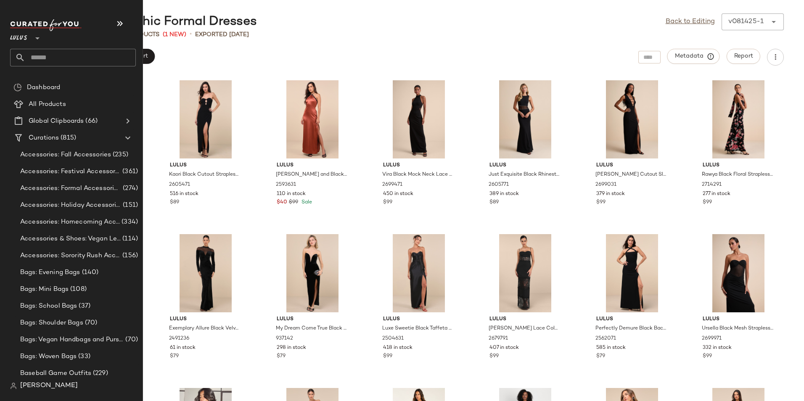
click at [48, 56] on input "text" at bounding box center [80, 58] width 111 height 18
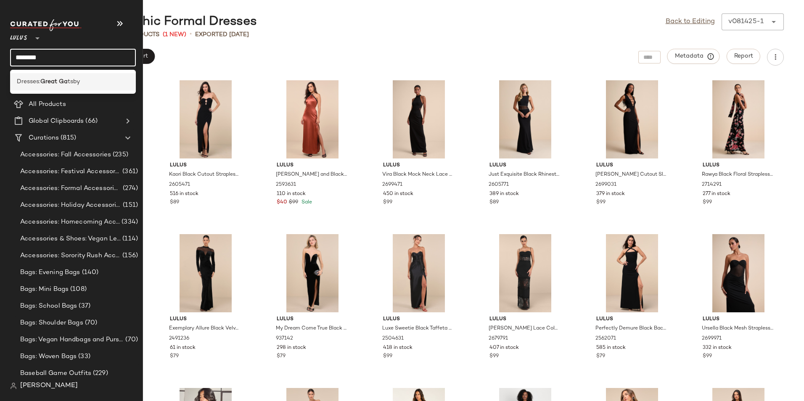
type input "********"
click at [54, 79] on b "Great Ga" at bounding box center [53, 81] width 27 height 9
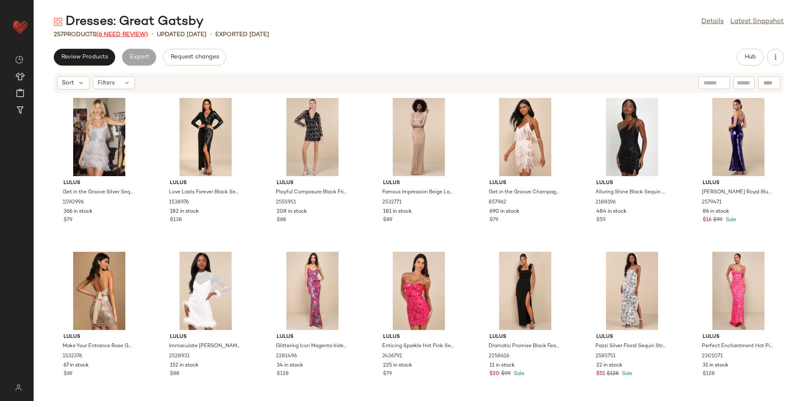
click at [133, 35] on span "(6 Need Review)" at bounding box center [122, 35] width 52 height 6
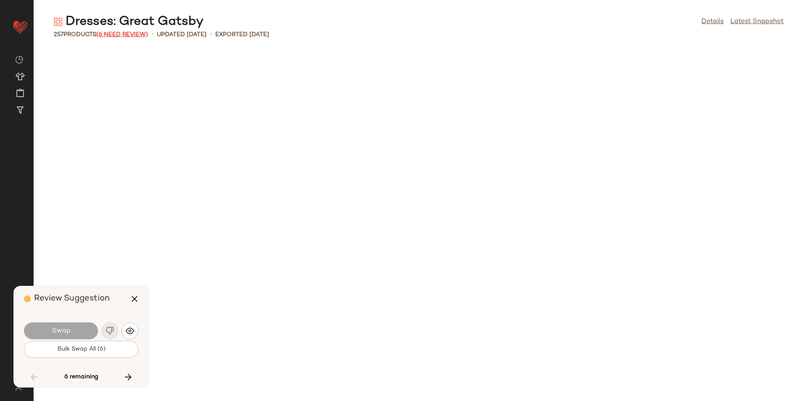
scroll to position [4310, 0]
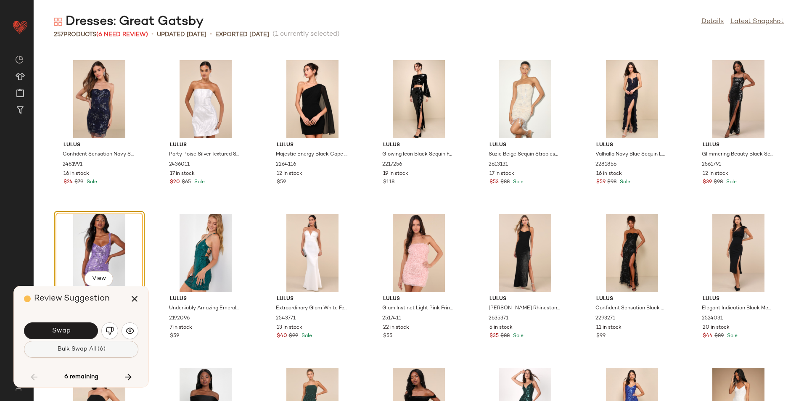
click at [95, 346] on span "Bulk Swap All (6)" at bounding box center [81, 349] width 48 height 7
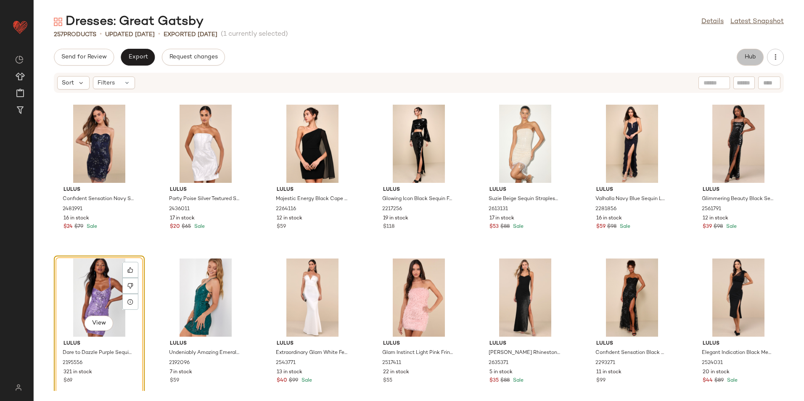
click at [752, 61] on span "Hub" at bounding box center [750, 57] width 12 height 7
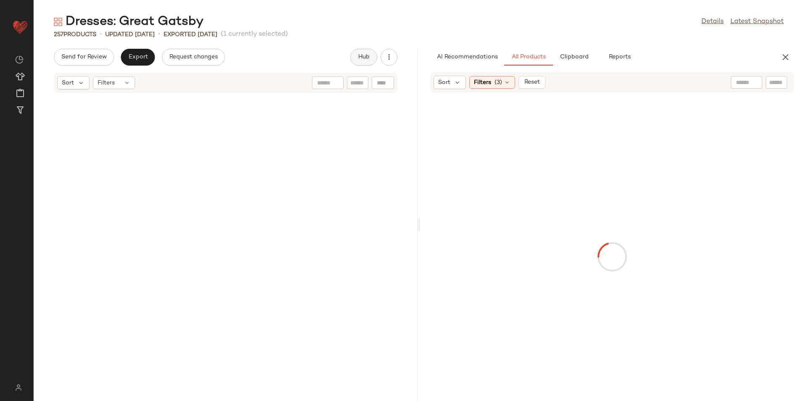
scroll to position [10005, 0]
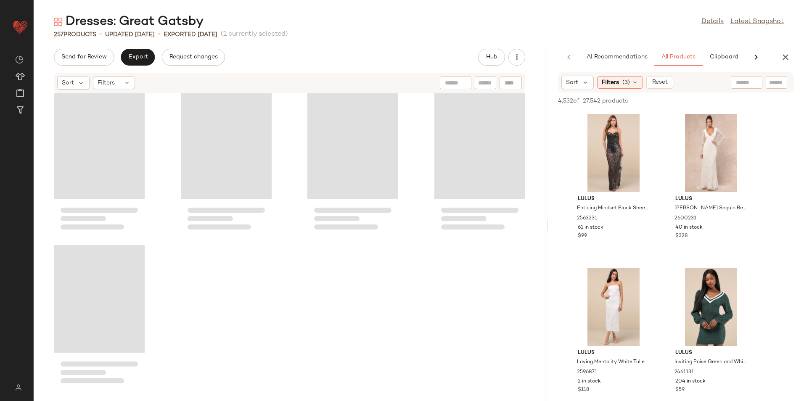
drag, startPoint x: 418, startPoint y: 224, endPoint x: 699, endPoint y: 223, distance: 281.3
click at [699, 223] on div "Dresses: Great Gatsby Details Latest Snapshot 257 Products • updated [DATE] • E…" at bounding box center [419, 207] width 770 height 388
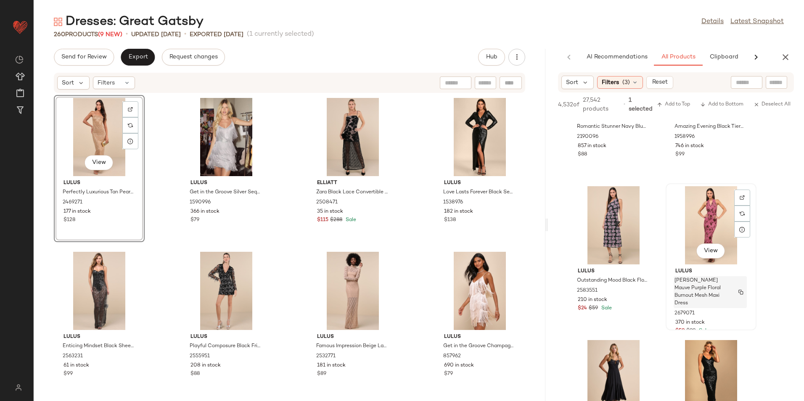
scroll to position [2944, 0]
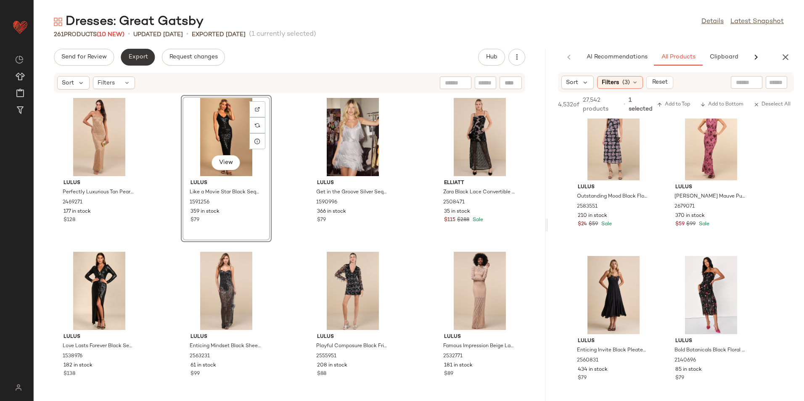
click at [141, 60] on span "Export" at bounding box center [138, 57] width 20 height 7
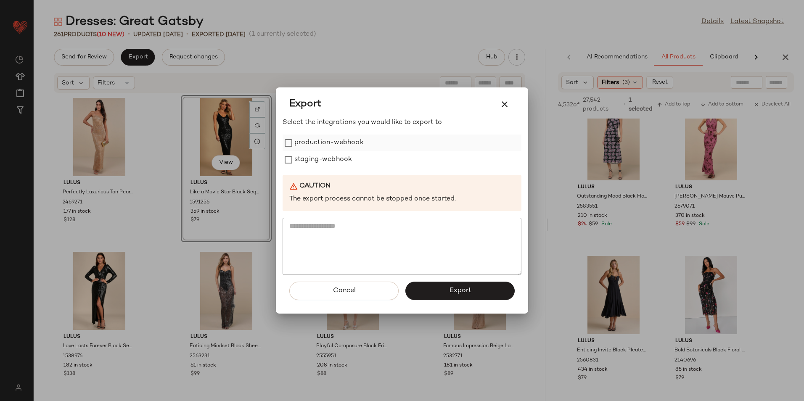
click at [333, 146] on label "production-webhook" at bounding box center [328, 143] width 69 height 17
click at [332, 163] on label "staging-webhook" at bounding box center [323, 159] width 58 height 17
click at [456, 290] on span "Export" at bounding box center [460, 291] width 22 height 8
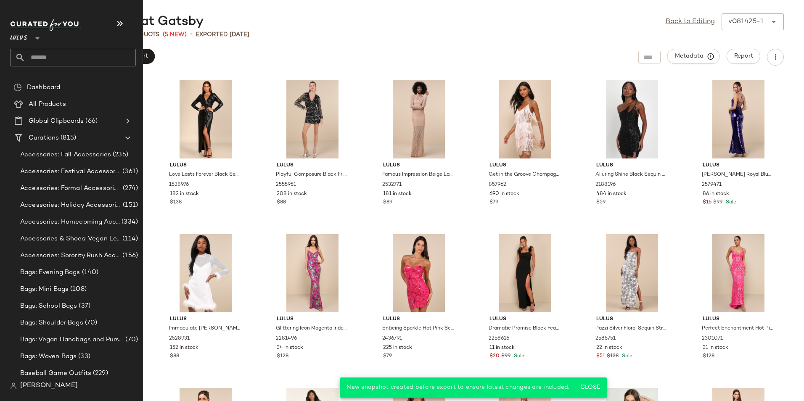
click at [36, 59] on input "text" at bounding box center [80, 58] width 111 height 18
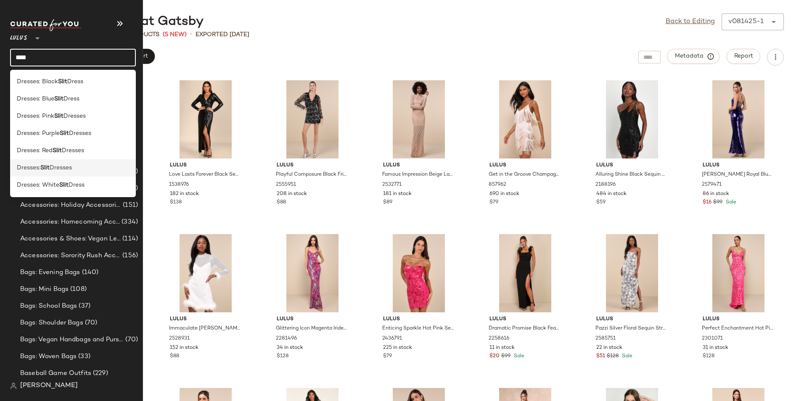
type input "****"
click at [80, 167] on div "Dresses: Slit Dresses" at bounding box center [73, 168] width 112 height 9
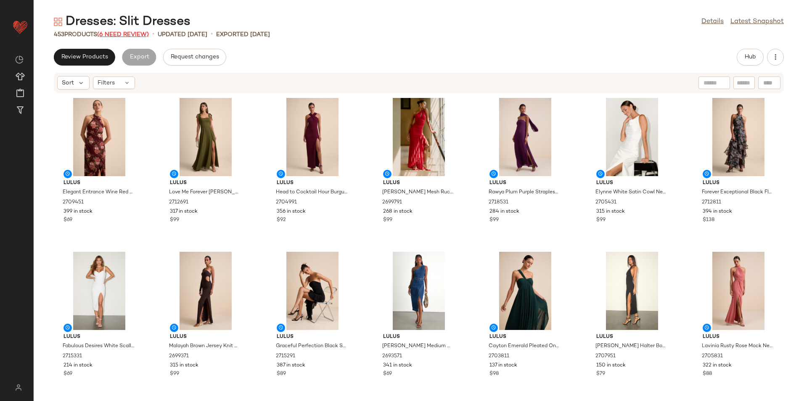
click at [115, 35] on span "(6 Need Review)" at bounding box center [123, 35] width 52 height 6
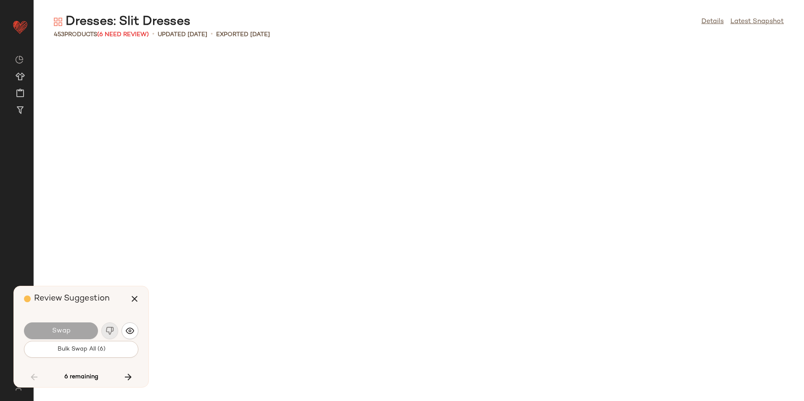
scroll to position [8466, 0]
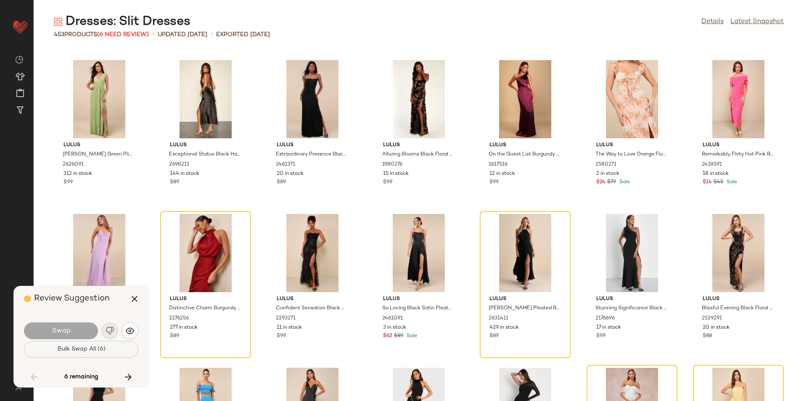
click at [77, 349] on span "Bulk Swap All (6)" at bounding box center [81, 349] width 48 height 7
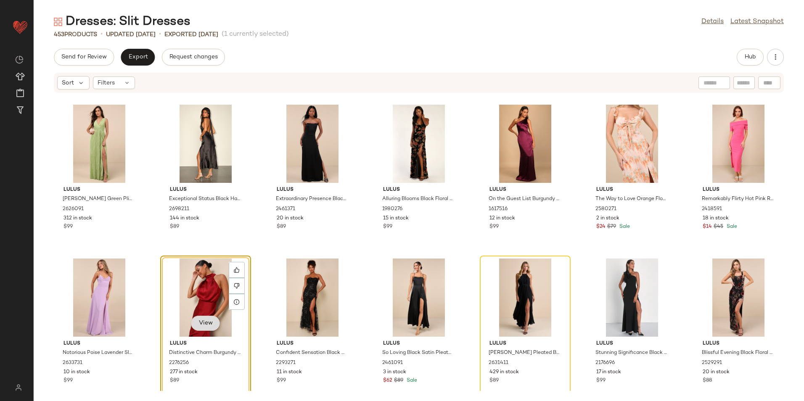
click at [209, 326] on span "View" at bounding box center [205, 323] width 14 height 7
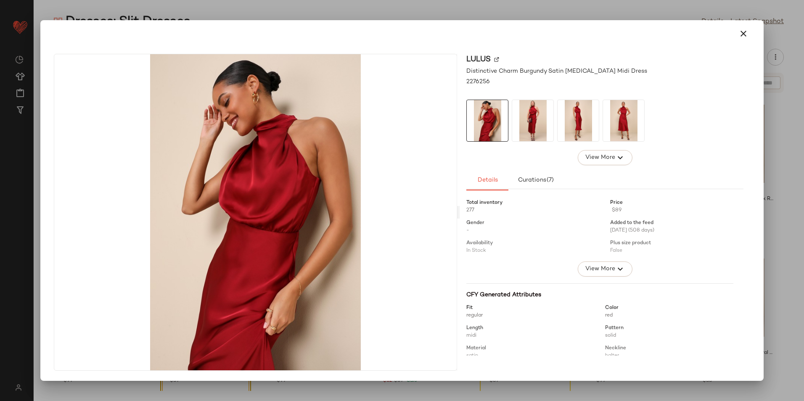
click at [571, 132] on img at bounding box center [578, 120] width 41 height 41
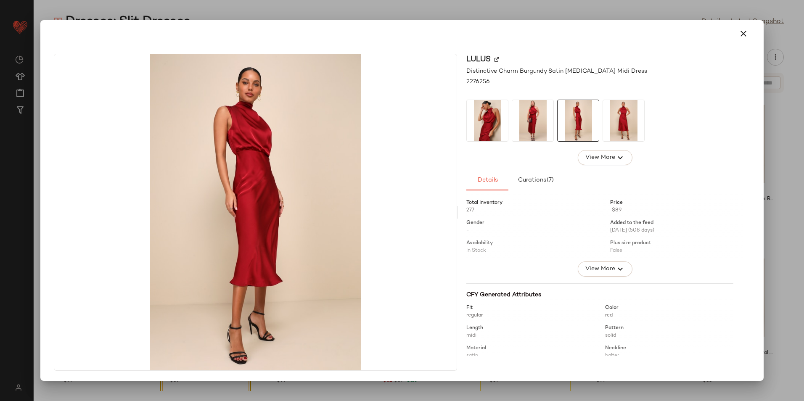
click at [615, 123] on img at bounding box center [623, 120] width 41 height 41
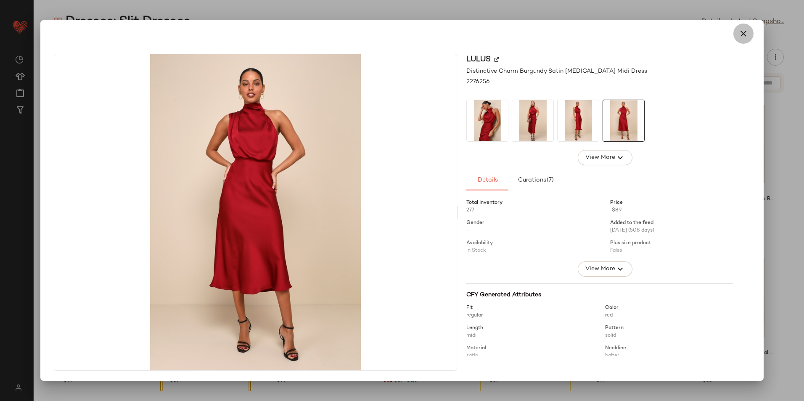
click at [746, 34] on icon "button" at bounding box center [743, 34] width 10 height 10
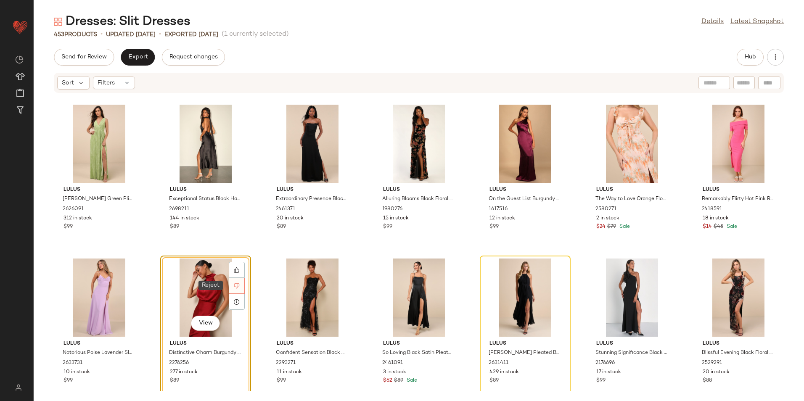
click at [233, 281] on div at bounding box center [237, 286] width 16 height 16
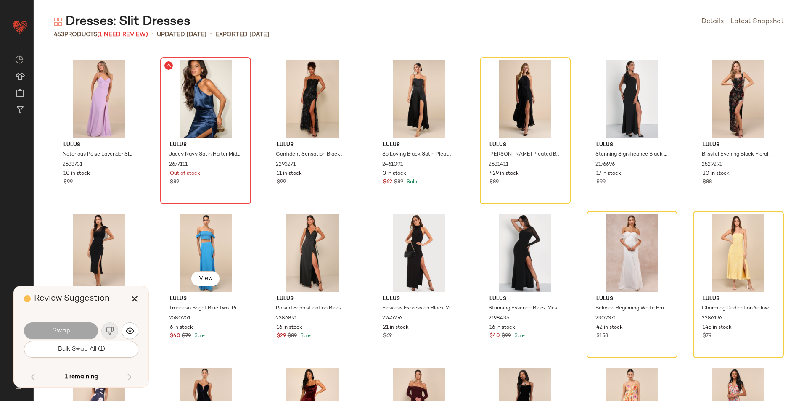
scroll to position [8466, 0]
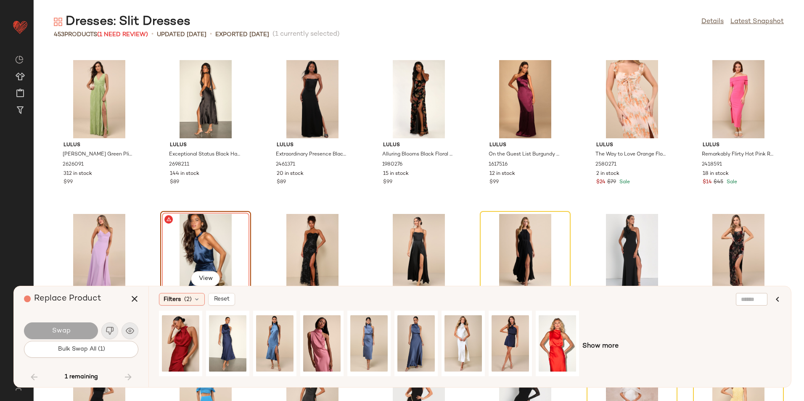
click at [222, 246] on div "View" at bounding box center [205, 253] width 85 height 78
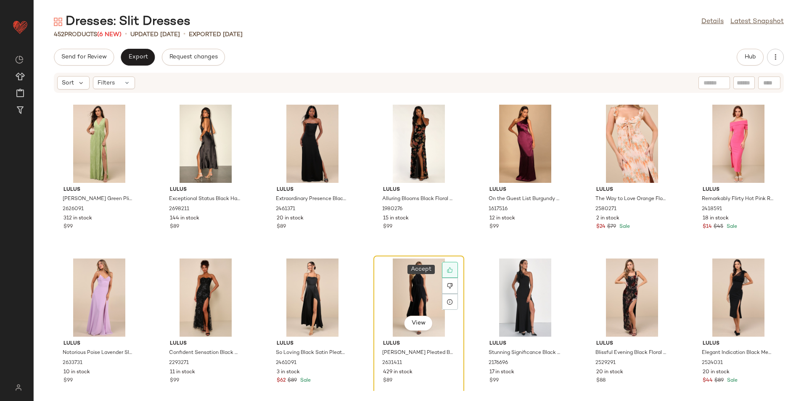
click at [449, 269] on icon at bounding box center [450, 270] width 6 height 6
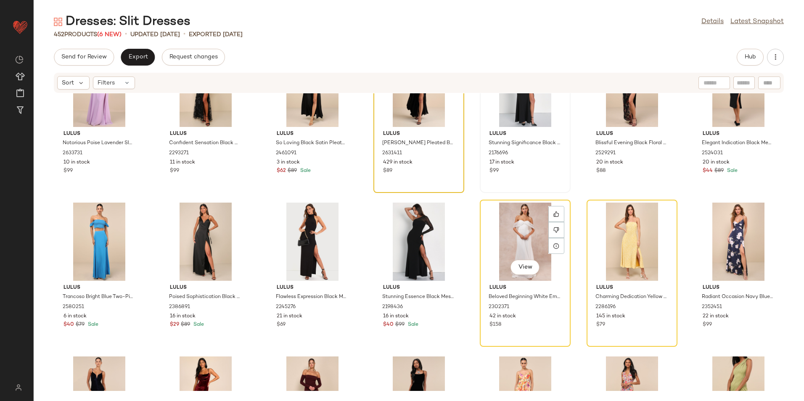
scroll to position [8676, 0]
click at [554, 230] on icon at bounding box center [556, 229] width 5 height 5
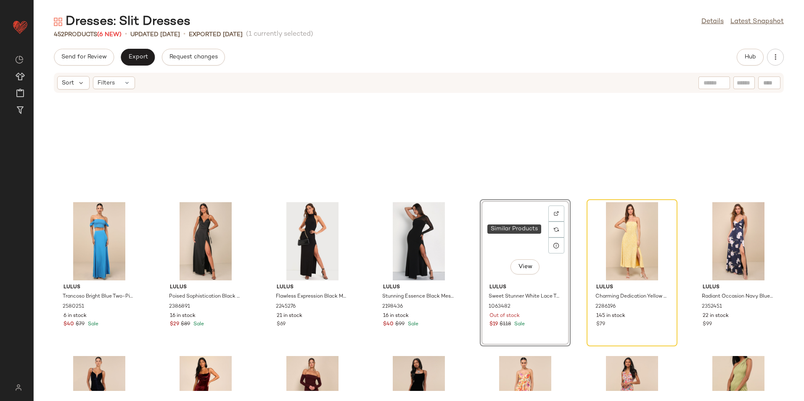
scroll to position [8773, 0]
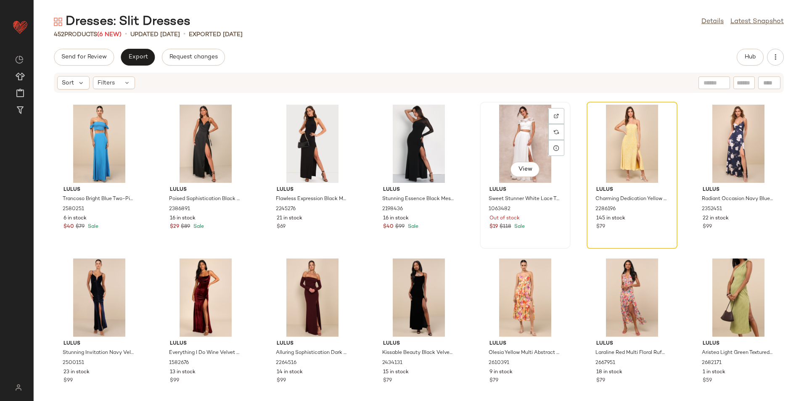
click at [521, 152] on div "View" at bounding box center [525, 144] width 85 height 78
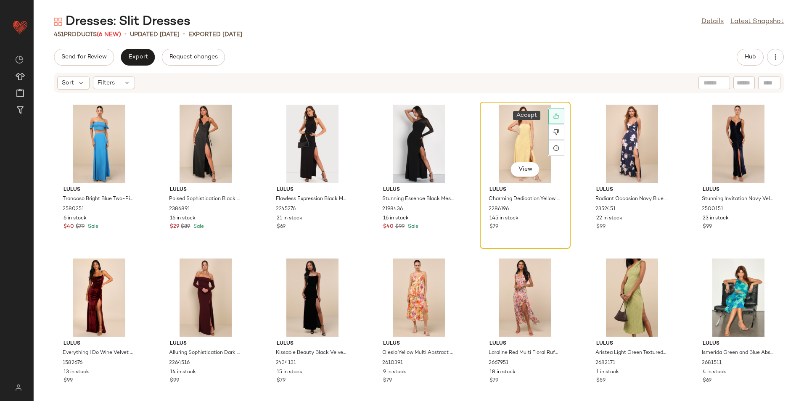
click at [553, 116] on icon at bounding box center [556, 116] width 6 height 6
click at [556, 115] on icon at bounding box center [556, 116] width 6 height 6
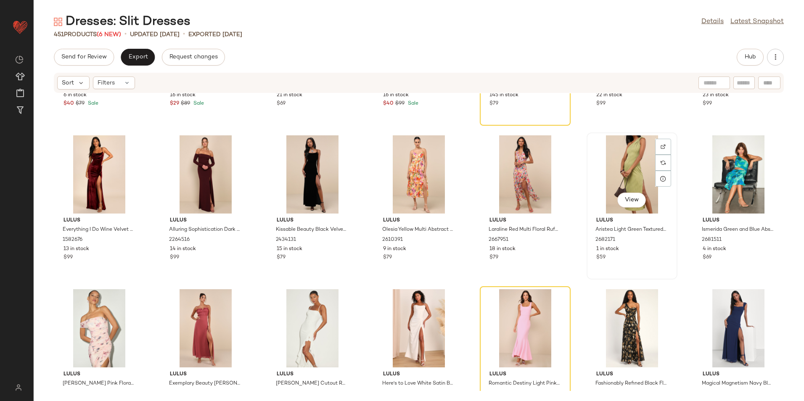
scroll to position [8984, 0]
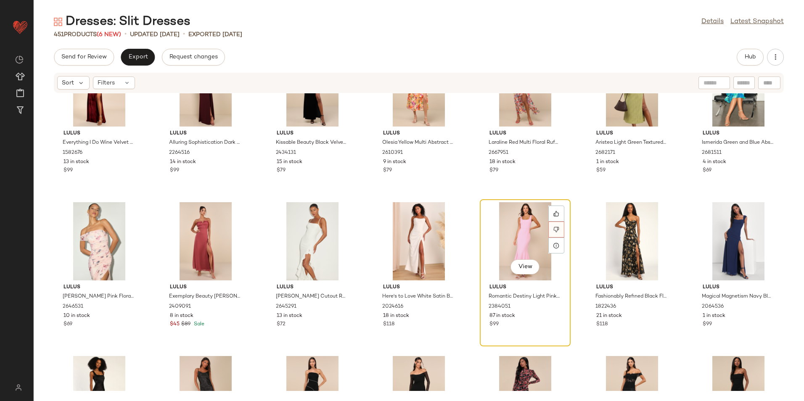
click at [550, 227] on div at bounding box center [556, 230] width 16 height 16
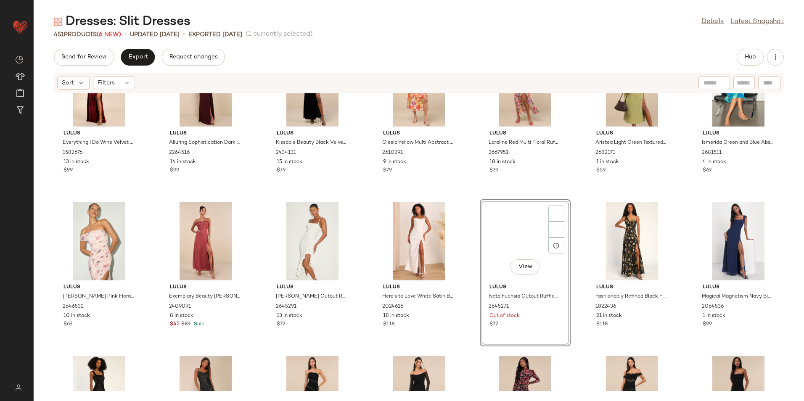
scroll to position [9081, 0]
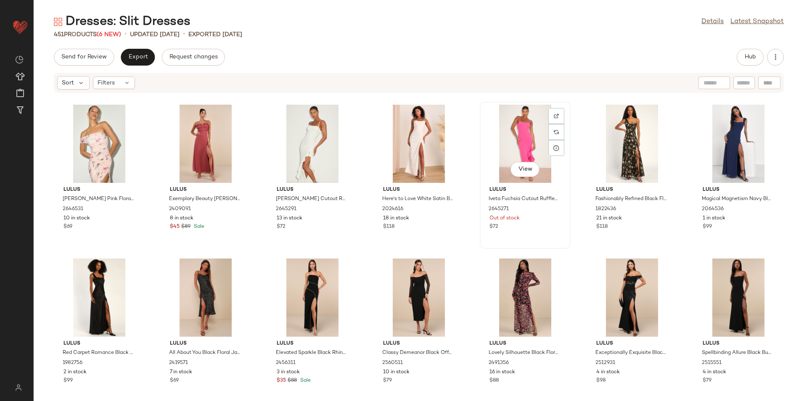
click at [526, 139] on div "View" at bounding box center [525, 144] width 85 height 78
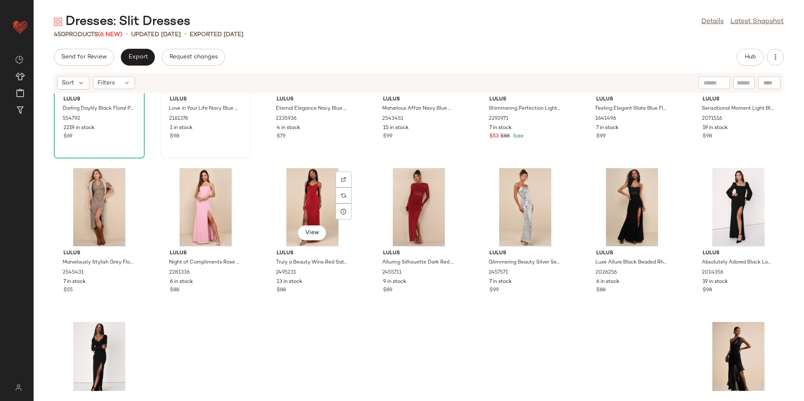
scroll to position [9502, 0]
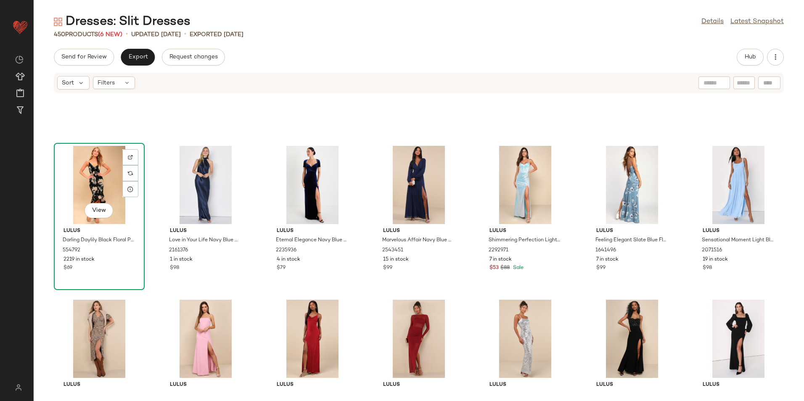
click at [106, 184] on div "View" at bounding box center [99, 185] width 85 height 78
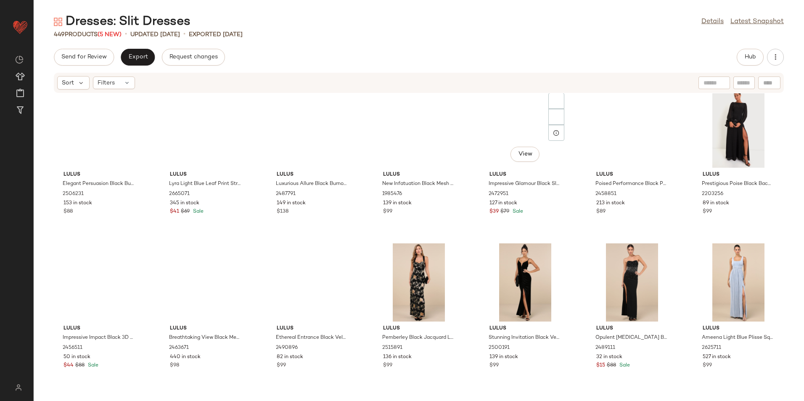
scroll to position [3737, 0]
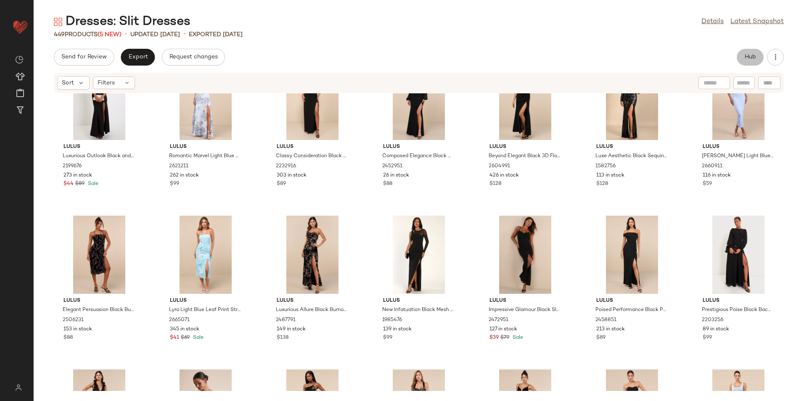
click at [741, 56] on button "Hub" at bounding box center [750, 57] width 27 height 17
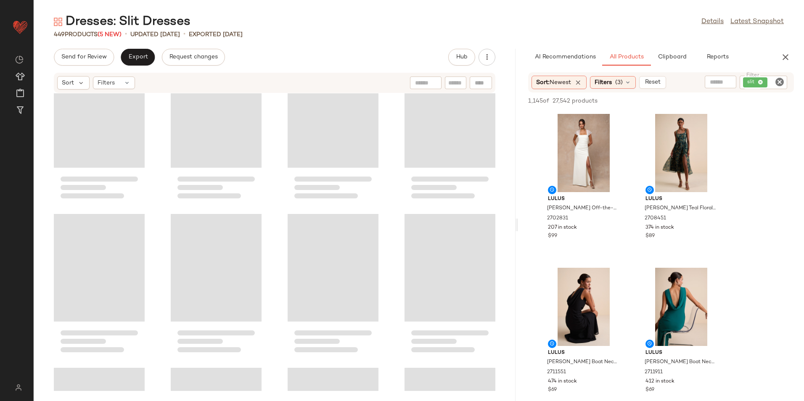
scroll to position [3891, 0]
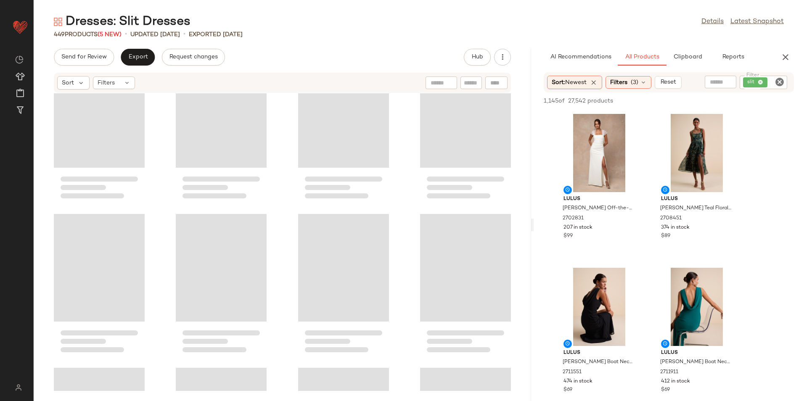
drag, startPoint x: 418, startPoint y: 228, endPoint x: 622, endPoint y: 236, distance: 204.5
click at [622, 236] on div "Dresses: Slit Dresses Details Latest Snapshot 449 Products (5 New) • updated [D…" at bounding box center [419, 207] width 770 height 388
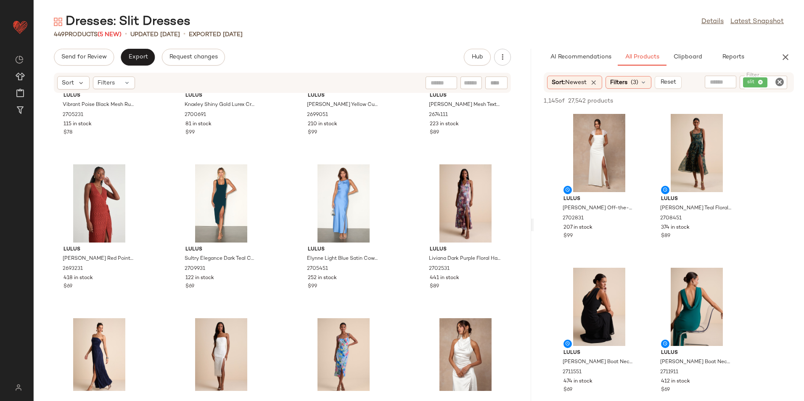
scroll to position [0, 0]
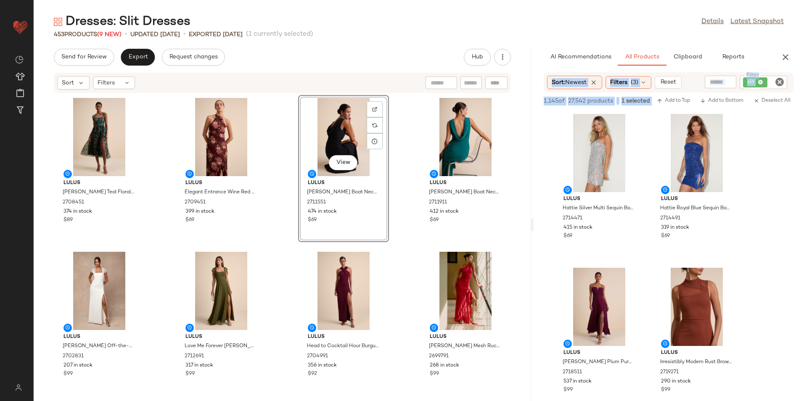
drag, startPoint x: 508, startPoint y: 156, endPoint x: 166, endPoint y: 156, distance: 341.5
click at [166, 156] on div "Send for Review Export Request changes Hub Sort Filters Lulus [PERSON_NAME] Dar…" at bounding box center [419, 225] width 770 height 352
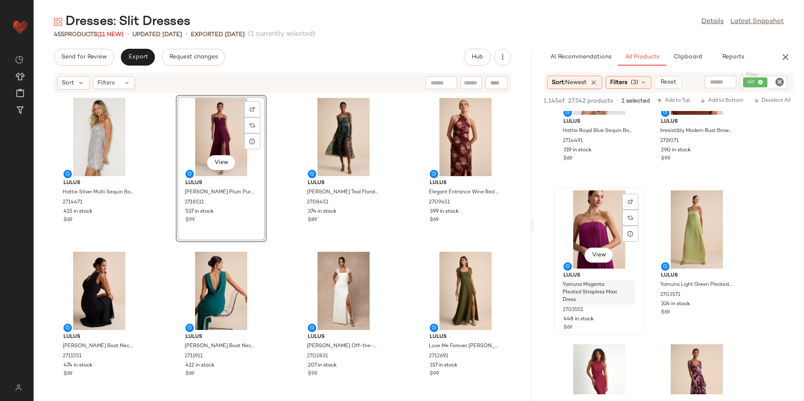
scroll to position [84, 0]
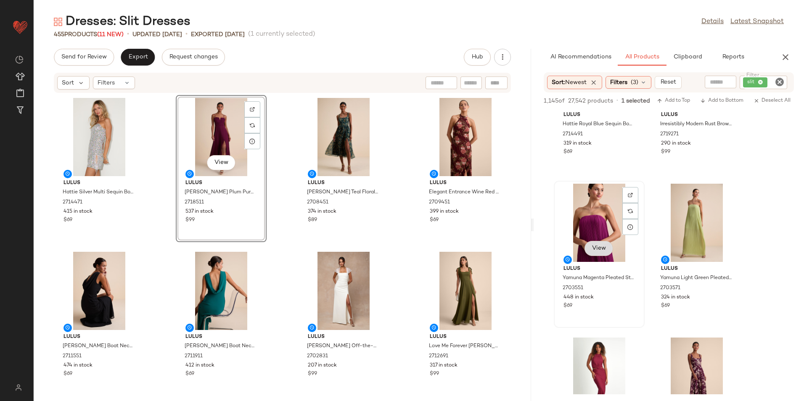
click at [596, 243] on button "View" at bounding box center [599, 248] width 29 height 15
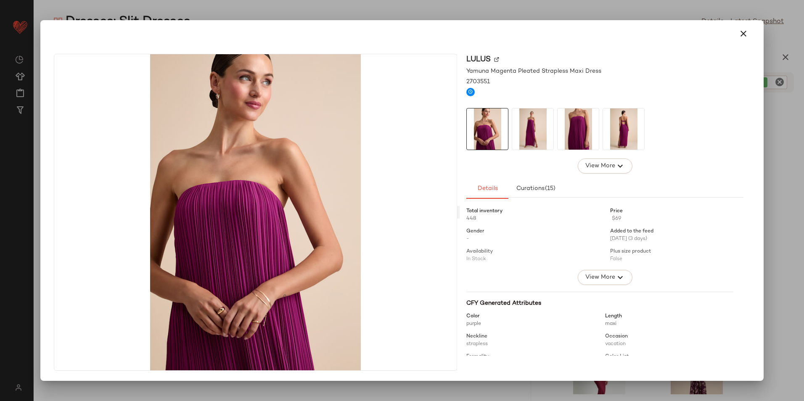
click at [537, 140] on img at bounding box center [532, 129] width 41 height 41
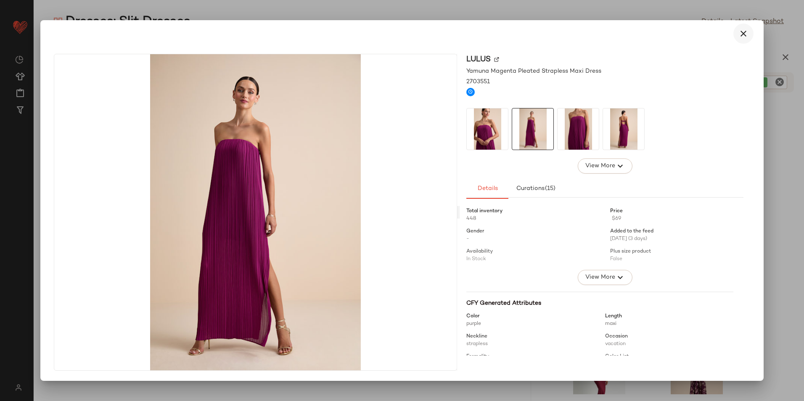
click at [742, 35] on icon "button" at bounding box center [743, 34] width 10 height 10
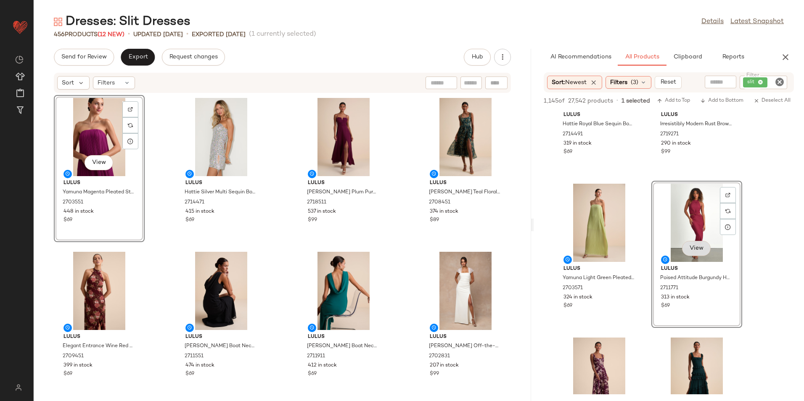
click at [690, 250] on span "View" at bounding box center [696, 248] width 14 height 7
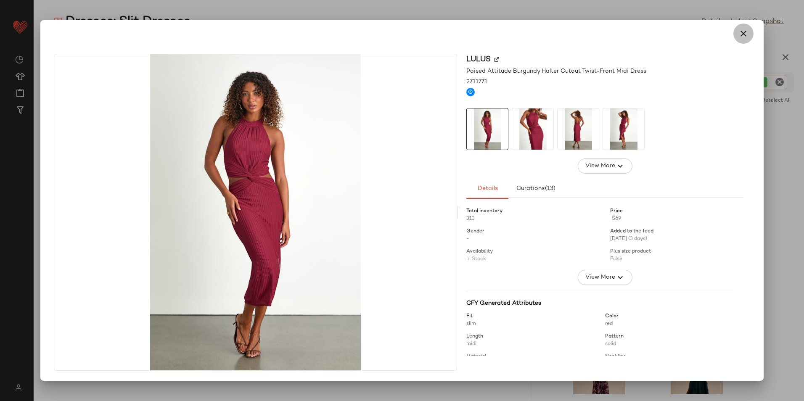
click at [739, 35] on icon "button" at bounding box center [743, 34] width 10 height 10
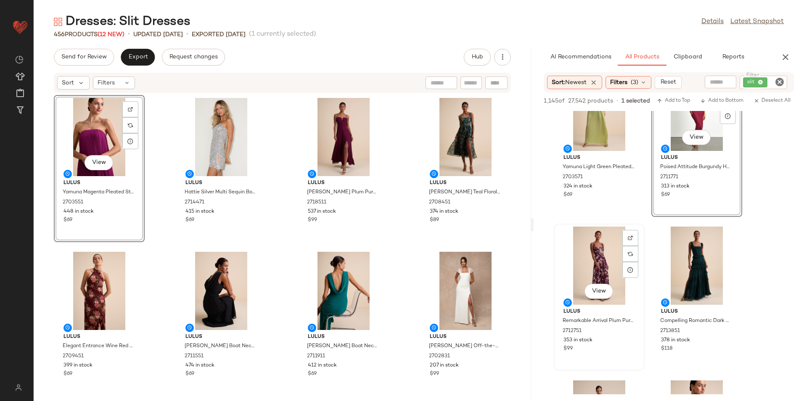
scroll to position [210, 0]
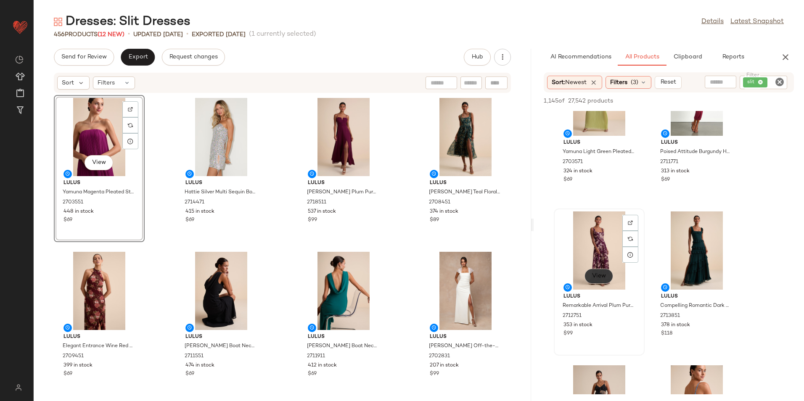
click at [606, 275] on span "View" at bounding box center [599, 276] width 14 height 7
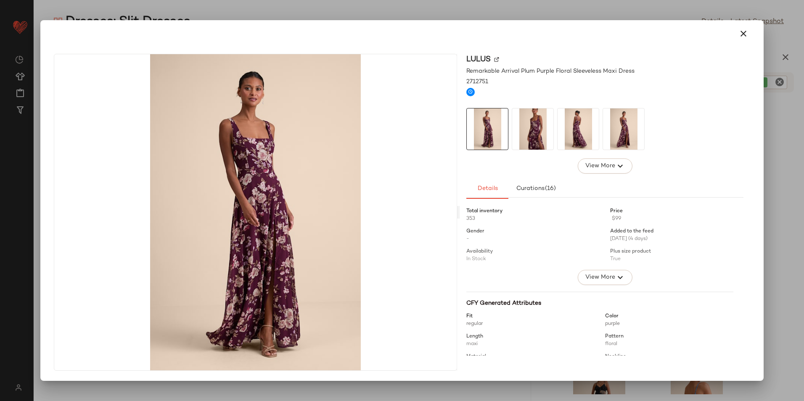
click at [543, 143] on img at bounding box center [532, 129] width 41 height 41
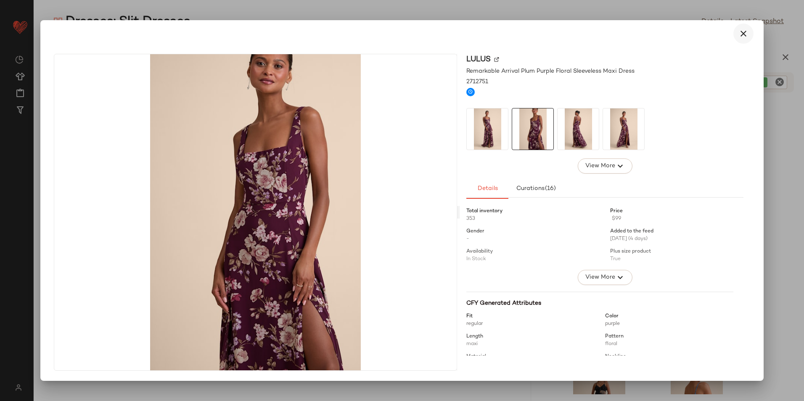
click at [744, 30] on icon "button" at bounding box center [743, 34] width 10 height 10
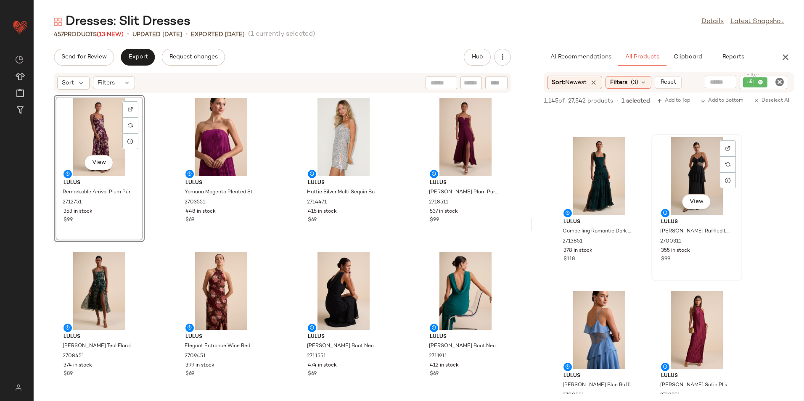
scroll to position [294, 0]
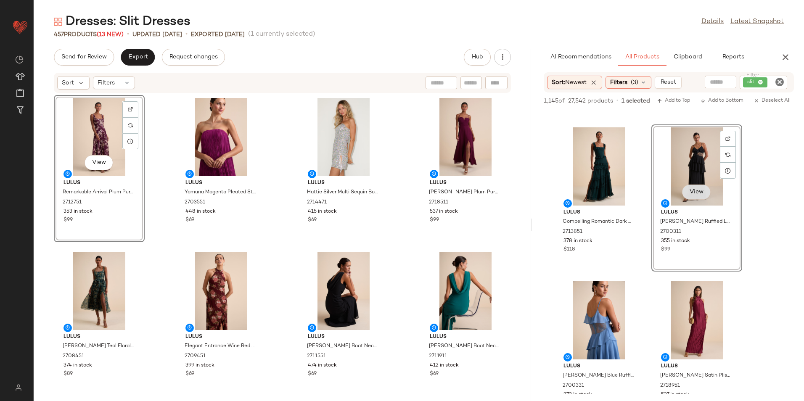
click at [698, 194] on span "View" at bounding box center [696, 192] width 14 height 7
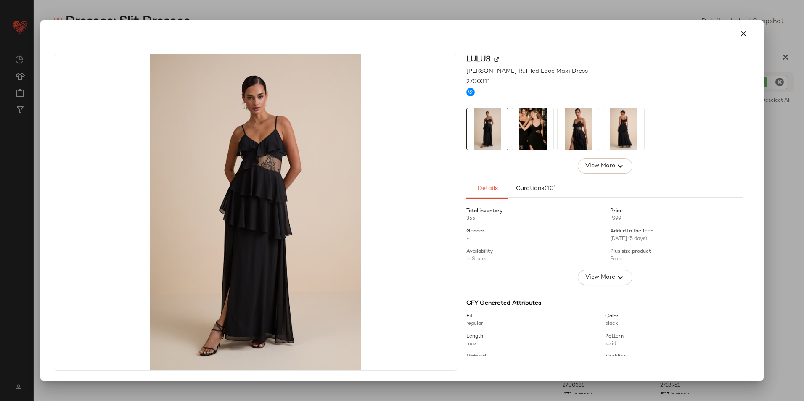
click at [529, 144] on img at bounding box center [532, 129] width 41 height 41
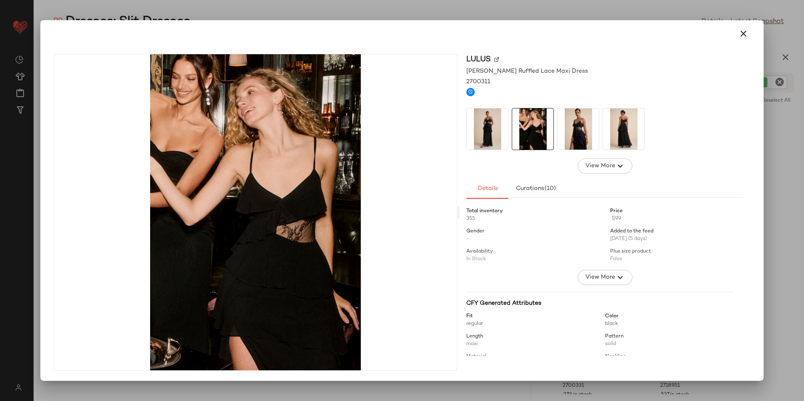
click at [567, 127] on img at bounding box center [578, 129] width 41 height 41
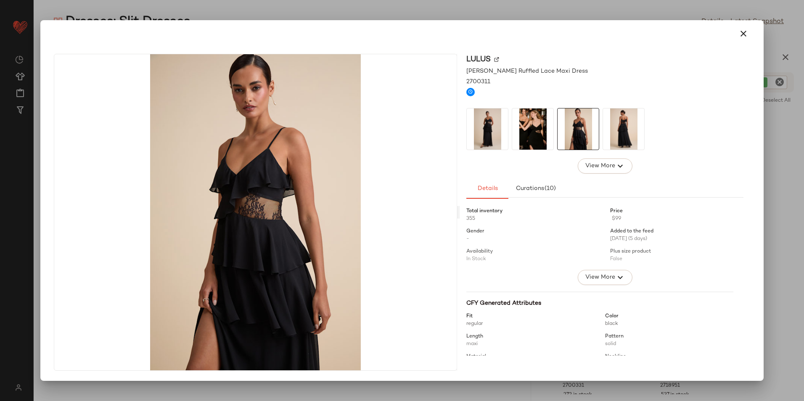
click at [614, 126] on img at bounding box center [623, 129] width 41 height 41
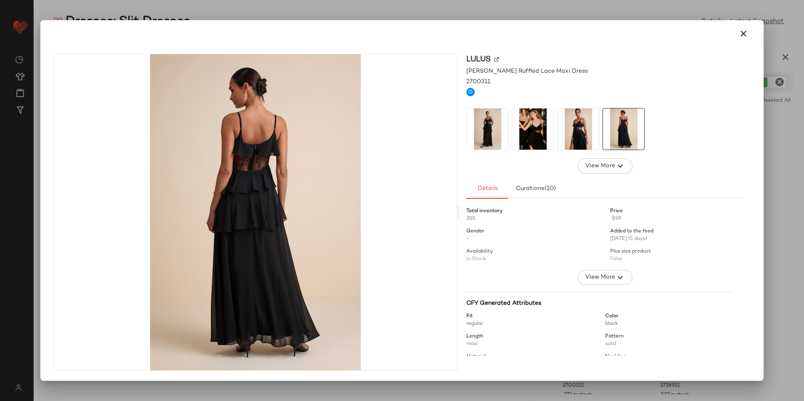
click at [744, 34] on icon "button" at bounding box center [743, 34] width 10 height 10
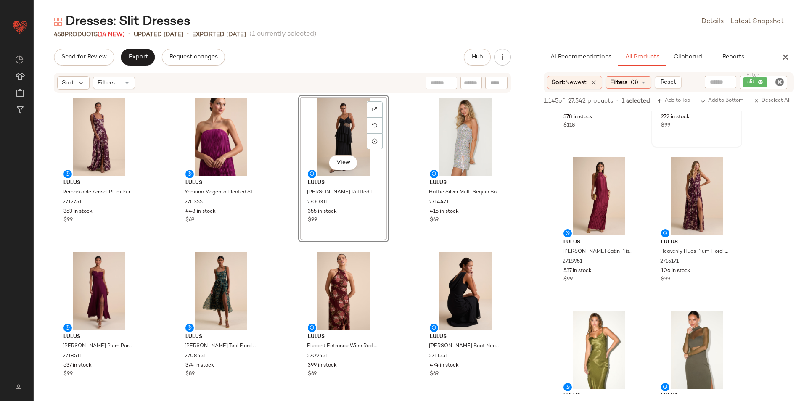
scroll to position [421, 0]
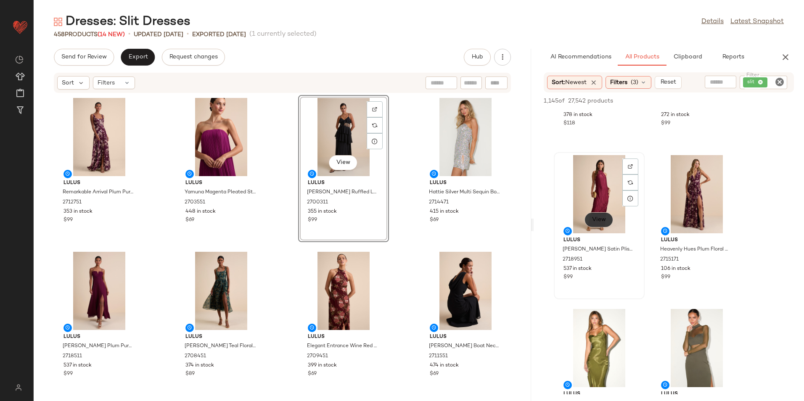
click at [596, 220] on span "View" at bounding box center [599, 220] width 14 height 7
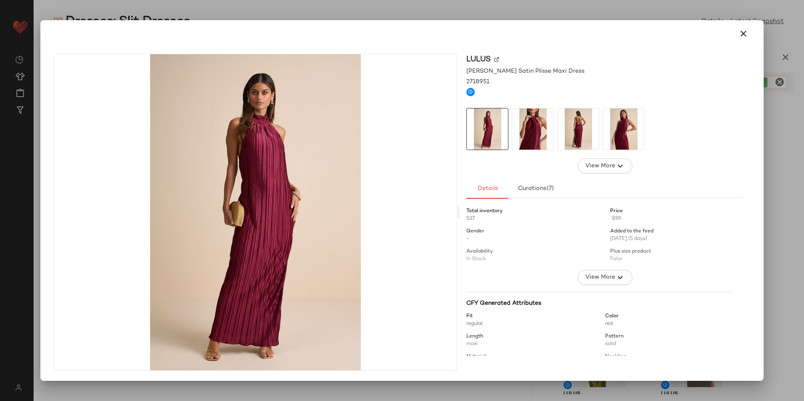
click at [532, 120] on img at bounding box center [532, 129] width 41 height 41
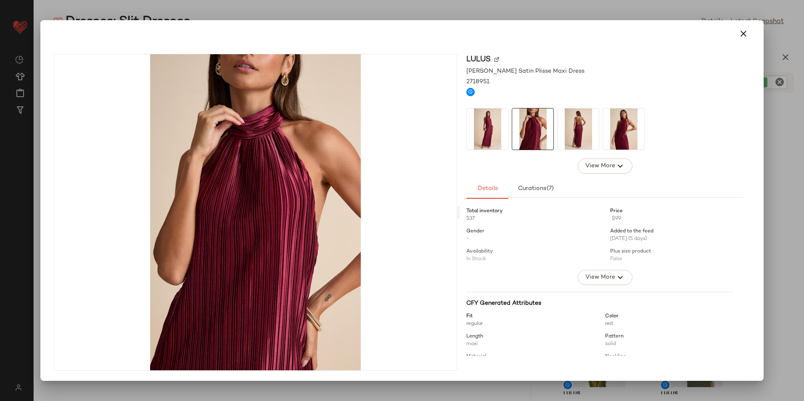
drag, startPoint x: 580, startPoint y: 124, endPoint x: 584, endPoint y: 124, distance: 4.2
click at [581, 124] on img at bounding box center [578, 129] width 41 height 41
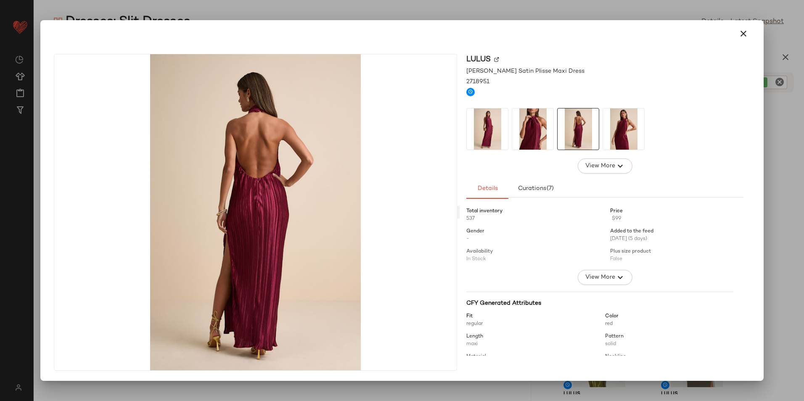
drag, startPoint x: 633, startPoint y: 138, endPoint x: 656, endPoint y: 129, distance: 24.7
click at [634, 139] on img at bounding box center [623, 129] width 41 height 41
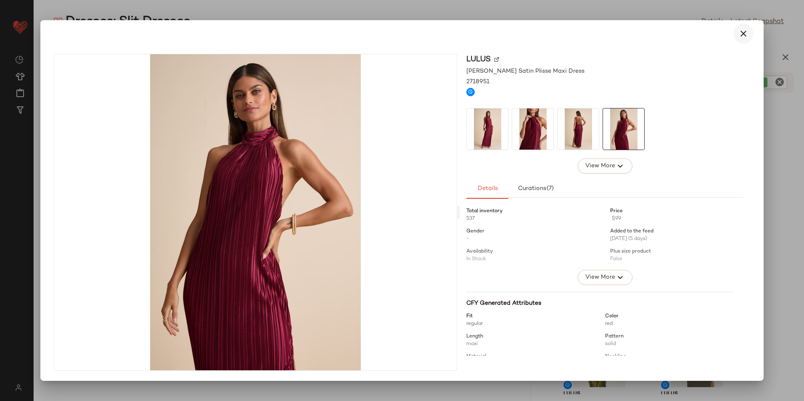
click at [746, 36] on icon "button" at bounding box center [743, 34] width 10 height 10
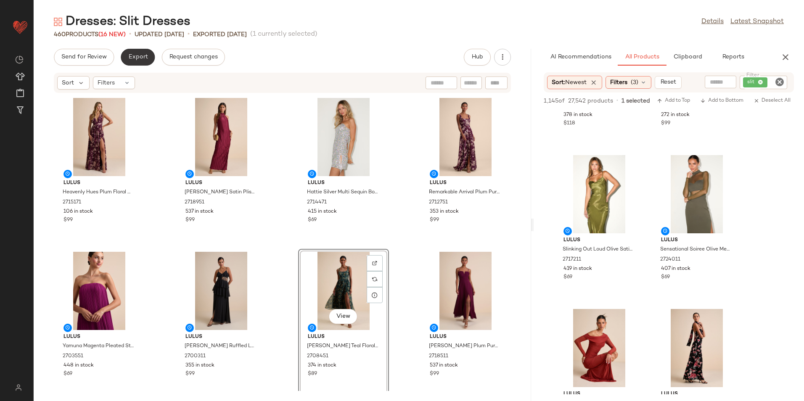
click at [151, 55] on button "Export" at bounding box center [138, 57] width 34 height 17
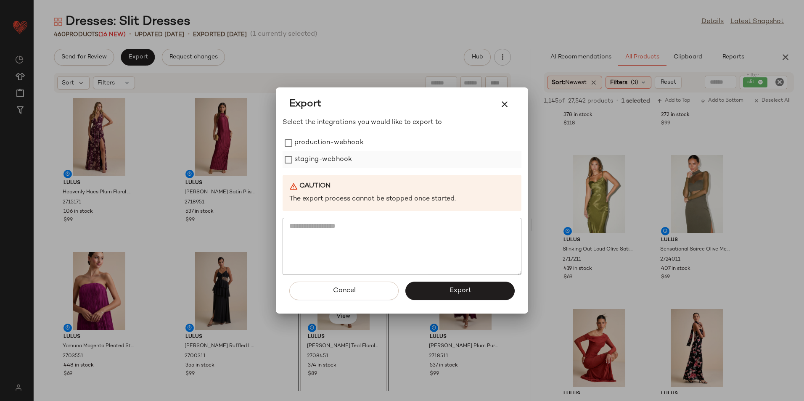
drag, startPoint x: 316, startPoint y: 143, endPoint x: 315, endPoint y: 154, distance: 11.4
click at [316, 144] on label "production-webhook" at bounding box center [328, 143] width 69 height 17
click at [315, 156] on label "staging-webhook" at bounding box center [323, 159] width 58 height 17
click at [418, 286] on button "Export" at bounding box center [459, 291] width 109 height 19
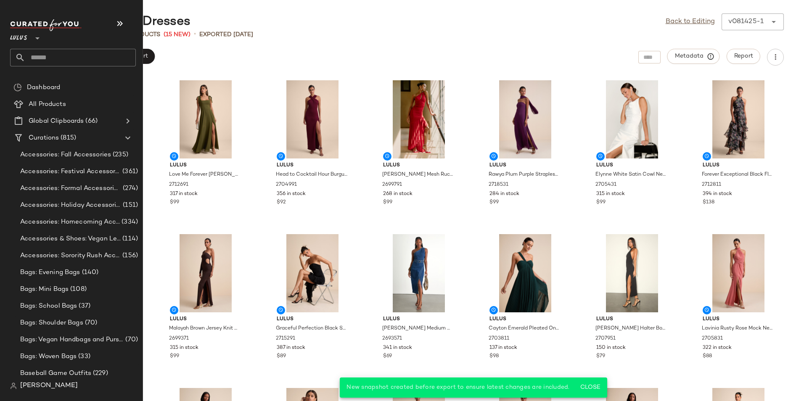
click at [53, 58] on input "text" at bounding box center [80, 58] width 111 height 18
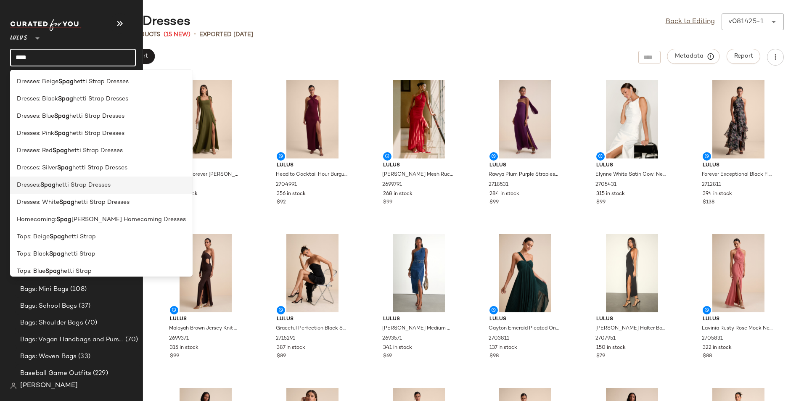
type input "****"
click at [99, 185] on span "hetti Strap Dresses" at bounding box center [83, 185] width 55 height 9
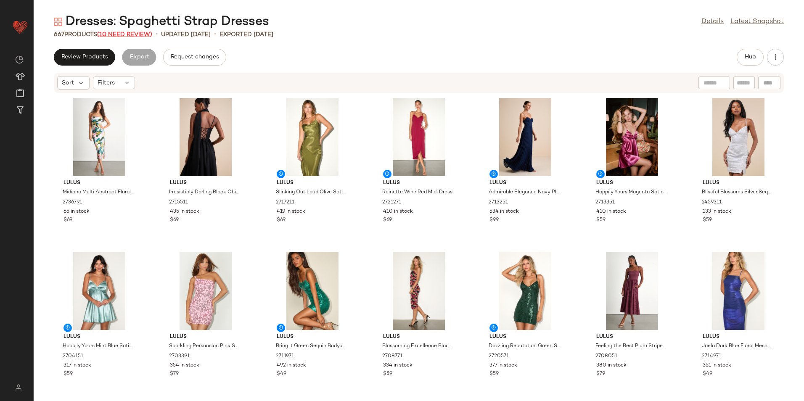
click at [134, 35] on span "(10 Need Review)" at bounding box center [124, 35] width 55 height 6
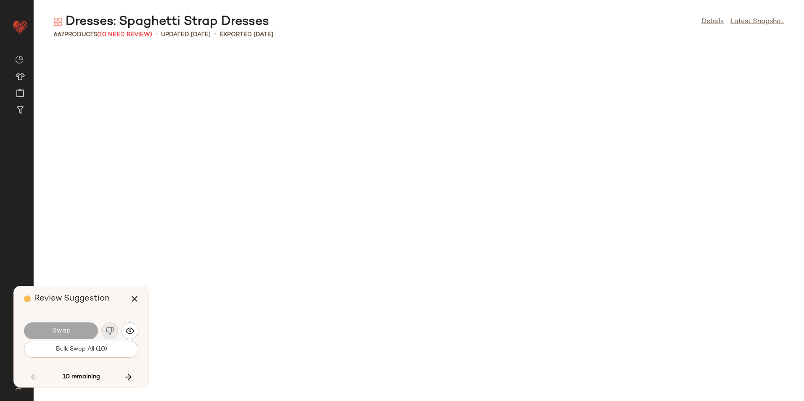
scroll to position [12775, 0]
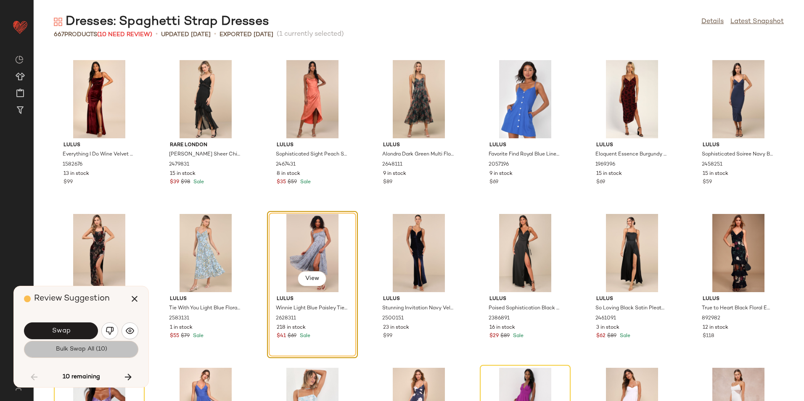
click at [102, 351] on span "Bulk Swap All (10)" at bounding box center [81, 349] width 52 height 7
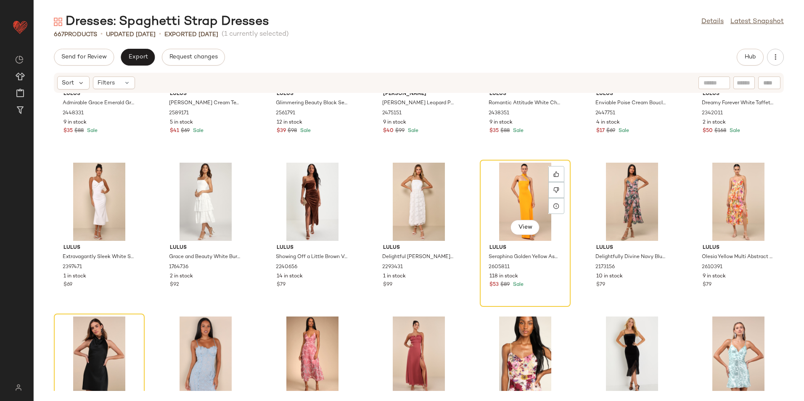
scroll to position [13490, 0]
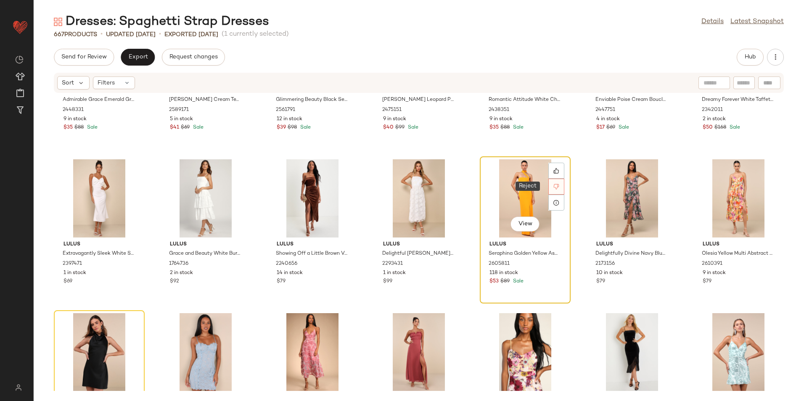
click at [550, 185] on div at bounding box center [556, 187] width 16 height 16
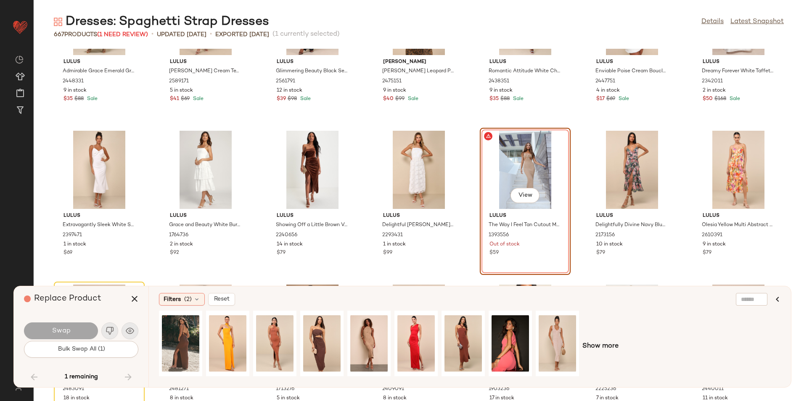
scroll to position [13475, 0]
click at [515, 158] on div "View" at bounding box center [525, 169] width 85 height 78
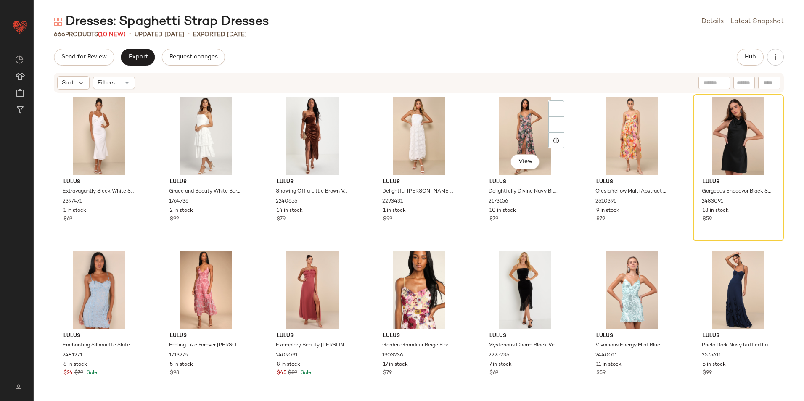
scroll to position [13559, 0]
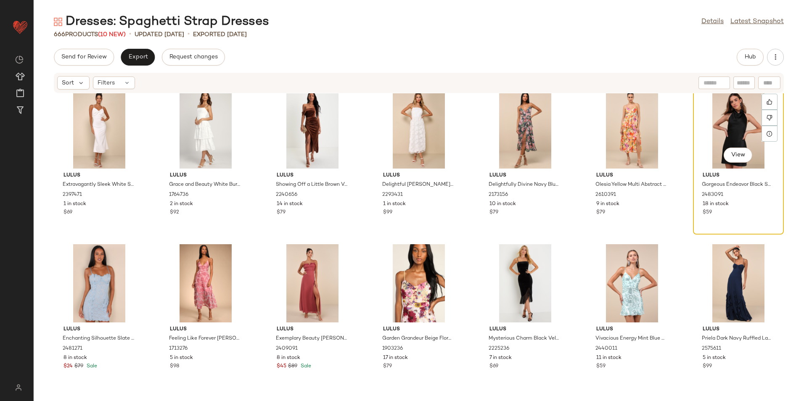
click at [743, 125] on div "View" at bounding box center [738, 129] width 85 height 78
drag, startPoint x: 775, startPoint y: 118, endPoint x: 762, endPoint y: 118, distance: 12.6
click at [767, 118] on icon at bounding box center [770, 118] width 6 height 6
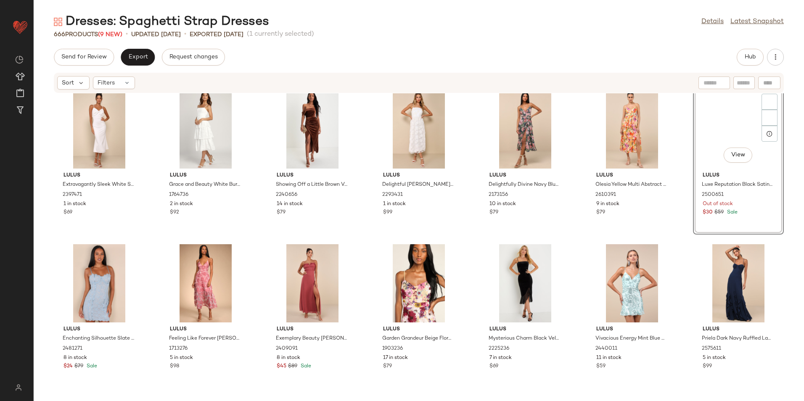
scroll to position [13545, 0]
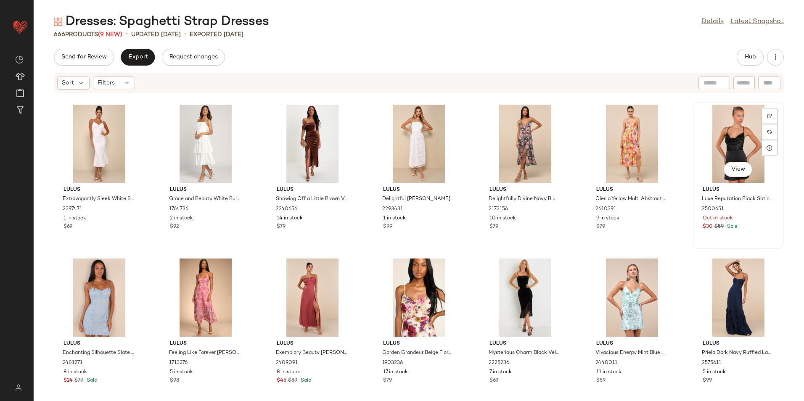
click at [726, 140] on div "View" at bounding box center [738, 144] width 85 height 78
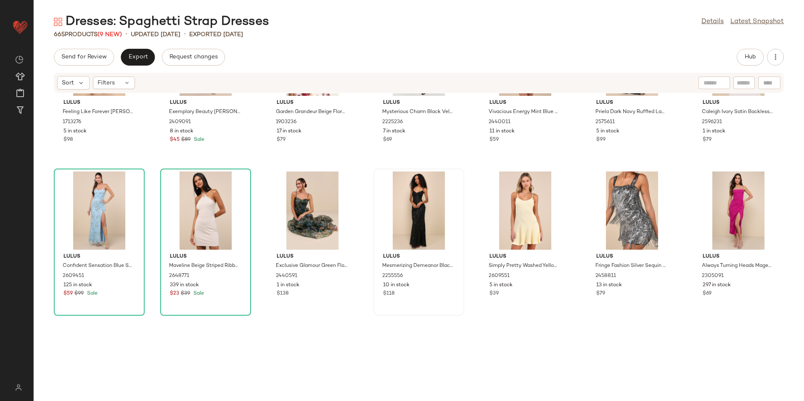
scroll to position [13797, 0]
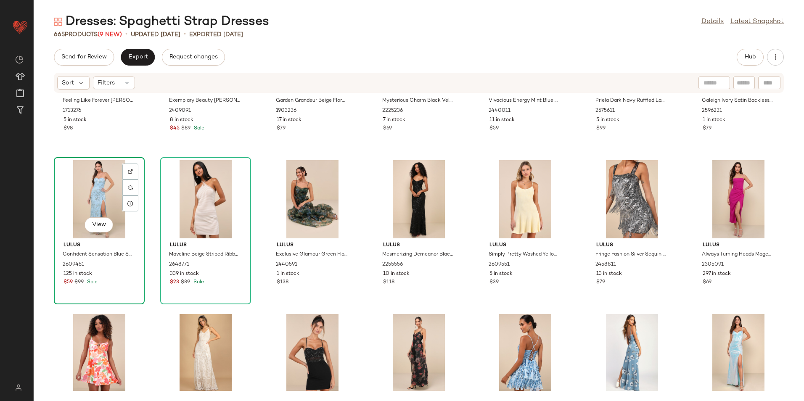
click at [116, 196] on div "View" at bounding box center [99, 199] width 85 height 78
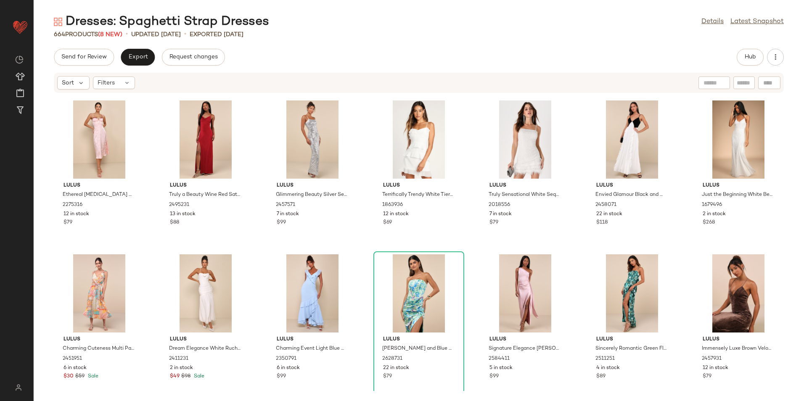
scroll to position [14176, 0]
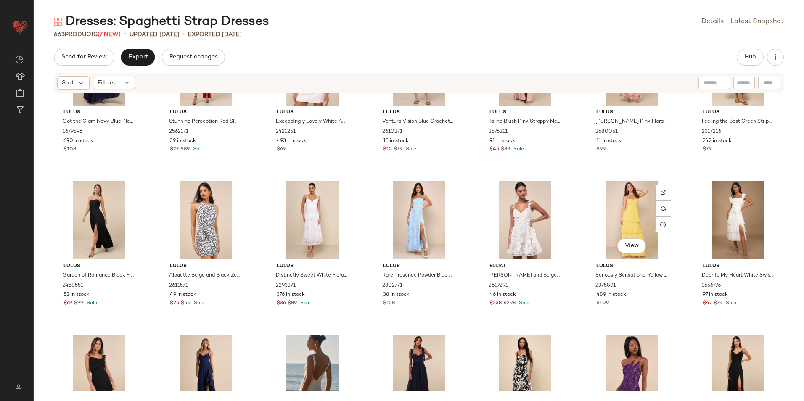
scroll to position [11887, 0]
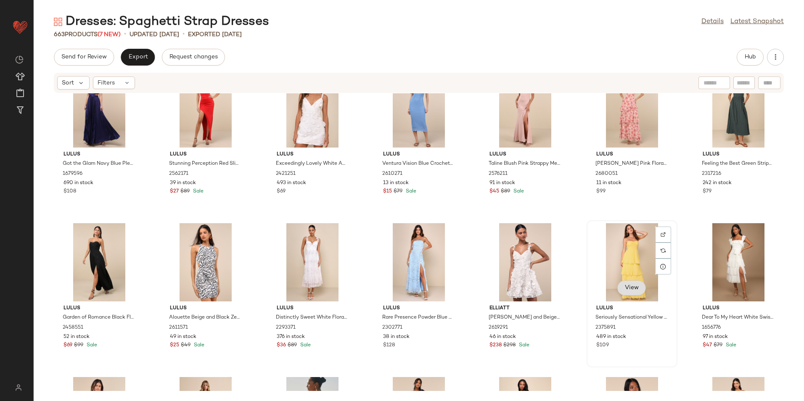
click at [628, 286] on span "View" at bounding box center [632, 288] width 14 height 7
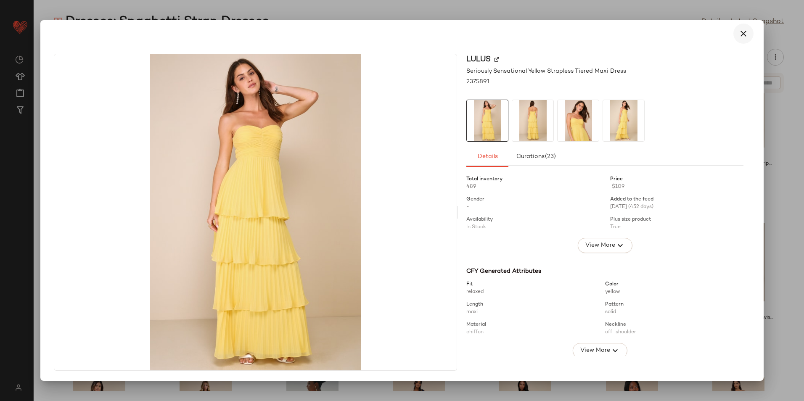
click at [747, 31] on icon "button" at bounding box center [743, 34] width 10 height 10
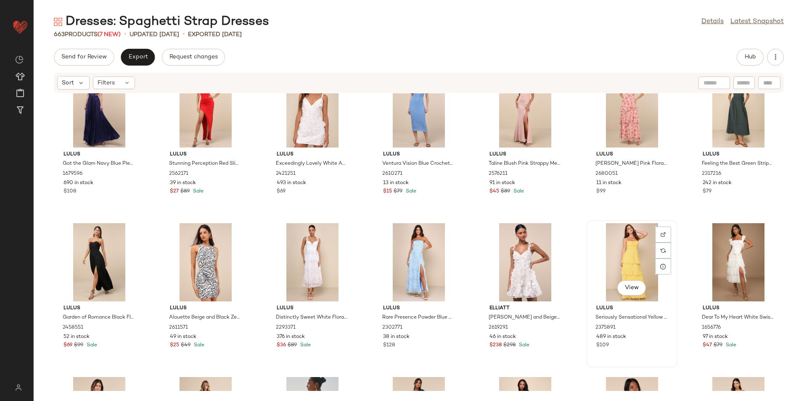
click at [611, 273] on div "View" at bounding box center [632, 262] width 85 height 78
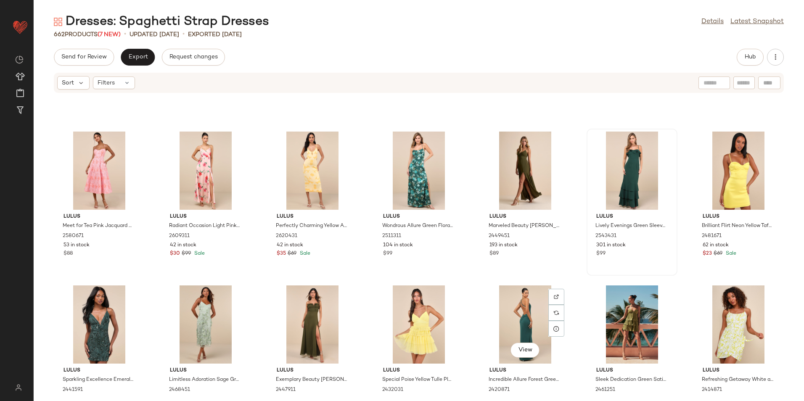
scroll to position [7009, 0]
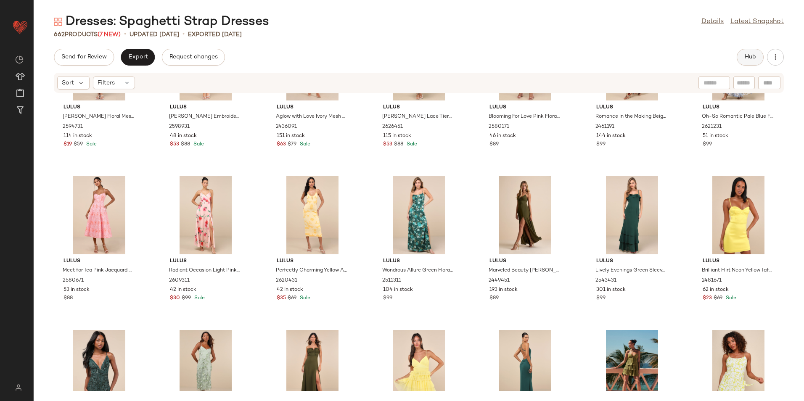
click at [740, 63] on button "Hub" at bounding box center [750, 57] width 27 height 17
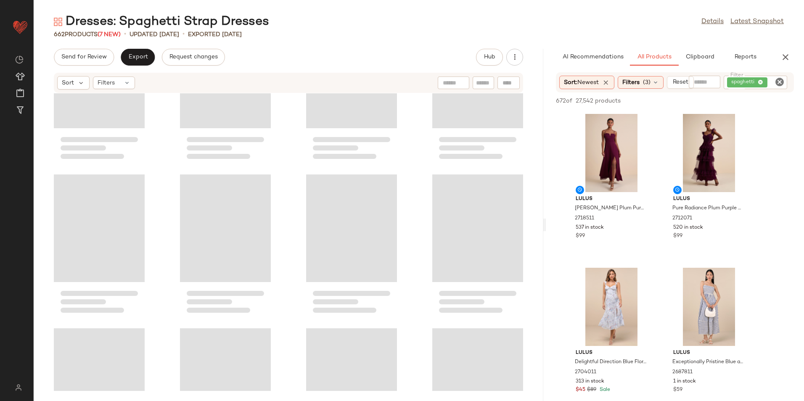
scroll to position [7163, 0]
drag, startPoint x: 420, startPoint y: 224, endPoint x: 582, endPoint y: 221, distance: 162.4
click at [582, 221] on div "Dresses: Spaghetti Strap Dresses Details Latest Snapshot 662 Products (7 New) •…" at bounding box center [419, 207] width 770 height 388
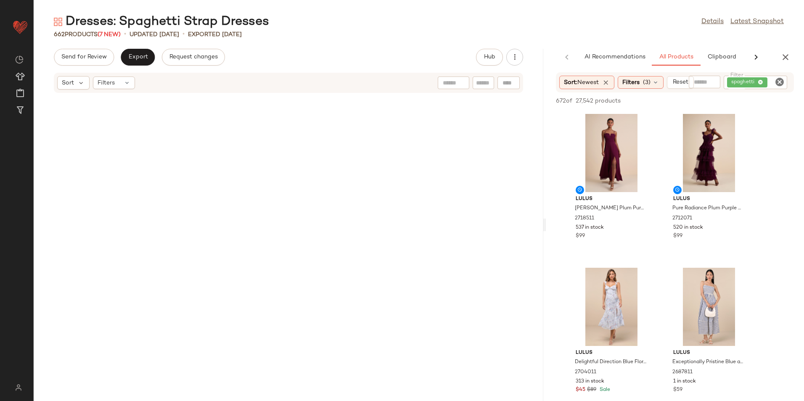
scroll to position [0, 0]
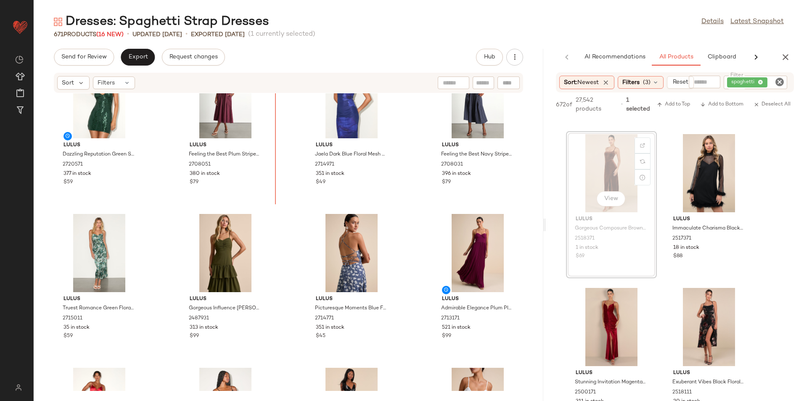
scroll to position [460, 0]
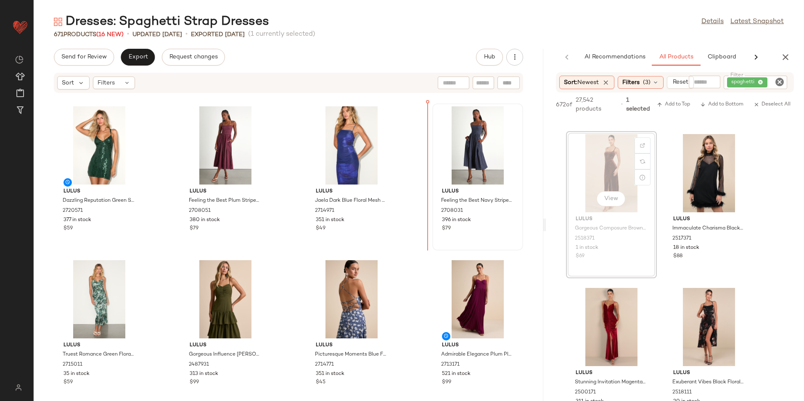
click at [439, 159] on div "Lulus Dazzling Reputation Green Sequin Backless Bodycon Mini Dress 2720571 377 …" at bounding box center [289, 242] width 510 height 298
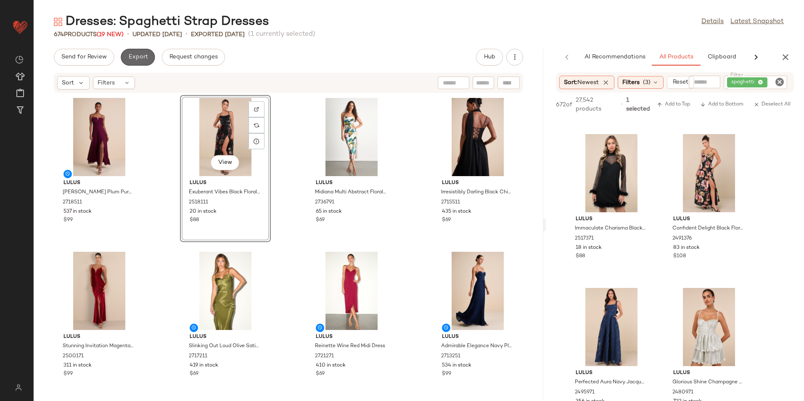
click at [134, 63] on button "Export" at bounding box center [138, 57] width 34 height 17
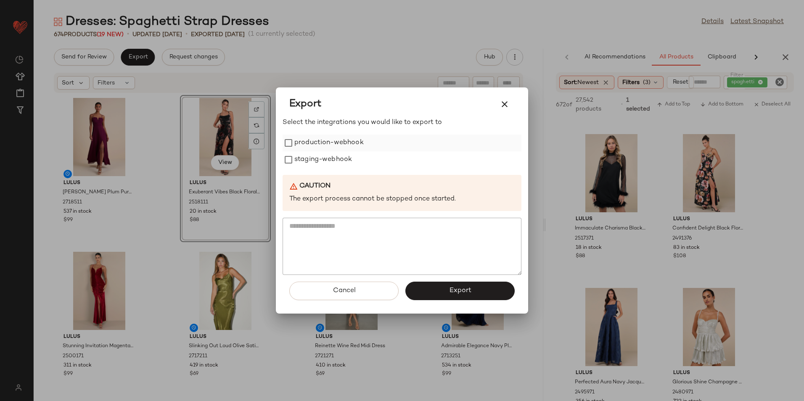
click at [319, 144] on label "production-webhook" at bounding box center [328, 143] width 69 height 17
click at [318, 157] on label "staging-webhook" at bounding box center [323, 159] width 58 height 17
click at [434, 297] on button "Export" at bounding box center [459, 291] width 109 height 19
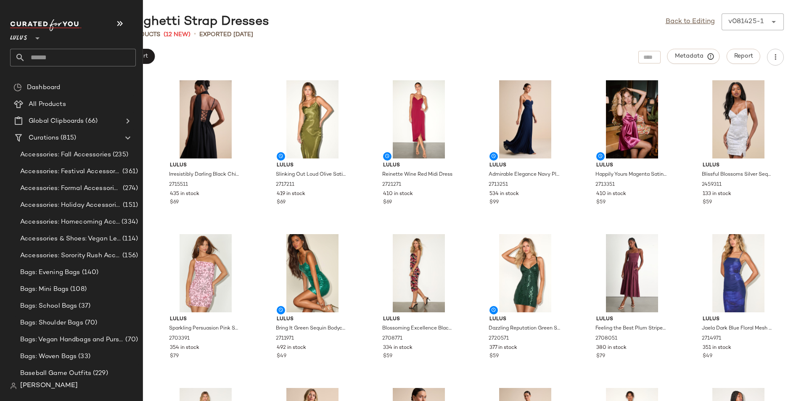
click at [63, 57] on input "text" at bounding box center [80, 58] width 111 height 18
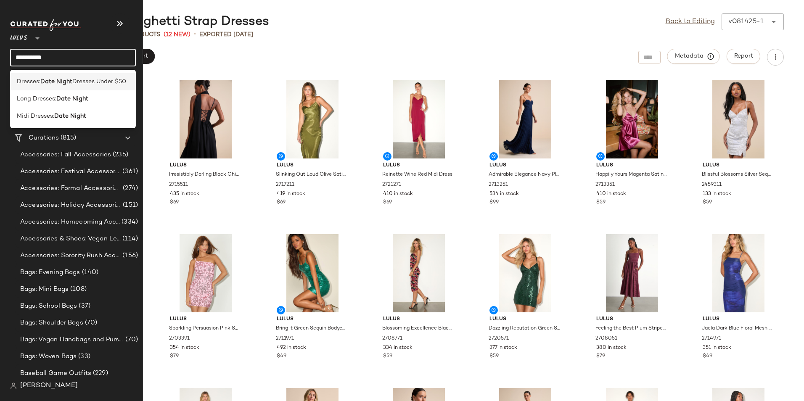
type input "**********"
click at [81, 81] on span "Dresses Under $50" at bounding box center [99, 81] width 54 height 9
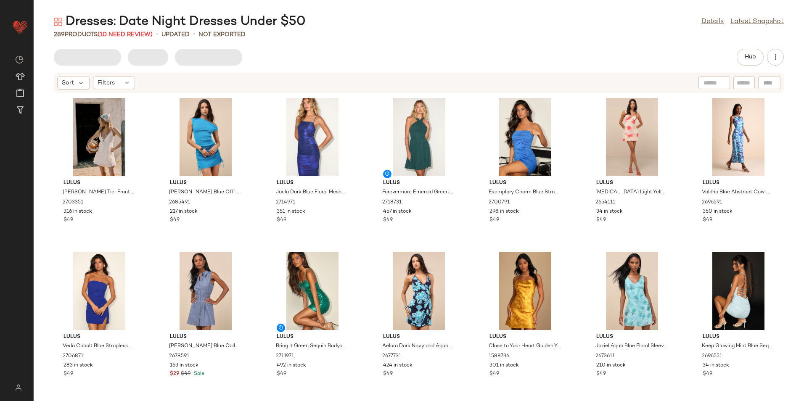
click at [147, 40] on div "Dresses: Date Night Dresses Under $50 Details Latest Snapshot 289 Products (10 …" at bounding box center [419, 207] width 770 height 388
click at [149, 35] on span "(10 Need Review)" at bounding box center [125, 35] width 55 height 6
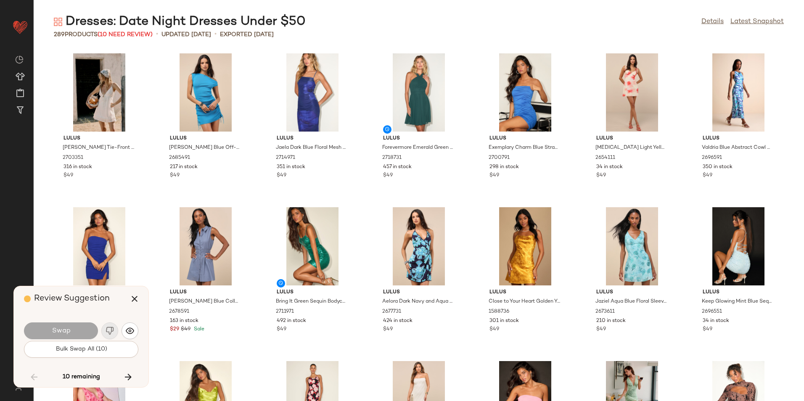
scroll to position [4772, 0]
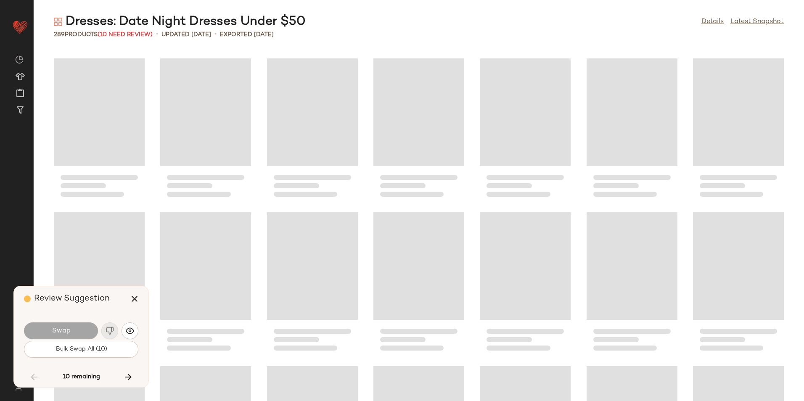
click at [114, 355] on button "Bulk Swap All (10)" at bounding box center [81, 349] width 114 height 17
